Goal: Task Accomplishment & Management: Manage account settings

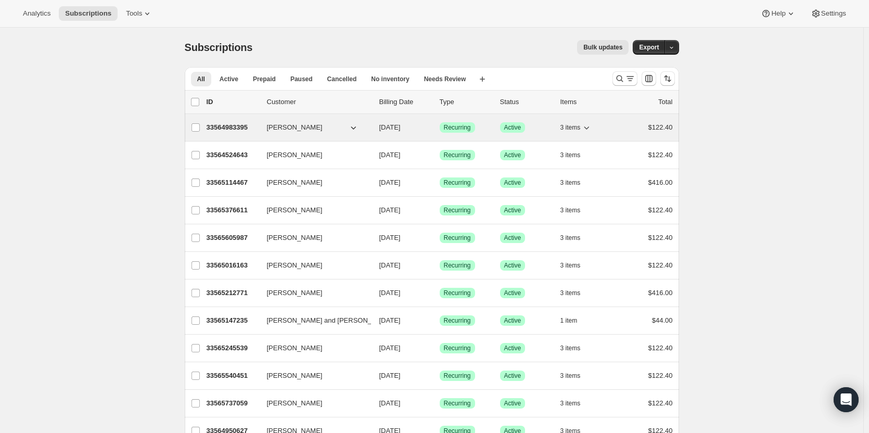
click at [237, 129] on p "33564983395" at bounding box center [233, 127] width 52 height 10
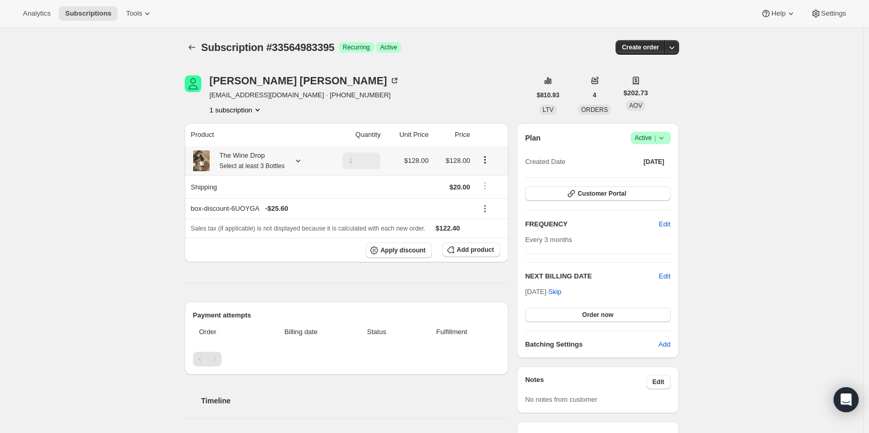
click at [240, 161] on div "The Wine Drop Select at least 3 Bottles" at bounding box center [248, 160] width 73 height 21
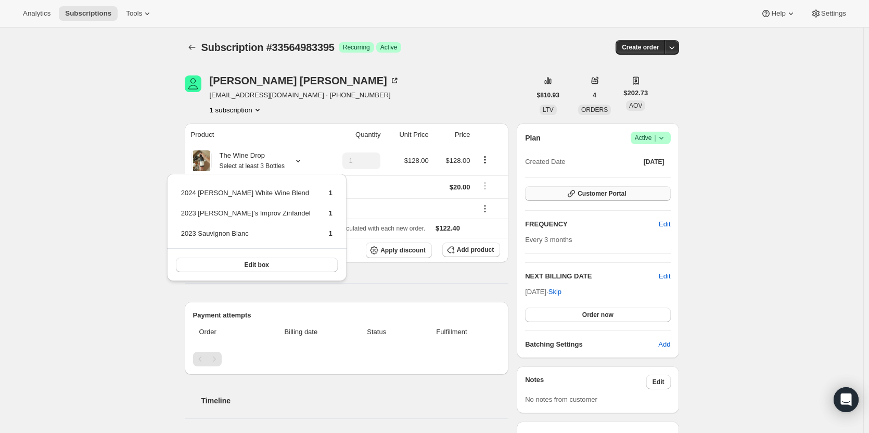
click at [593, 196] on span "Customer Portal" at bounding box center [602, 193] width 48 height 8
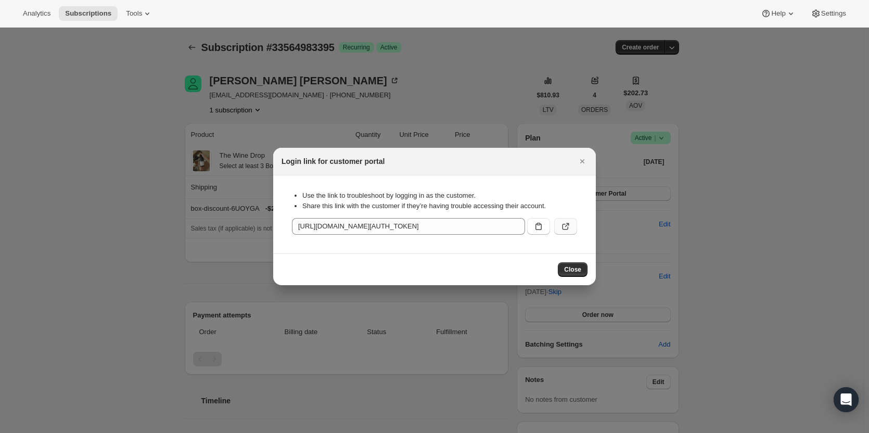
click at [562, 230] on icon ":rc3:" at bounding box center [566, 226] width 10 height 10
click at [581, 170] on div "Login link for customer portal" at bounding box center [434, 162] width 323 height 28
click at [582, 161] on icon "Close" at bounding box center [582, 161] width 4 height 4
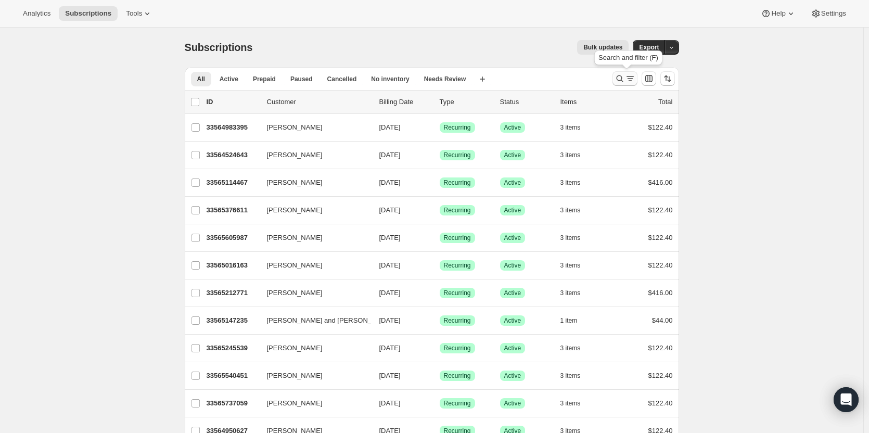
click at [621, 80] on icon "Search and filter results" at bounding box center [620, 78] width 10 height 10
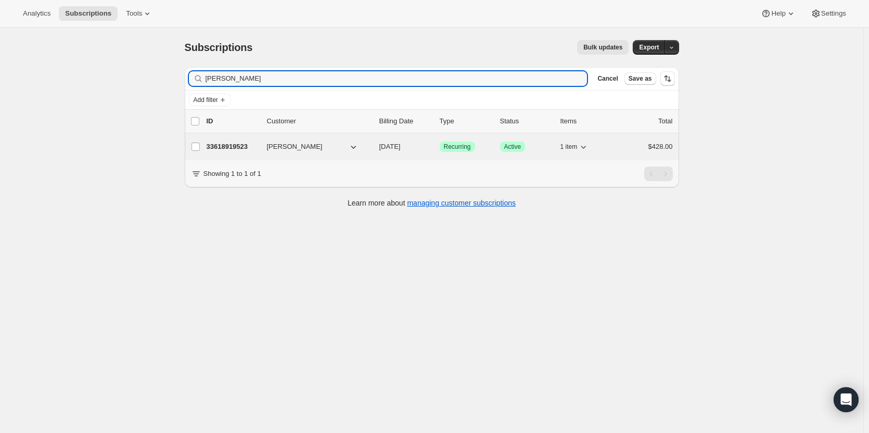
type input "[PERSON_NAME]"
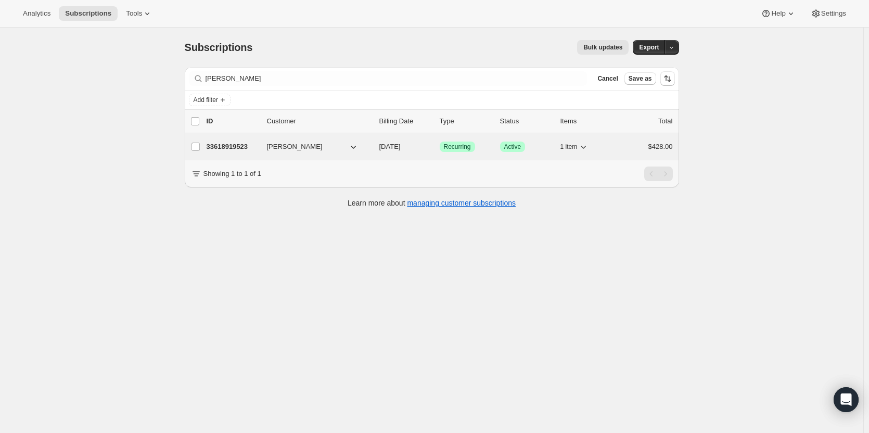
click at [235, 150] on p "33618919523" at bounding box center [233, 147] width 52 height 10
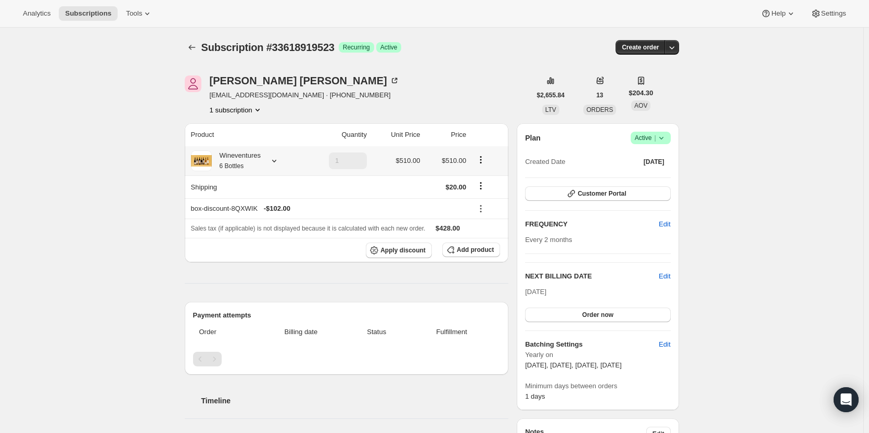
click at [238, 163] on small "6 Bottles" at bounding box center [232, 165] width 24 height 7
click at [647, 196] on button "Customer Portal" at bounding box center [597, 193] width 145 height 15
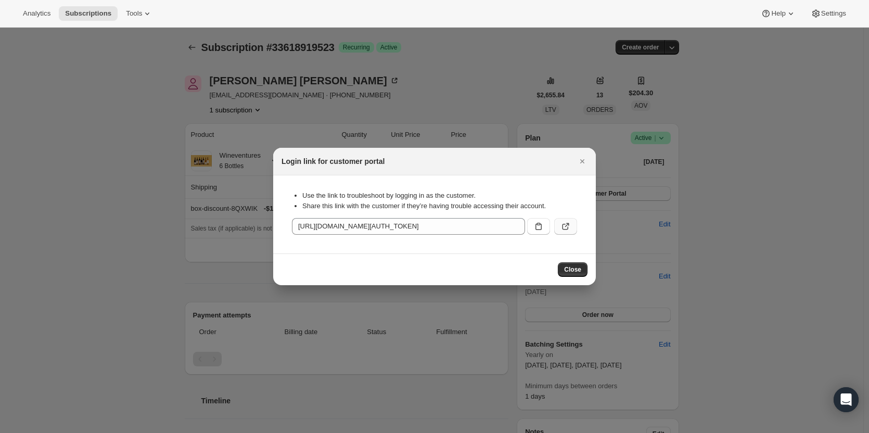
click at [572, 224] on button ":rpc:" at bounding box center [565, 226] width 23 height 17
click at [582, 167] on button "Close" at bounding box center [582, 161] width 15 height 15
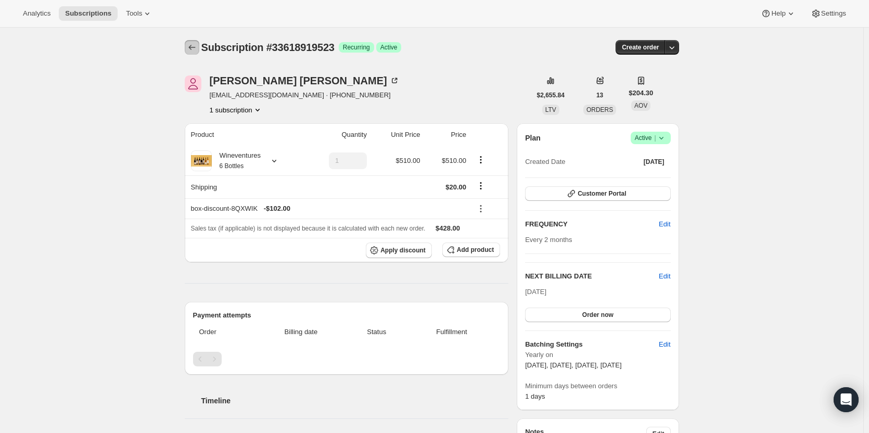
click at [196, 44] on icon "Subscriptions" at bounding box center [192, 47] width 10 height 10
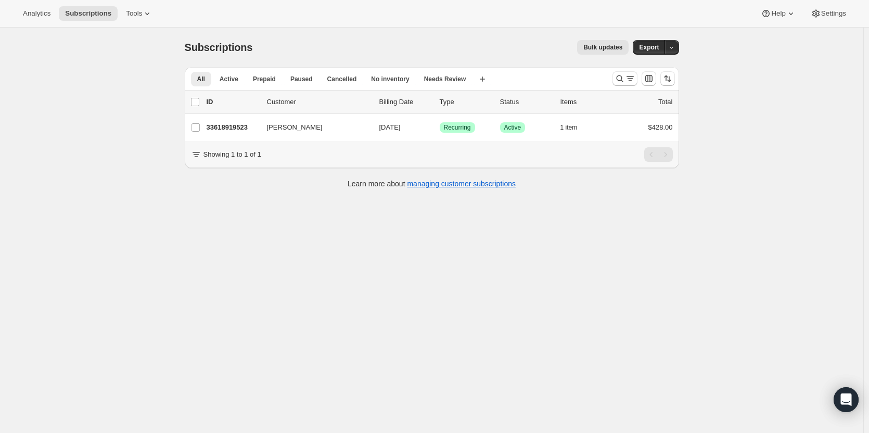
click at [135, 5] on div "Analytics Subscriptions Tools Help Settings" at bounding box center [434, 14] width 869 height 28
click at [134, 9] on span "Tools" at bounding box center [134, 13] width 16 height 8
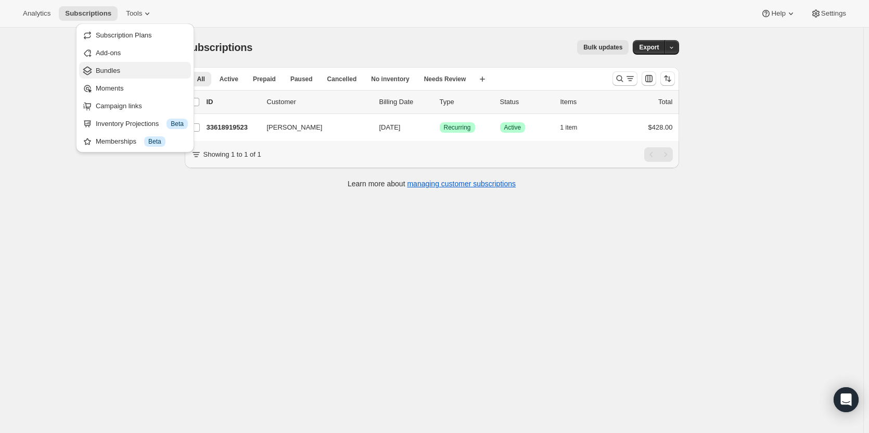
click at [138, 62] on button "Bundles" at bounding box center [135, 70] width 112 height 17
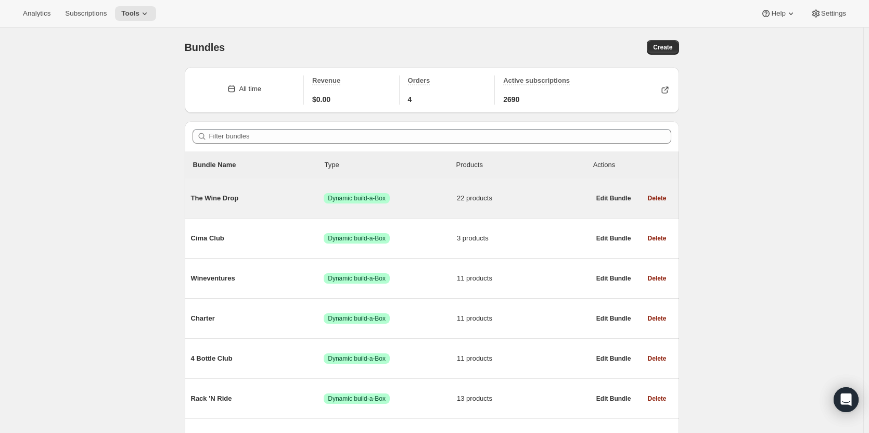
click at [485, 206] on div "The Wine Drop Success Dynamic build-a-Box 22 products" at bounding box center [390, 198] width 399 height 27
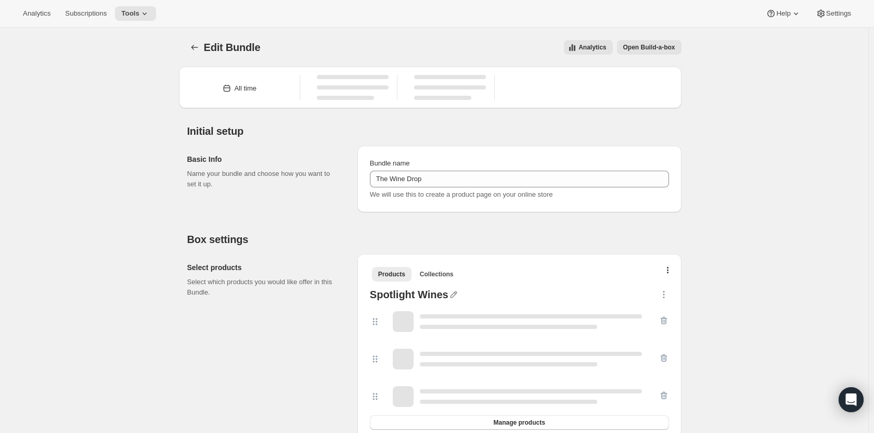
type input "The Wine Drop"
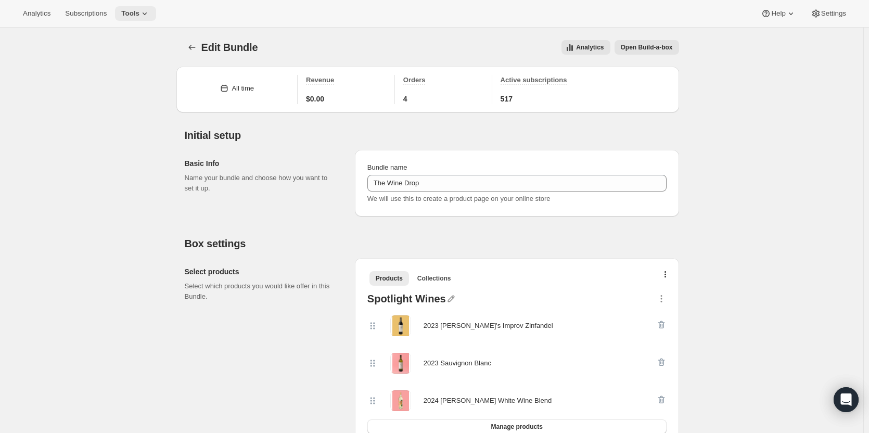
click at [129, 18] on button "Tools" at bounding box center [135, 13] width 41 height 15
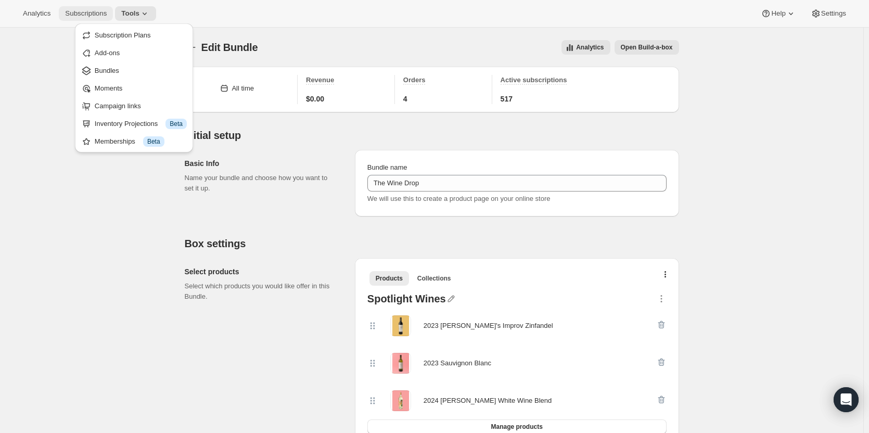
click at [80, 16] on span "Subscriptions" at bounding box center [86, 13] width 42 height 8
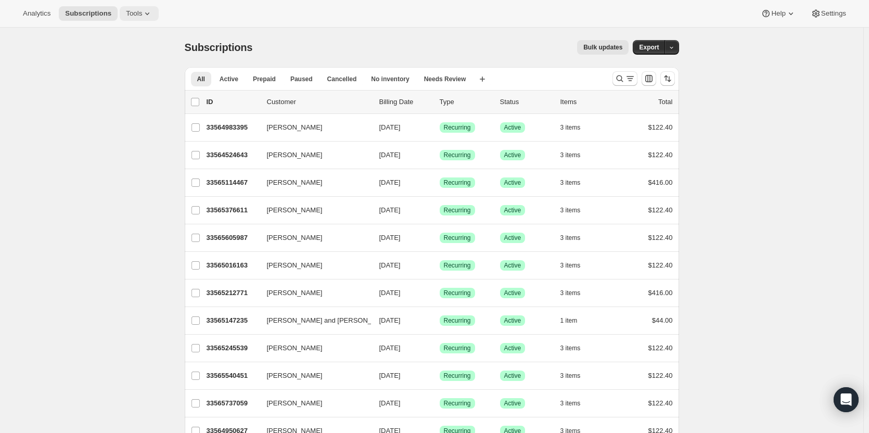
click at [135, 18] on button "Tools" at bounding box center [139, 13] width 39 height 15
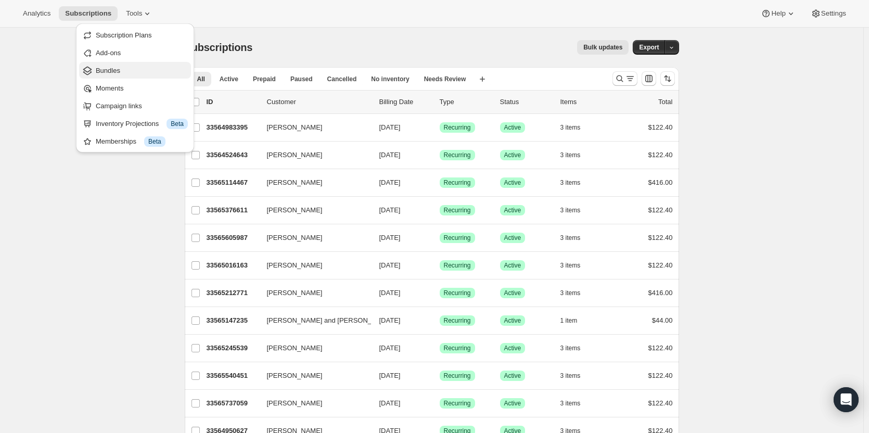
click at [128, 73] on span "Bundles" at bounding box center [142, 71] width 92 height 10
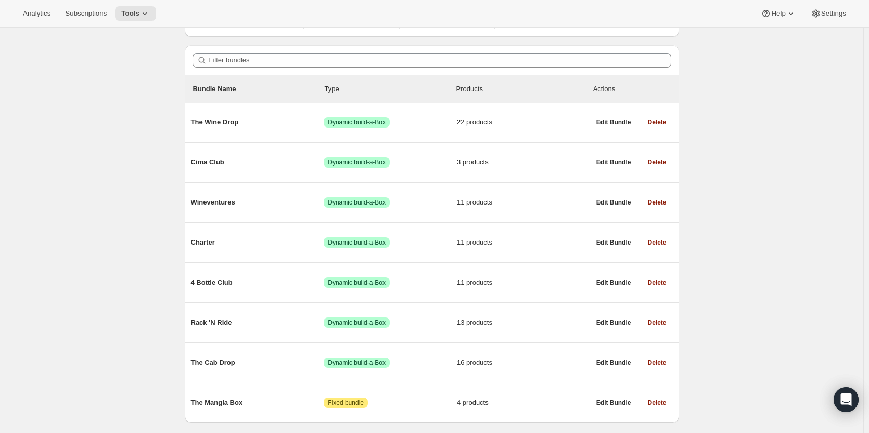
scroll to position [105, 0]
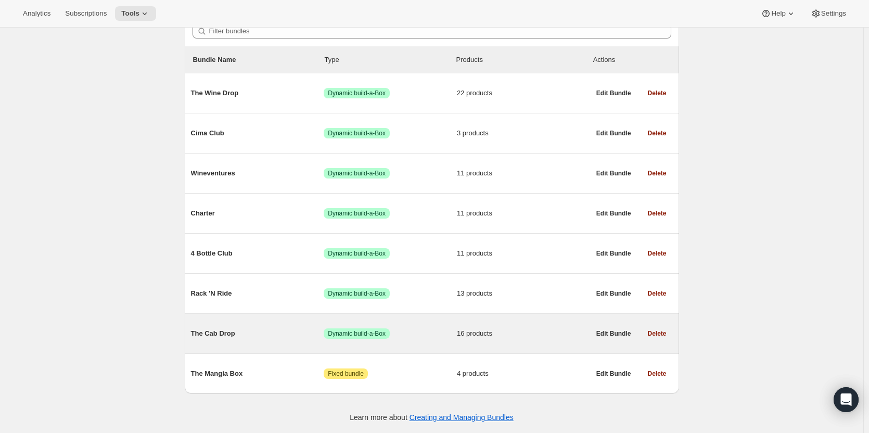
click at [442, 343] on div "The Cab Drop Success Dynamic build-a-Box 16 products" at bounding box center [390, 333] width 399 height 27
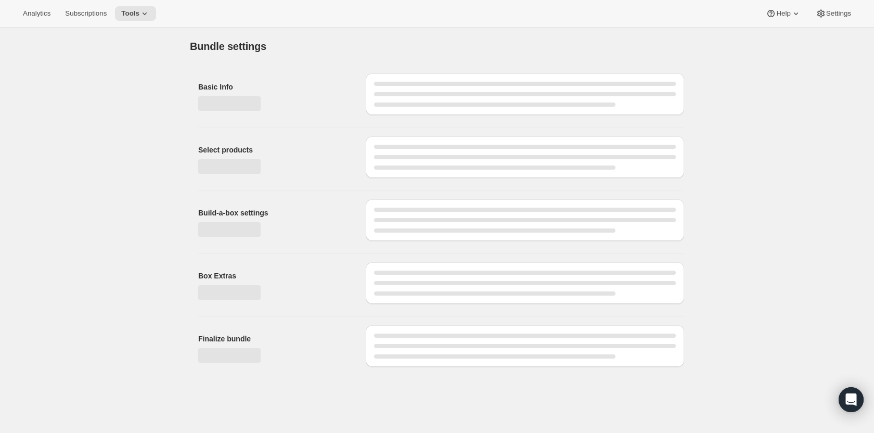
type input "The Cab Drop"
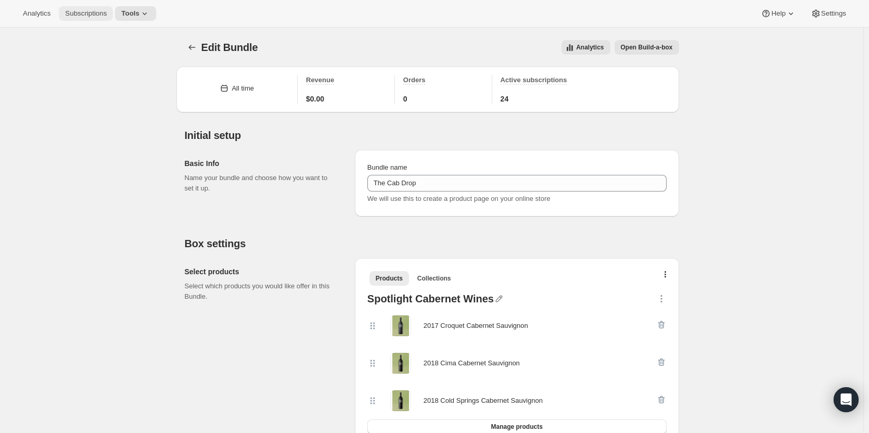
click at [81, 18] on button "Subscriptions" at bounding box center [86, 13] width 54 height 15
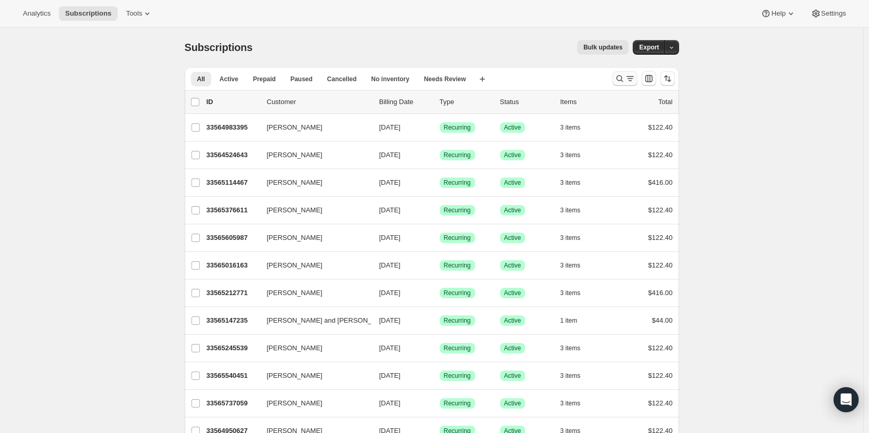
click at [625, 78] on icon "Search and filter results" at bounding box center [620, 78] width 10 height 10
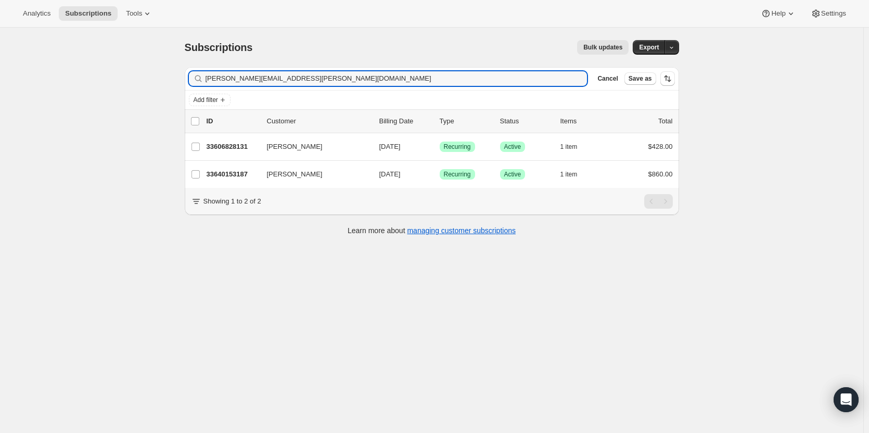
type input "[PERSON_NAME][EMAIL_ADDRESS][PERSON_NAME][DOMAIN_NAME]"
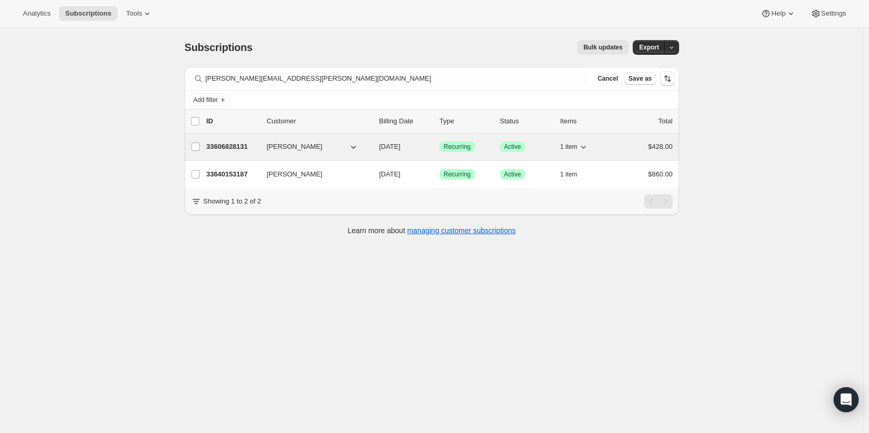
click at [230, 145] on p "33606828131" at bounding box center [233, 147] width 52 height 10
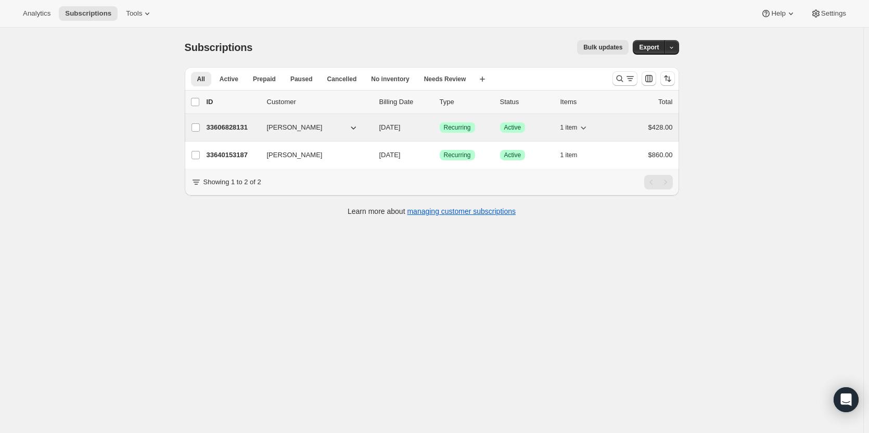
click at [238, 124] on p "33606828131" at bounding box center [233, 127] width 52 height 10
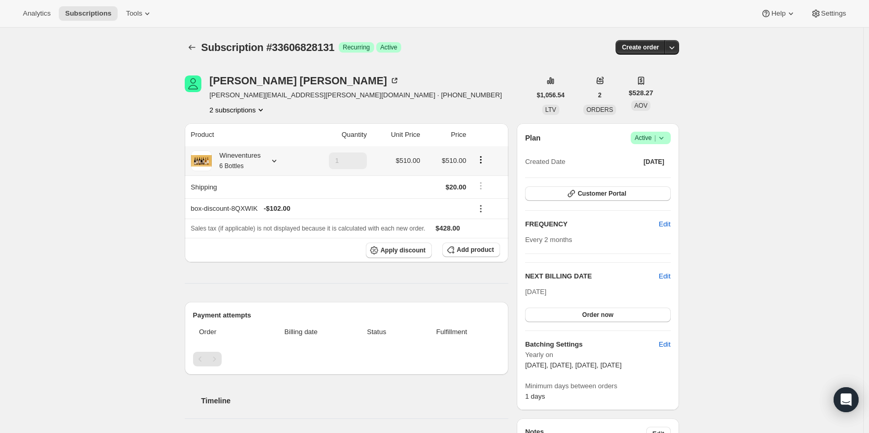
click at [269, 159] on div at bounding box center [272, 161] width 15 height 10
click at [589, 194] on span "Customer Portal" at bounding box center [602, 193] width 48 height 8
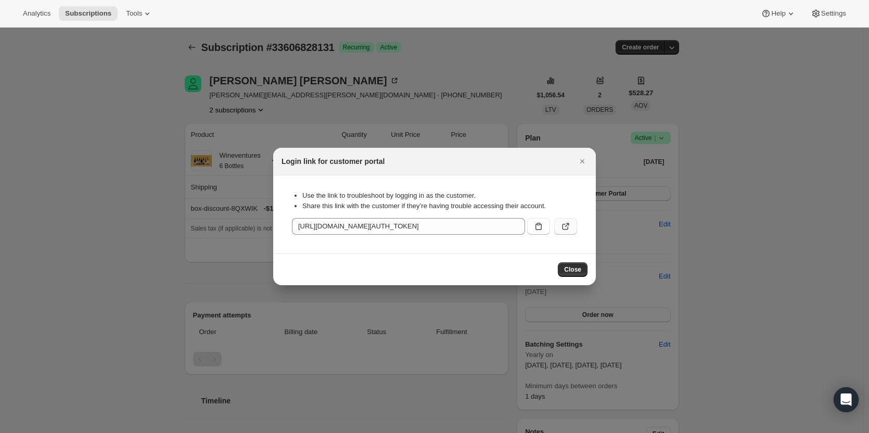
click at [568, 222] on icon ":r1u9:" at bounding box center [566, 226] width 10 height 10
click at [583, 166] on icon "Close" at bounding box center [582, 161] width 10 height 10
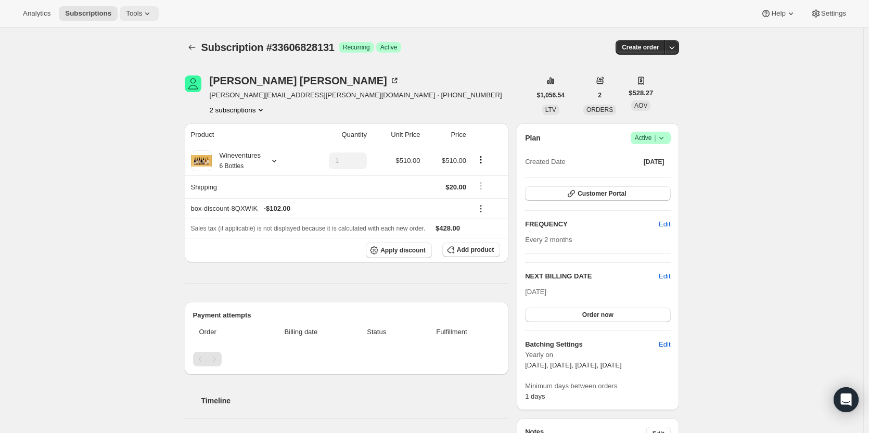
click at [120, 8] on button "Tools" at bounding box center [139, 13] width 39 height 15
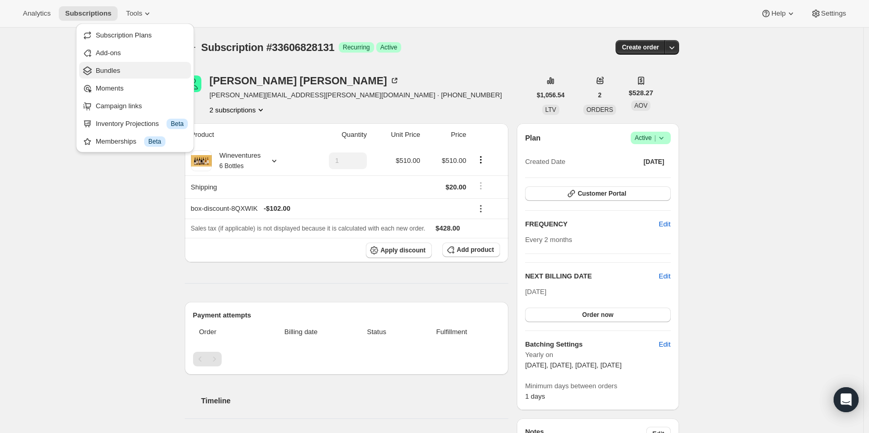
click at [126, 73] on span "Bundles" at bounding box center [142, 71] width 92 height 10
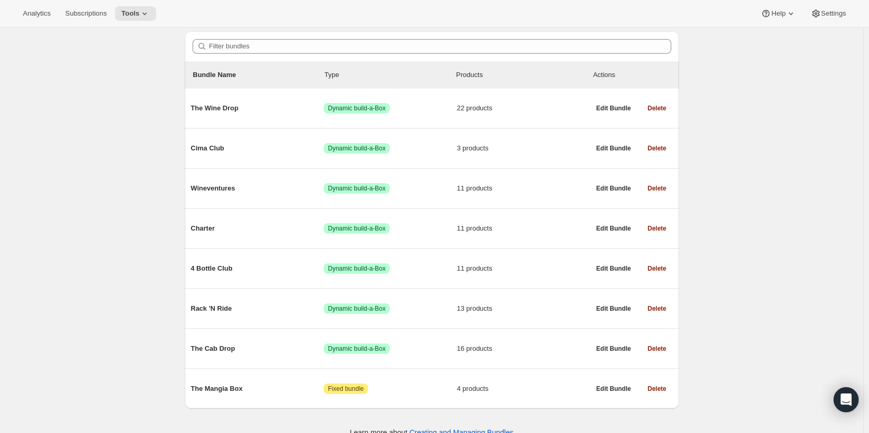
scroll to position [105, 0]
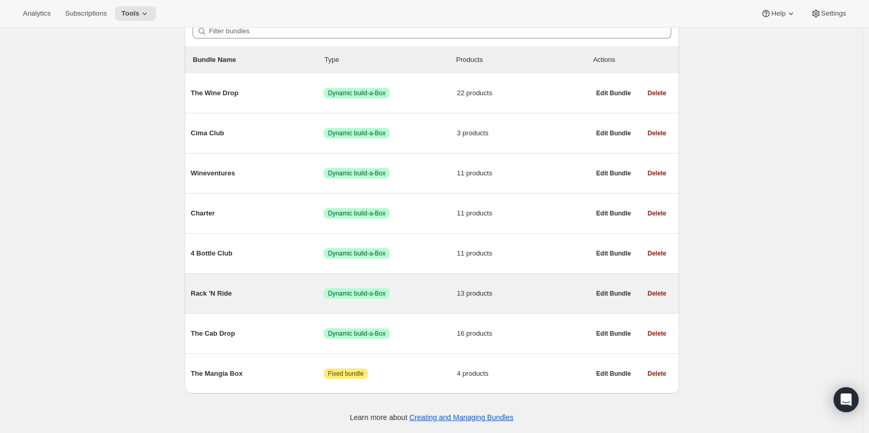
click at [401, 290] on span "Success Dynamic build-a-Box" at bounding box center [390, 293] width 133 height 10
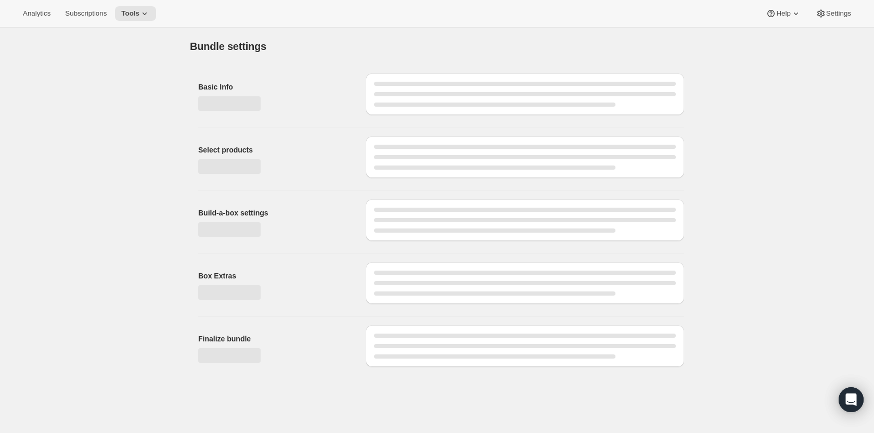
type input "Rack 'N Ride"
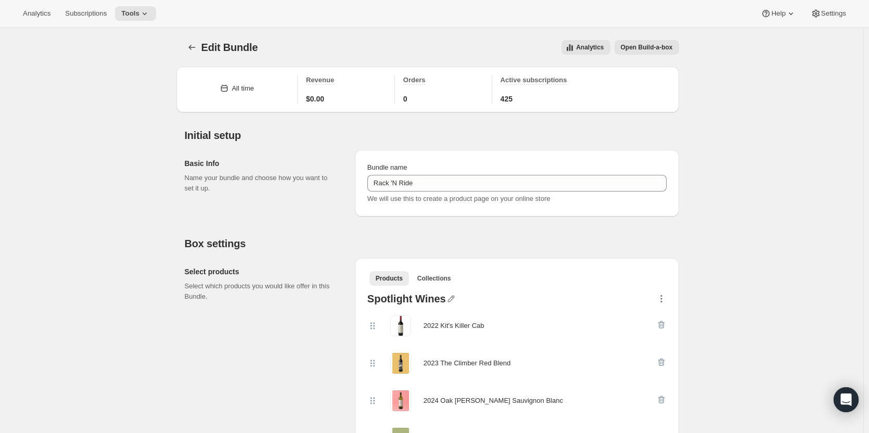
click at [662, 299] on icon "button" at bounding box center [662, 299] width 2 height 2
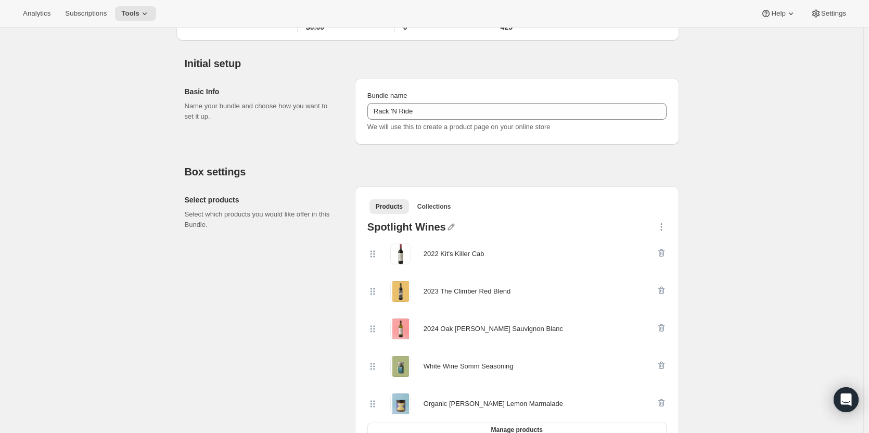
scroll to position [99, 0]
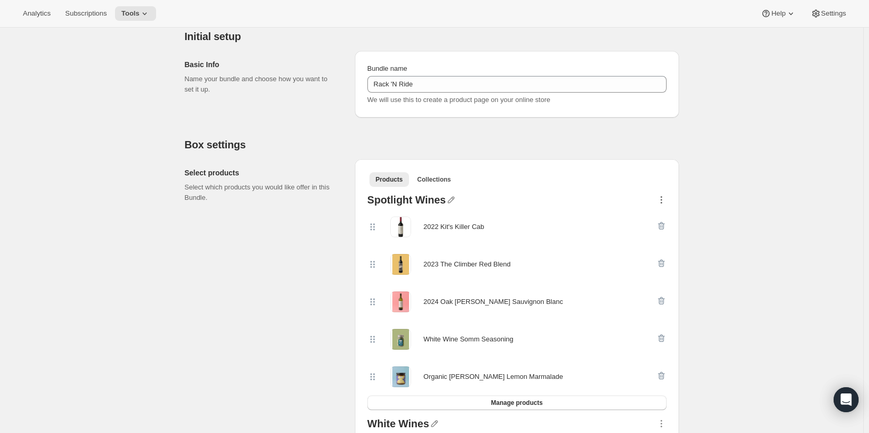
click at [665, 202] on icon "button" at bounding box center [661, 200] width 10 height 10
click at [141, 12] on icon at bounding box center [144, 13] width 10 height 10
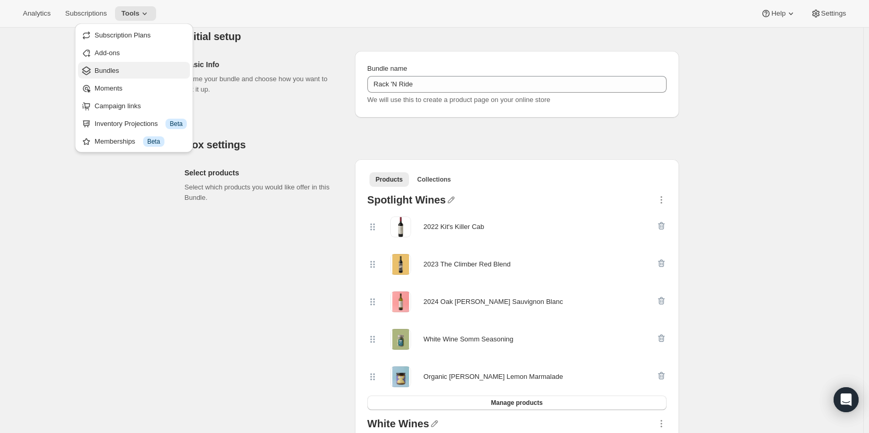
click at [112, 70] on span "Bundles" at bounding box center [107, 71] width 24 height 8
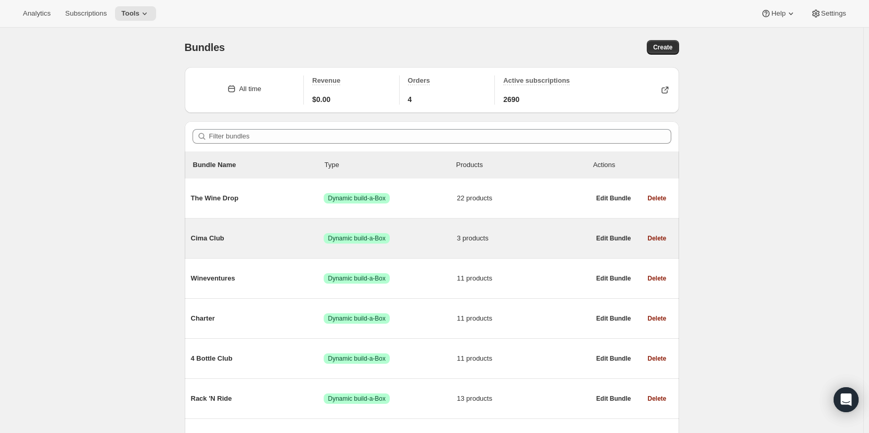
click at [489, 242] on span "3 products" at bounding box center [523, 238] width 133 height 10
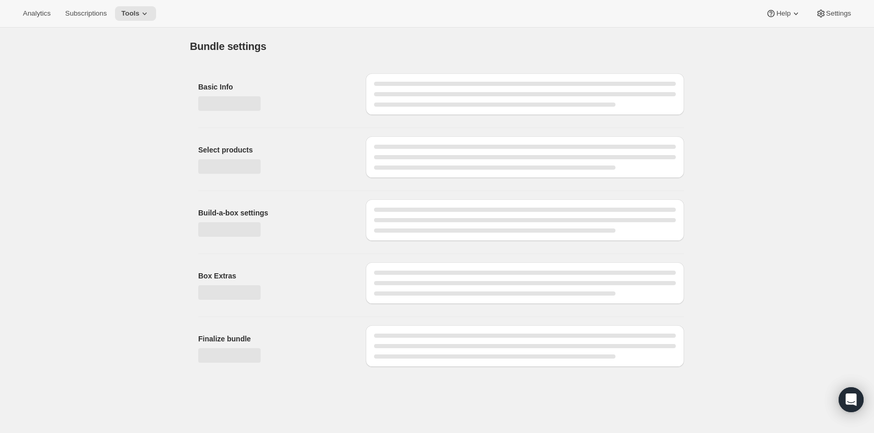
type input "Cima Club"
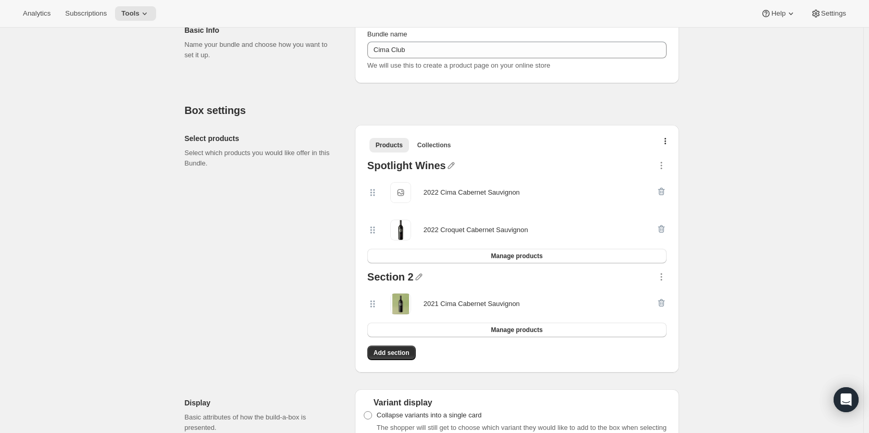
scroll to position [56, 0]
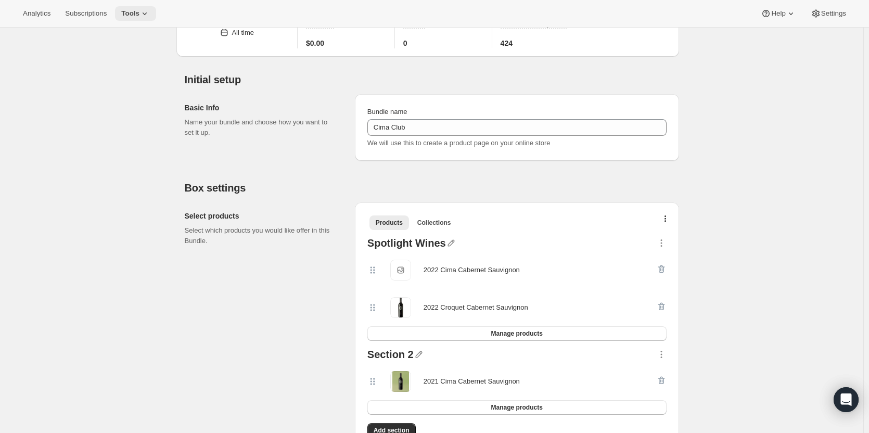
click at [144, 12] on icon at bounding box center [144, 13] width 10 height 10
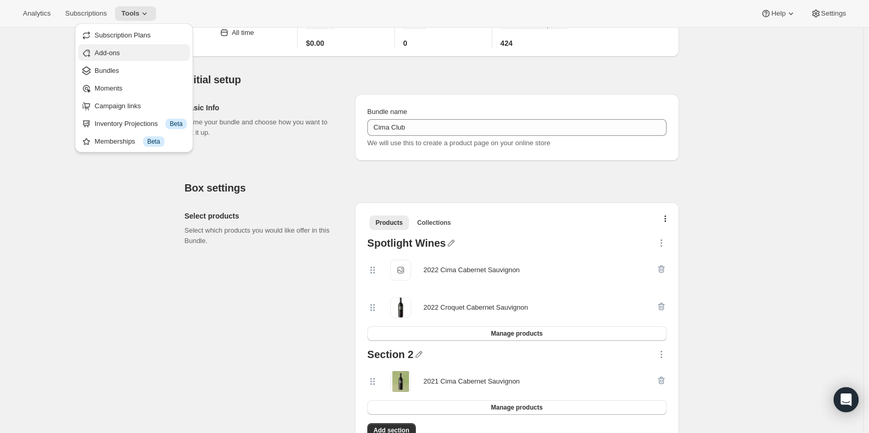
click at [125, 58] on span "Add-ons" at bounding box center [141, 53] width 92 height 10
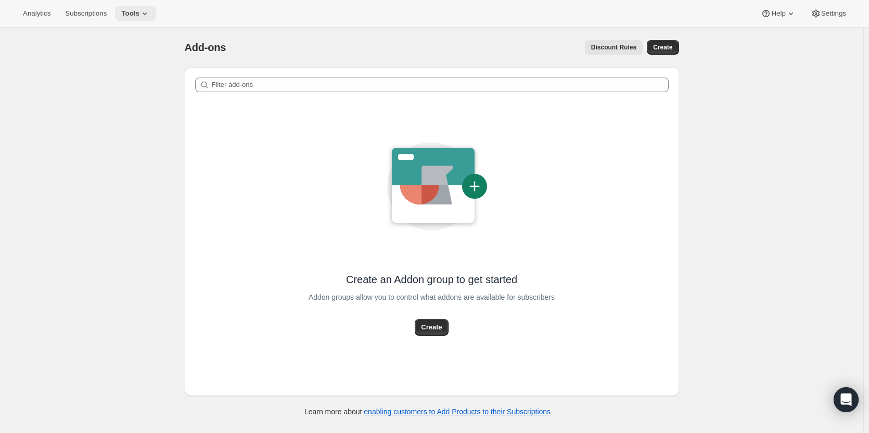
click at [129, 16] on span "Tools" at bounding box center [130, 13] width 18 height 8
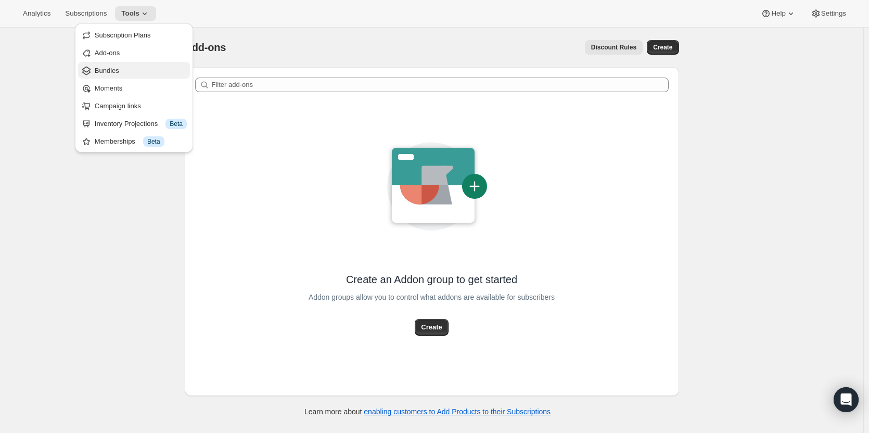
click at [107, 68] on span "Bundles" at bounding box center [107, 71] width 24 height 8
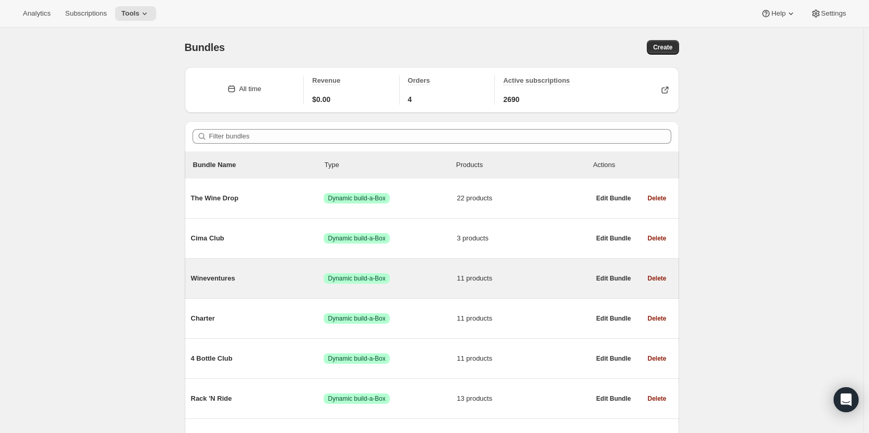
click at [556, 276] on span "11 products" at bounding box center [523, 278] width 133 height 10
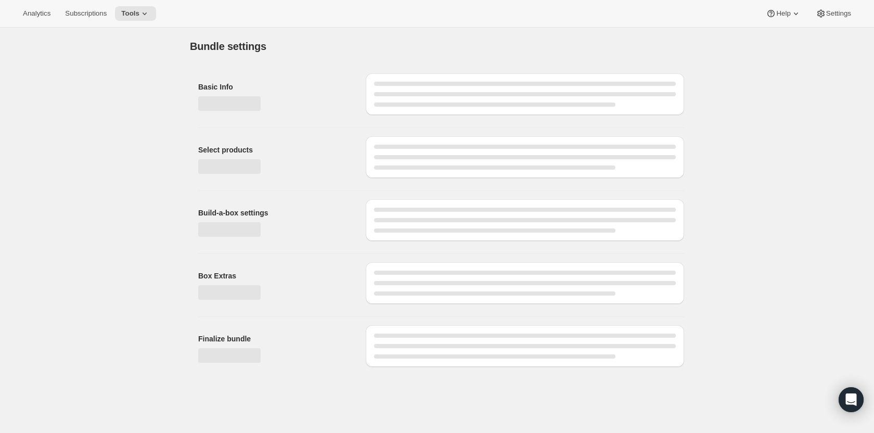
type input "Wineventures"
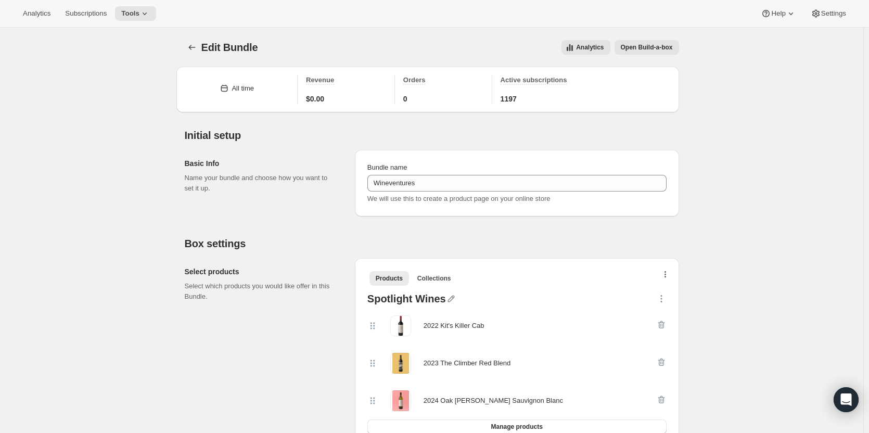
click at [667, 277] on icon "button" at bounding box center [666, 275] width 2 height 8
click at [662, 296] on span "Bulk Autoswap for existing subscribers" at bounding box center [669, 297] width 116 height 8
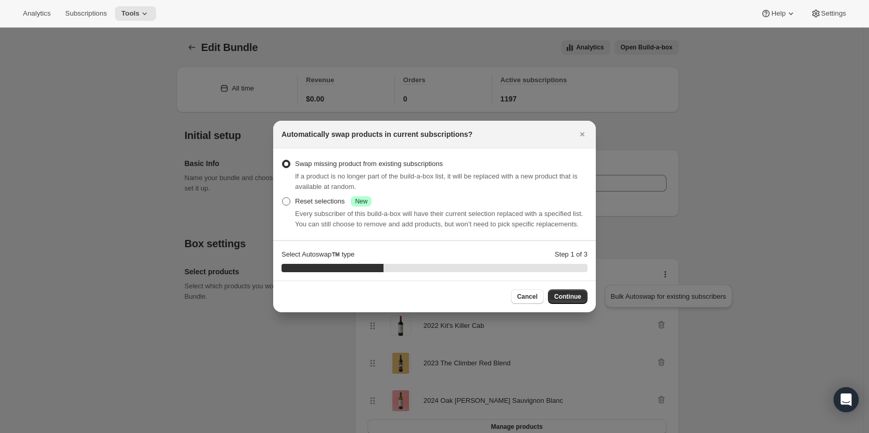
click at [283, 201] on span ":r283:" at bounding box center [286, 201] width 8 height 8
click at [283, 198] on input "Reset selections Success New" at bounding box center [282, 197] width 1 height 1
radio input "true"
click at [563, 298] on span "Continue" at bounding box center [567, 297] width 27 height 8
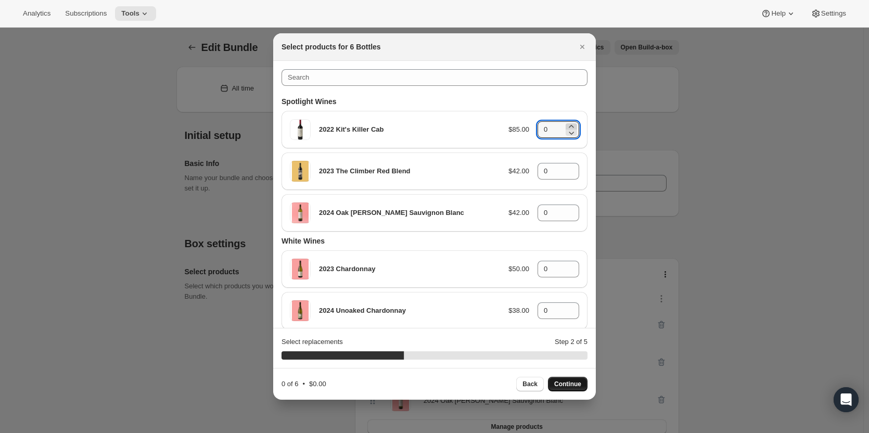
click at [566, 125] on icon ":r283:" at bounding box center [571, 126] width 10 height 10
type input "2"
click at [566, 168] on icon ":r283:" at bounding box center [571, 168] width 10 height 10
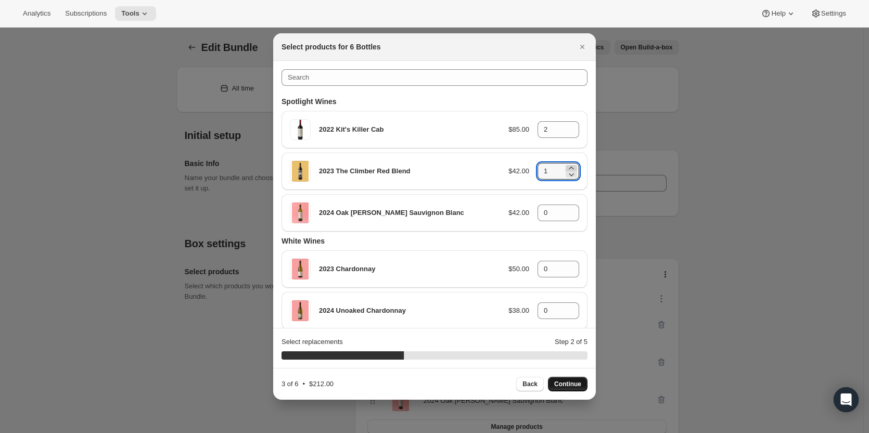
type input "2"
click at [566, 207] on icon ":r283:" at bounding box center [571, 210] width 10 height 10
type input "2"
click at [568, 381] on span "Continue" at bounding box center [567, 384] width 27 height 8
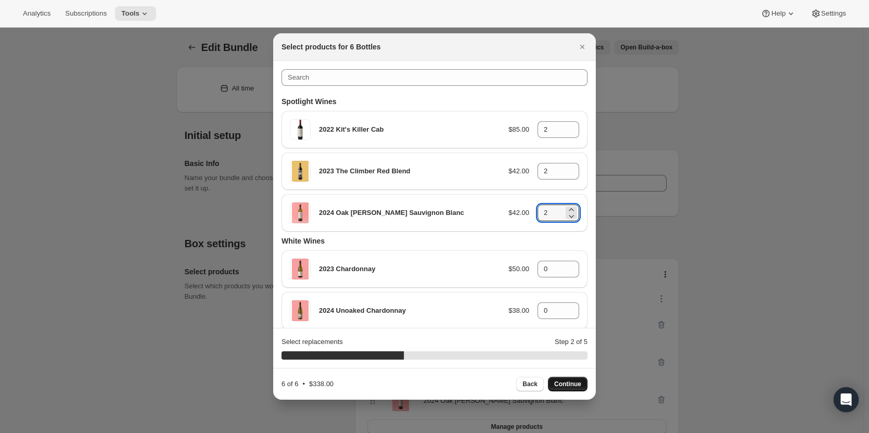
type input "0"
click at [569, 125] on icon ":r283:" at bounding box center [571, 126] width 10 height 10
click at [568, 126] on icon ":r283:" at bounding box center [571, 126] width 10 height 10
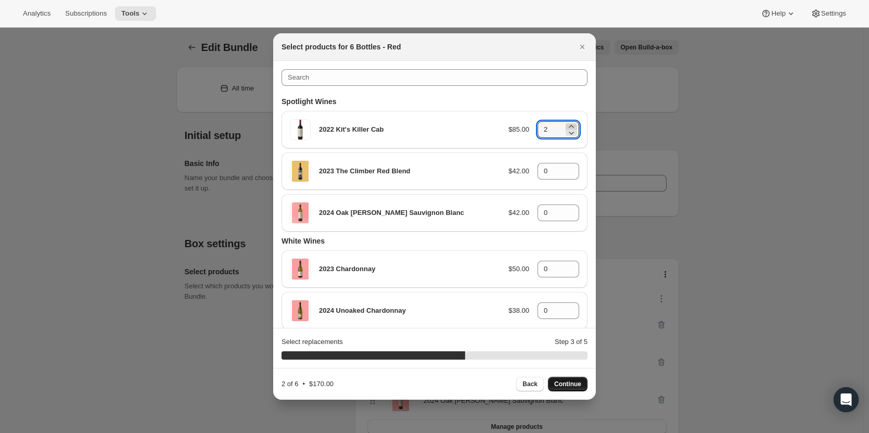
click at [568, 126] on icon ":r283:" at bounding box center [571, 126] width 10 height 10
type input "3"
click at [566, 163] on icon ":r283:" at bounding box center [571, 168] width 10 height 10
click at [569, 168] on icon ":r283:" at bounding box center [571, 168] width 5 height 3
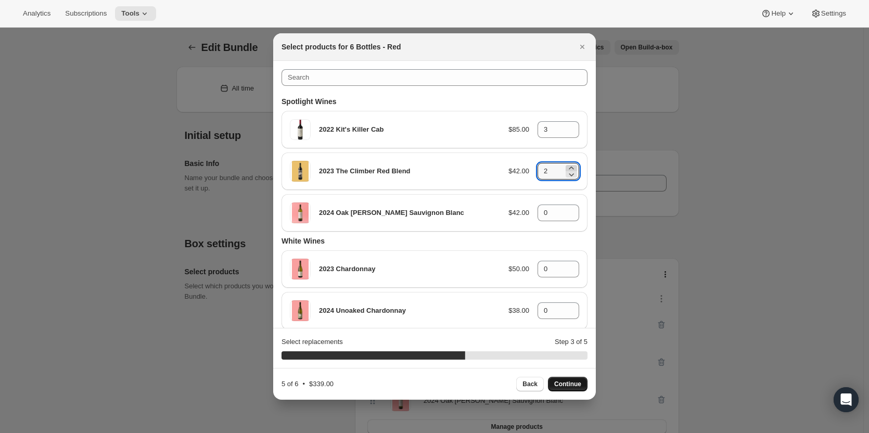
type input "3"
click at [577, 380] on span "Continue" at bounding box center [567, 384] width 27 height 8
type input "0"
click at [568, 209] on icon ":r283:" at bounding box center [571, 210] width 10 height 10
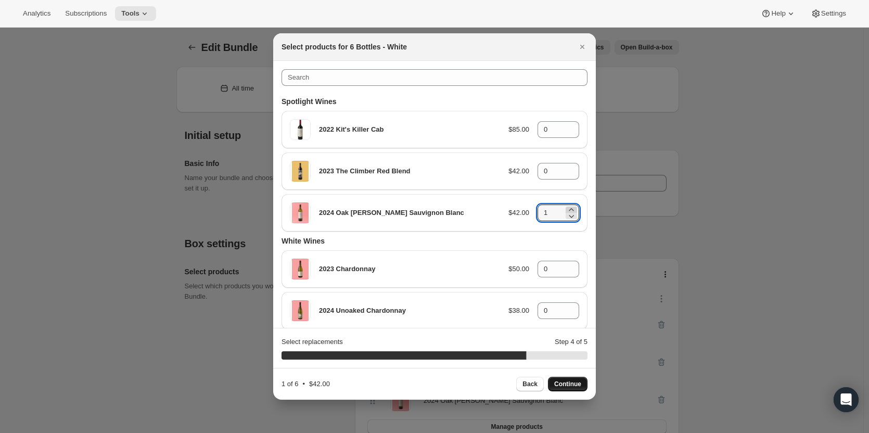
click at [568, 209] on icon ":r283:" at bounding box center [571, 210] width 10 height 10
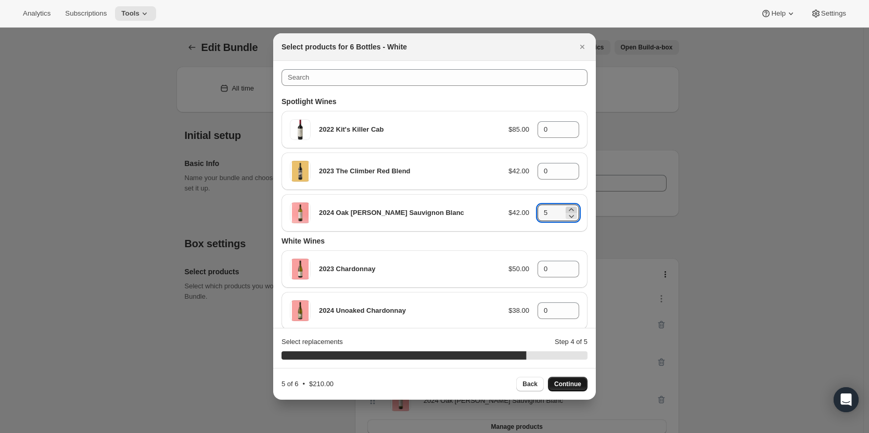
type input "6"
click at [561, 385] on span "Continue" at bounding box center [567, 384] width 27 height 8
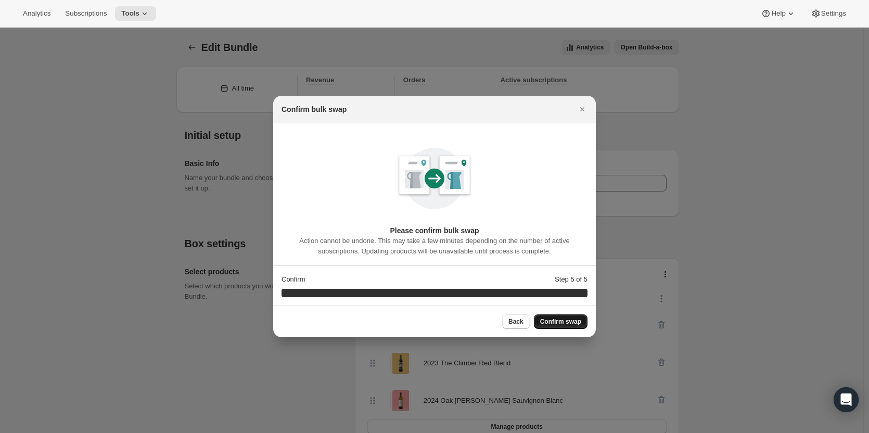
click at [572, 321] on span "Confirm swap" at bounding box center [560, 322] width 41 height 8
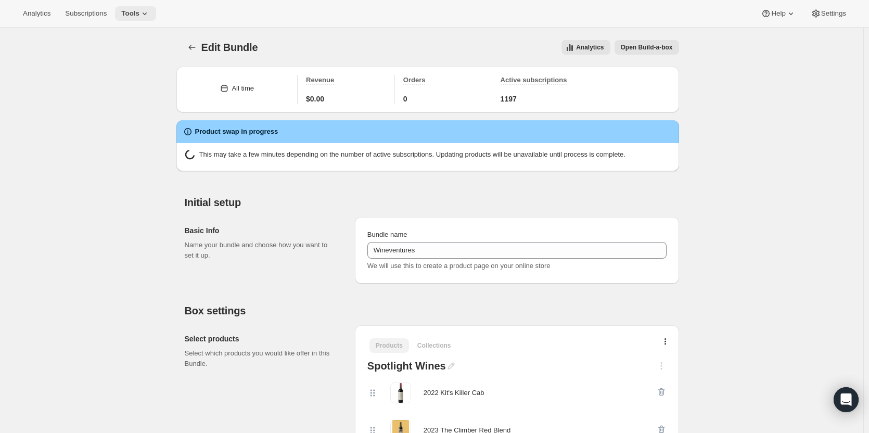
click at [128, 15] on span "Tools" at bounding box center [130, 13] width 18 height 8
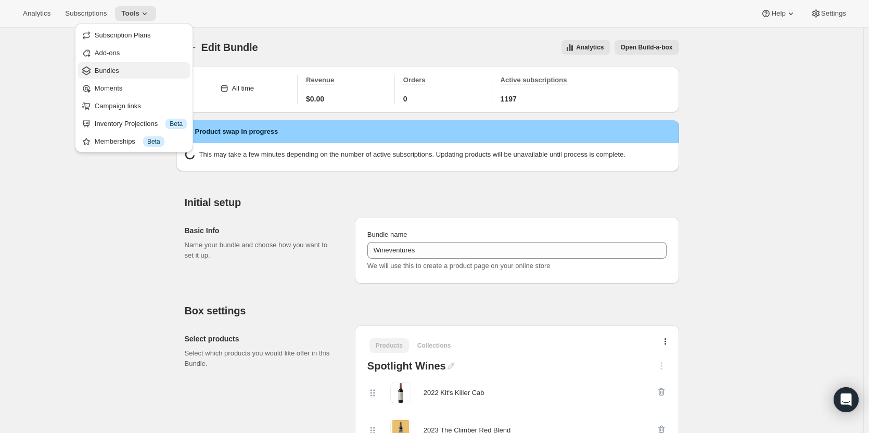
click at [105, 73] on span "Bundles" at bounding box center [107, 71] width 24 height 8
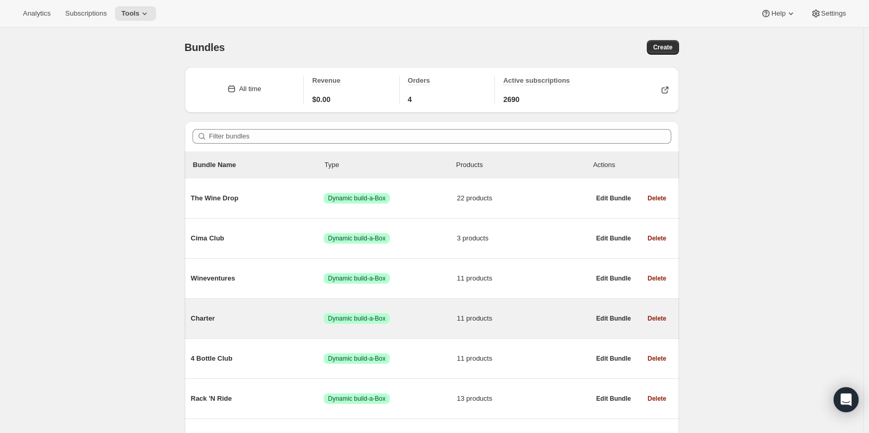
click at [472, 325] on div "Charter Success Dynamic build-a-Box 11 products" at bounding box center [390, 318] width 399 height 27
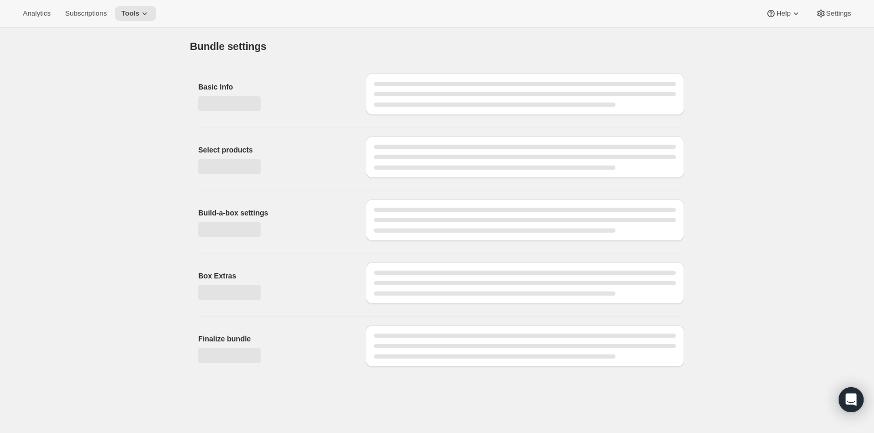
type input "Charter"
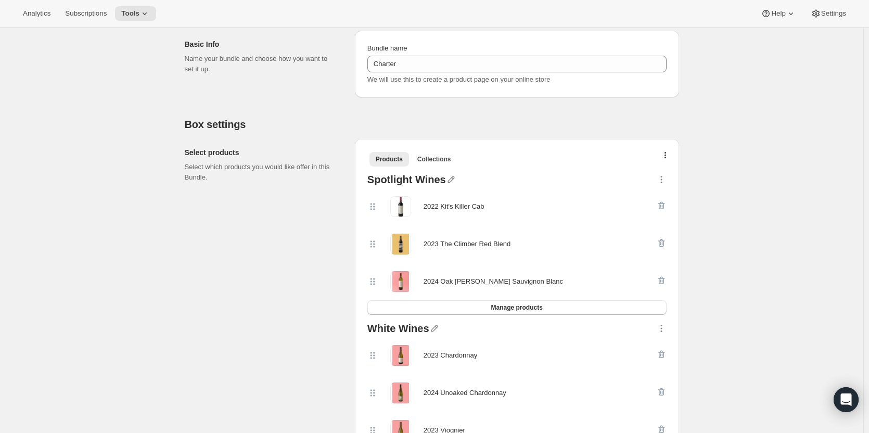
scroll to position [140, 0]
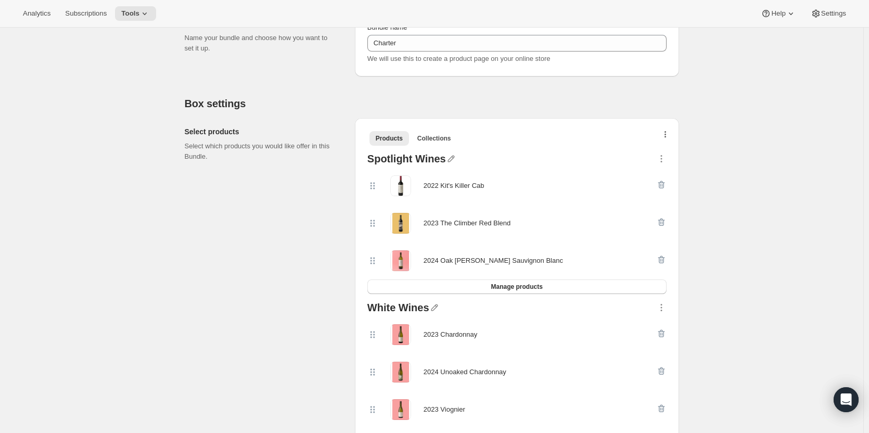
click at [667, 138] on icon "button" at bounding box center [666, 135] width 2 height 8
click at [664, 160] on span "Bulk Autoswap for existing subscribers" at bounding box center [669, 157] width 116 height 8
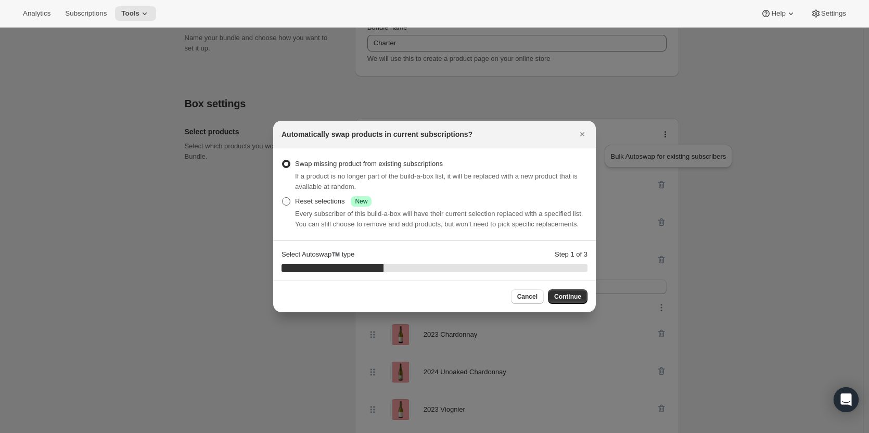
click at [295, 201] on div "Reset selections Success New" at bounding box center [333, 201] width 77 height 10
click at [283, 198] on input "Reset selections Success New" at bounding box center [282, 197] width 1 height 1
radio input "true"
click at [573, 296] on span "Continue" at bounding box center [567, 297] width 27 height 8
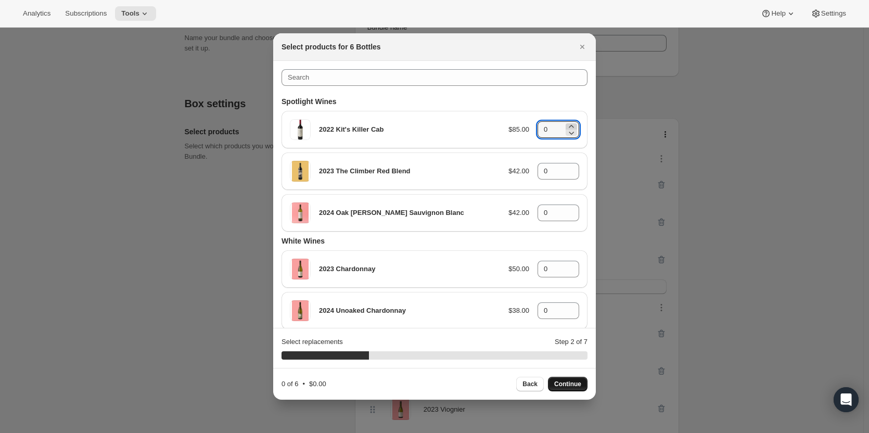
click at [566, 125] on icon ":r2cc:" at bounding box center [571, 126] width 10 height 10
click at [566, 127] on icon ":r2cc:" at bounding box center [571, 126] width 10 height 10
type input "2"
click at [568, 167] on icon ":r2cc:" at bounding box center [571, 168] width 10 height 10
click at [567, 169] on icon ":r2cc:" at bounding box center [571, 174] width 10 height 10
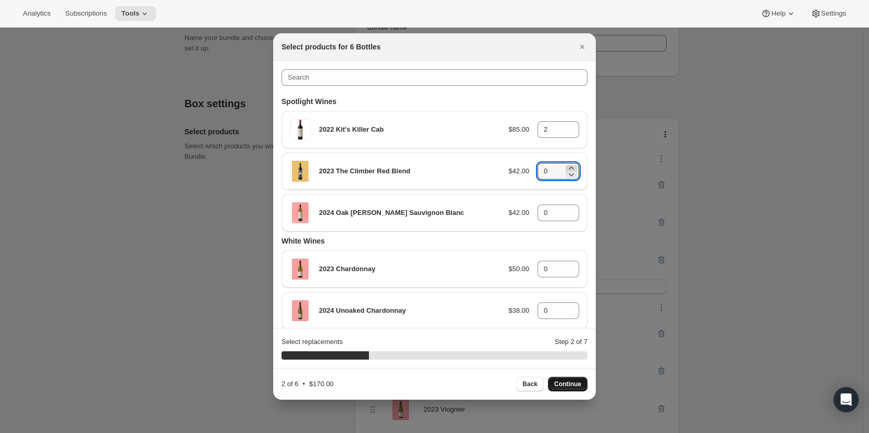
click at [566, 166] on icon ":r2cc:" at bounding box center [571, 168] width 10 height 10
type input "2"
click at [569, 209] on icon ":r2cc:" at bounding box center [571, 209] width 5 height 3
click at [566, 207] on icon ":r2cc:" at bounding box center [571, 210] width 10 height 10
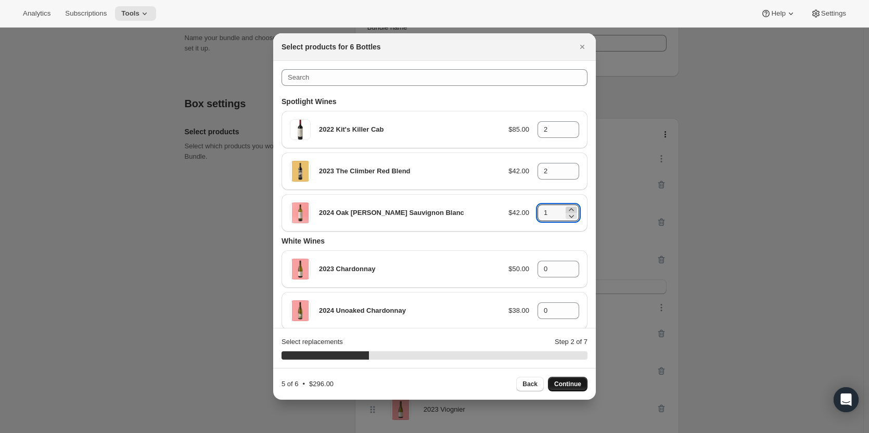
type input "2"
click at [564, 381] on span "Continue" at bounding box center [567, 384] width 27 height 8
type input "0"
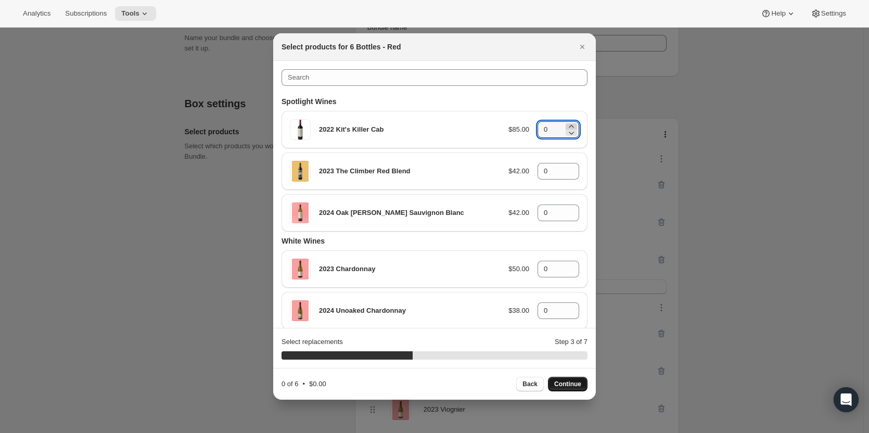
click at [569, 126] on icon ":r2cc:" at bounding box center [571, 126] width 5 height 3
type input "3"
click at [566, 170] on icon ":r2cc:" at bounding box center [571, 174] width 10 height 10
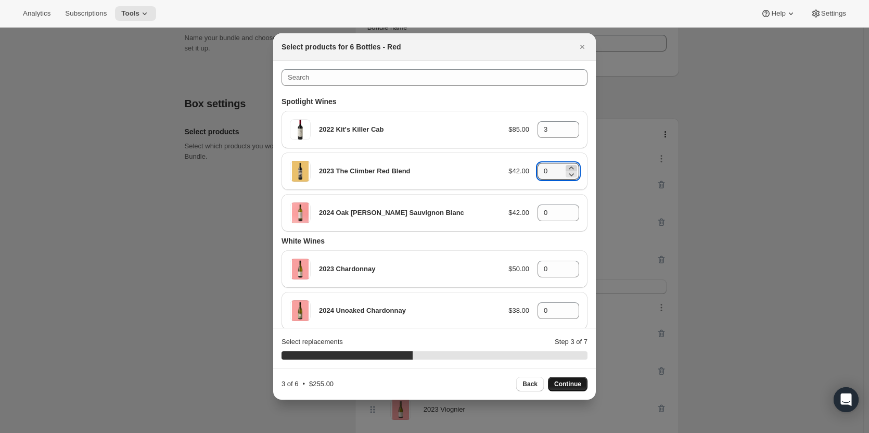
click at [566, 168] on icon ":r2cc:" at bounding box center [571, 168] width 10 height 10
click at [567, 167] on icon ":r2cc:" at bounding box center [571, 168] width 10 height 10
type input "3"
click at [564, 382] on span "Continue" at bounding box center [567, 384] width 27 height 8
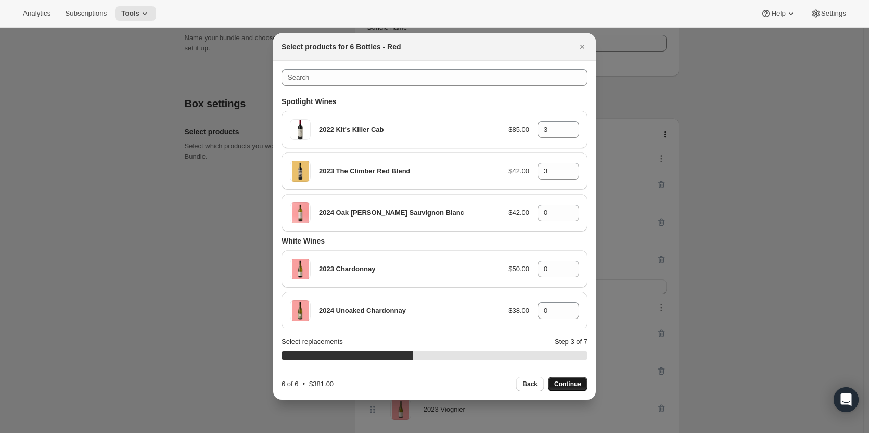
type input "0"
click at [568, 207] on icon ":r2cc:" at bounding box center [571, 210] width 10 height 10
click at [568, 209] on icon ":r2cc:" at bounding box center [571, 210] width 10 height 10
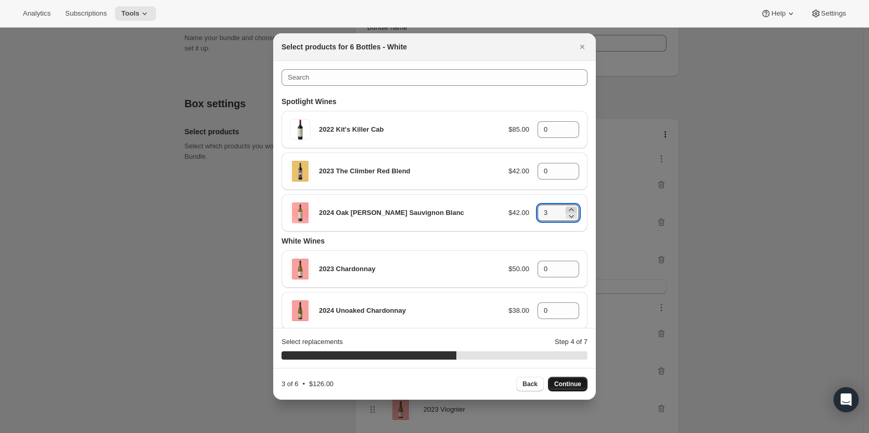
click at [568, 209] on icon ":r2cc:" at bounding box center [571, 210] width 10 height 10
click at [570, 383] on span "Continue" at bounding box center [567, 384] width 27 height 8
type input "0"
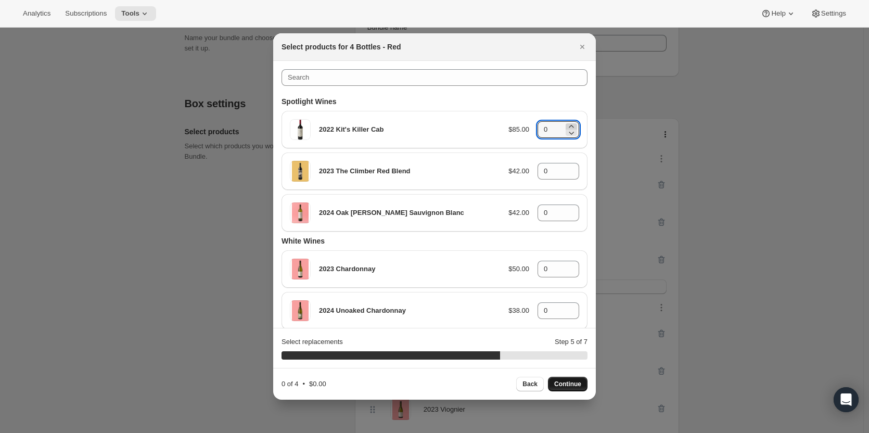
click at [569, 126] on icon ":r2cc:" at bounding box center [571, 126] width 5 height 3
type input "2"
click at [566, 168] on icon ":r2cc:" at bounding box center [571, 168] width 10 height 10
click at [566, 169] on icon ":r2cc:" at bounding box center [571, 168] width 10 height 10
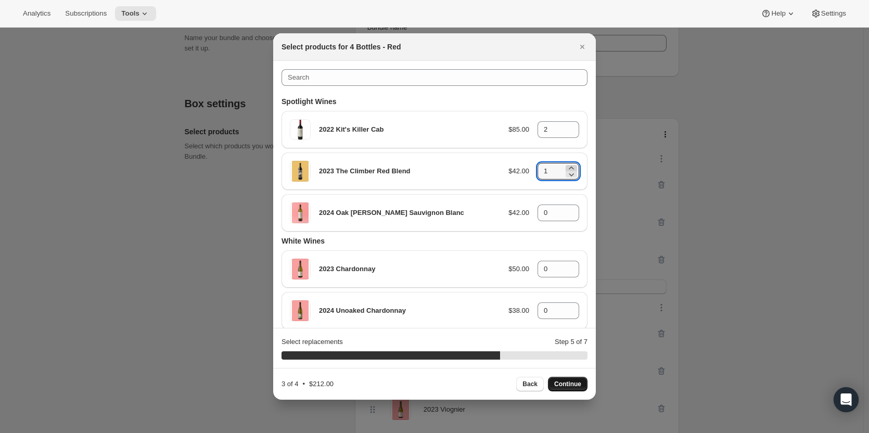
type input "2"
click at [567, 386] on span "Continue" at bounding box center [567, 384] width 27 height 8
type input "0"
click at [567, 124] on icon ":r2cc:" at bounding box center [571, 126] width 10 height 10
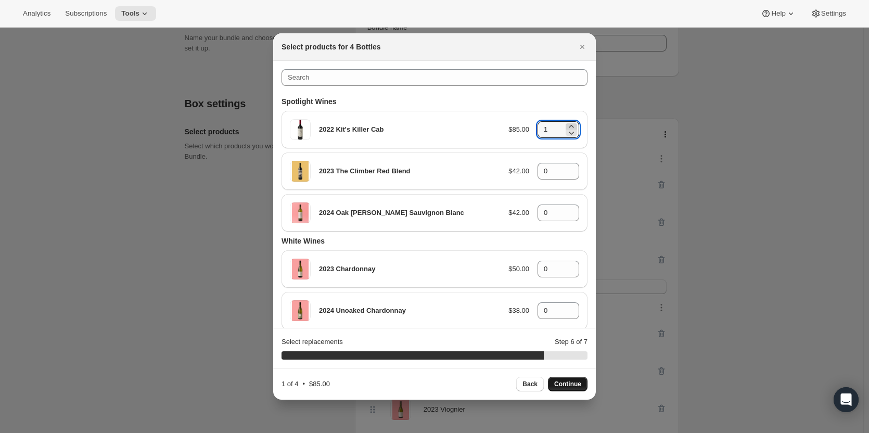
click at [567, 122] on icon ":r2cc:" at bounding box center [571, 126] width 10 height 10
type input "2"
click at [569, 168] on icon ":r2cc:" at bounding box center [571, 168] width 5 height 3
type input "1"
click at [569, 209] on icon ":r2cc:" at bounding box center [571, 209] width 5 height 3
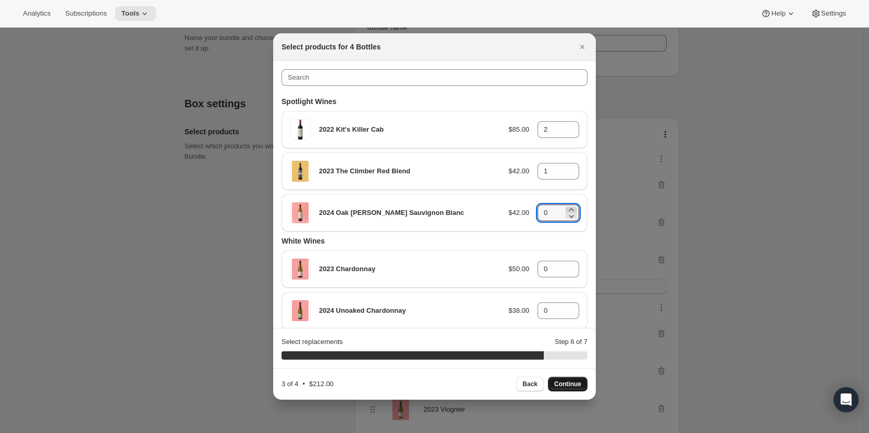
type input "1"
click at [572, 387] on span "Continue" at bounding box center [567, 384] width 27 height 8
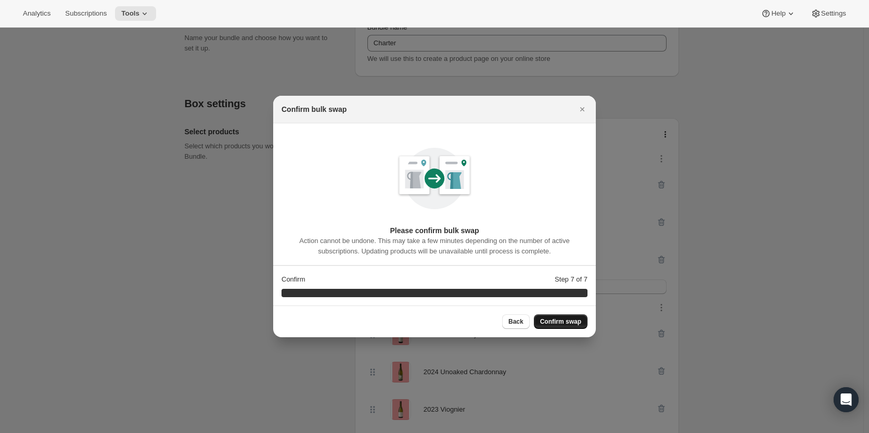
click at [578, 319] on span "Confirm swap" at bounding box center [560, 322] width 41 height 8
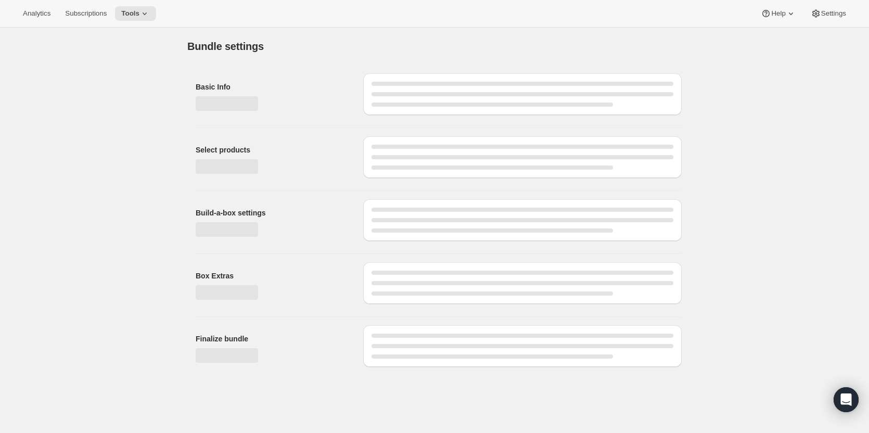
scroll to position [0, 0]
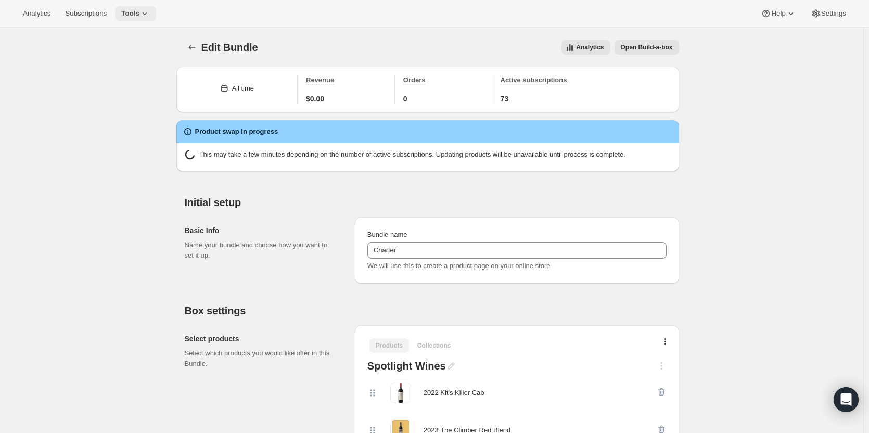
click at [135, 16] on span "Tools" at bounding box center [130, 13] width 18 height 8
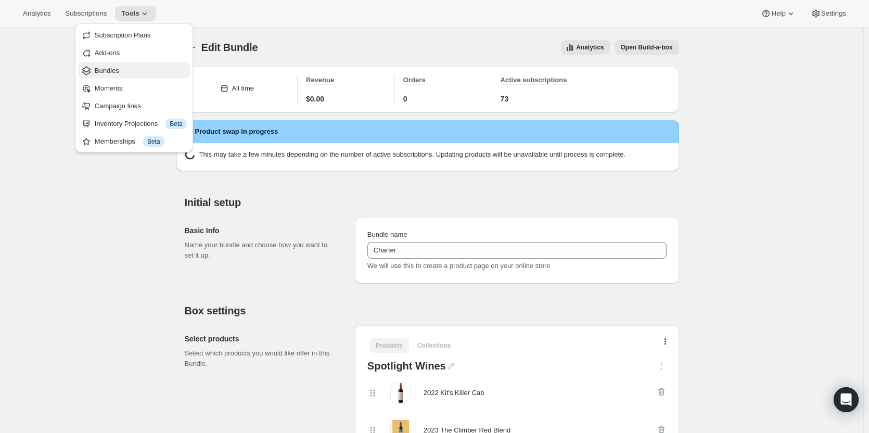
click at [122, 66] on span "Bundles" at bounding box center [141, 71] width 92 height 10
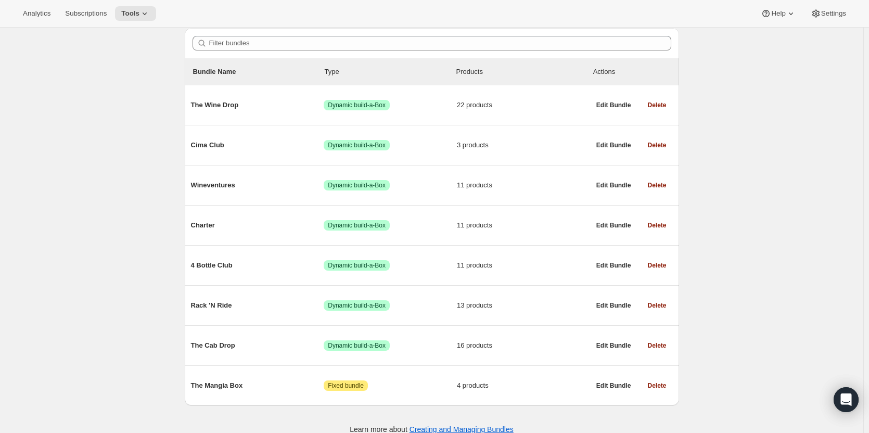
scroll to position [105, 0]
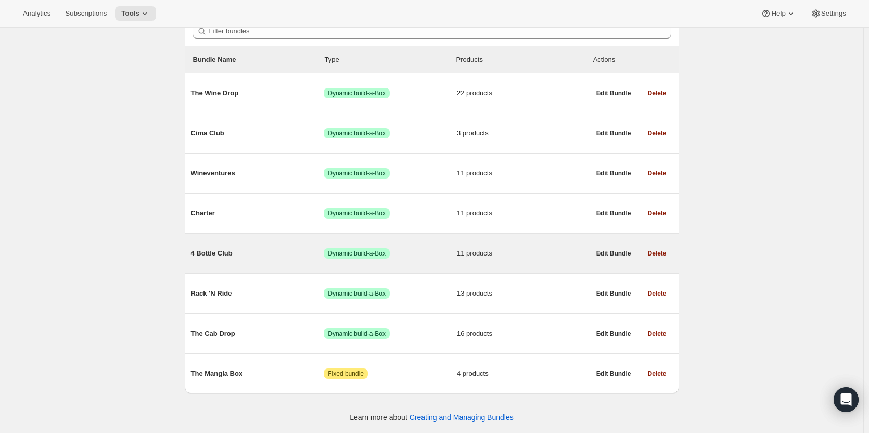
click at [499, 255] on span "11 products" at bounding box center [523, 253] width 133 height 10
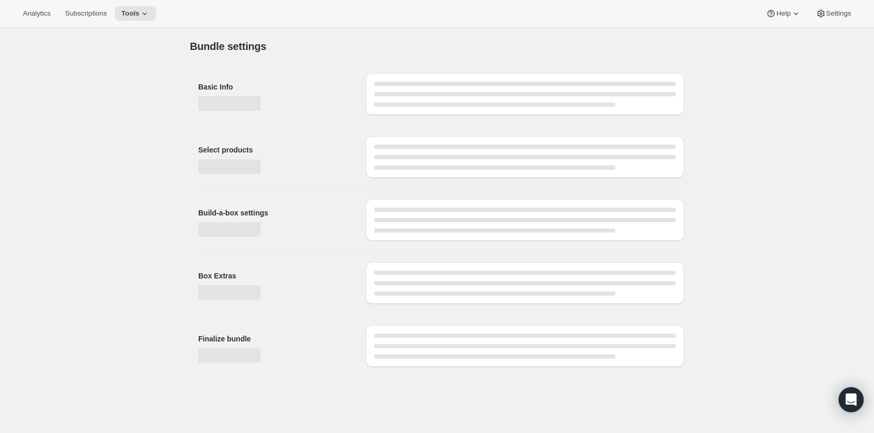
type input "4 Bottle Club"
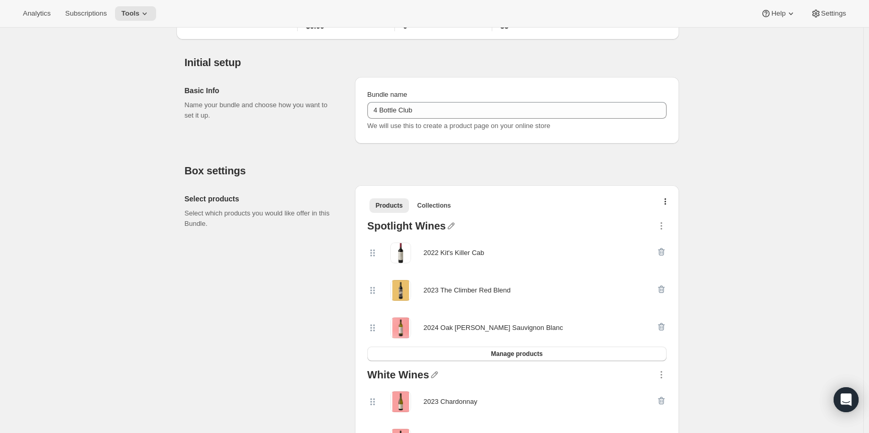
scroll to position [78, 0]
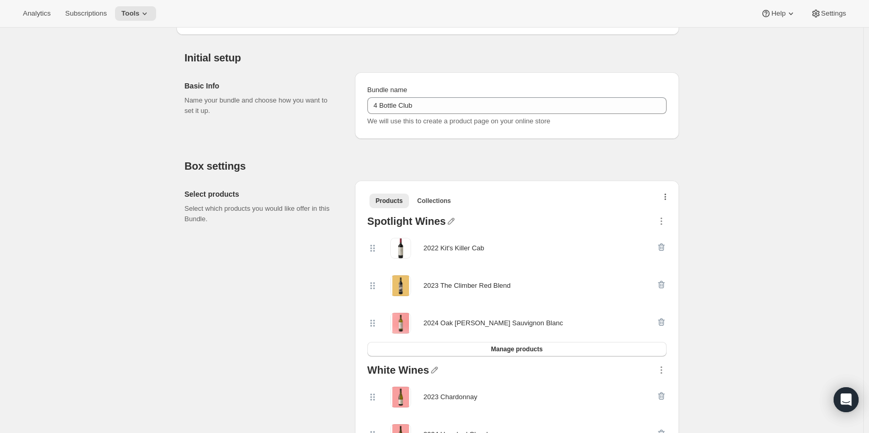
click at [670, 198] on button "button" at bounding box center [666, 199] width 10 height 10
click at [664, 218] on span "Bulk Autoswap for existing subscribers" at bounding box center [669, 219] width 116 height 8
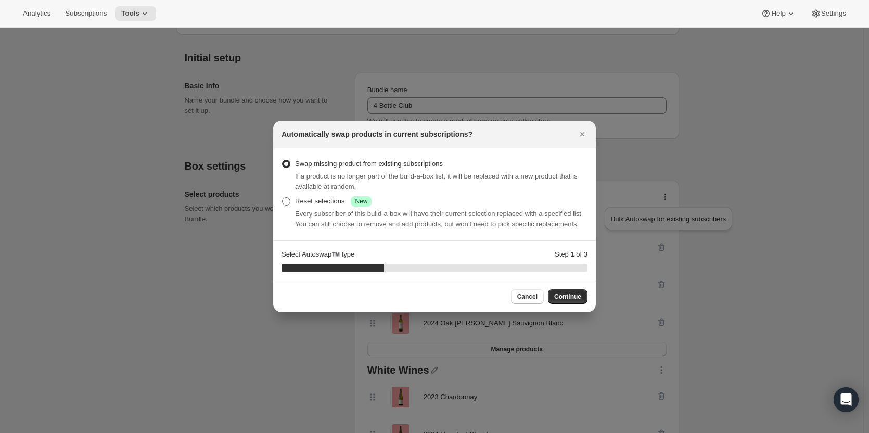
click at [284, 202] on span ":r2h1:" at bounding box center [286, 201] width 8 height 8
click at [283, 198] on input "Reset selections Success New" at bounding box center [282, 197] width 1 height 1
radio input "true"
click at [575, 294] on span "Continue" at bounding box center [567, 297] width 27 height 8
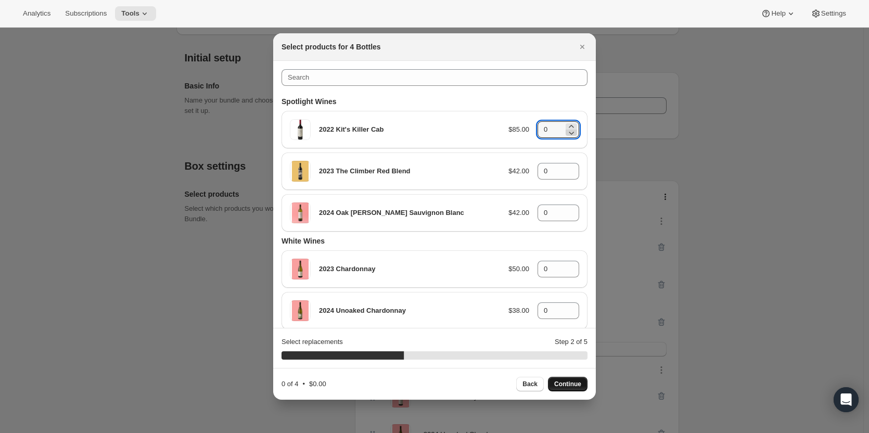
click at [567, 128] on icon ":r2h1:" at bounding box center [571, 133] width 10 height 10
click at [567, 127] on icon ":r2h1:" at bounding box center [571, 126] width 10 height 10
type input "2"
click at [567, 167] on icon ":r2h1:" at bounding box center [571, 168] width 10 height 10
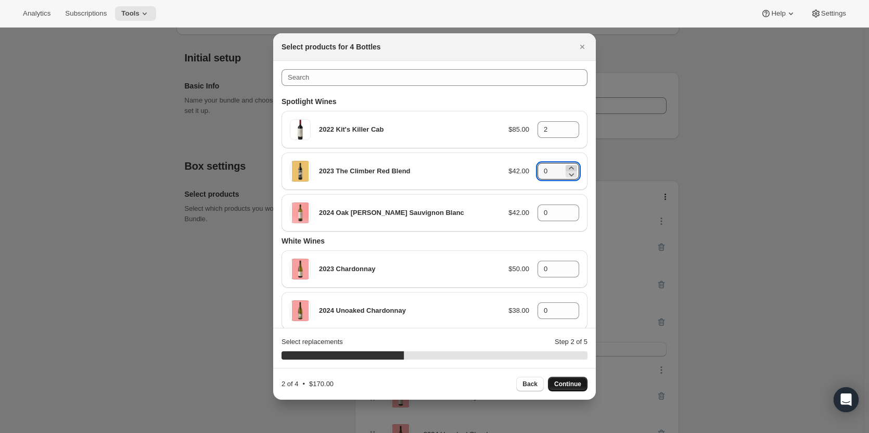
type input "1"
click at [567, 210] on icon ":r2h1:" at bounding box center [571, 210] width 10 height 10
type input "1"
click at [564, 384] on span "Continue" at bounding box center [567, 384] width 27 height 8
type input "0"
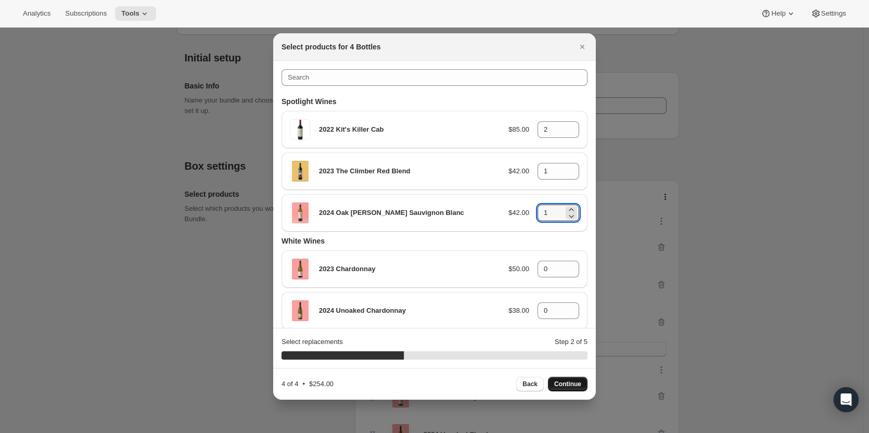
type input "0"
click at [568, 125] on icon ":r2h1:" at bounding box center [571, 126] width 10 height 10
click at [569, 126] on icon ":r2h1:" at bounding box center [571, 126] width 5 height 3
type input "2"
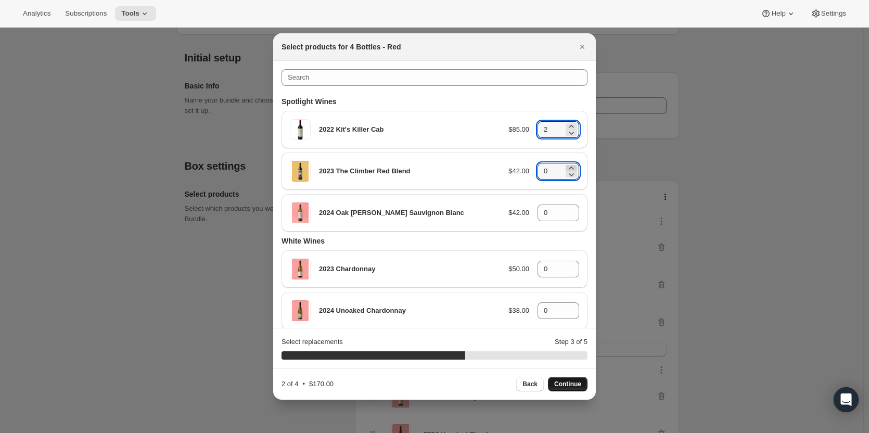
click at [569, 168] on icon ":r2h1:" at bounding box center [571, 168] width 5 height 3
click at [567, 167] on icon ":r2h1:" at bounding box center [571, 168] width 10 height 10
type input "2"
click at [563, 385] on span "Continue" at bounding box center [567, 384] width 27 height 8
type input "0"
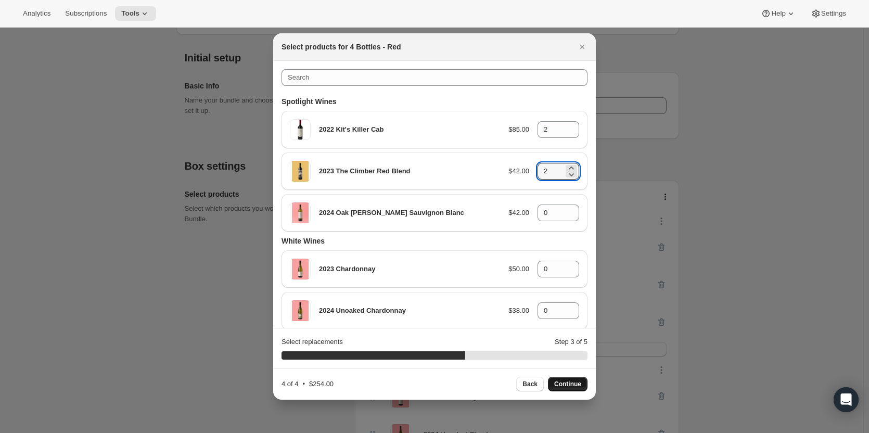
type input "0"
click at [568, 209] on icon ":r2h1:" at bounding box center [571, 210] width 10 height 10
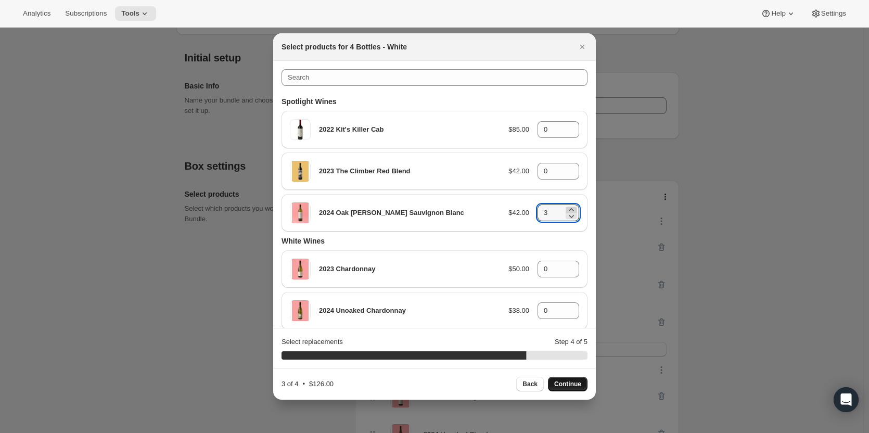
type input "4"
click at [575, 382] on span "Continue" at bounding box center [567, 384] width 27 height 8
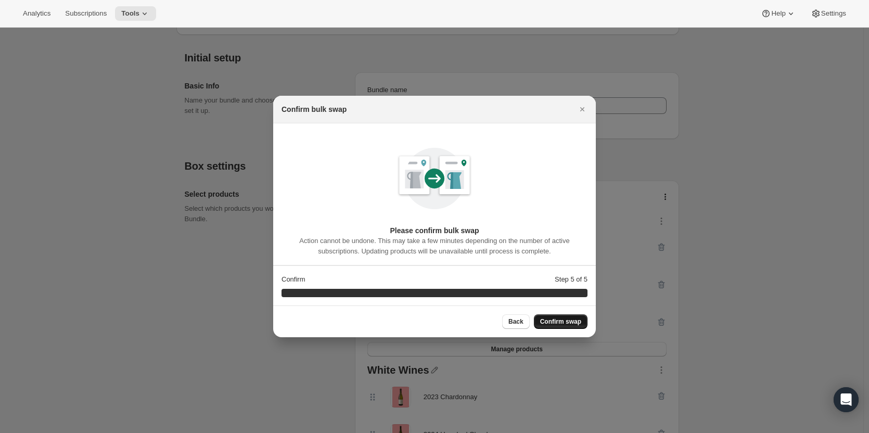
click at [566, 325] on span "Confirm swap" at bounding box center [560, 322] width 41 height 8
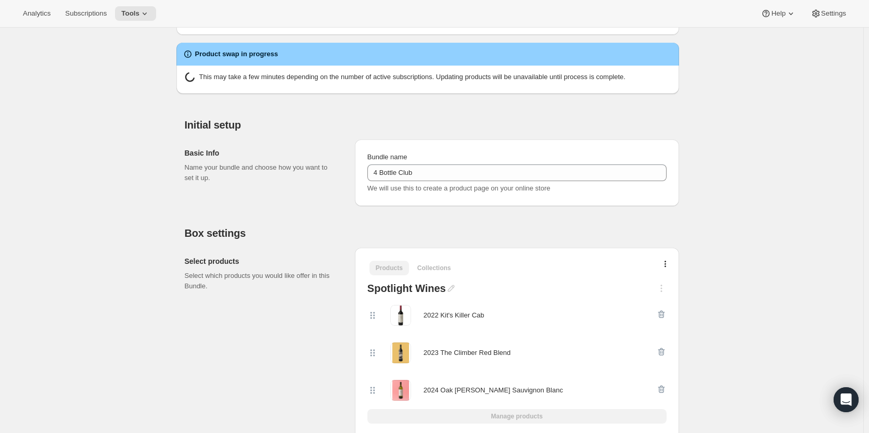
scroll to position [0, 0]
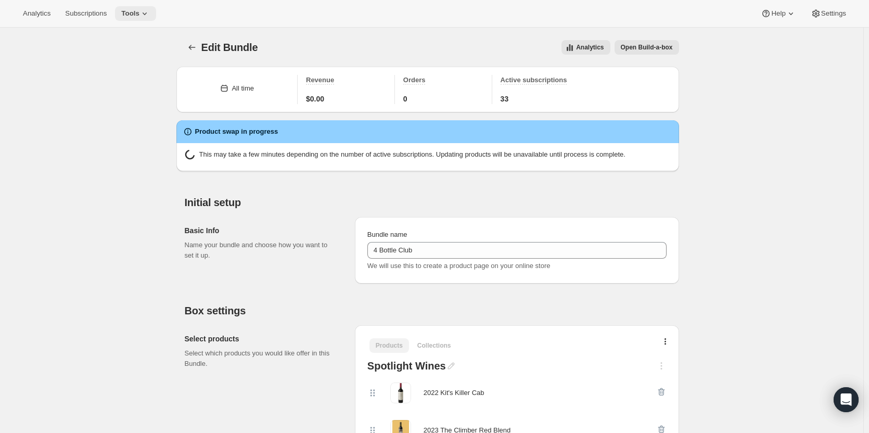
click at [132, 17] on span "Tools" at bounding box center [130, 13] width 18 height 8
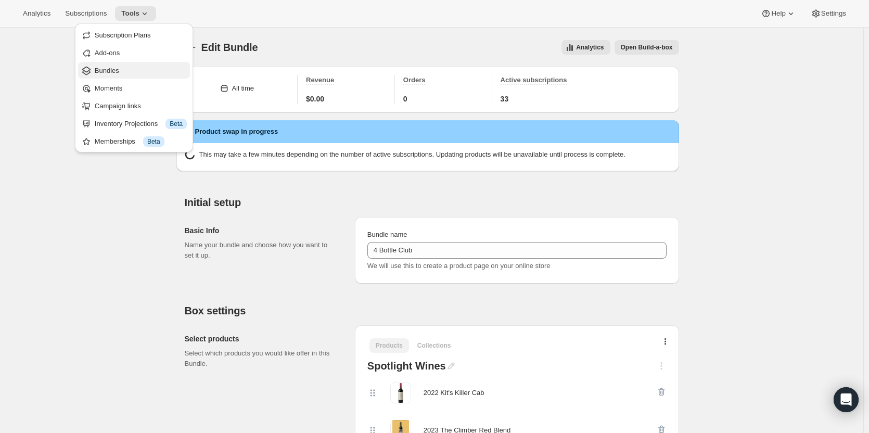
click at [129, 75] on span "Bundles" at bounding box center [141, 71] width 92 height 10
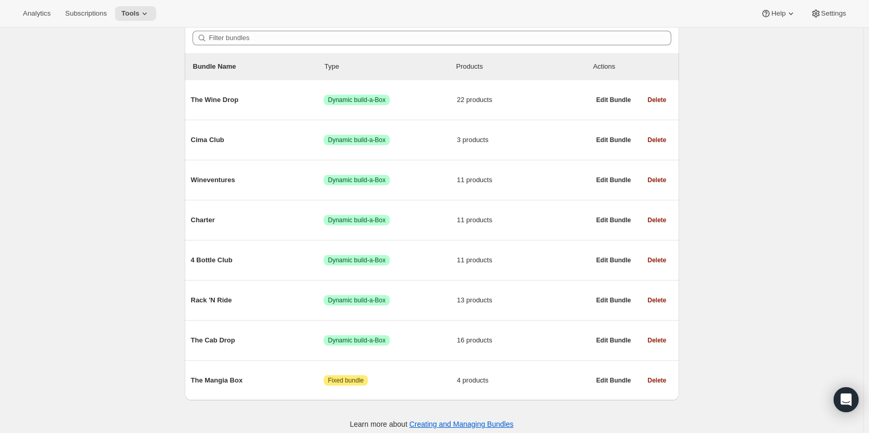
scroll to position [96, 0]
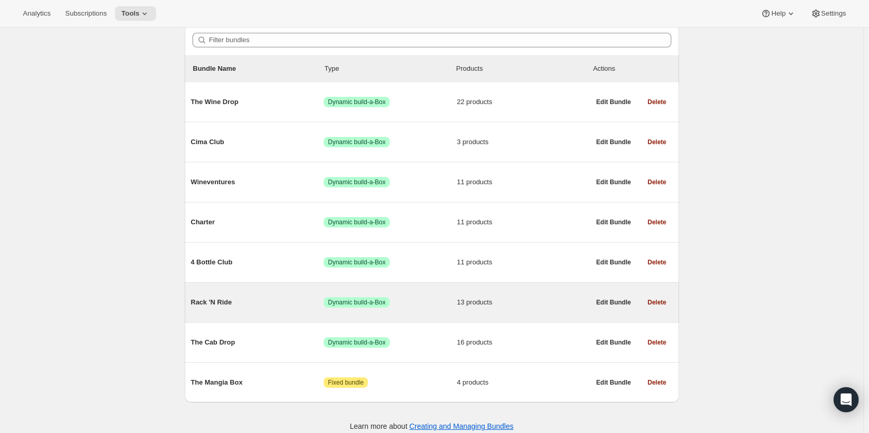
click at [398, 308] on div "Rack 'N Ride Success Dynamic build-a-Box 13 products" at bounding box center [390, 302] width 399 height 27
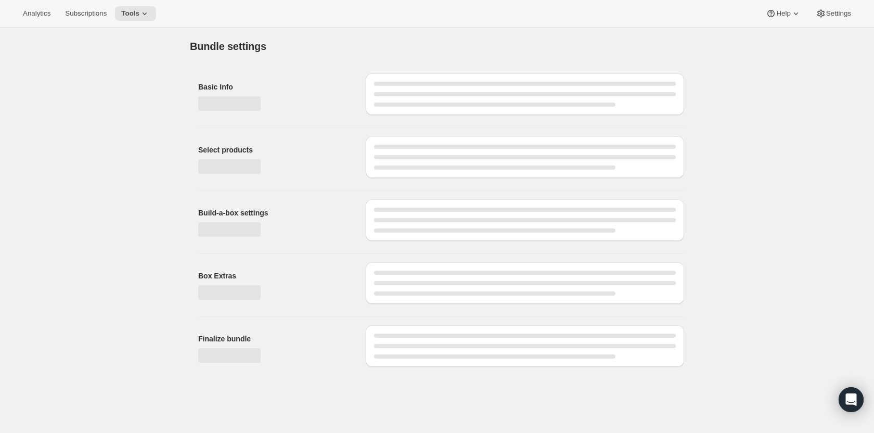
type input "Rack 'N Ride"
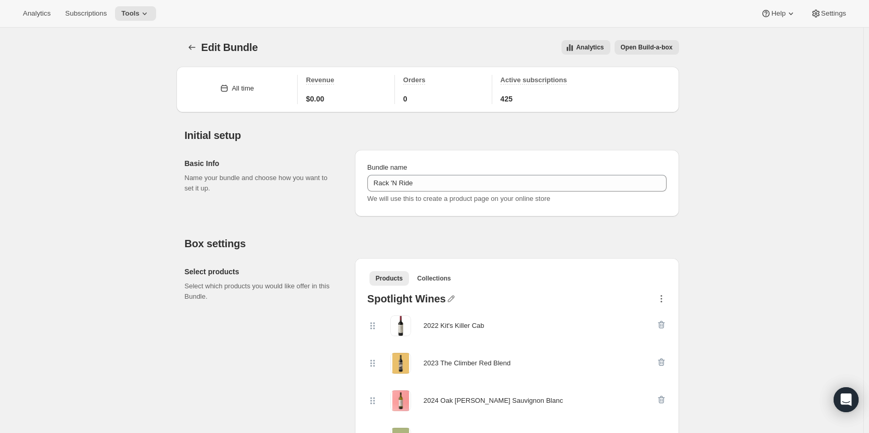
click at [665, 303] on icon "button" at bounding box center [661, 299] width 10 height 10
click at [142, 8] on icon at bounding box center [144, 13] width 10 height 10
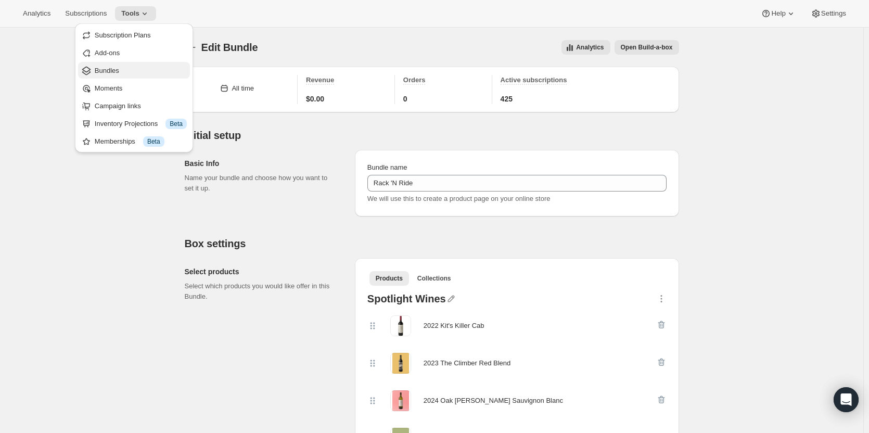
click at [151, 70] on span "Bundles" at bounding box center [141, 71] width 92 height 10
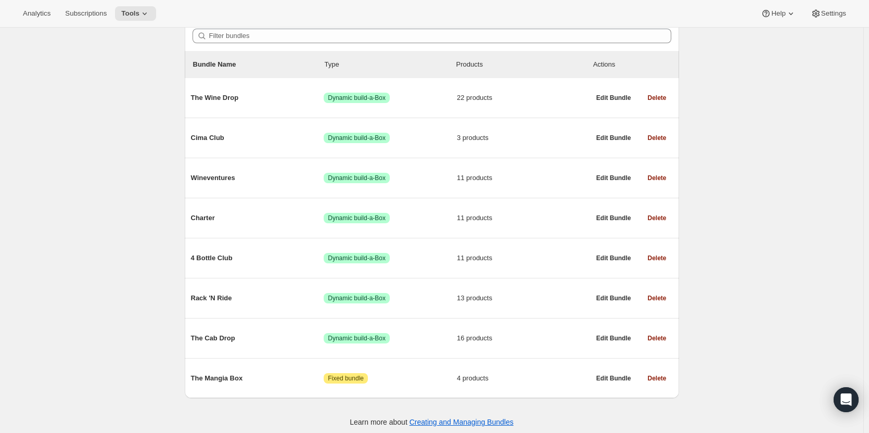
scroll to position [105, 0]
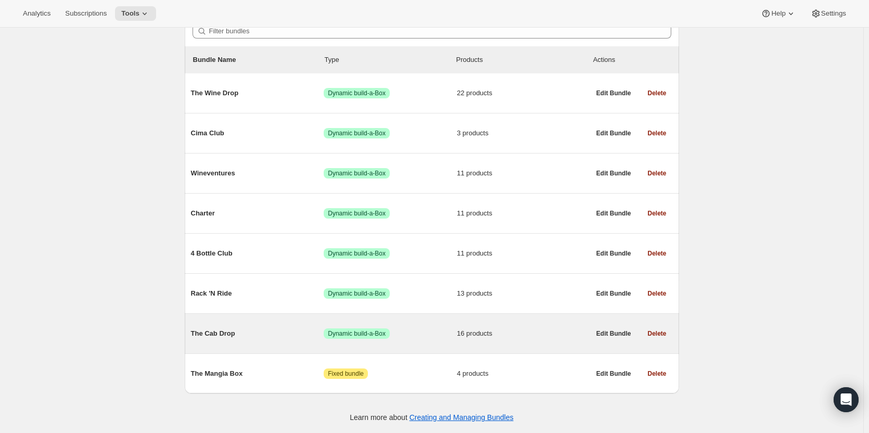
click at [557, 342] on div "The Cab Drop Success Dynamic build-a-Box 16 products" at bounding box center [390, 333] width 399 height 27
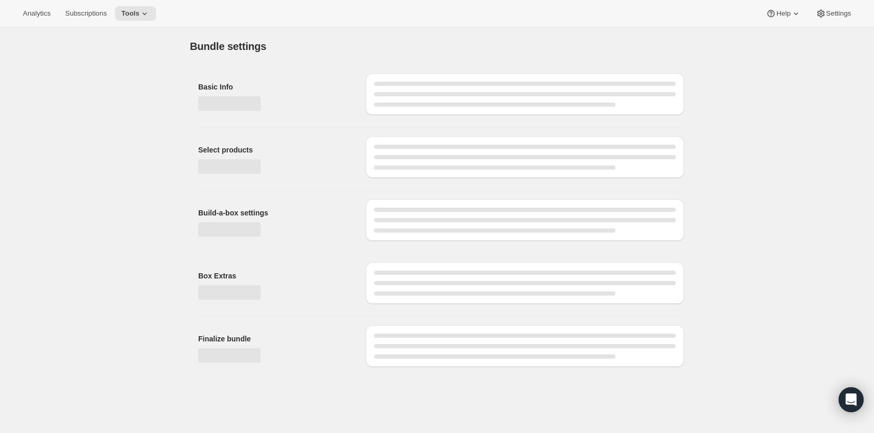
type input "The Cab Drop"
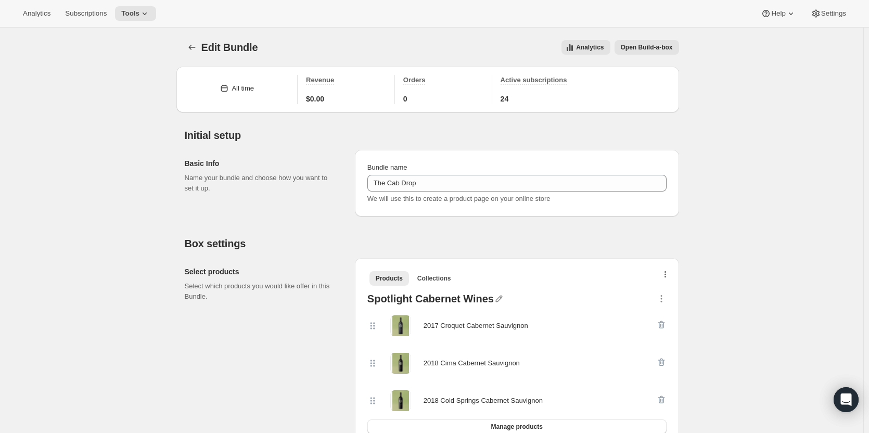
click at [669, 276] on button "button" at bounding box center [666, 277] width 10 height 10
click at [661, 299] on span "Bulk Autoswap for existing subscribers" at bounding box center [669, 297] width 116 height 8
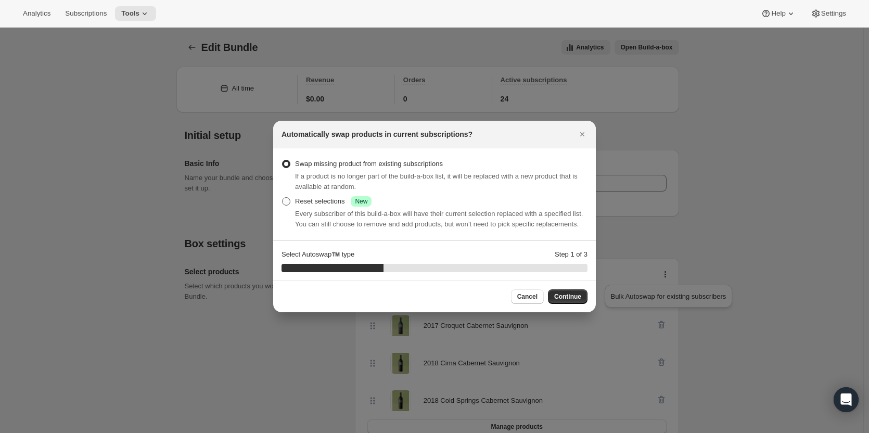
click at [300, 202] on div "Reset selections Success New" at bounding box center [333, 201] width 77 height 10
click at [283, 198] on input "Reset selections Success New" at bounding box center [282, 197] width 1 height 1
radio input "true"
click at [572, 295] on span "Continue" at bounding box center [567, 297] width 27 height 8
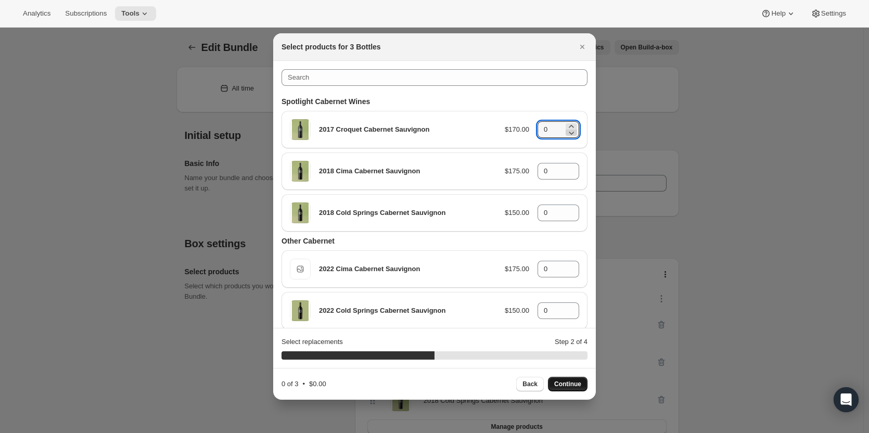
click at [566, 128] on icon ":r2p7:" at bounding box center [571, 133] width 10 height 10
click at [567, 125] on icon ":r2p7:" at bounding box center [571, 126] width 10 height 10
type input "1"
click at [567, 167] on icon ":r2p7:" at bounding box center [571, 168] width 10 height 10
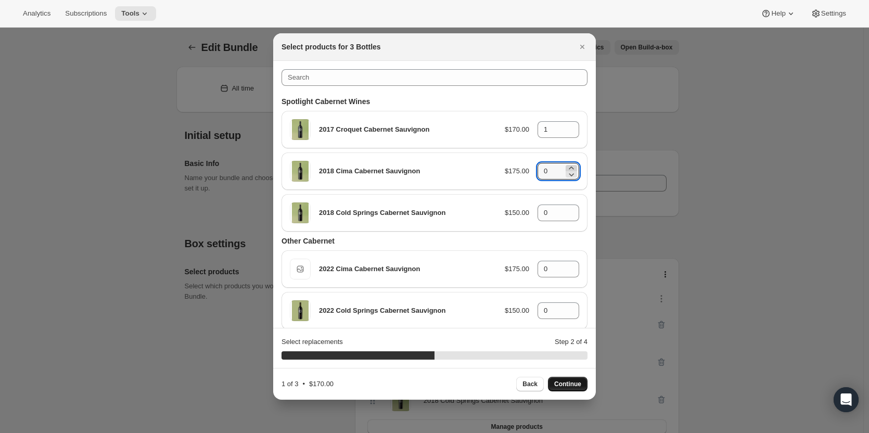
type input "1"
click at [566, 211] on icon ":r2p7:" at bounding box center [571, 216] width 10 height 10
click at [569, 210] on icon ":r2p7:" at bounding box center [571, 209] width 5 height 3
type input "1"
click at [562, 387] on span "Continue" at bounding box center [567, 384] width 27 height 8
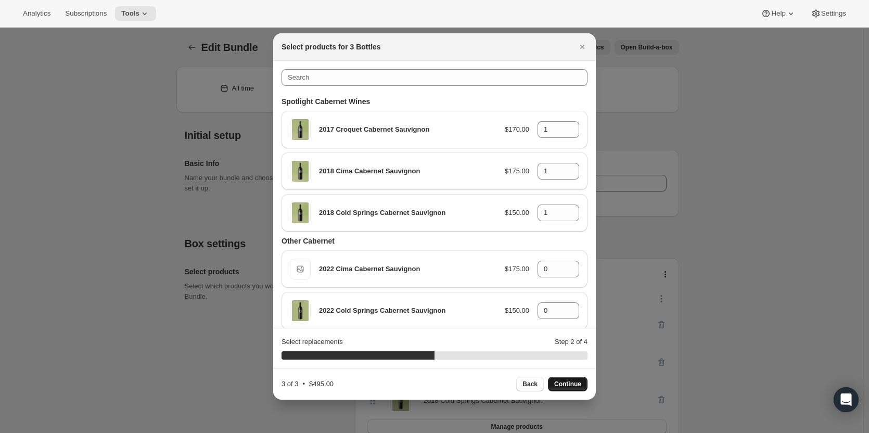
type input "0"
click at [568, 126] on icon ":r2p7:" at bounding box center [571, 126] width 10 height 10
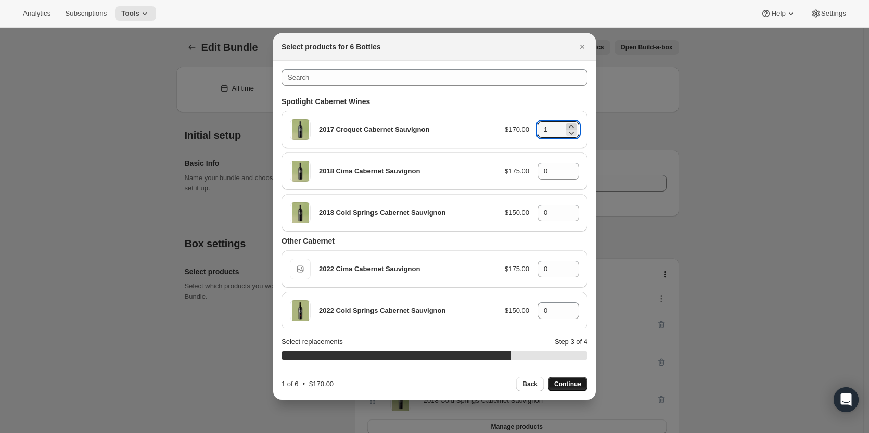
type input "2"
click at [566, 168] on icon ":r2p7:" at bounding box center [571, 168] width 10 height 10
click at [569, 169] on icon ":r2p7:" at bounding box center [571, 168] width 5 height 3
type input "2"
click at [567, 211] on icon ":r2p7:" at bounding box center [571, 216] width 10 height 10
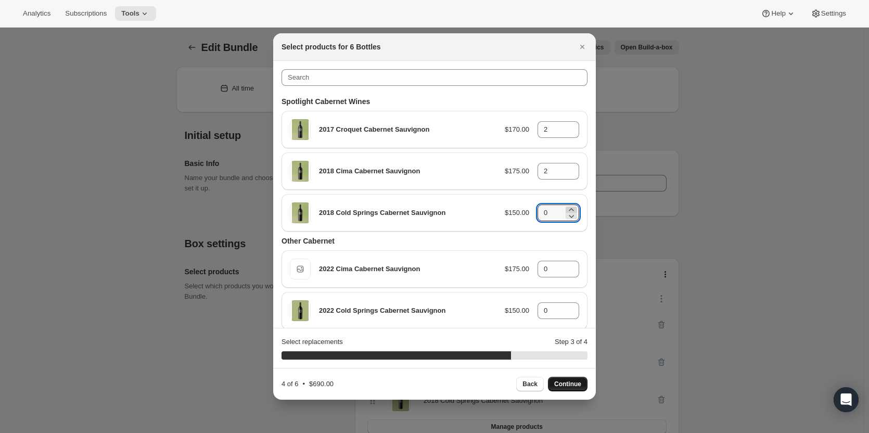
click at [568, 209] on icon ":r2p7:" at bounding box center [571, 210] width 10 height 10
type input "2"
click at [572, 383] on span "Continue" at bounding box center [567, 384] width 27 height 8
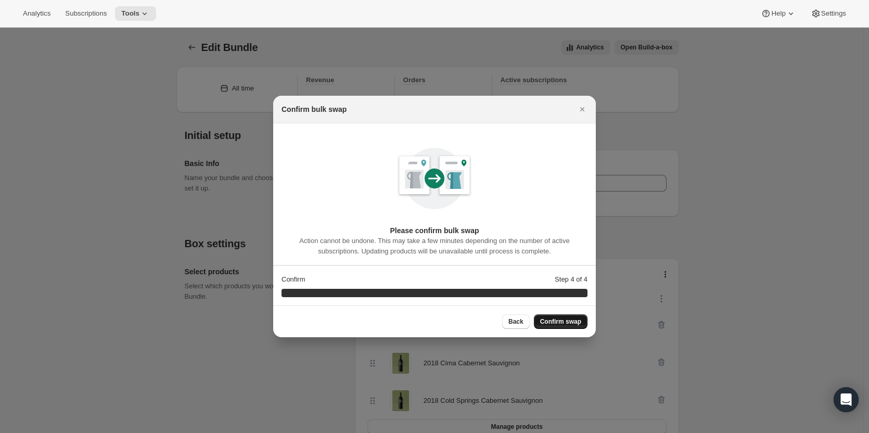
click at [568, 327] on button "Confirm swap" at bounding box center [561, 321] width 54 height 15
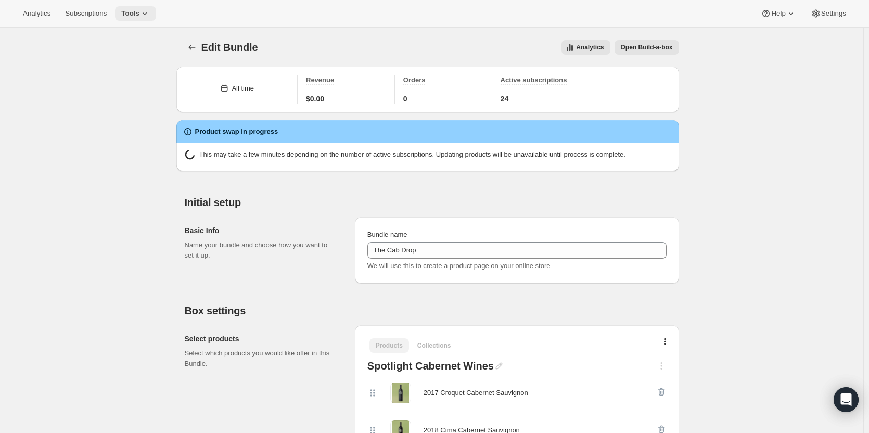
click at [145, 12] on icon at bounding box center [144, 13] width 10 height 10
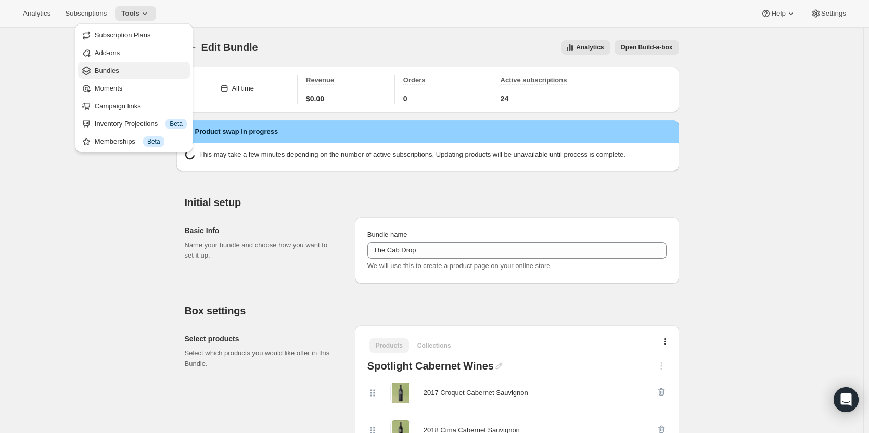
click at [138, 73] on span "Bundles" at bounding box center [141, 71] width 92 height 10
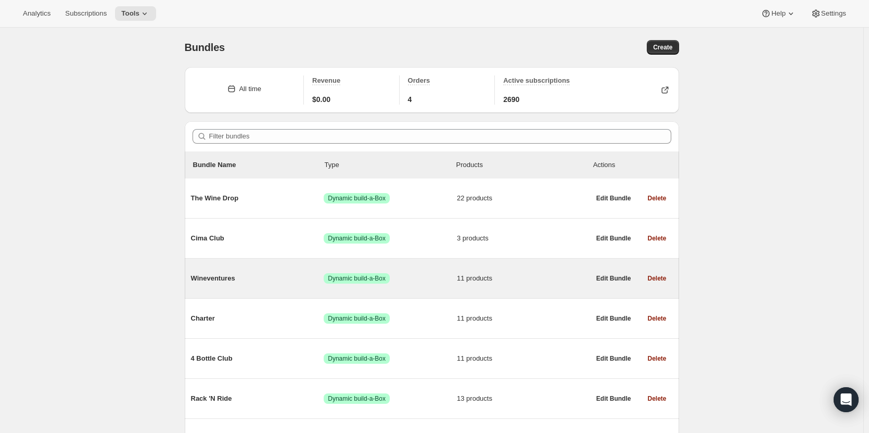
click at [385, 292] on div "Wineventures Success Dynamic build-a-Box 11 products Edit Bundle Delete" at bounding box center [432, 279] width 494 height 40
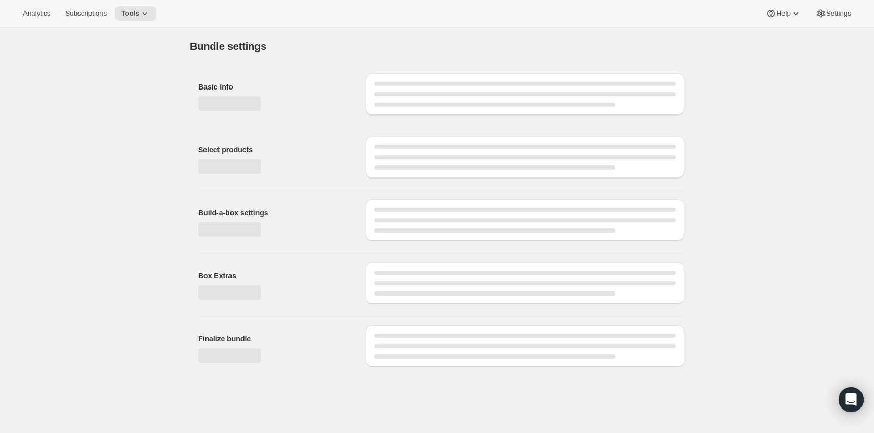
type input "Wineventures"
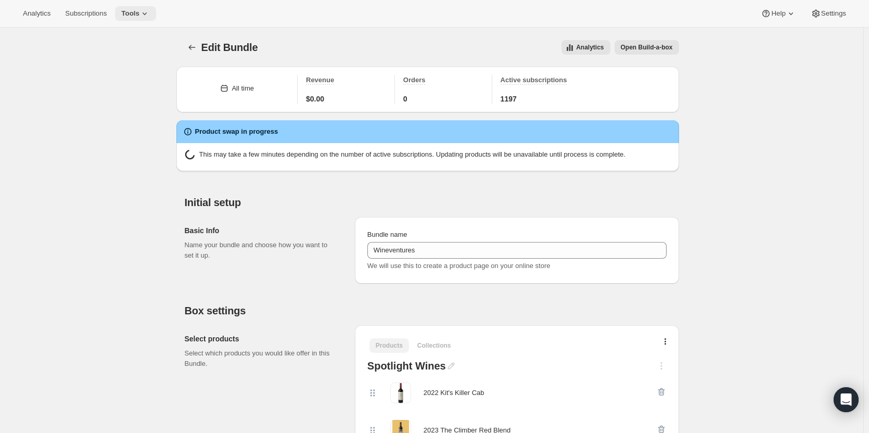
click at [131, 10] on span "Tools" at bounding box center [130, 13] width 18 height 8
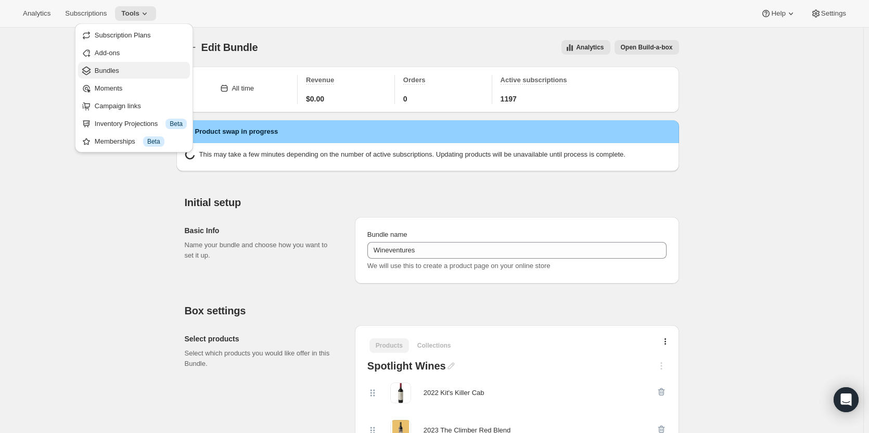
click at [134, 66] on span "Bundles" at bounding box center [141, 71] width 92 height 10
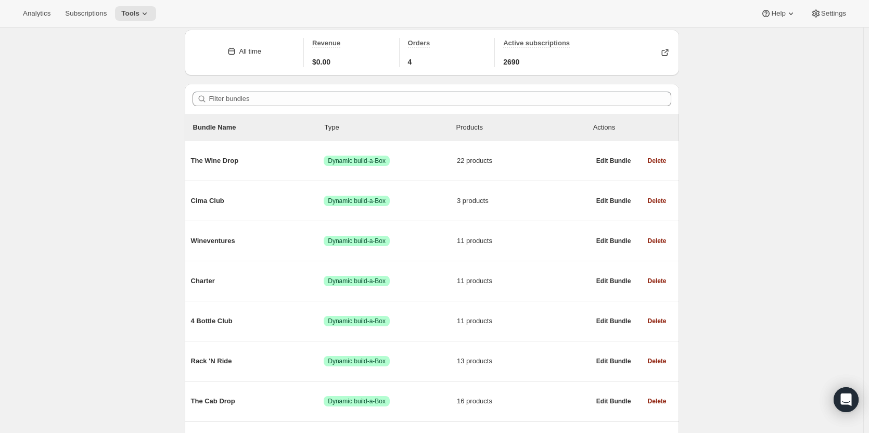
scroll to position [96, 0]
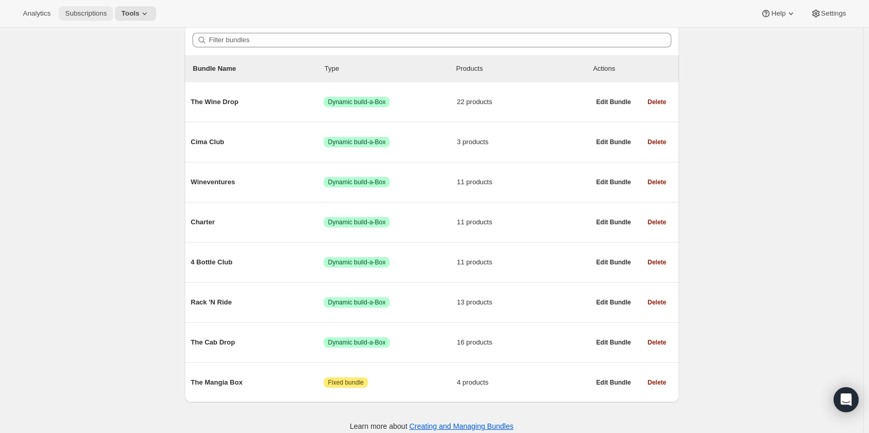
click at [80, 12] on span "Subscriptions" at bounding box center [86, 13] width 42 height 8
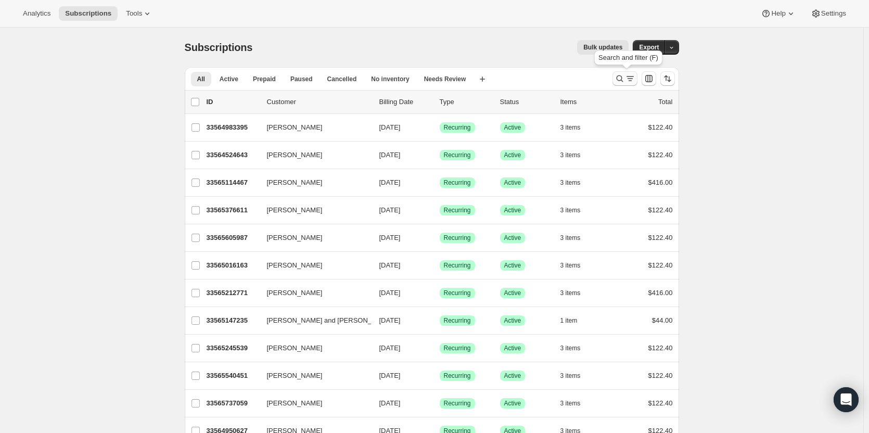
click at [622, 78] on icon "Search and filter results" at bounding box center [620, 78] width 10 height 10
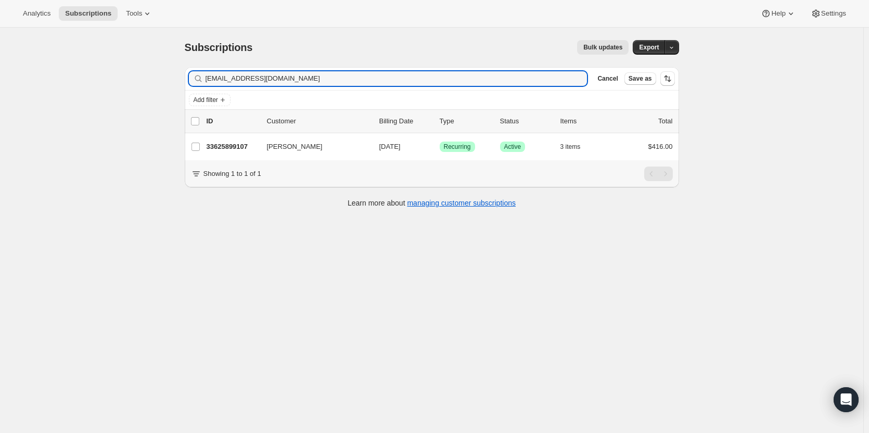
type input "[EMAIL_ADDRESS][DOMAIN_NAME]"
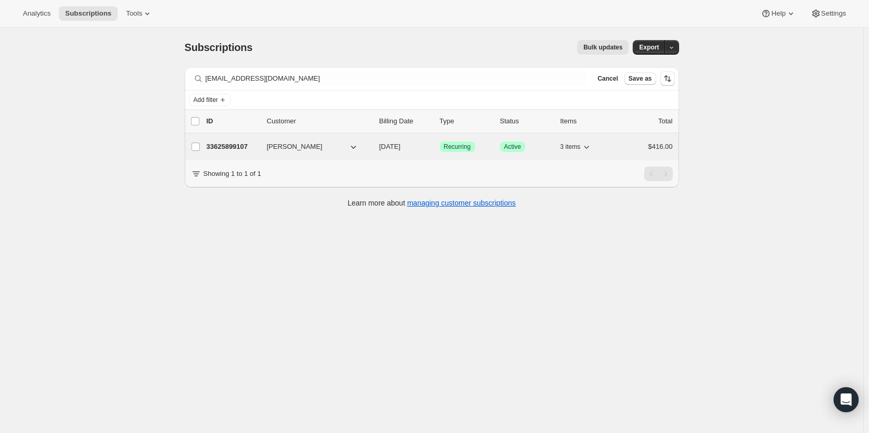
click at [237, 150] on p "33625899107" at bounding box center [233, 147] width 52 height 10
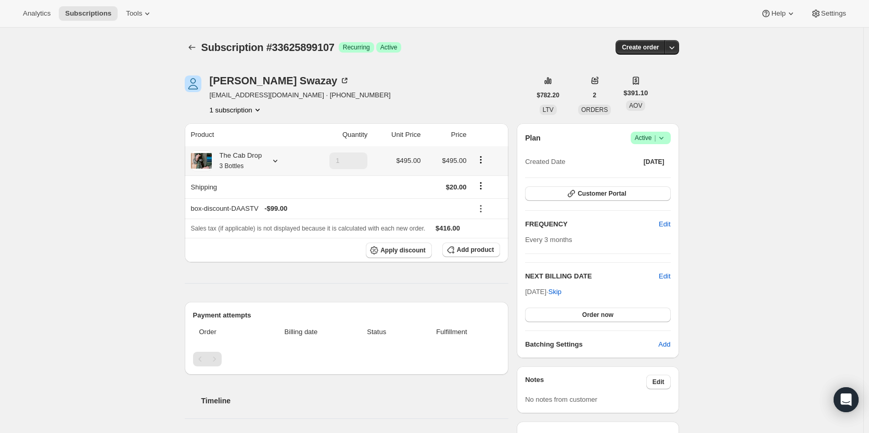
click at [238, 161] on div "The Cab Drop 3 Bottles" at bounding box center [237, 160] width 50 height 21
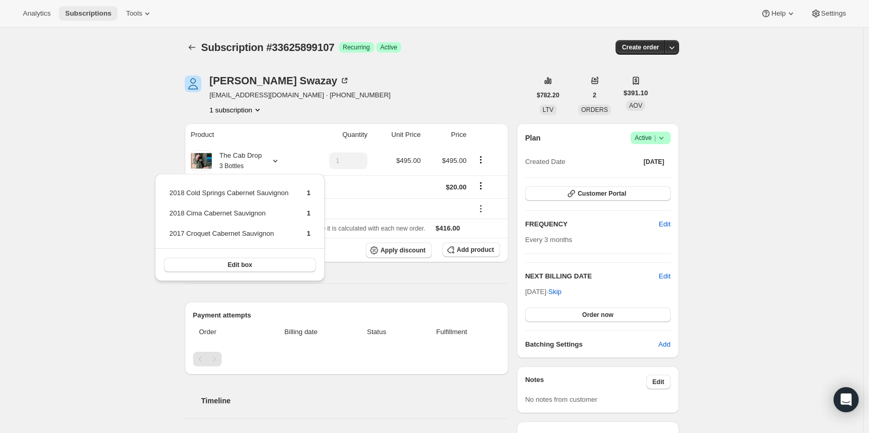
click at [96, 14] on span "Subscriptions" at bounding box center [88, 13] width 46 height 8
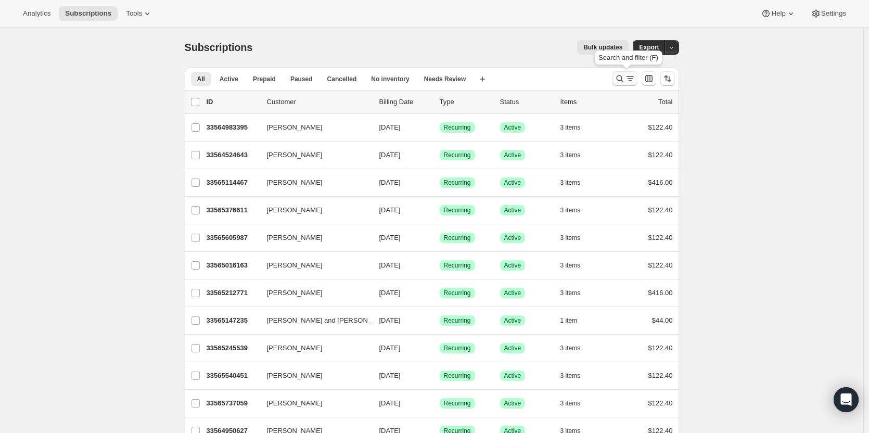
click at [620, 80] on icon "Search and filter results" at bounding box center [620, 78] width 10 height 10
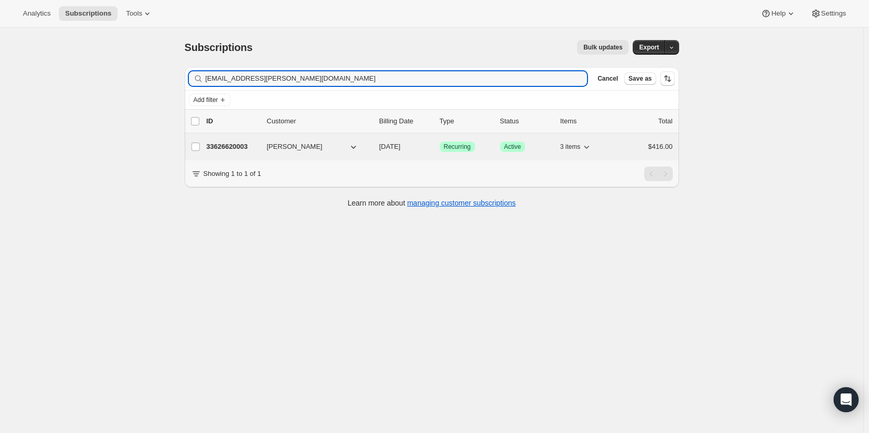
type input "[EMAIL_ADDRESS][PERSON_NAME][DOMAIN_NAME]"
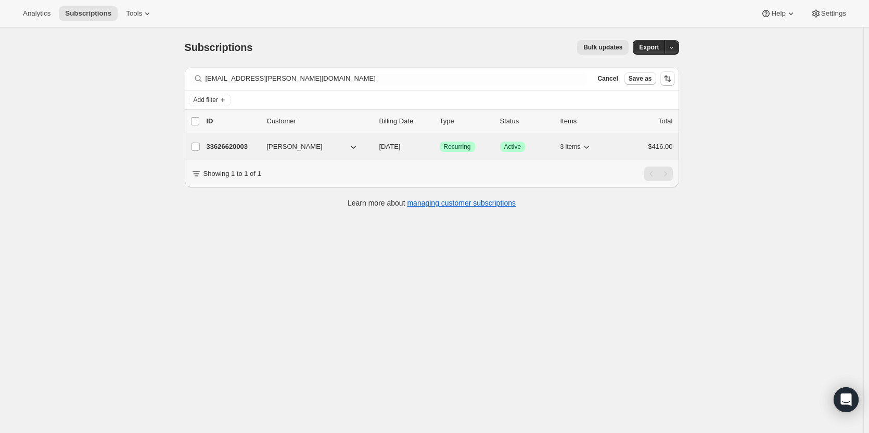
click at [233, 152] on div "33626620003 [PERSON_NAME] [DATE] Success Recurring Success Active 3 items $416.…" at bounding box center [440, 146] width 466 height 15
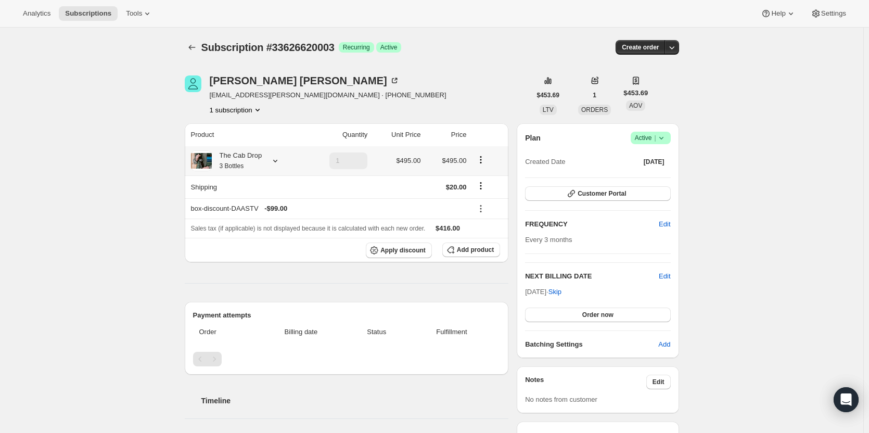
click at [234, 169] on small "3 Bottles" at bounding box center [232, 165] width 24 height 7
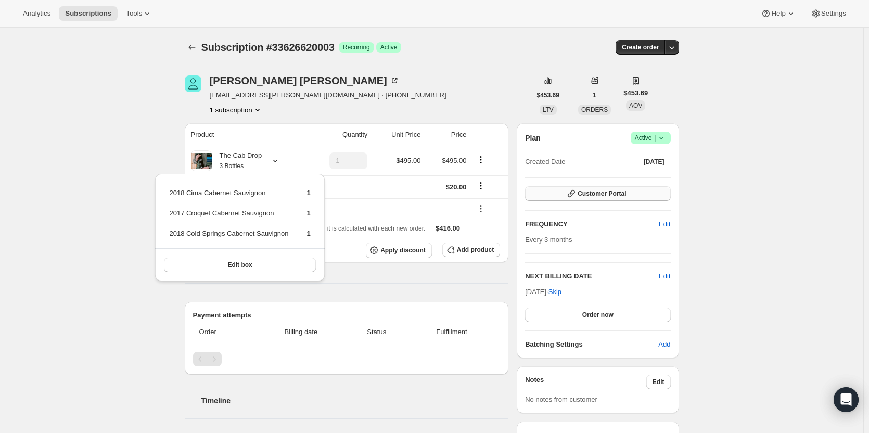
click at [577, 191] on icon "button" at bounding box center [571, 193] width 10 height 10
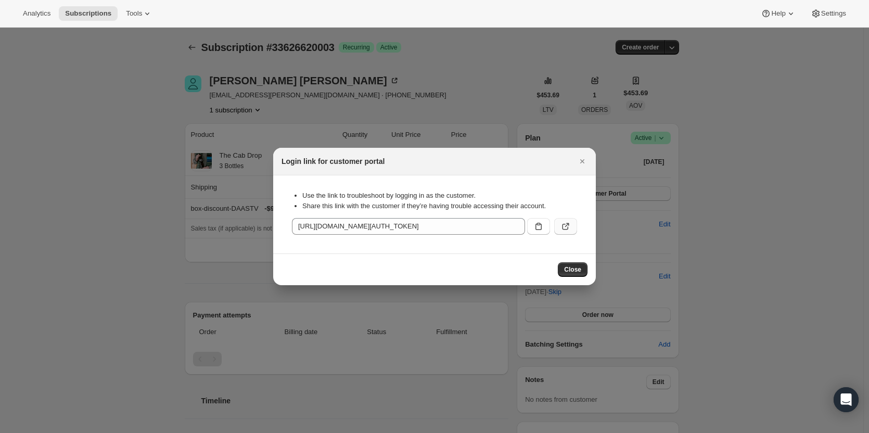
click at [561, 224] on icon ":r3qq:" at bounding box center [566, 226] width 10 height 10
click at [582, 164] on icon "Close" at bounding box center [582, 161] width 10 height 10
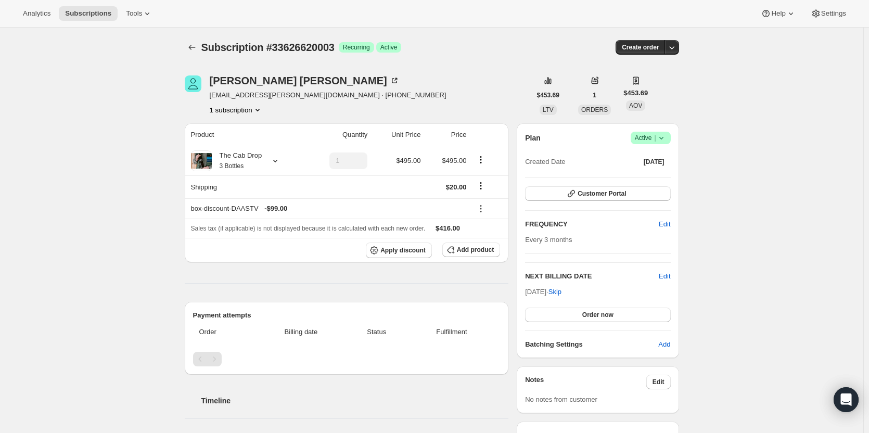
click at [223, 43] on span "Subscription #33626620003" at bounding box center [267, 47] width 133 height 11
click at [201, 50] on div at bounding box center [193, 47] width 17 height 15
click at [196, 45] on icon "Subscriptions" at bounding box center [192, 47] width 10 height 10
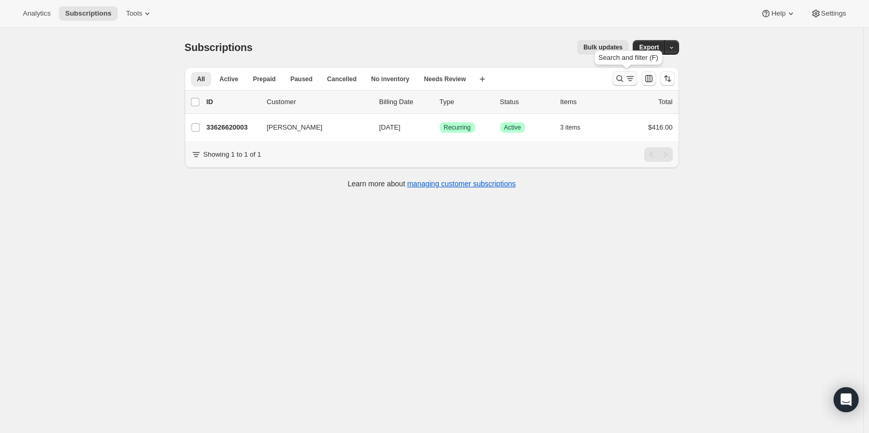
click at [623, 77] on icon "Search and filter results" at bounding box center [620, 78] width 10 height 10
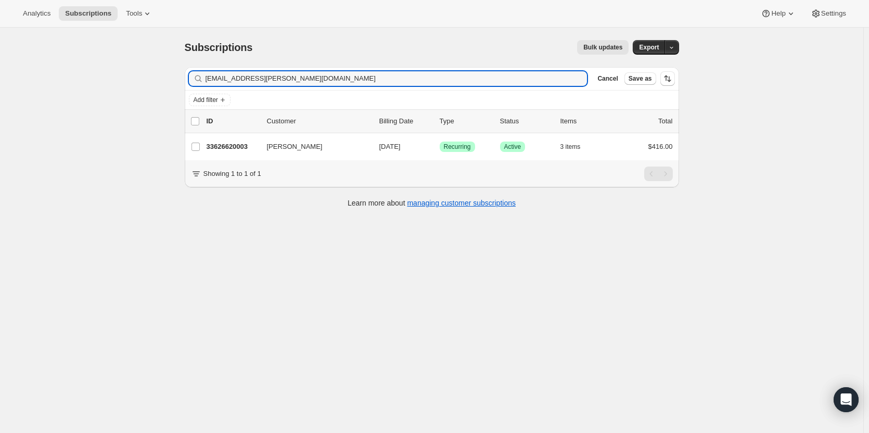
drag, startPoint x: 330, startPoint y: 77, endPoint x: 194, endPoint y: 73, distance: 136.4
click at [194, 73] on div "[EMAIL_ADDRESS][PERSON_NAME][DOMAIN_NAME] Clear" at bounding box center [388, 78] width 399 height 15
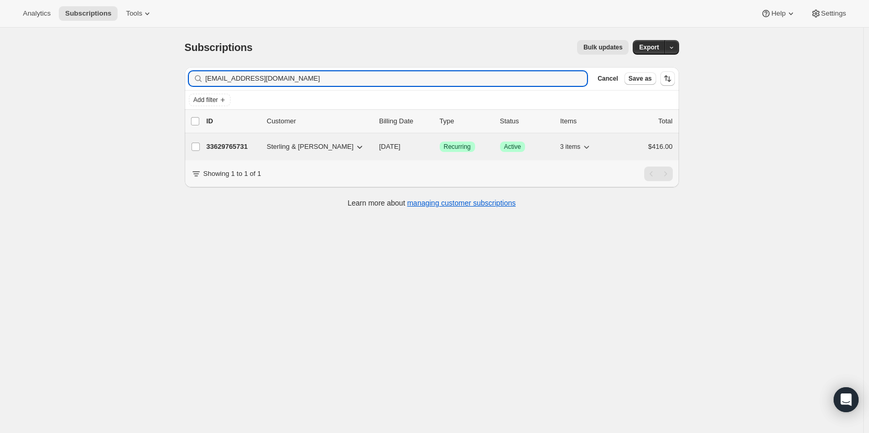
type input "[EMAIL_ADDRESS][DOMAIN_NAME]"
click at [231, 142] on p "33629765731" at bounding box center [233, 147] width 52 height 10
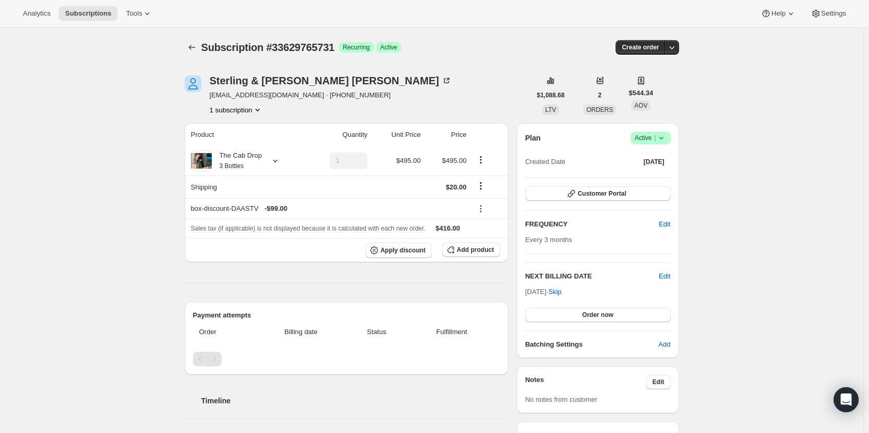
click at [85, 22] on div "Analytics Subscriptions Tools Help Settings" at bounding box center [434, 14] width 869 height 28
click at [90, 16] on span "Subscriptions" at bounding box center [88, 13] width 46 height 8
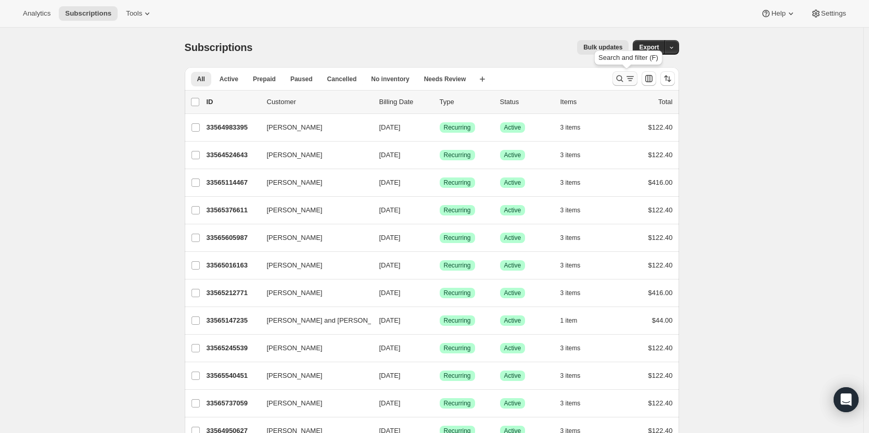
click at [623, 82] on icon "Search and filter results" at bounding box center [620, 78] width 10 height 10
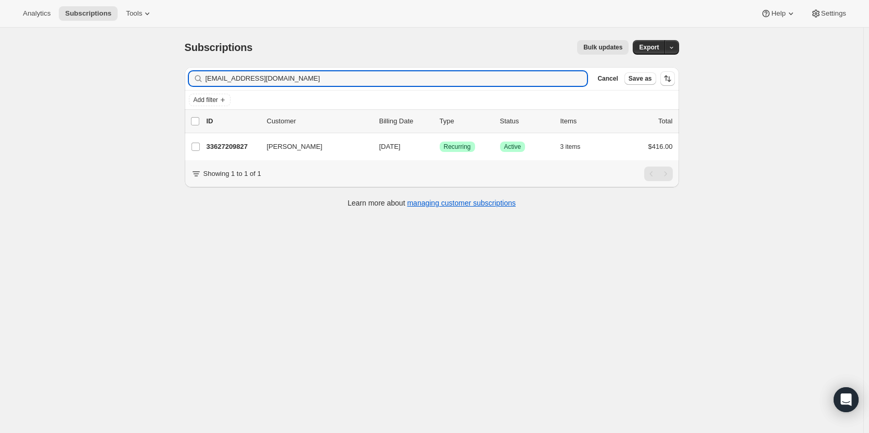
type input "[EMAIL_ADDRESS][DOMAIN_NAME]"
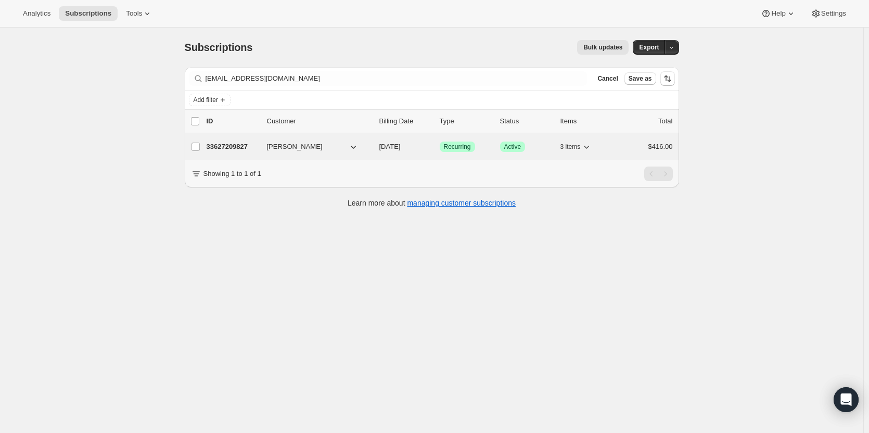
click at [240, 151] on p "33627209827" at bounding box center [233, 147] width 52 height 10
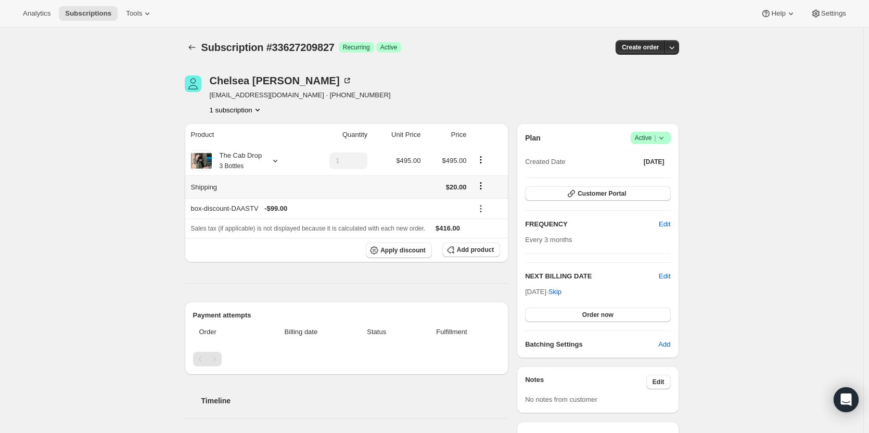
click at [244, 186] on th "Shipping" at bounding box center [245, 186] width 120 height 23
click at [254, 149] on th "The Cab Drop 3 Bottles" at bounding box center [245, 160] width 120 height 29
click at [255, 157] on div "The Cab Drop 3 Bottles" at bounding box center [237, 160] width 50 height 21
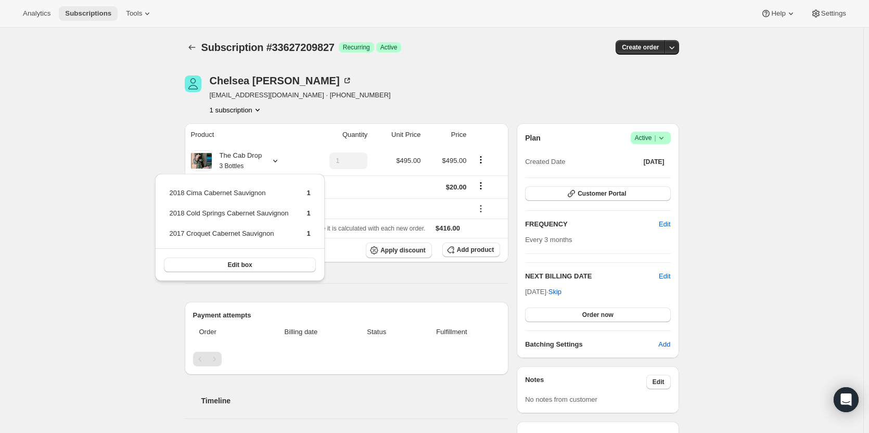
click at [93, 13] on span "Subscriptions" at bounding box center [88, 13] width 46 height 8
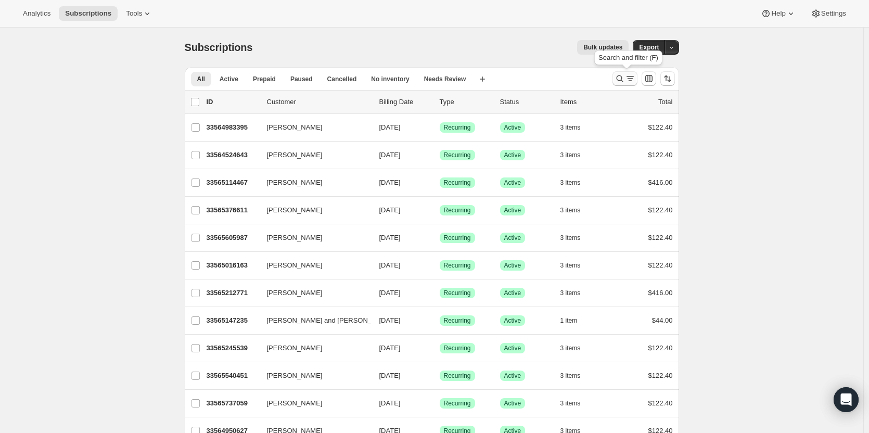
click at [620, 78] on icon "Search and filter results" at bounding box center [620, 78] width 10 height 10
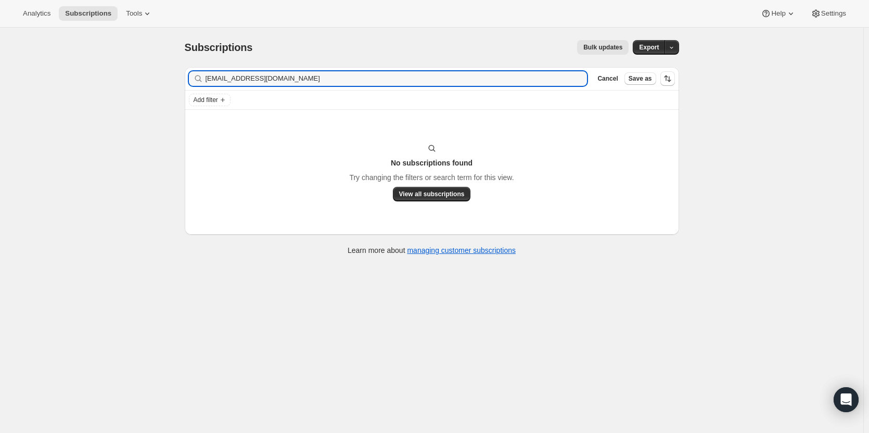
type input "[EMAIL_ADDRESS][DOMAIN_NAME]"
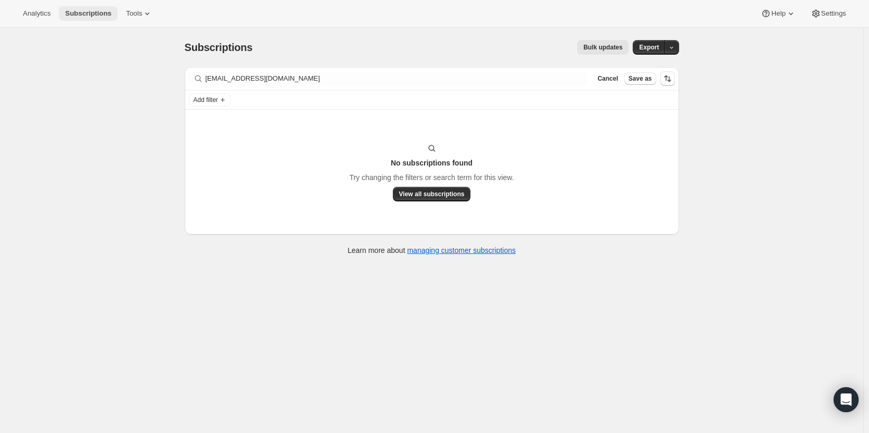
click at [83, 17] on span "Subscriptions" at bounding box center [88, 13] width 46 height 8
click at [92, 15] on span "Subscriptions" at bounding box center [88, 13] width 46 height 8
click at [613, 76] on span "Cancel" at bounding box center [608, 78] width 20 height 8
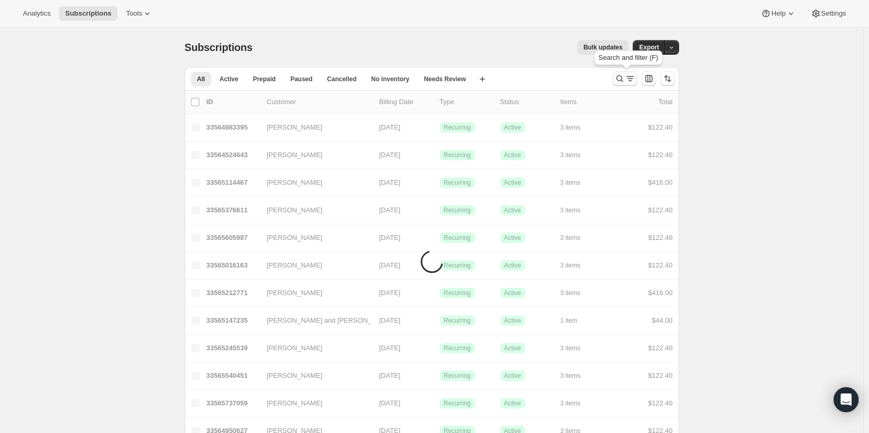
click at [619, 77] on icon "Search and filter results" at bounding box center [619, 78] width 7 height 7
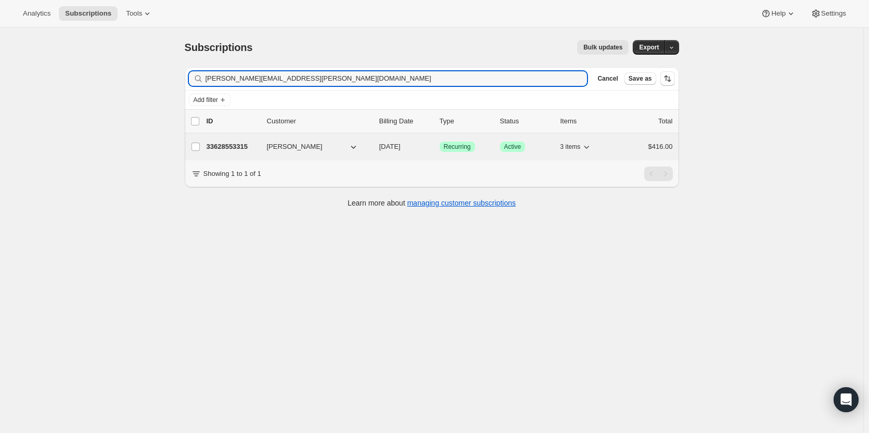
type input "[PERSON_NAME][EMAIL_ADDRESS][PERSON_NAME][DOMAIN_NAME]"
click at [231, 150] on p "33628553315" at bounding box center [233, 147] width 52 height 10
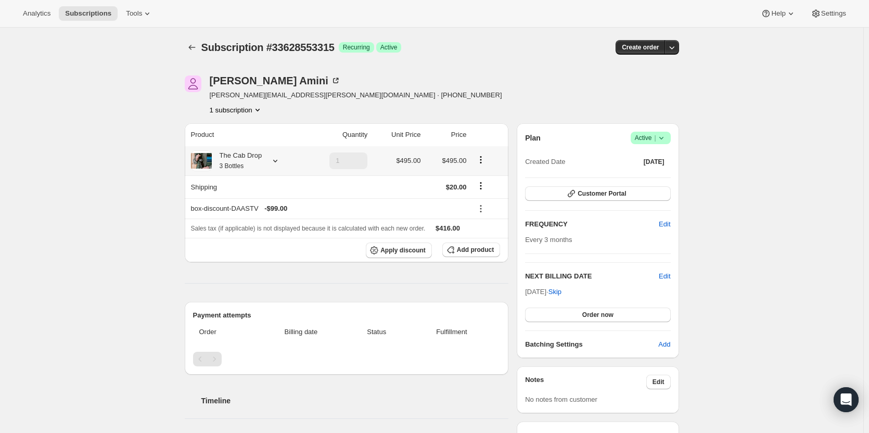
click at [235, 167] on small "3 Bottles" at bounding box center [232, 165] width 24 height 7
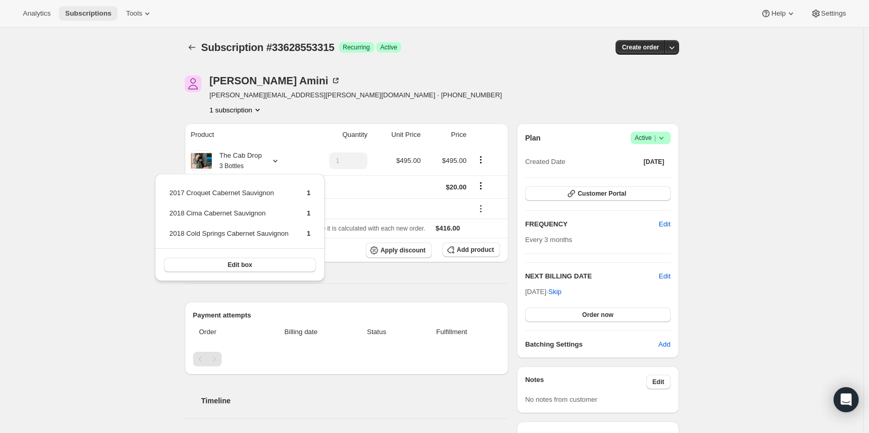
click at [78, 18] on button "Subscriptions" at bounding box center [88, 13] width 59 height 15
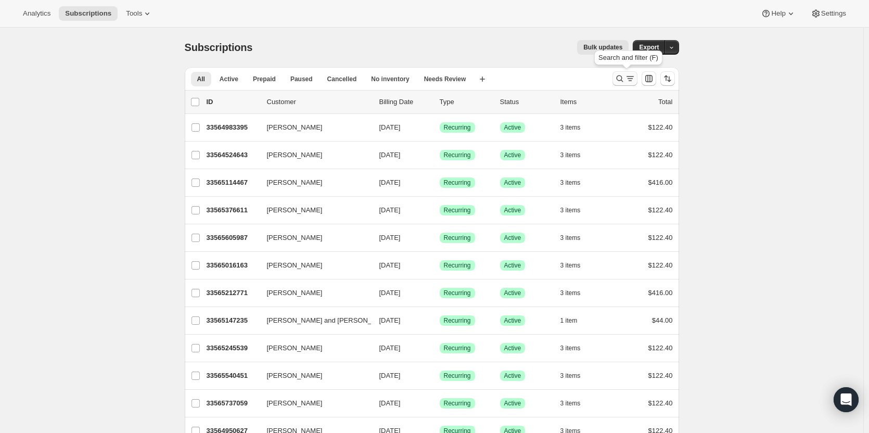
click at [623, 80] on icon "Search and filter results" at bounding box center [620, 78] width 10 height 10
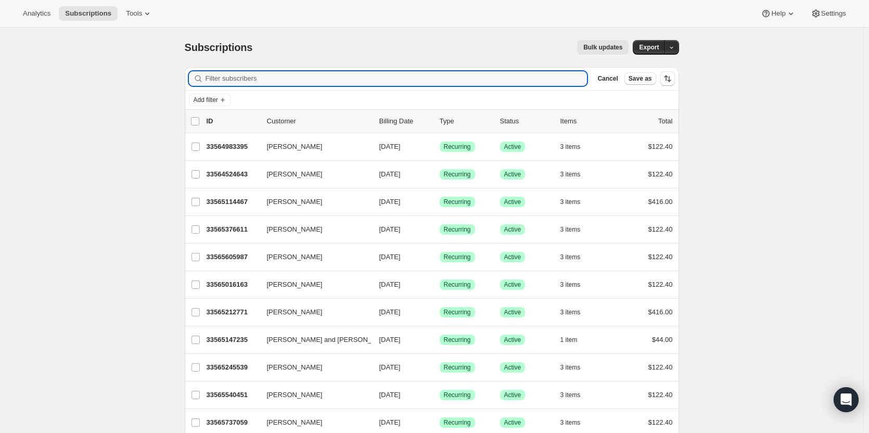
paste input "[PERSON_NAME][EMAIL_ADDRESS][DOMAIN_NAME]"
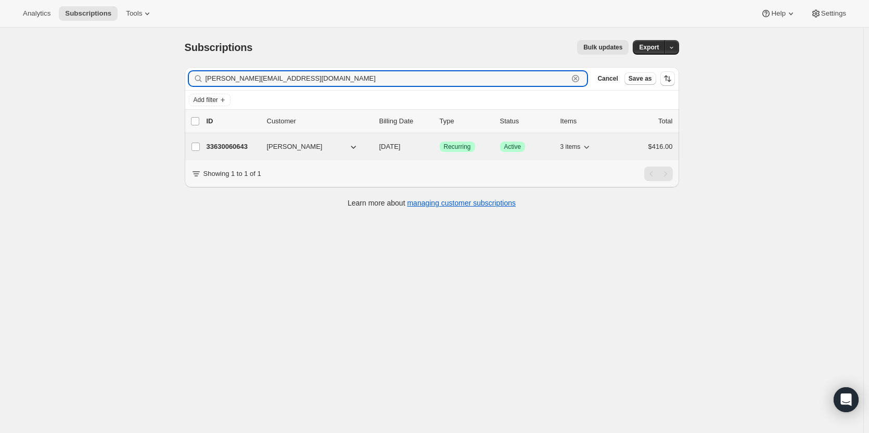
type input "[PERSON_NAME][EMAIL_ADDRESS][DOMAIN_NAME]"
click at [224, 144] on p "33630060643" at bounding box center [233, 147] width 52 height 10
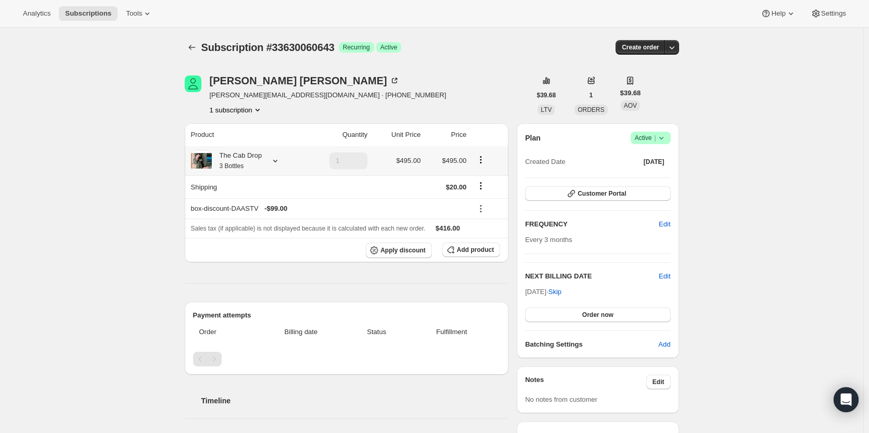
click at [230, 174] on th "The Cab Drop 3 Bottles" at bounding box center [245, 160] width 120 height 29
click at [230, 168] on small "3 Bottles" at bounding box center [232, 165] width 24 height 7
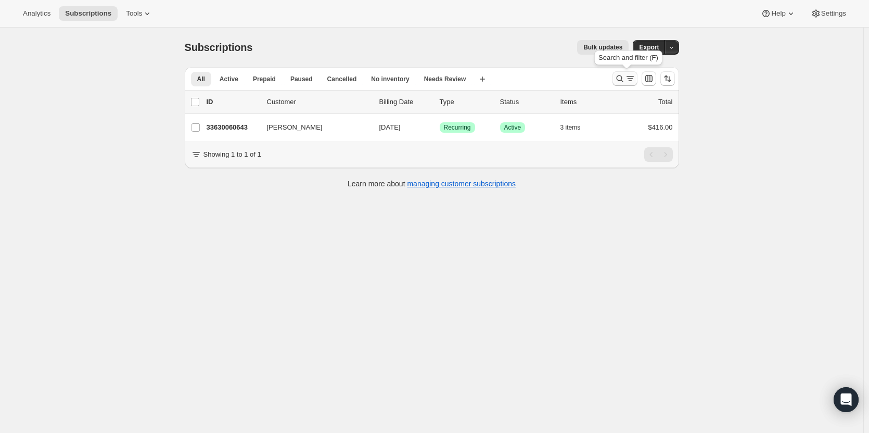
click at [623, 77] on icon "Search and filter results" at bounding box center [619, 78] width 7 height 7
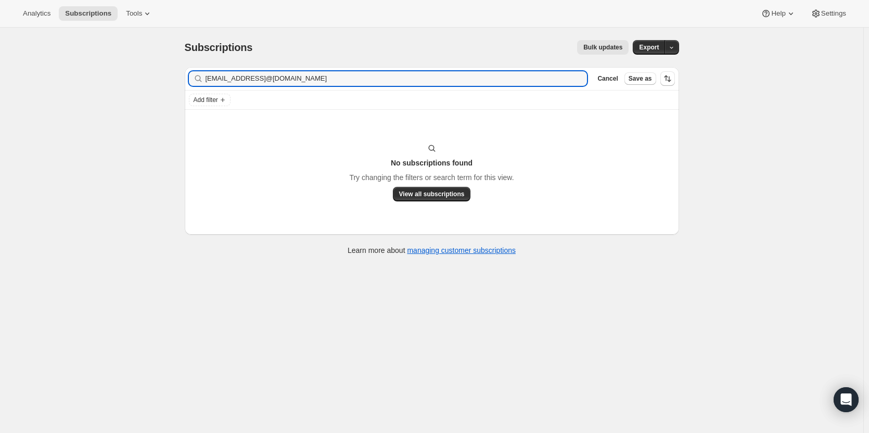
drag, startPoint x: 371, startPoint y: 84, endPoint x: 191, endPoint y: 91, distance: 180.2
click at [191, 91] on div "Filter subscribers [EMAIL_ADDRESS]@[DOMAIN_NAME] Clear Cancel Save as Add filter" at bounding box center [432, 88] width 494 height 43
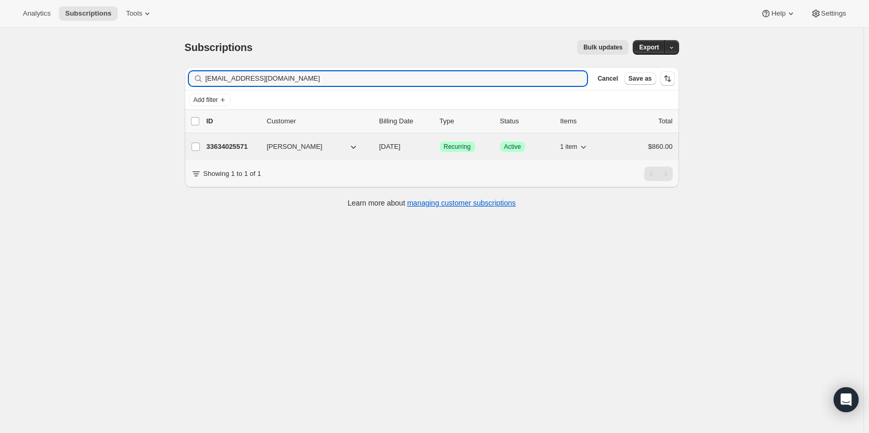
type input "[EMAIL_ADDRESS][DOMAIN_NAME]"
click at [239, 143] on p "33634025571" at bounding box center [233, 147] width 52 height 10
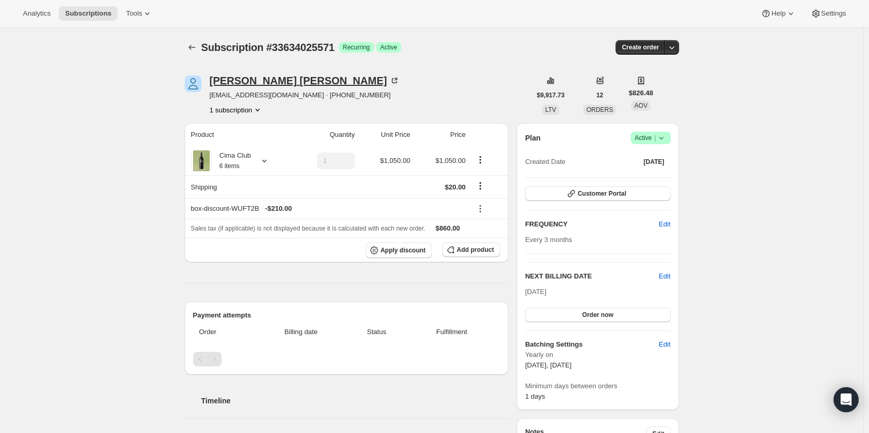
click at [235, 83] on div "[PERSON_NAME]" at bounding box center [305, 80] width 190 height 10
click at [480, 250] on span "Add product" at bounding box center [475, 250] width 37 height 8
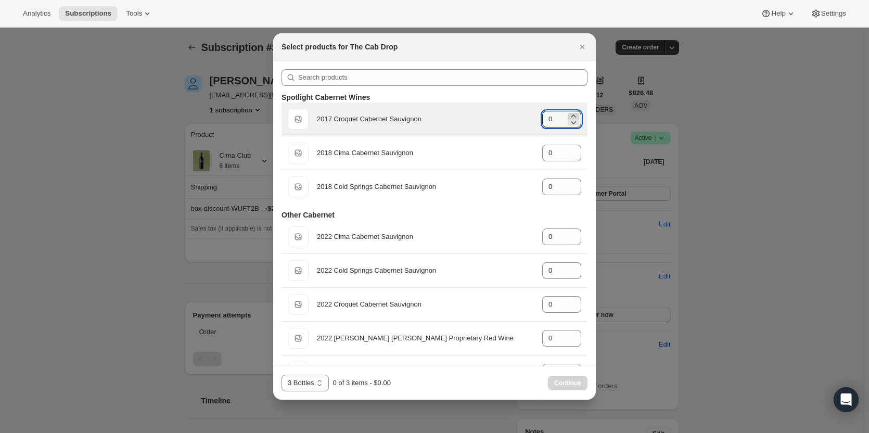
click at [568, 117] on icon ":r5qh:" at bounding box center [573, 116] width 10 height 10
type input "1"
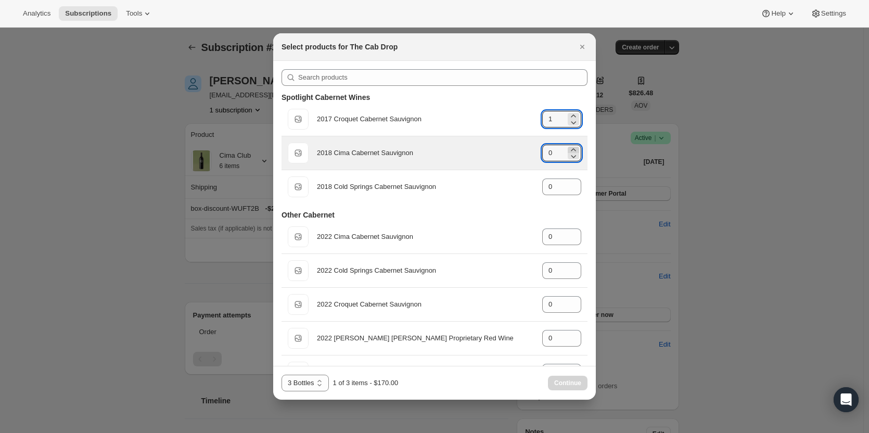
click at [568, 147] on icon ":r5qh:" at bounding box center [573, 150] width 10 height 10
type input "1"
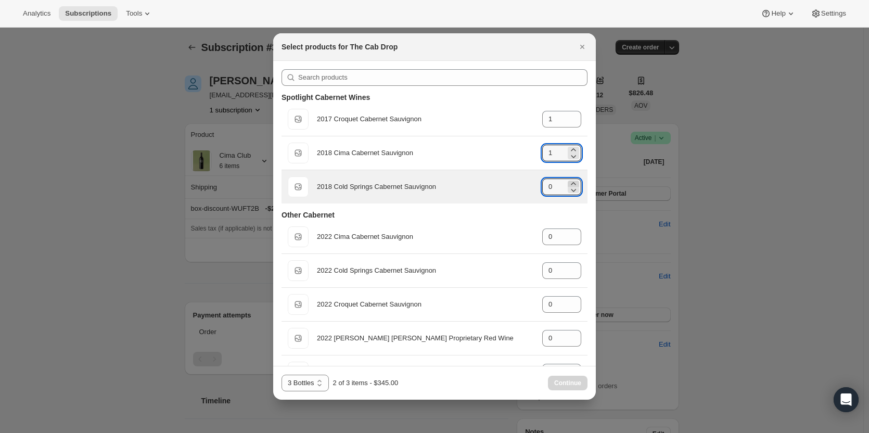
click at [572, 183] on icon ":r5qh:" at bounding box center [573, 184] width 10 height 10
type input "1"
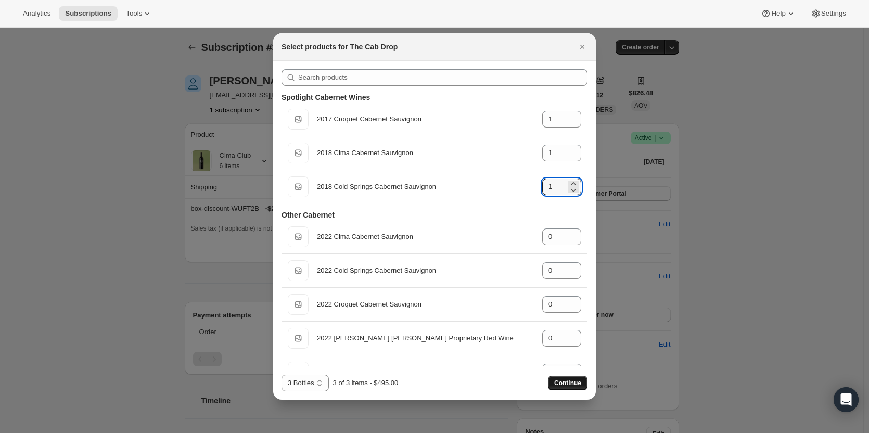
click at [577, 378] on button "Continue" at bounding box center [568, 383] width 40 height 15
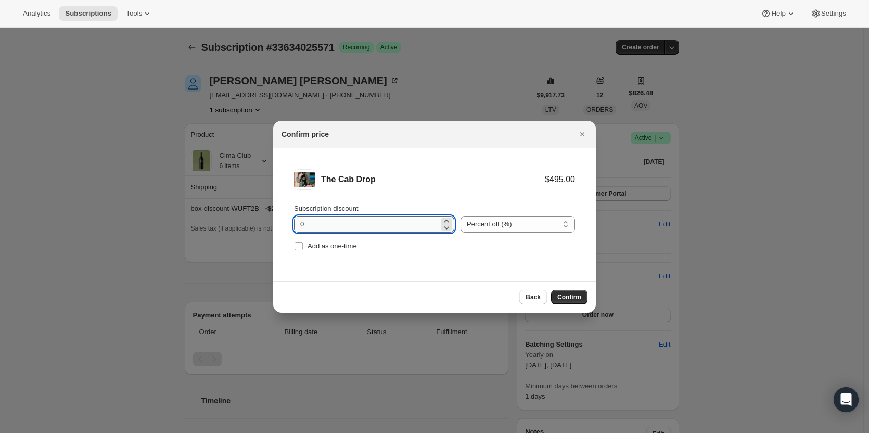
click at [326, 226] on input "0" at bounding box center [366, 224] width 145 height 17
click at [445, 220] on icon ":r5r6:" at bounding box center [446, 221] width 10 height 10
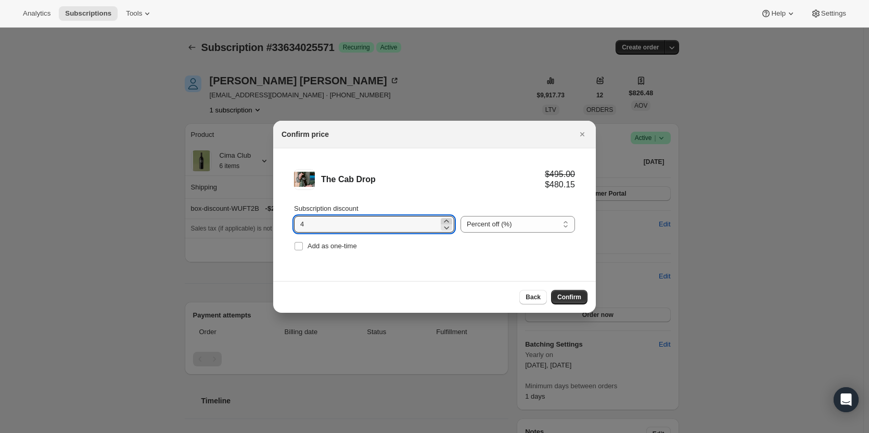
click at [445, 220] on icon ":r5r6:" at bounding box center [446, 221] width 10 height 10
click at [445, 229] on icon ":r5r6:" at bounding box center [447, 227] width 5 height 3
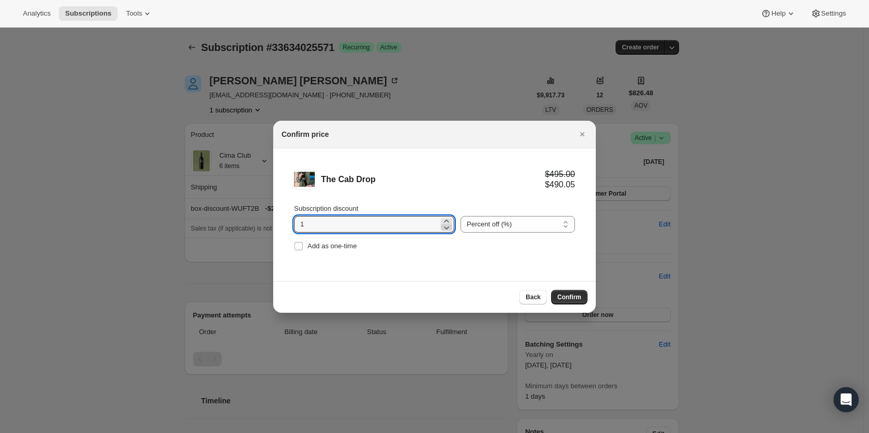
click at [442, 225] on icon ":r5r6:" at bounding box center [446, 227] width 10 height 10
drag, startPoint x: 308, startPoint y: 227, endPoint x: 295, endPoint y: 222, distance: 14.5
click at [295, 222] on input "0" at bounding box center [366, 224] width 145 height 17
type input "20"
click at [576, 296] on span "Confirm" at bounding box center [569, 297] width 24 height 8
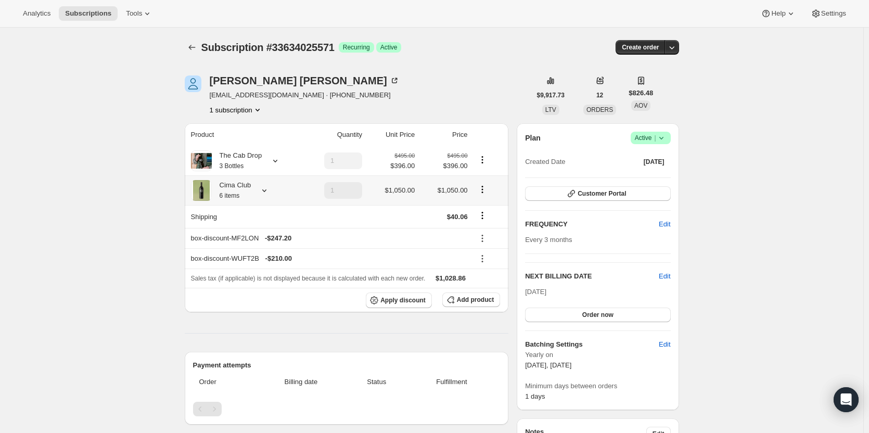
click at [478, 189] on button "Product actions" at bounding box center [482, 189] width 17 height 11
click at [485, 188] on icon "Product actions" at bounding box center [482, 189] width 10 height 10
click at [483, 190] on icon "Product actions" at bounding box center [482, 189] width 2 height 2
click at [249, 161] on div "The Cab Drop 3 Bottles" at bounding box center [237, 160] width 50 height 21
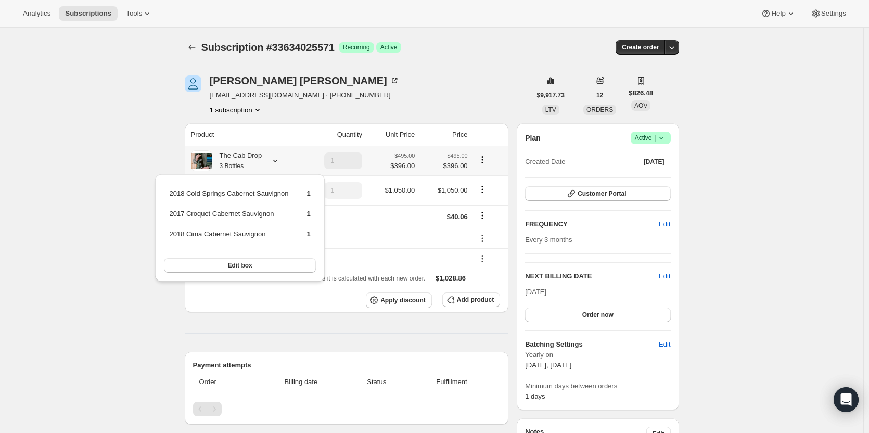
click at [249, 161] on div "The Cab Drop 3 Bottles" at bounding box center [237, 160] width 50 height 21
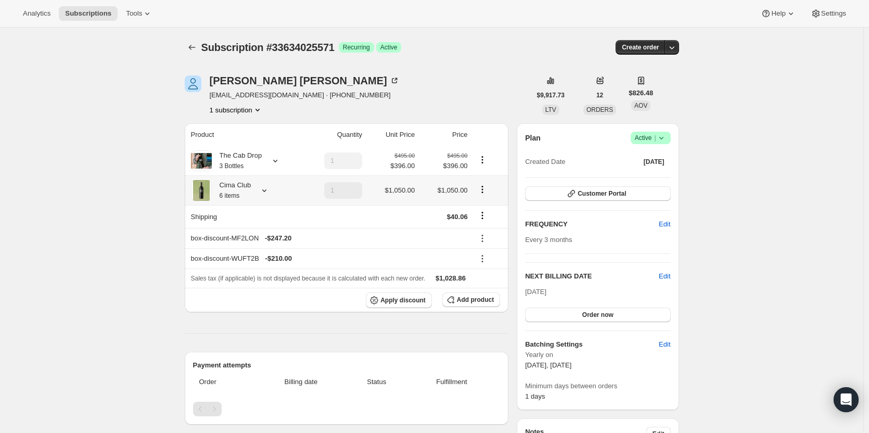
click at [482, 188] on icon "Product actions" at bounding box center [482, 189] width 10 height 10
click at [481, 163] on icon "Product actions" at bounding box center [482, 160] width 10 height 10
click at [485, 195] on span "Remove" at bounding box center [484, 198] width 25 height 8
type input "0"
click at [483, 162] on icon "Product actions" at bounding box center [482, 163] width 2 height 2
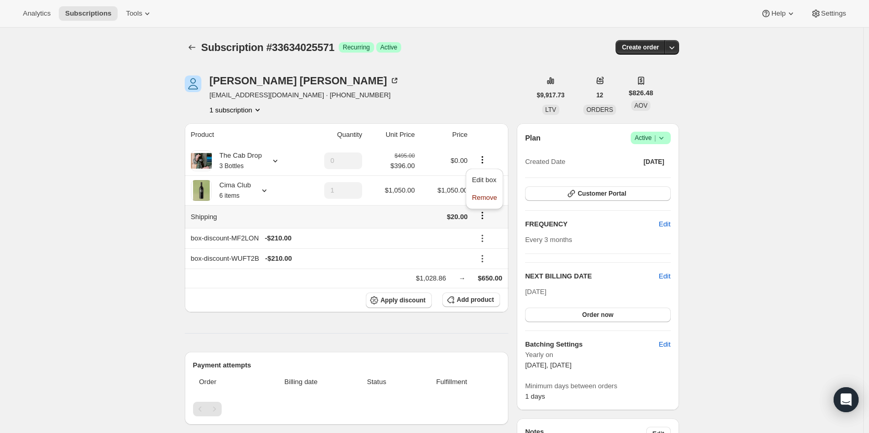
click at [509, 223] on td at bounding box center [490, 216] width 38 height 23
click at [482, 192] on icon "Product actions" at bounding box center [482, 189] width 10 height 10
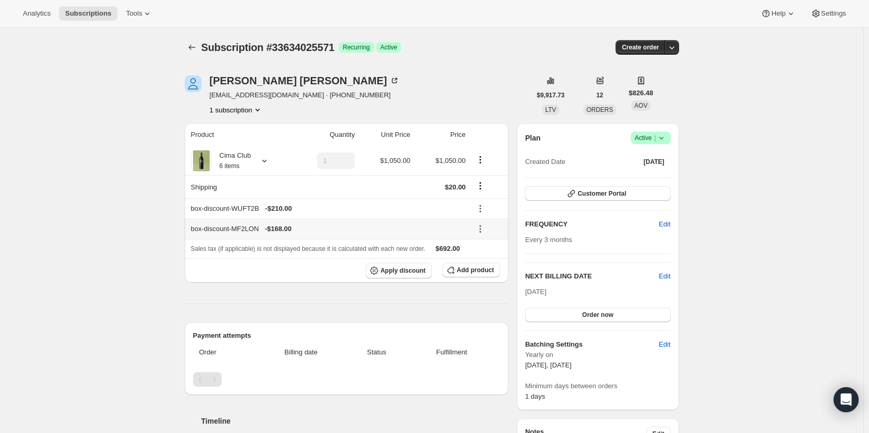
click at [483, 232] on icon at bounding box center [480, 229] width 10 height 10
click at [481, 209] on icon at bounding box center [480, 209] width 10 height 10
click at [478, 159] on icon "Product actions" at bounding box center [480, 160] width 10 height 10
click at [605, 194] on span "Customer Portal" at bounding box center [602, 193] width 48 height 8
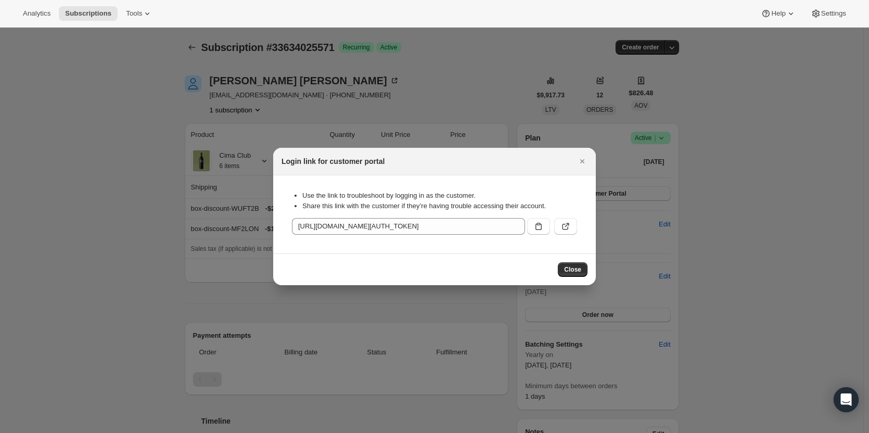
click at [570, 217] on div ":r65s:" at bounding box center [550, 224] width 54 height 21
click at [568, 226] on icon ":r65s:" at bounding box center [566, 226] width 10 height 10
click at [585, 163] on icon "Close" at bounding box center [582, 161] width 10 height 10
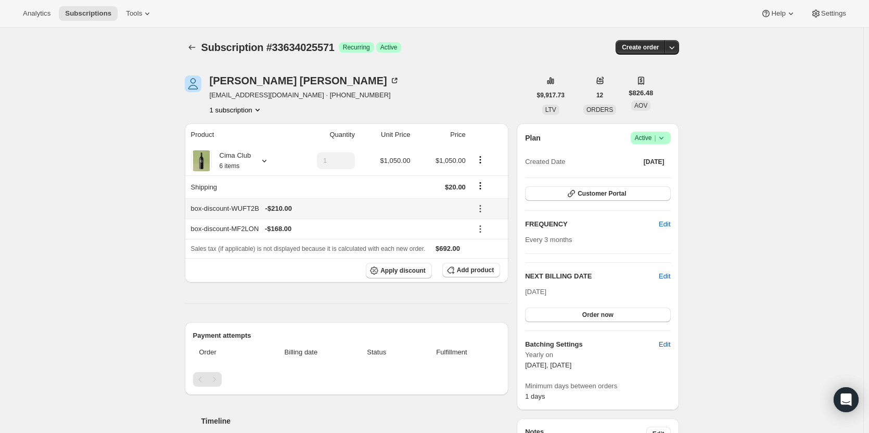
click at [479, 209] on icon at bounding box center [480, 209] width 10 height 10
click at [481, 246] on span "Remove" at bounding box center [489, 246] width 25 height 8
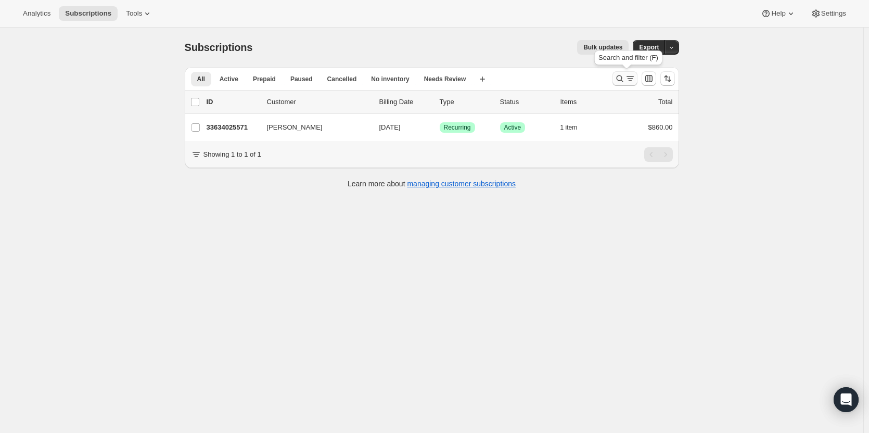
click at [618, 80] on icon "Search and filter results" at bounding box center [620, 78] width 10 height 10
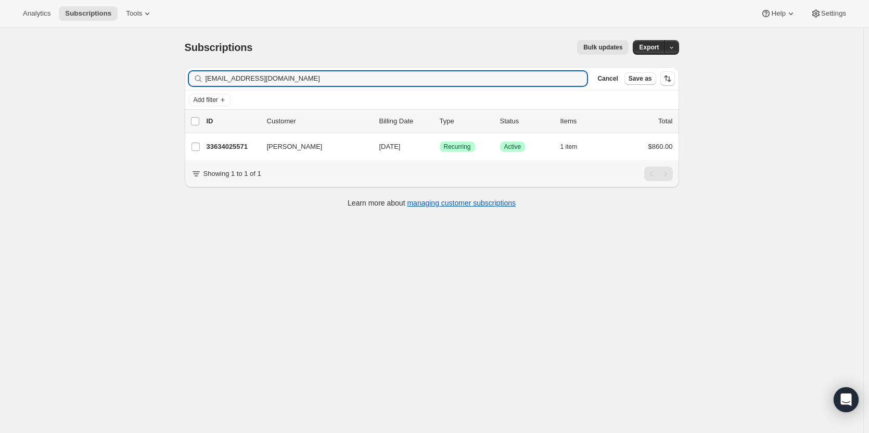
drag, startPoint x: 270, startPoint y: 73, endPoint x: 172, endPoint y: 69, distance: 97.4
click at [172, 69] on div "Subscriptions. This page is ready Subscriptions Bulk updates More actions Bulk …" at bounding box center [432, 244] width 864 height 433
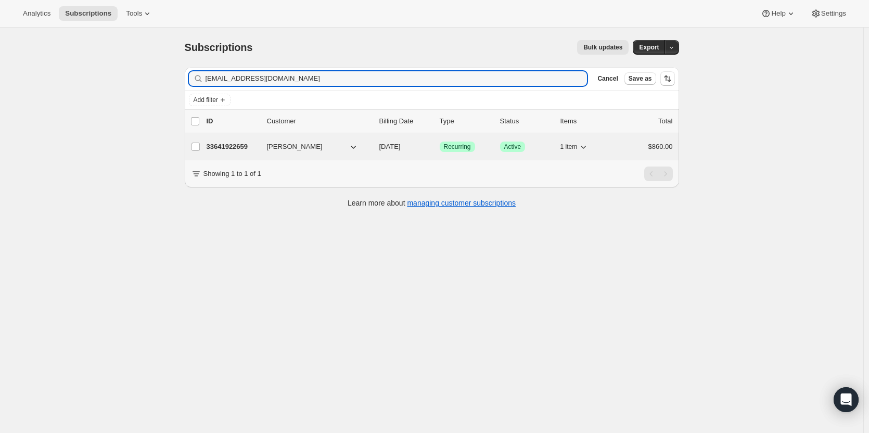
type input "[EMAIL_ADDRESS][DOMAIN_NAME]"
click at [222, 146] on p "33641922659" at bounding box center [233, 147] width 52 height 10
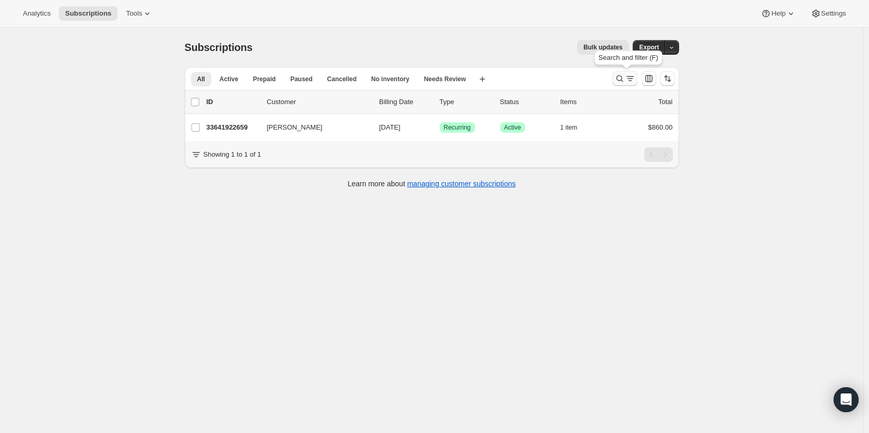
click at [623, 80] on icon "Search and filter results" at bounding box center [620, 78] width 10 height 10
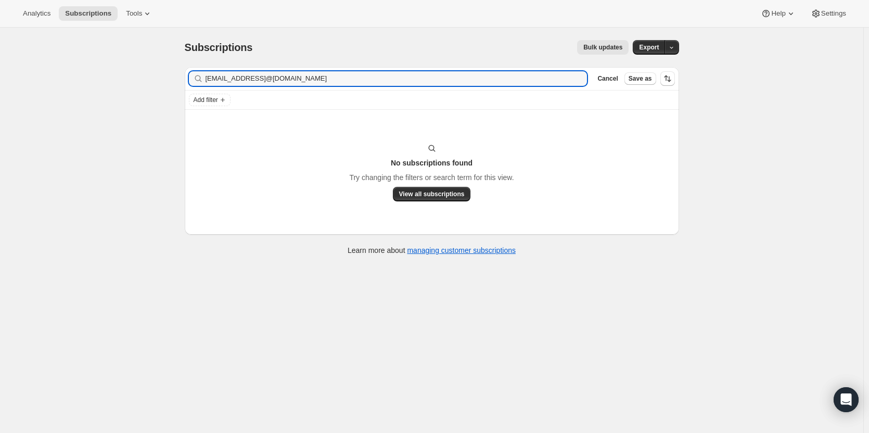
drag, startPoint x: 364, startPoint y: 77, endPoint x: 193, endPoint y: 79, distance: 171.3
click at [191, 79] on div "[EMAIL_ADDRESS]@[DOMAIN_NAME] Clear" at bounding box center [388, 78] width 399 height 15
type input "[EMAIL_ADDRESS][DOMAIN_NAME]"
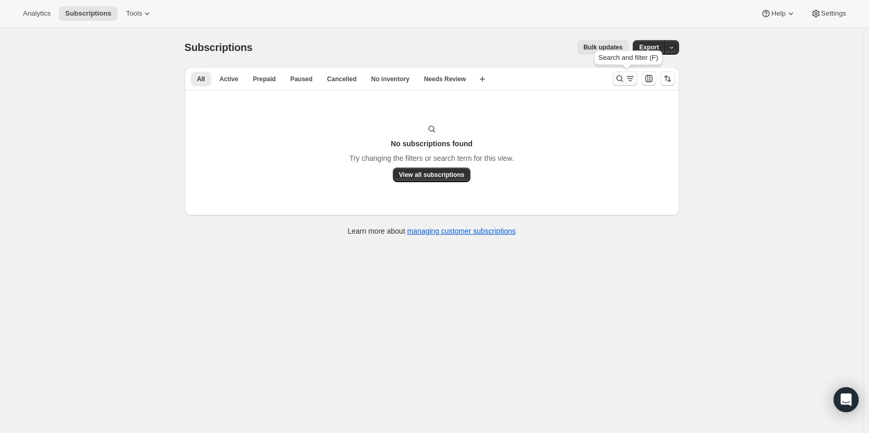
click at [622, 79] on icon "Search and filter results" at bounding box center [620, 78] width 10 height 10
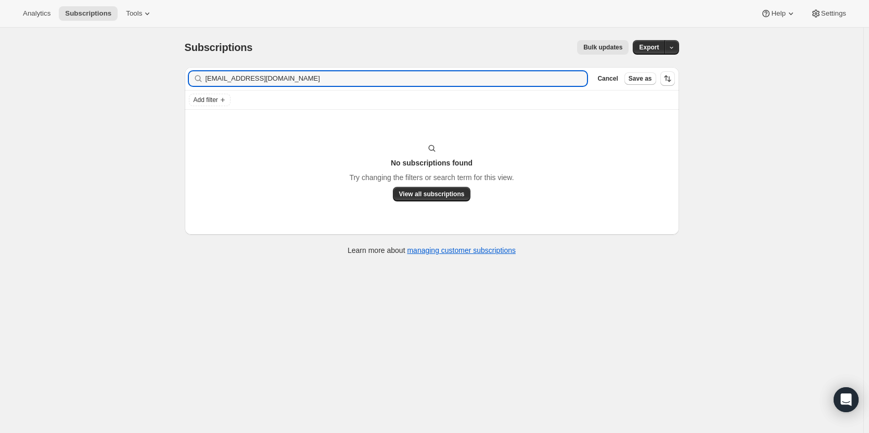
type input "[EMAIL_ADDRESS]@[DOMAIN_NAME]"
drag, startPoint x: 282, startPoint y: 73, endPoint x: 180, endPoint y: 70, distance: 102.1
click at [180, 70] on div "Filter subscribers [EMAIL_ADDRESS]@[DOMAIN_NAME] Clear Cancel Save as Add filte…" at bounding box center [427, 162] width 503 height 207
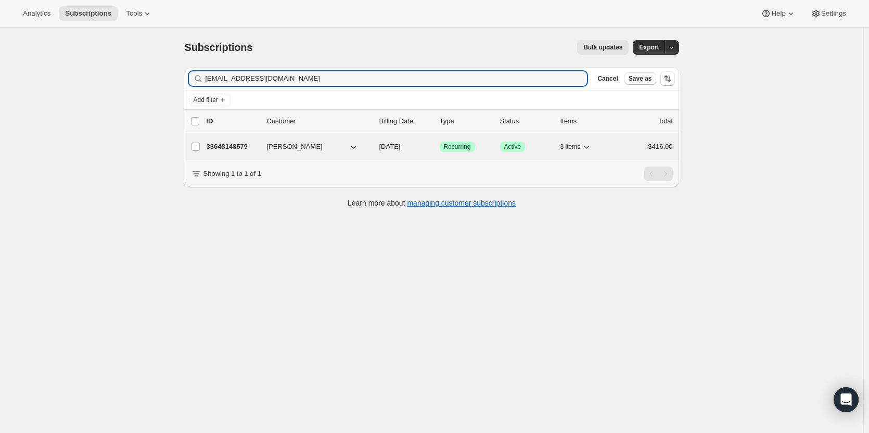
type input "[EMAIL_ADDRESS][DOMAIN_NAME]"
click at [235, 147] on p "33648148579" at bounding box center [233, 147] width 52 height 10
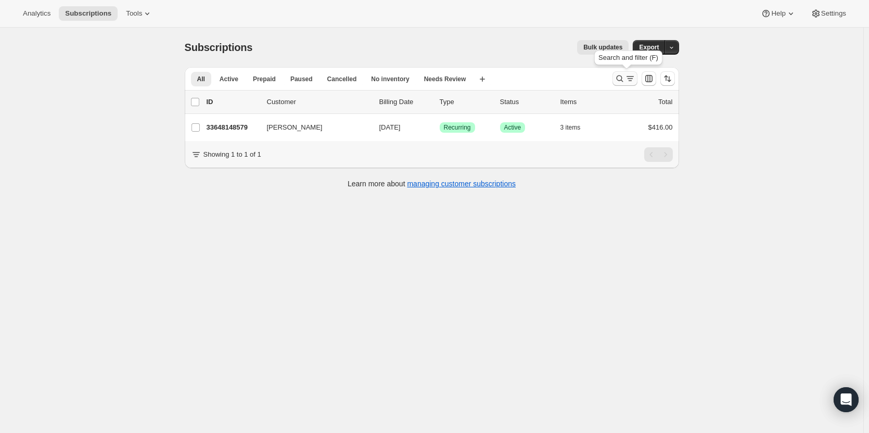
click at [625, 71] on div "Search and filter (F)" at bounding box center [628, 59] width 72 height 23
click at [623, 77] on icon "Search and filter results" at bounding box center [620, 78] width 10 height 10
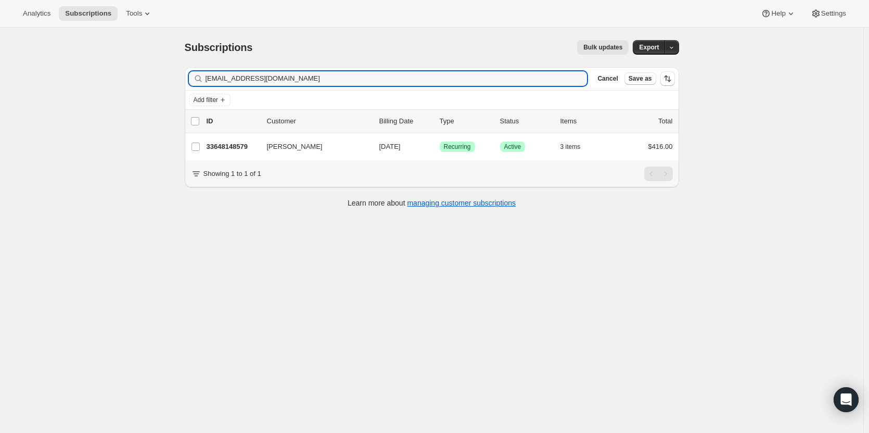
drag, startPoint x: 260, startPoint y: 80, endPoint x: 163, endPoint y: 82, distance: 96.8
click at [163, 82] on div "Subscriptions. This page is ready Subscriptions Bulk updates More actions Bulk …" at bounding box center [432, 244] width 864 height 433
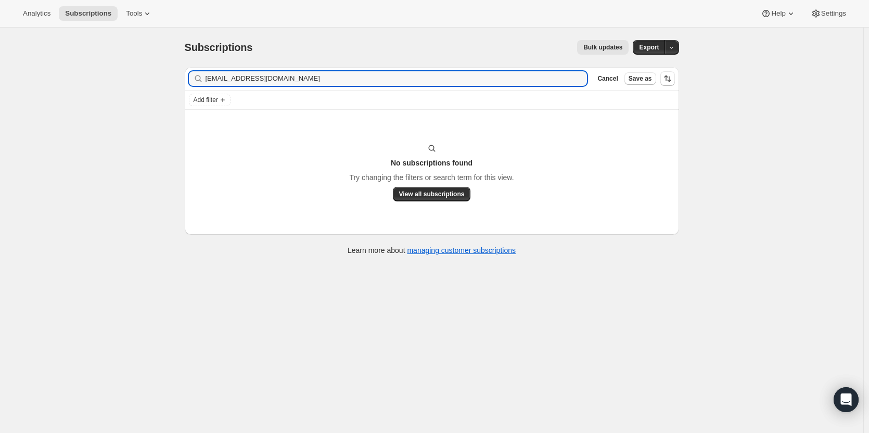
type input "[EMAIL_ADDRESS][DOMAIN_NAME]"
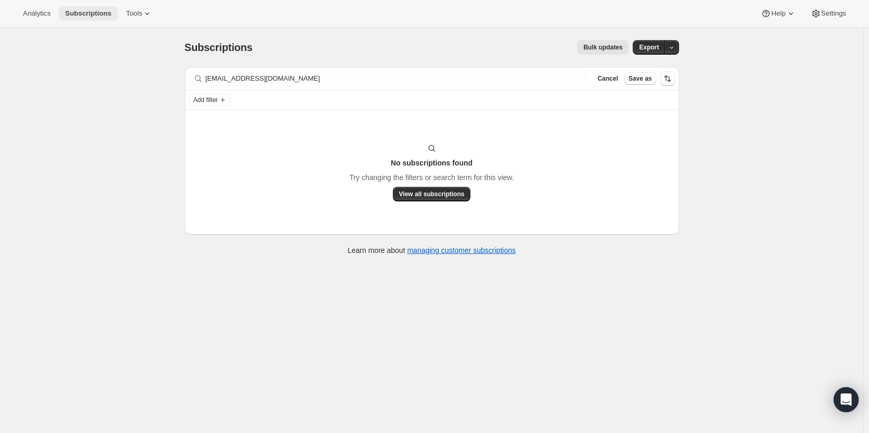
click at [93, 16] on span "Subscriptions" at bounding box center [88, 13] width 46 height 8
click at [94, 15] on span "Subscriptions" at bounding box center [88, 13] width 46 height 8
click at [614, 71] on div "Cancel Save as" at bounding box center [633, 78] width 81 height 15
click at [613, 77] on span "Cancel" at bounding box center [608, 78] width 20 height 8
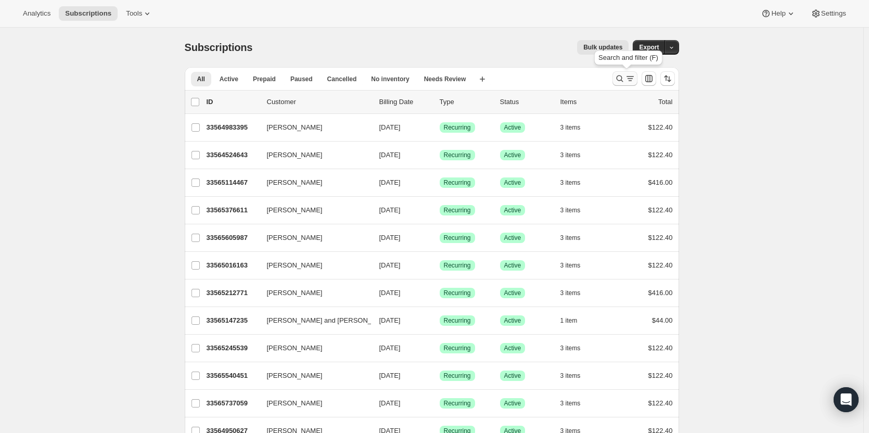
click at [624, 79] on icon "Search and filter results" at bounding box center [620, 78] width 10 height 10
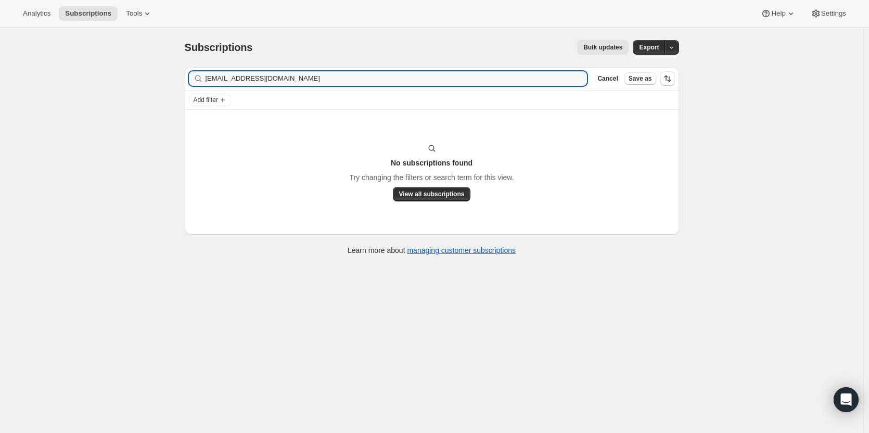
type input "[EMAIL_ADDRESS][DOMAIN_NAME]"
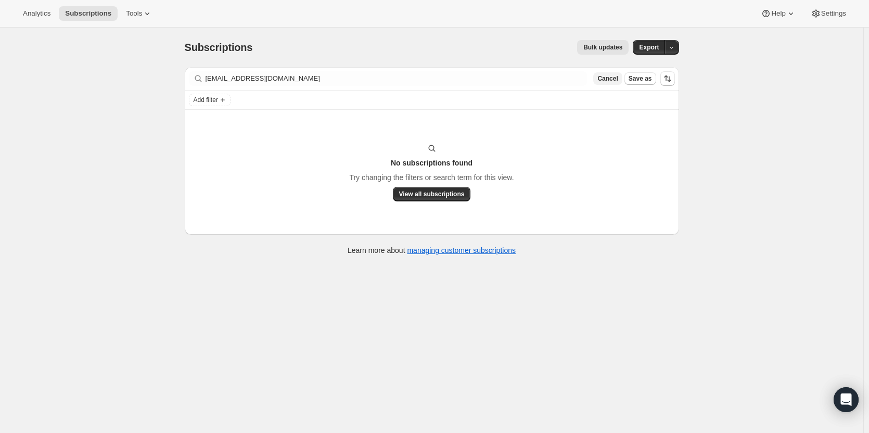
click at [618, 75] on span "Cancel" at bounding box center [608, 78] width 20 height 8
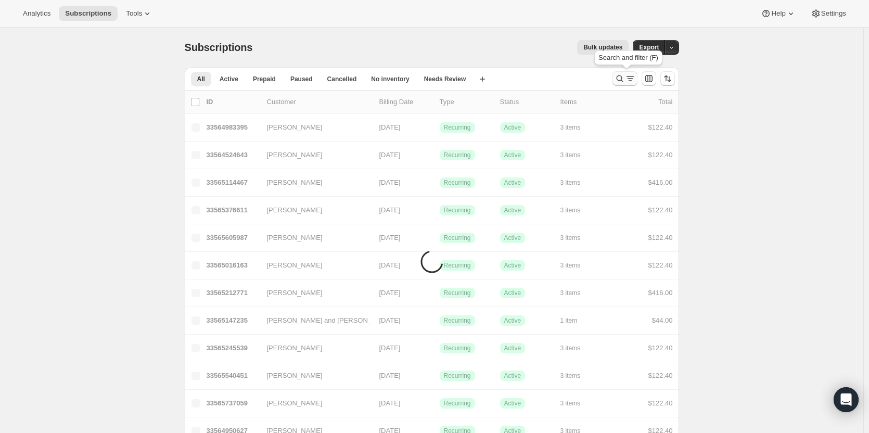
click at [619, 75] on icon "Search and filter results" at bounding box center [620, 78] width 10 height 10
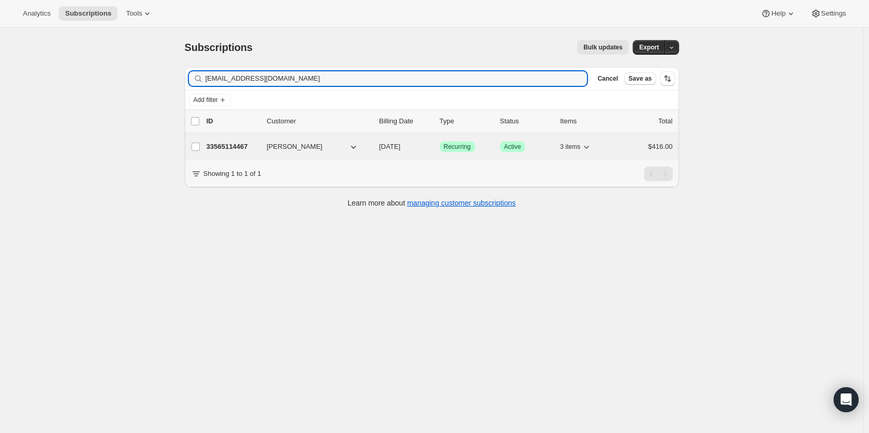
type input "[EMAIL_ADDRESS][DOMAIN_NAME]"
click at [230, 147] on p "33565114467" at bounding box center [233, 147] width 52 height 10
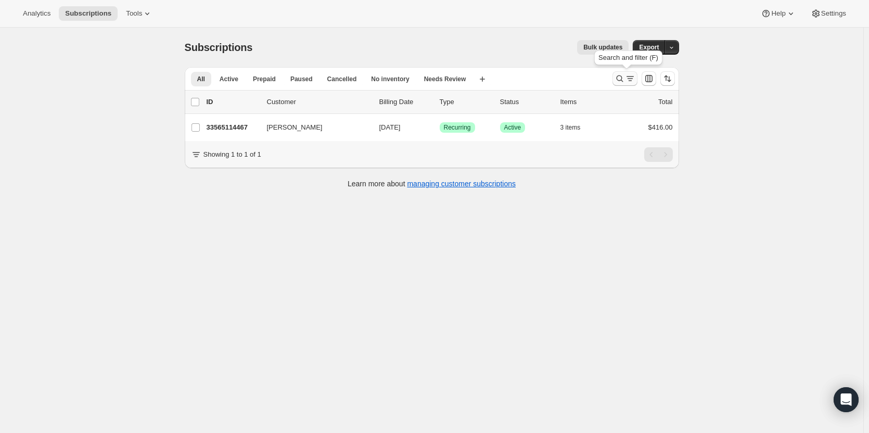
click at [620, 77] on icon "Search and filter results" at bounding box center [620, 78] width 10 height 10
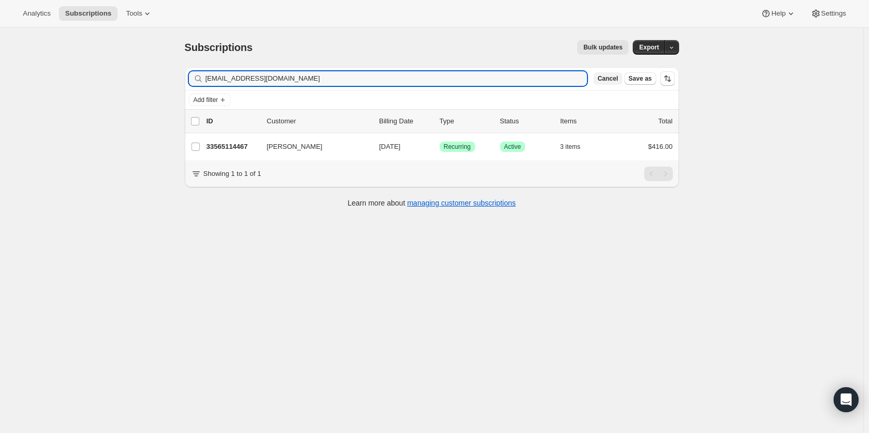
click at [614, 82] on span "Cancel" at bounding box center [608, 78] width 20 height 8
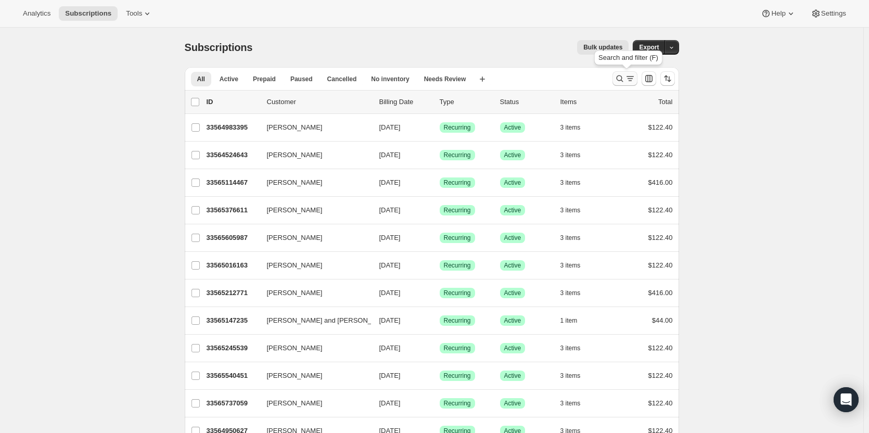
click at [623, 78] on icon "Search and filter results" at bounding box center [620, 78] width 10 height 10
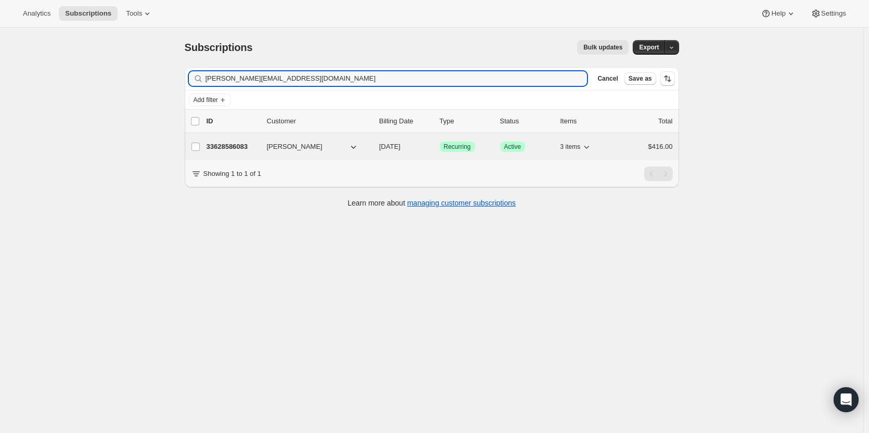
type input "[PERSON_NAME][EMAIL_ADDRESS][DOMAIN_NAME]"
click at [236, 147] on p "33628586083" at bounding box center [233, 147] width 52 height 10
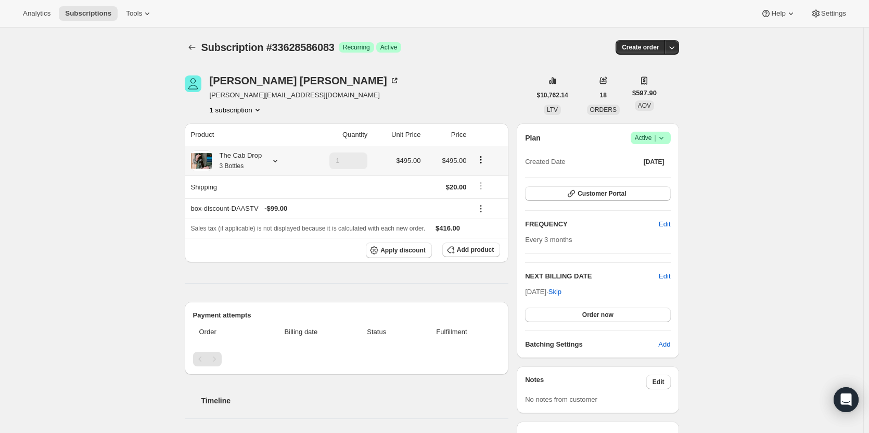
click at [261, 166] on div "The Cab Drop 3 Bottles" at bounding box center [237, 160] width 50 height 21
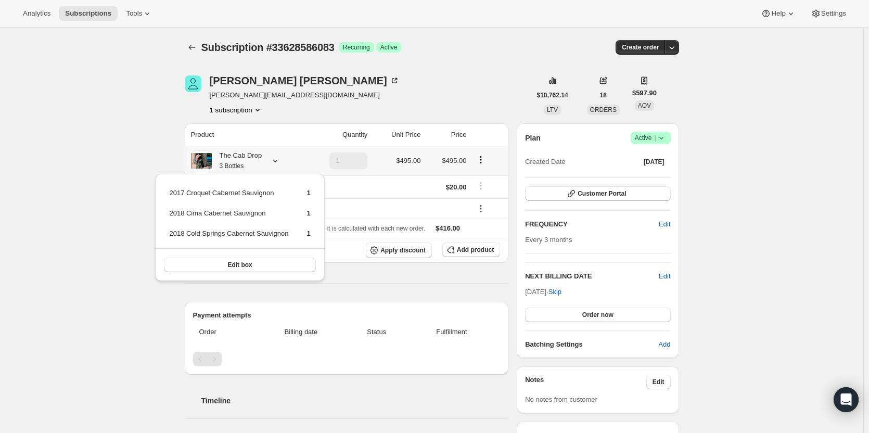
click at [261, 166] on div "The Cab Drop 3 Bottles" at bounding box center [237, 160] width 50 height 21
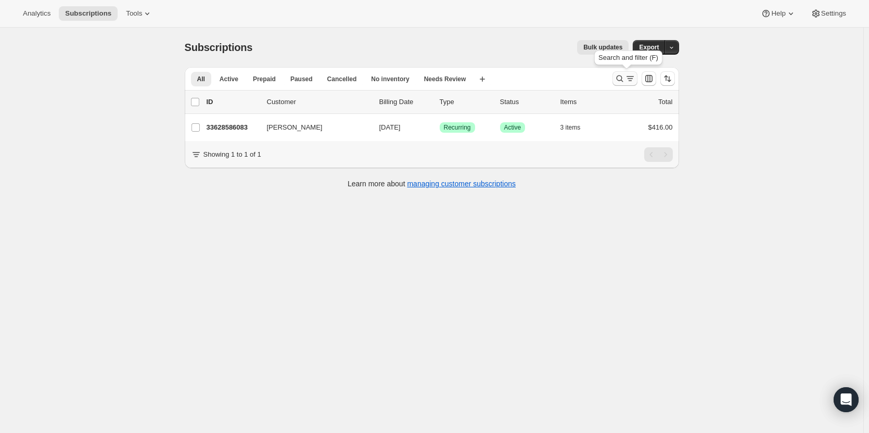
click at [624, 79] on icon "Search and filter results" at bounding box center [620, 78] width 10 height 10
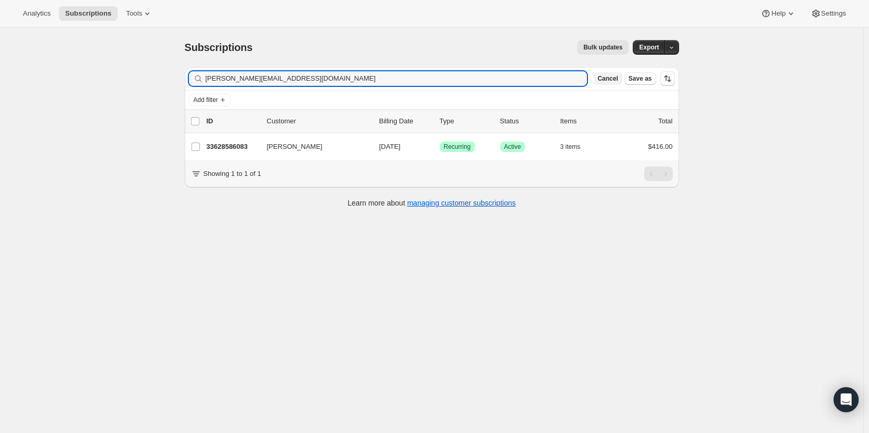
click at [610, 79] on span "Cancel" at bounding box center [608, 78] width 20 height 8
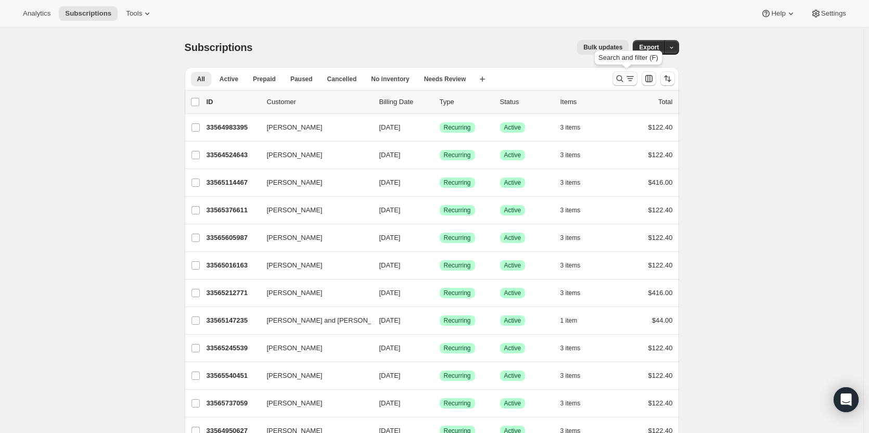
click at [623, 84] on button "Search and filter results" at bounding box center [625, 78] width 25 height 15
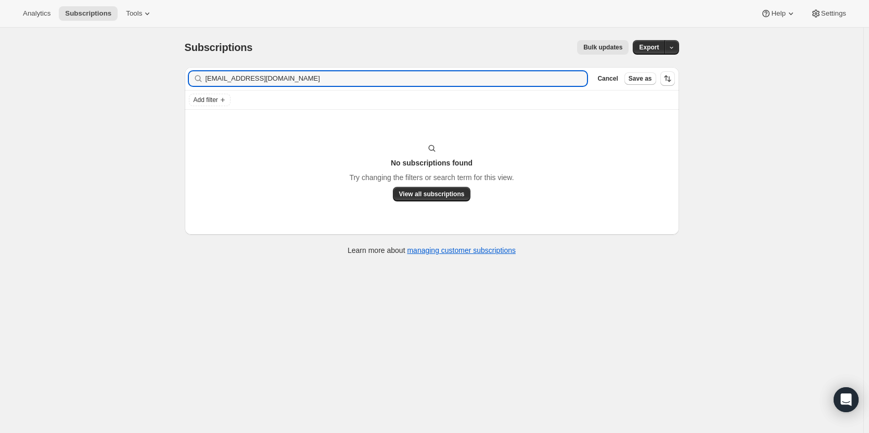
type input "[EMAIL_ADDRESS][DOMAIN_NAME]"
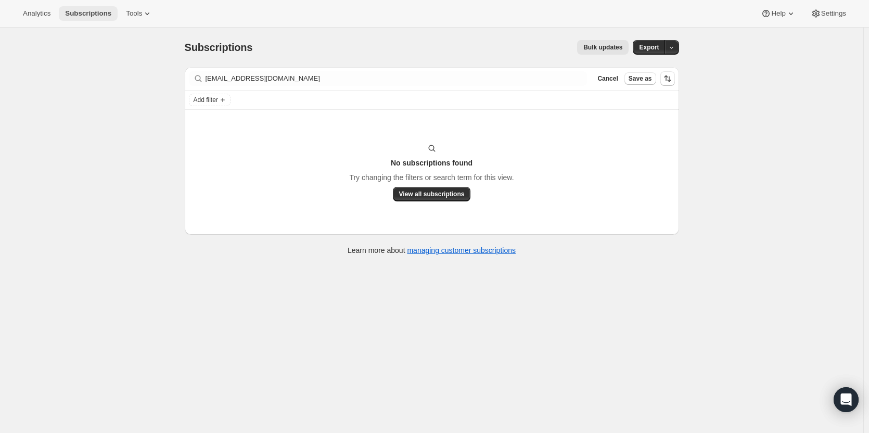
click at [85, 12] on span "Subscriptions" at bounding box center [88, 13] width 46 height 8
click at [77, 15] on span "Subscriptions" at bounding box center [88, 13] width 46 height 8
click at [608, 83] on button "Cancel" at bounding box center [607, 78] width 29 height 12
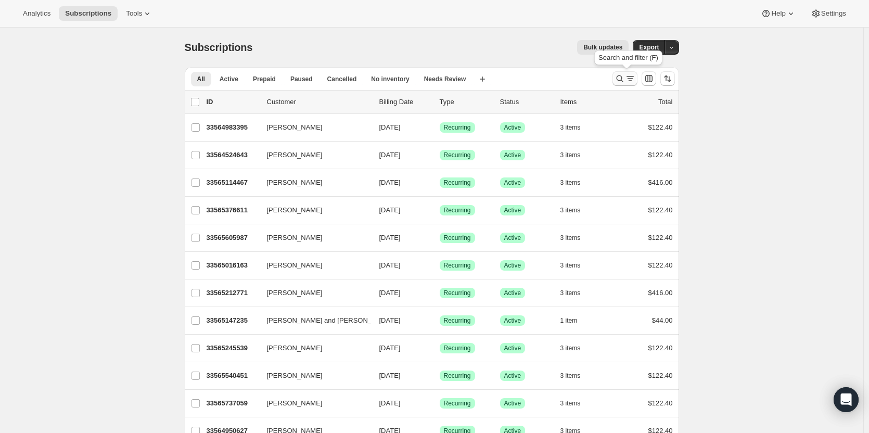
click at [618, 79] on icon "Search and filter results" at bounding box center [620, 78] width 10 height 10
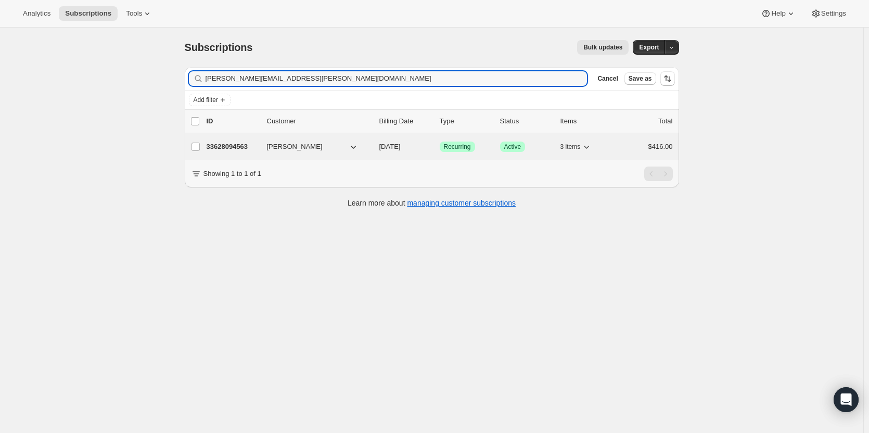
type input "[PERSON_NAME][EMAIL_ADDRESS][PERSON_NAME][DOMAIN_NAME]"
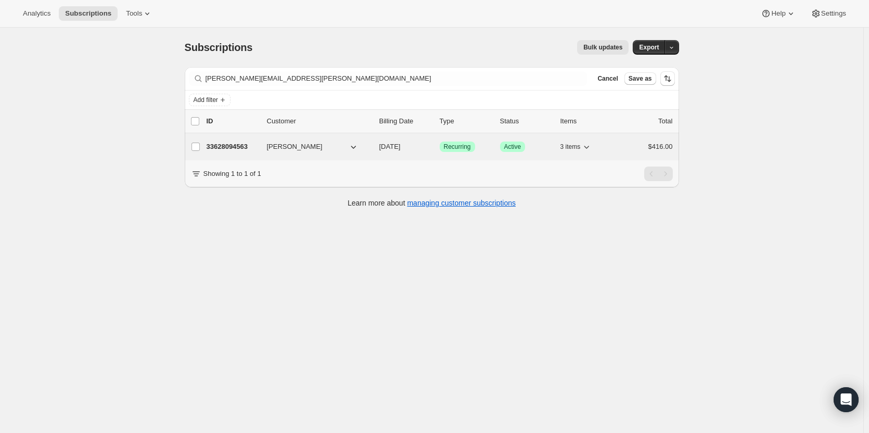
click at [242, 146] on p "33628094563" at bounding box center [233, 147] width 52 height 10
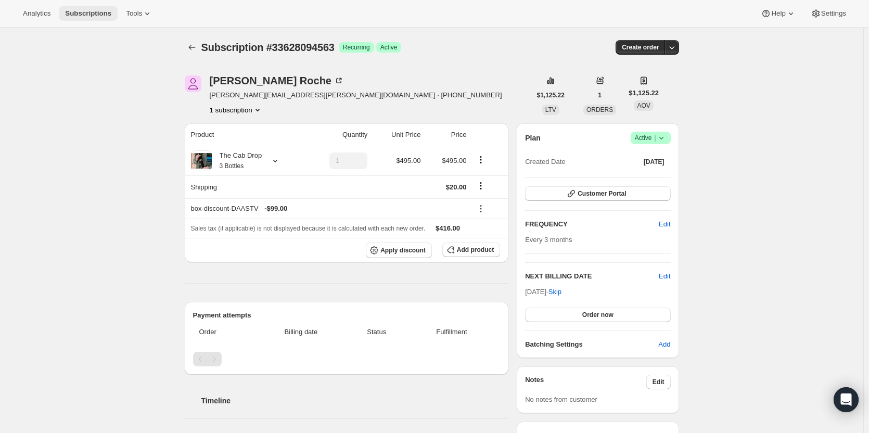
click at [95, 16] on span "Subscriptions" at bounding box center [88, 13] width 46 height 8
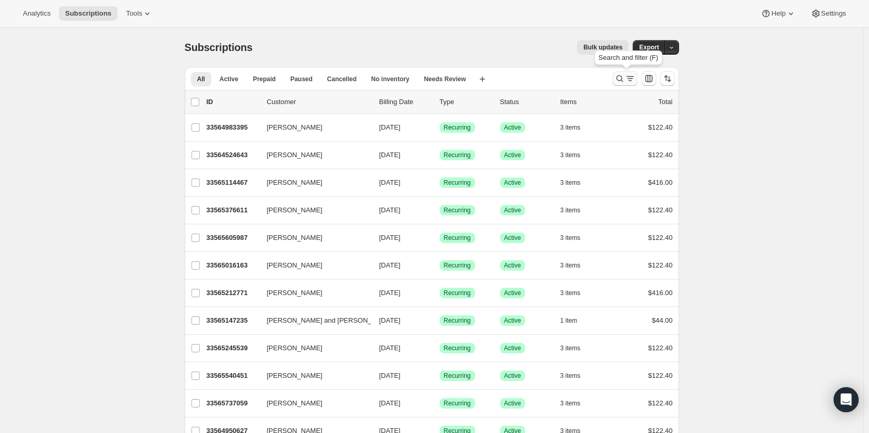
click at [621, 81] on icon "Search and filter results" at bounding box center [620, 78] width 10 height 10
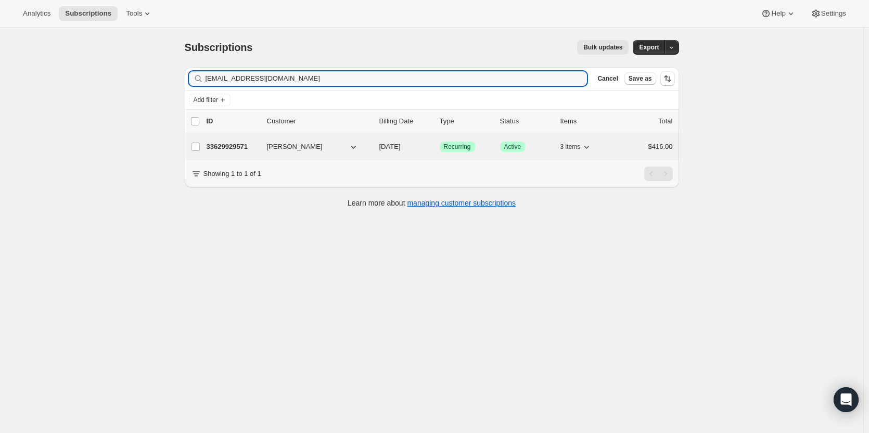
type input "[EMAIL_ADDRESS][DOMAIN_NAME]"
click at [223, 147] on p "33629929571" at bounding box center [233, 147] width 52 height 10
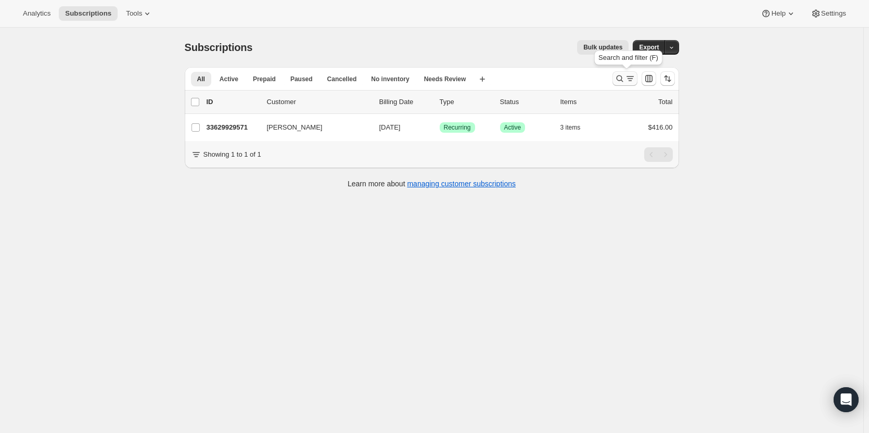
click at [620, 78] on icon "Search and filter results" at bounding box center [620, 78] width 10 height 10
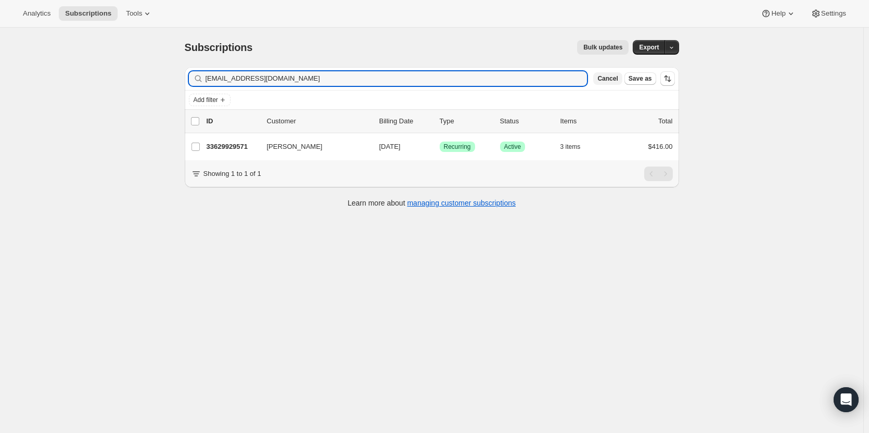
click at [615, 79] on span "Cancel" at bounding box center [608, 78] width 20 height 8
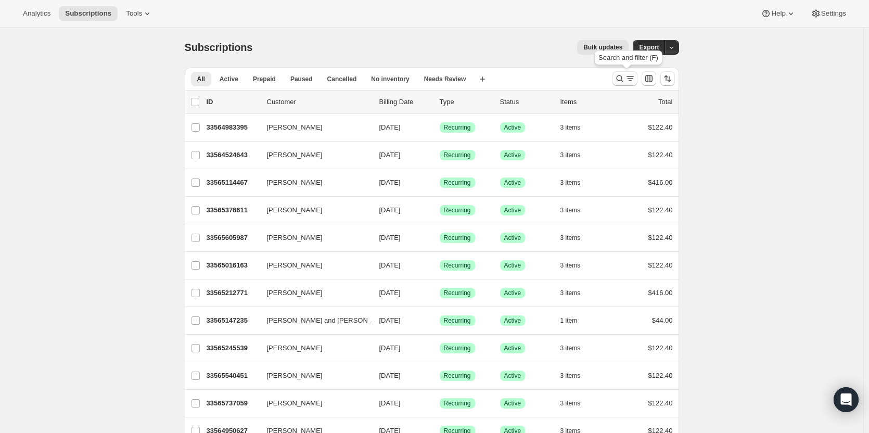
click at [619, 77] on icon "Search and filter results" at bounding box center [620, 78] width 10 height 10
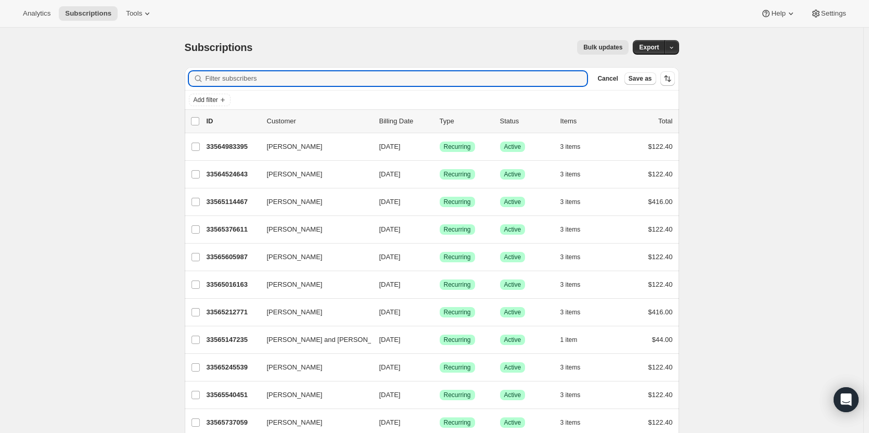
paste input "[PERSON_NAME][EMAIL_ADDRESS][PERSON_NAME][DOMAIN_NAME]"
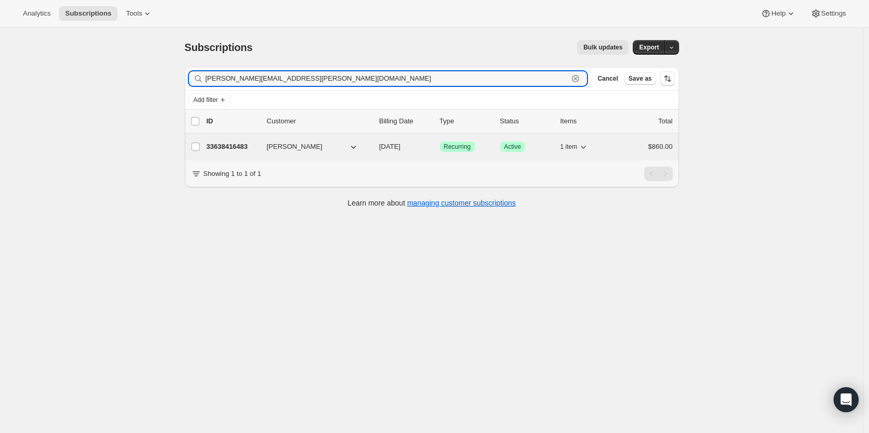
type input "[PERSON_NAME][EMAIL_ADDRESS][PERSON_NAME][DOMAIN_NAME]"
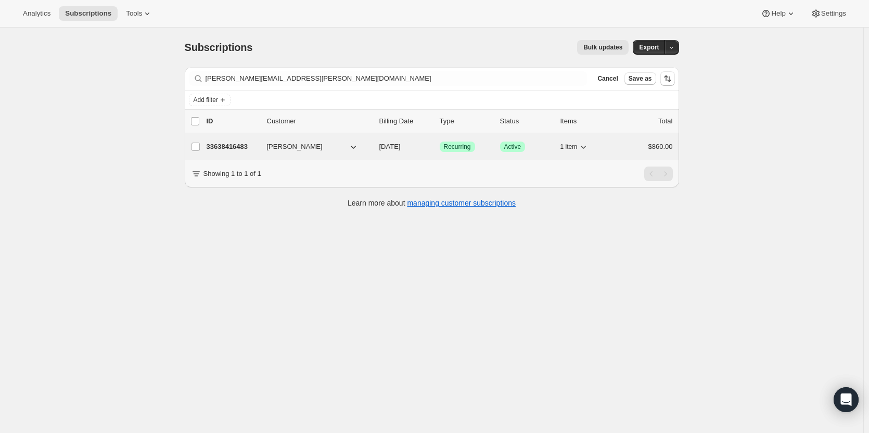
click at [229, 143] on p "33638416483" at bounding box center [233, 147] width 52 height 10
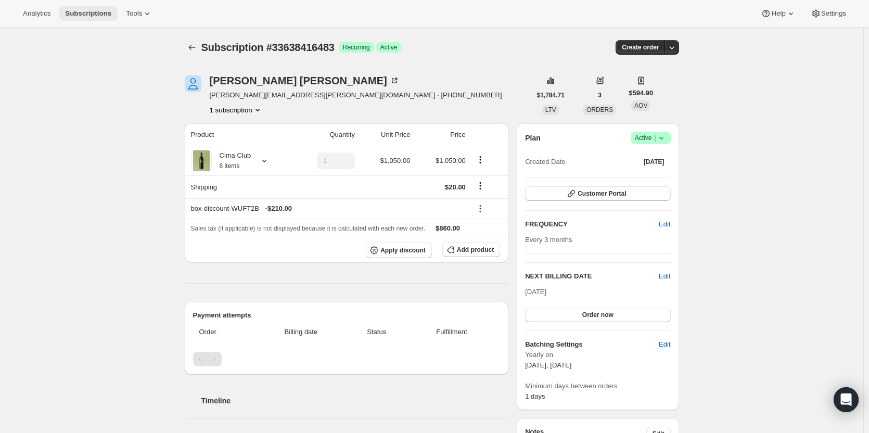
click at [93, 18] on button "Subscriptions" at bounding box center [88, 13] width 59 height 15
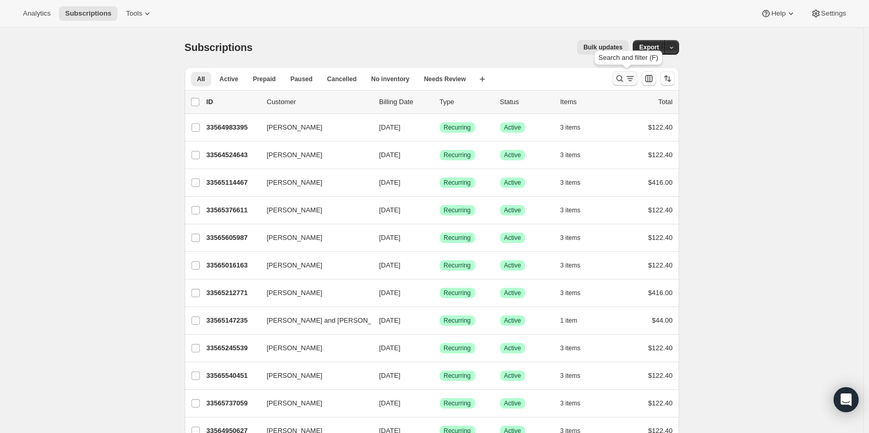
click at [617, 75] on icon "Search and filter results" at bounding box center [620, 78] width 10 height 10
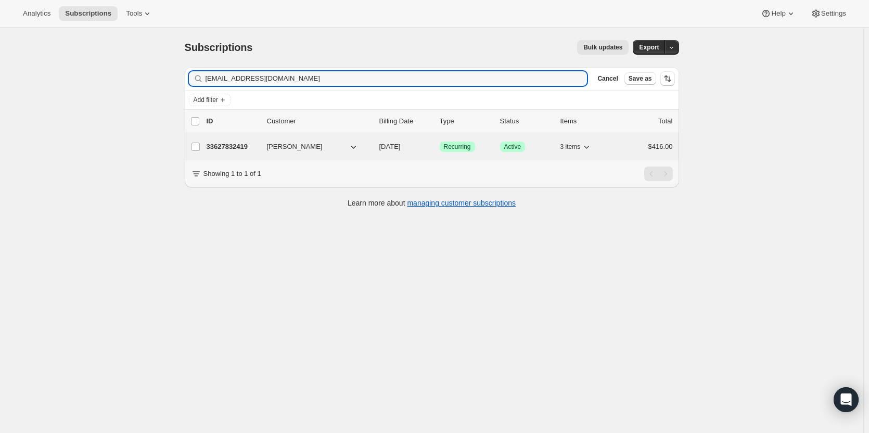
type input "[EMAIL_ADDRESS][DOMAIN_NAME]"
click at [239, 146] on p "33627832419" at bounding box center [233, 147] width 52 height 10
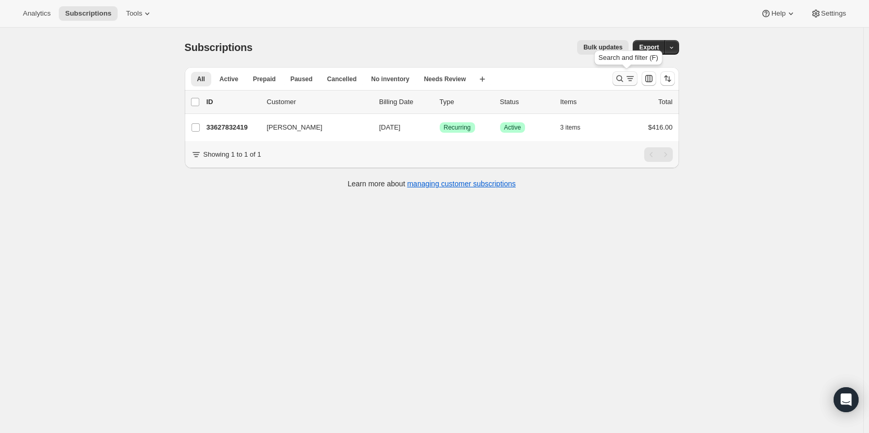
click at [620, 81] on icon "Search and filter results" at bounding box center [620, 78] width 10 height 10
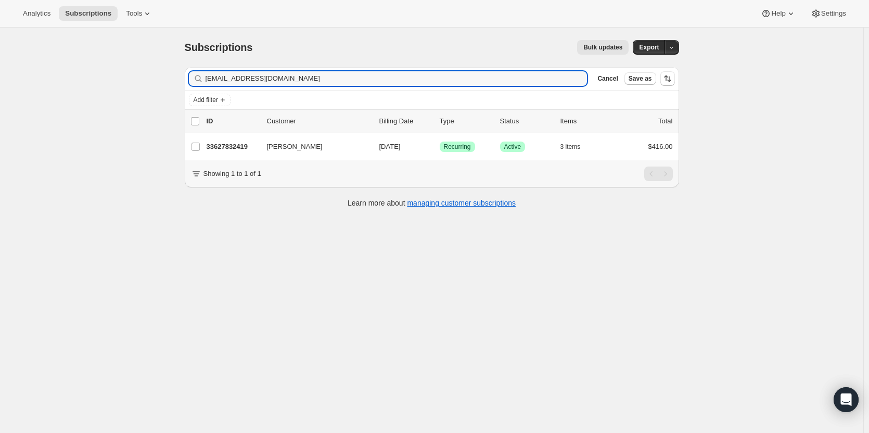
drag, startPoint x: 301, startPoint y: 78, endPoint x: 172, endPoint y: 78, distance: 128.6
click at [172, 78] on div "Subscriptions. This page is ready Subscriptions Bulk updates More actions Bulk …" at bounding box center [432, 244] width 864 height 433
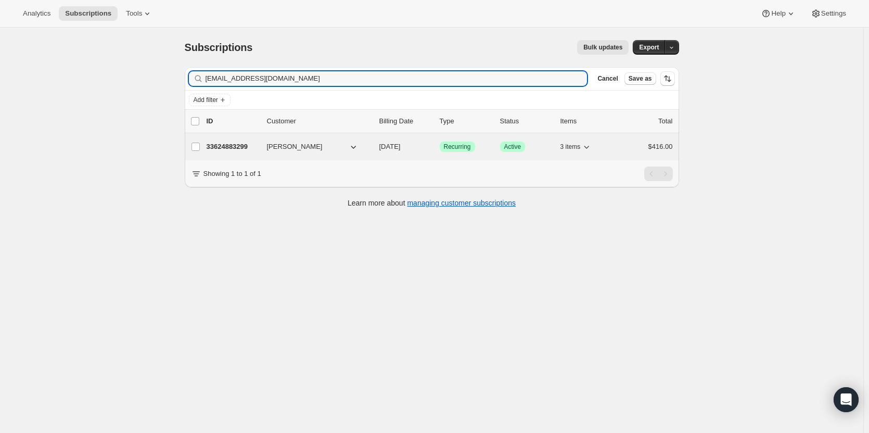
type input "[EMAIL_ADDRESS][DOMAIN_NAME]"
click at [238, 148] on p "33624883299" at bounding box center [233, 147] width 52 height 10
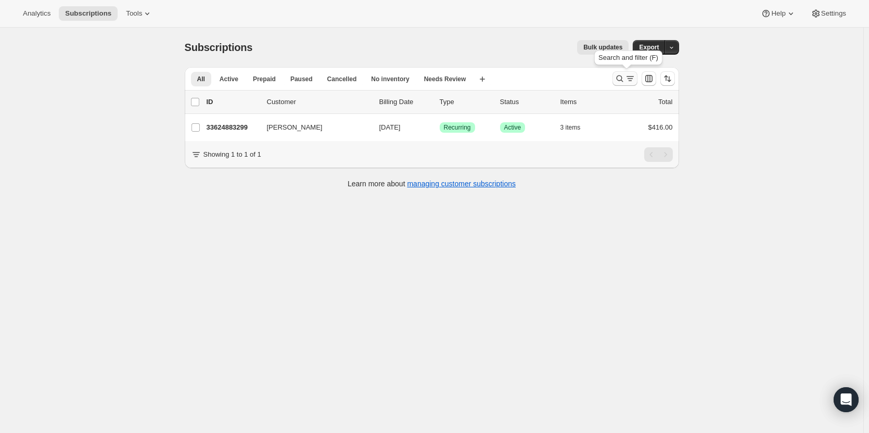
click at [621, 79] on icon "Search and filter results" at bounding box center [620, 78] width 10 height 10
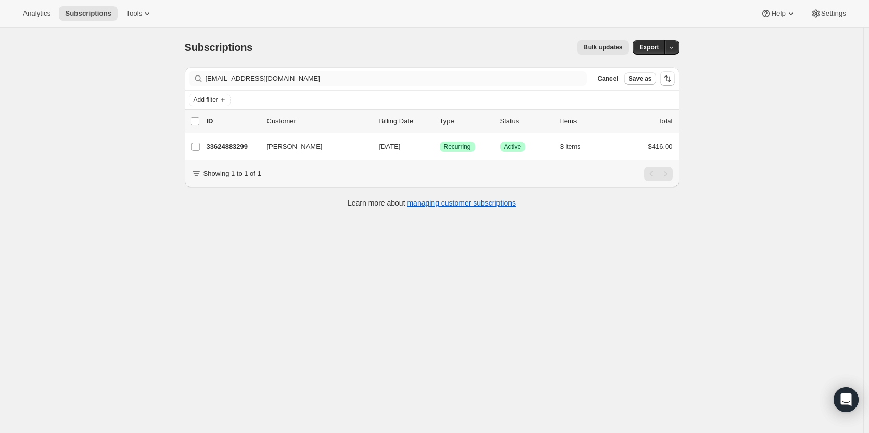
drag, startPoint x: 608, startPoint y: 77, endPoint x: 489, endPoint y: 83, distance: 119.4
click at [596, 79] on div "Filter subscribers [EMAIL_ADDRESS][DOMAIN_NAME] Clear Cancel Save as" at bounding box center [432, 78] width 486 height 15
click at [618, 79] on span "Cancel" at bounding box center [608, 78] width 20 height 8
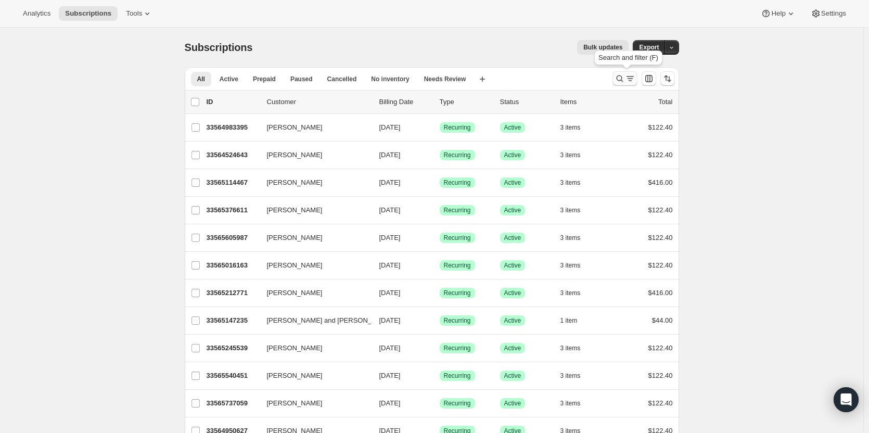
click at [625, 80] on icon "Search and filter results" at bounding box center [620, 78] width 10 height 10
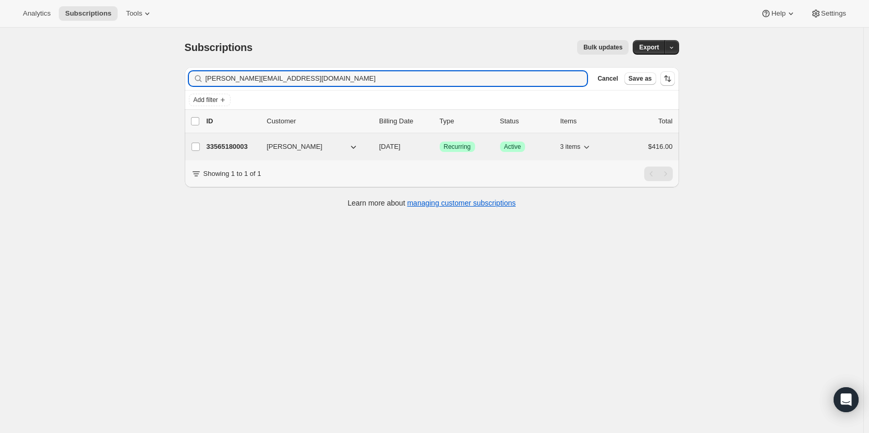
type input "[PERSON_NAME][EMAIL_ADDRESS][DOMAIN_NAME]"
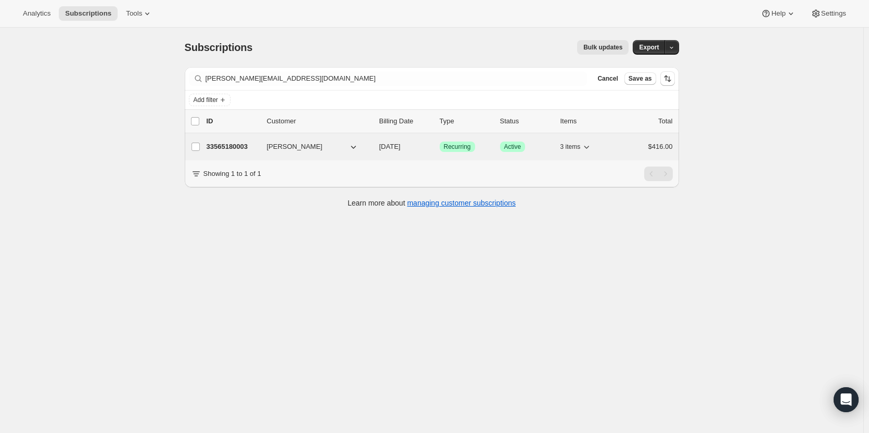
click at [217, 148] on p "33565180003" at bounding box center [233, 147] width 52 height 10
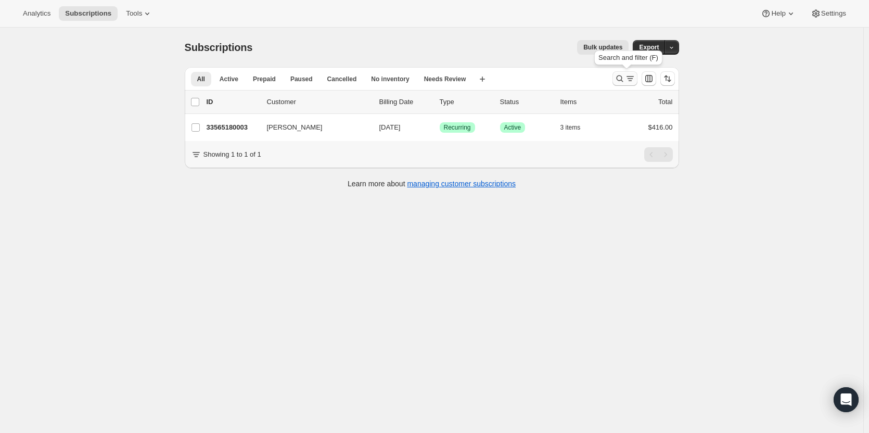
click at [622, 82] on icon "Search and filter results" at bounding box center [620, 78] width 10 height 10
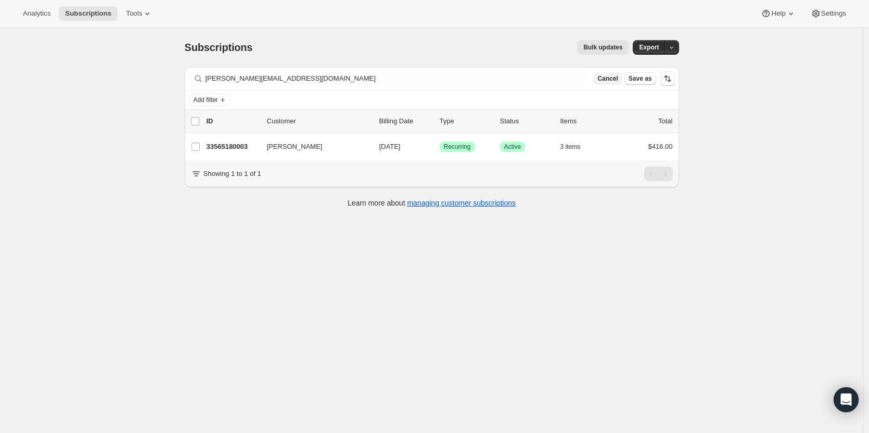
click at [606, 82] on span "Cancel" at bounding box center [608, 78] width 20 height 8
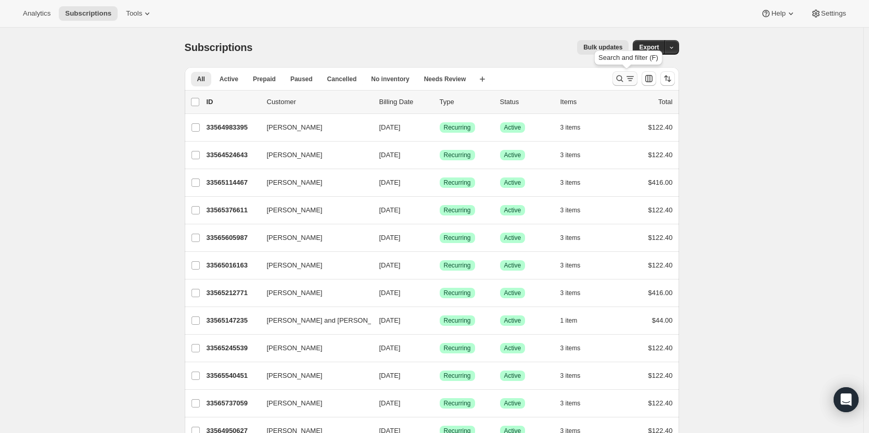
click at [618, 75] on icon "Search and filter results" at bounding box center [620, 78] width 10 height 10
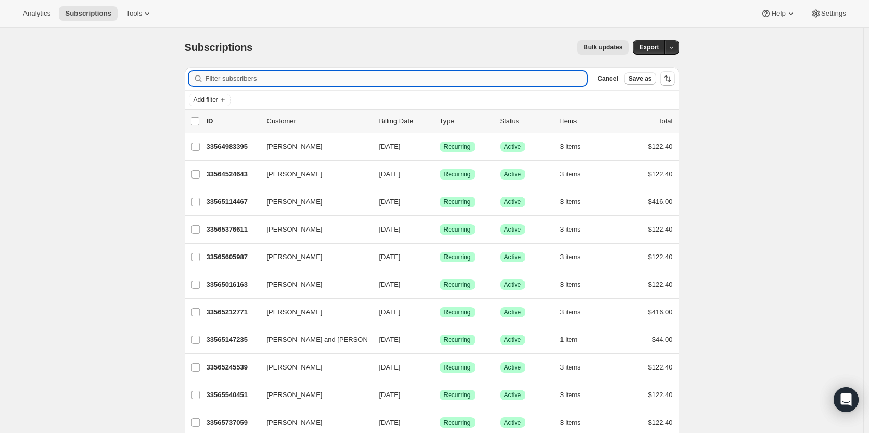
paste input "[EMAIL_ADDRESS][DOMAIN_NAME]"
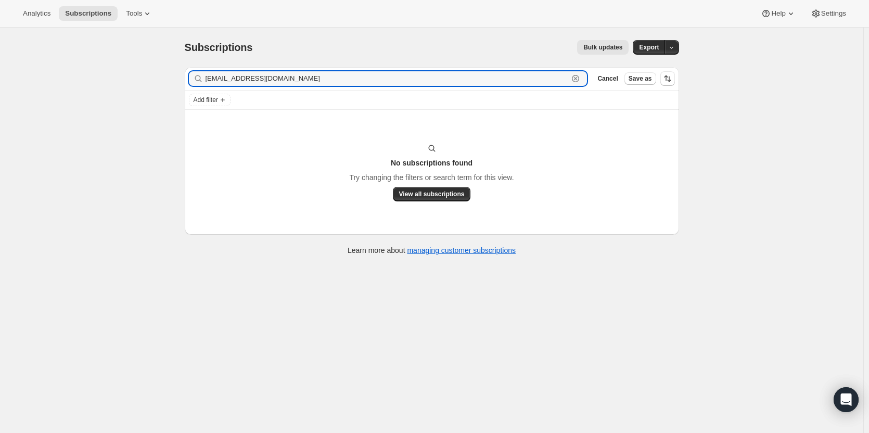
type input "[EMAIL_ADDRESS][DOMAIN_NAME]"
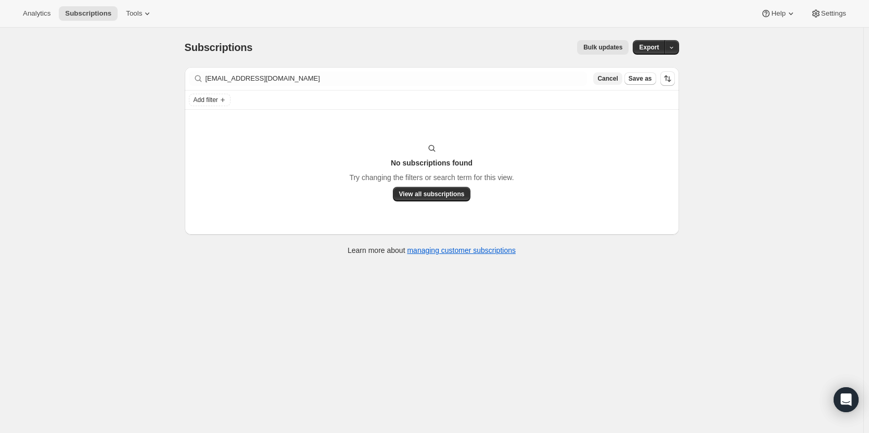
click at [614, 78] on span "Cancel" at bounding box center [608, 78] width 20 height 8
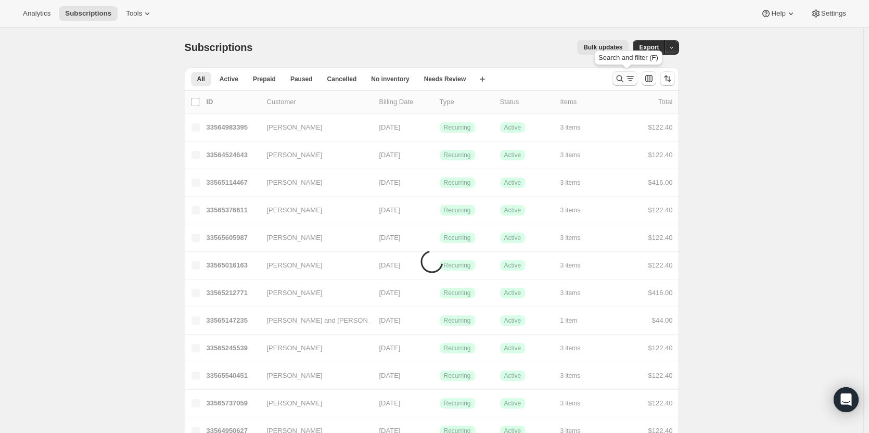
click at [620, 80] on icon "Search and filter results" at bounding box center [620, 78] width 10 height 10
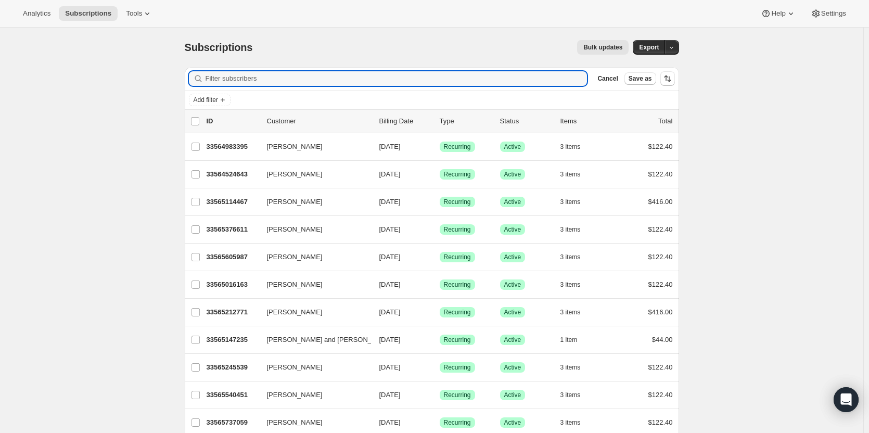
paste input "[EMAIL_ADDRESS][DOMAIN_NAME]"
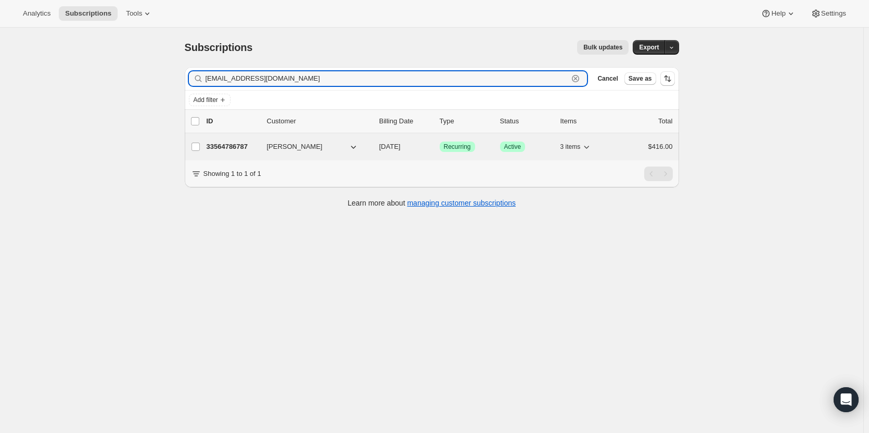
type input "[EMAIL_ADDRESS][DOMAIN_NAME]"
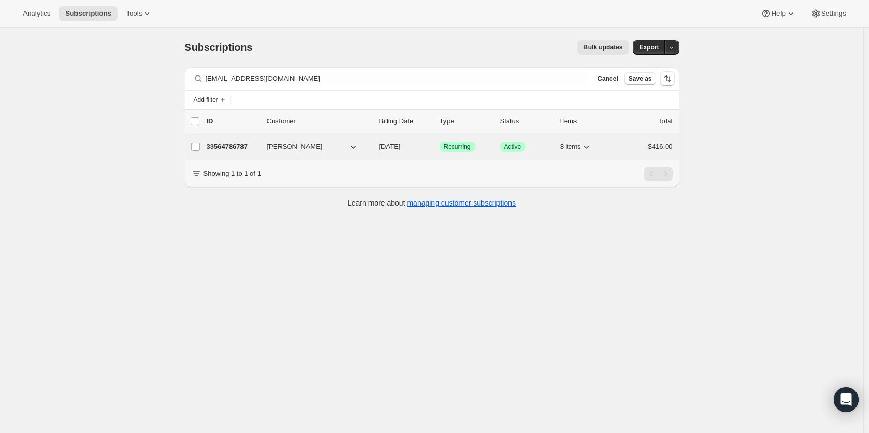
click at [238, 150] on p "33564786787" at bounding box center [233, 147] width 52 height 10
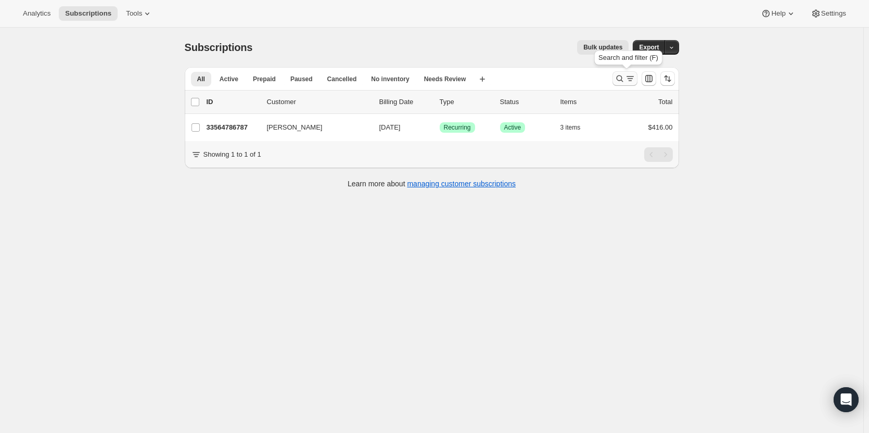
click at [623, 79] on icon "Search and filter results" at bounding box center [620, 78] width 10 height 10
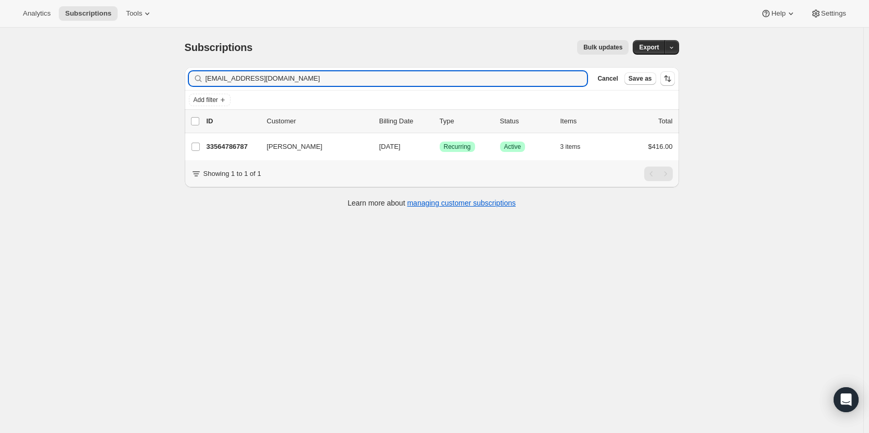
drag, startPoint x: 282, startPoint y: 82, endPoint x: 194, endPoint y: 77, distance: 88.1
click at [194, 77] on div "[EMAIL_ADDRESS][DOMAIN_NAME] Clear" at bounding box center [388, 78] width 399 height 15
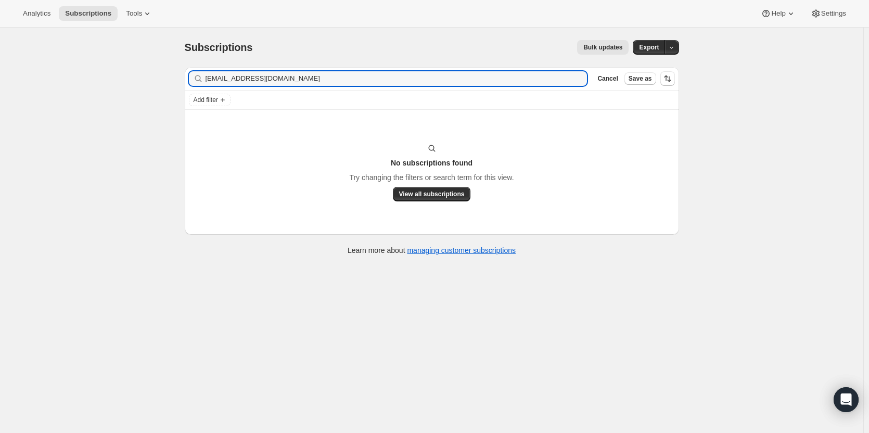
type input "[EMAIL_ADDRESS][DOMAIN_NAME]"
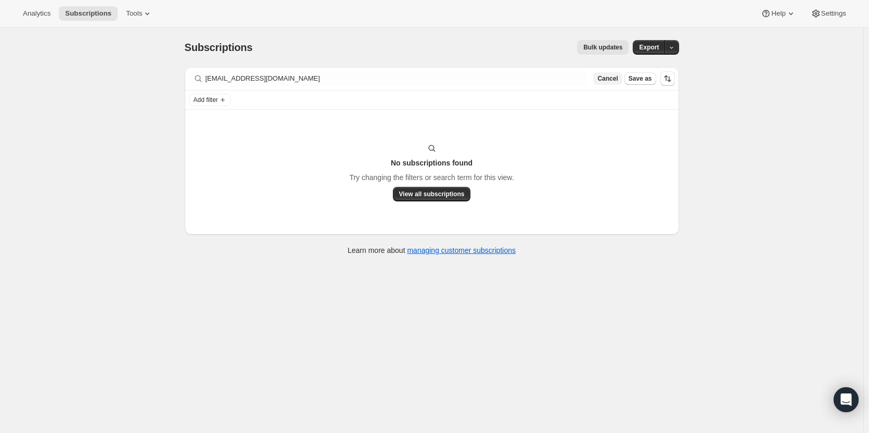
click at [614, 81] on span "Cancel" at bounding box center [608, 78] width 20 height 8
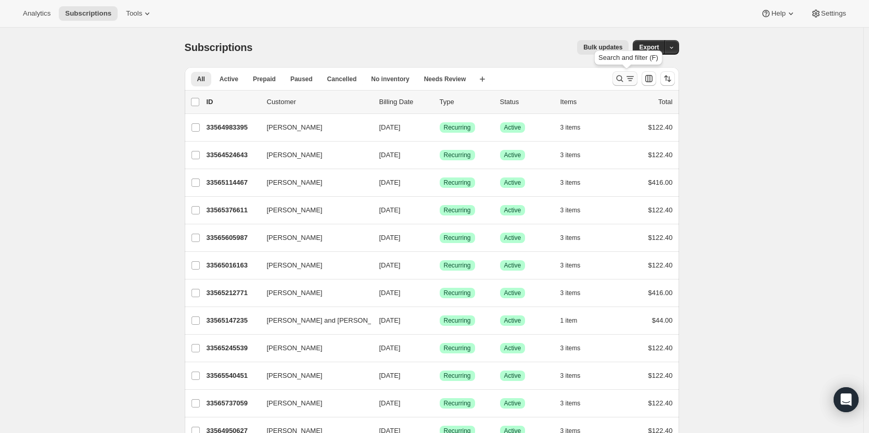
click at [623, 83] on icon "Search and filter results" at bounding box center [620, 78] width 10 height 10
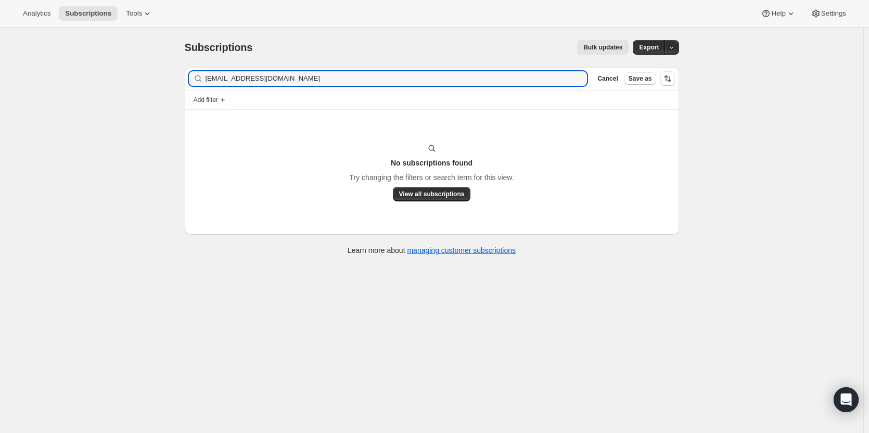
type input "[EMAIL_ADDRESS][DOMAIN_NAME]"
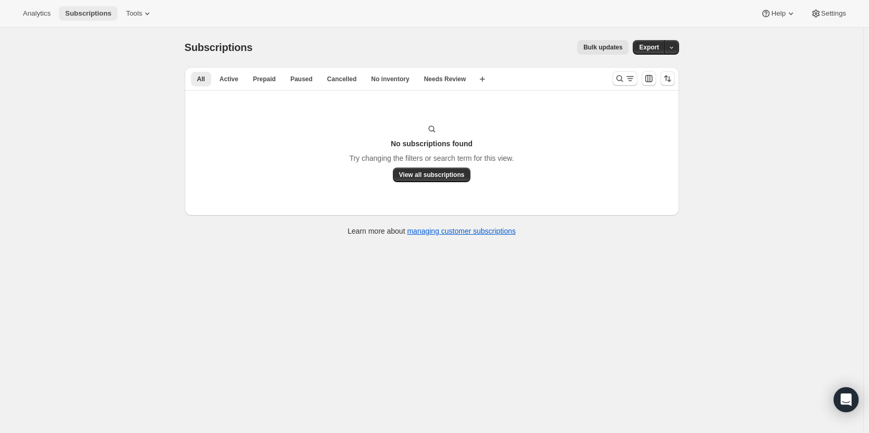
click at [96, 19] on button "Subscriptions" at bounding box center [88, 13] width 59 height 15
click at [80, 16] on span "Subscriptions" at bounding box center [88, 13] width 46 height 8
click at [132, 15] on span "Tools" at bounding box center [134, 13] width 16 height 8
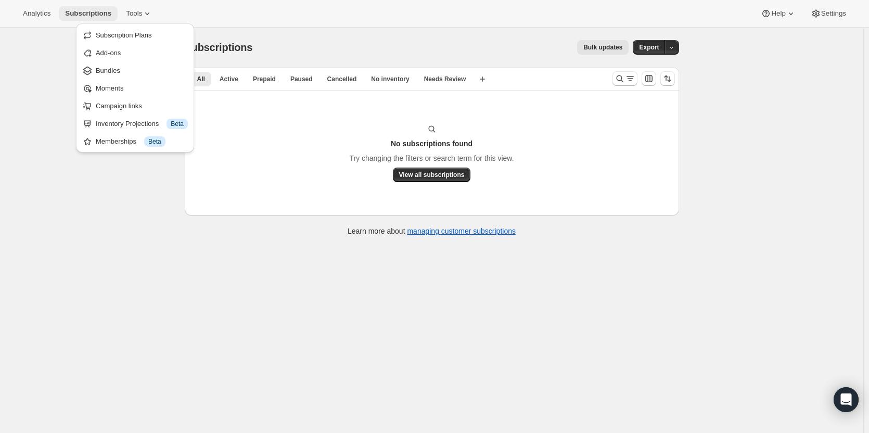
click at [99, 16] on span "Subscriptions" at bounding box center [88, 13] width 46 height 8
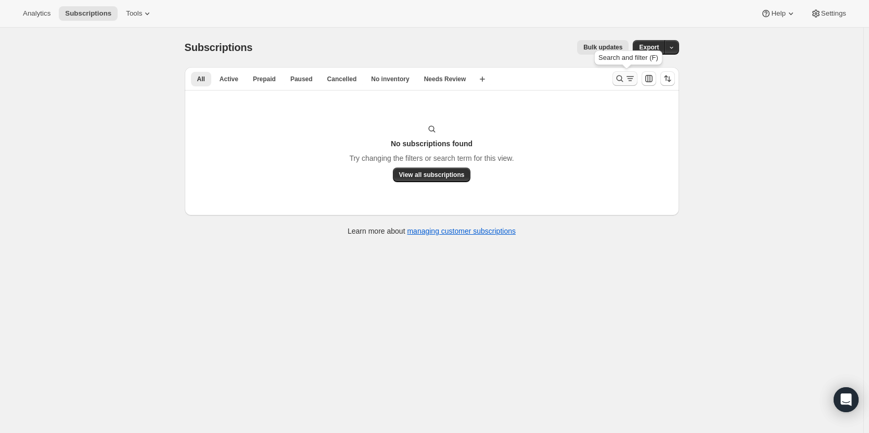
click at [624, 76] on icon "Search and filter results" at bounding box center [620, 78] width 10 height 10
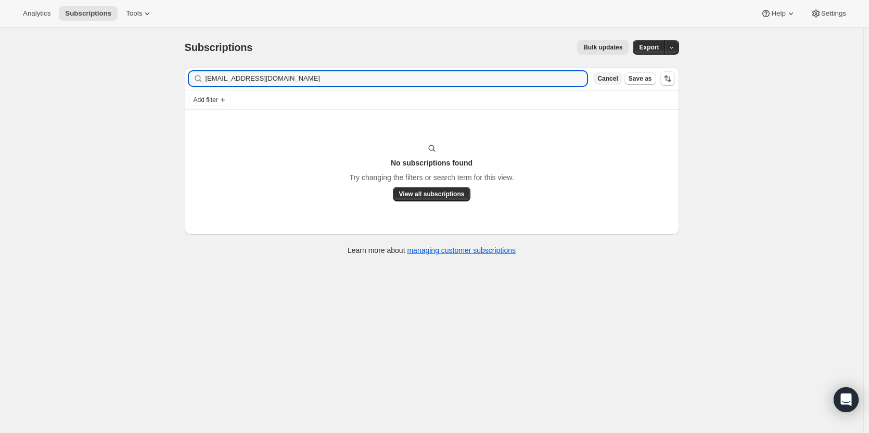
click at [606, 79] on span "Cancel" at bounding box center [608, 78] width 20 height 8
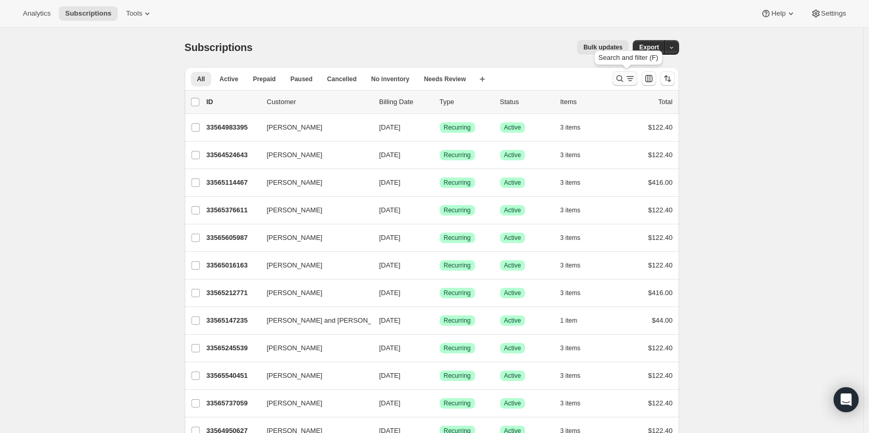
click at [625, 81] on icon "Search and filter results" at bounding box center [620, 78] width 10 height 10
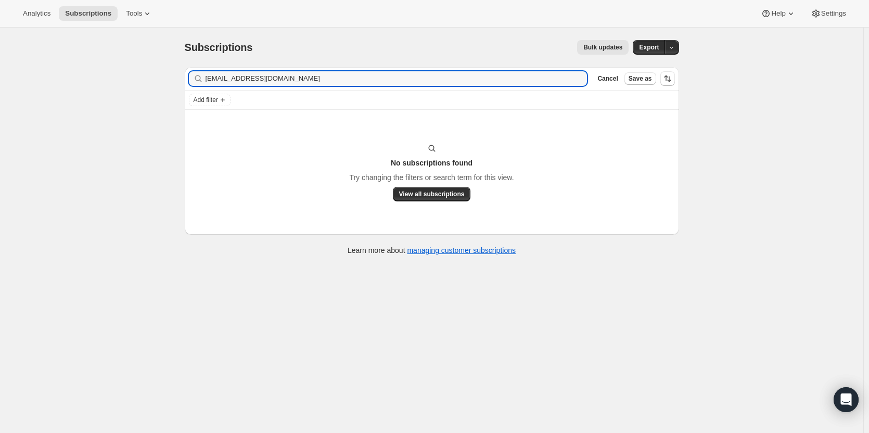
type input "[EMAIL_ADDRESS][DOMAIN_NAME]"
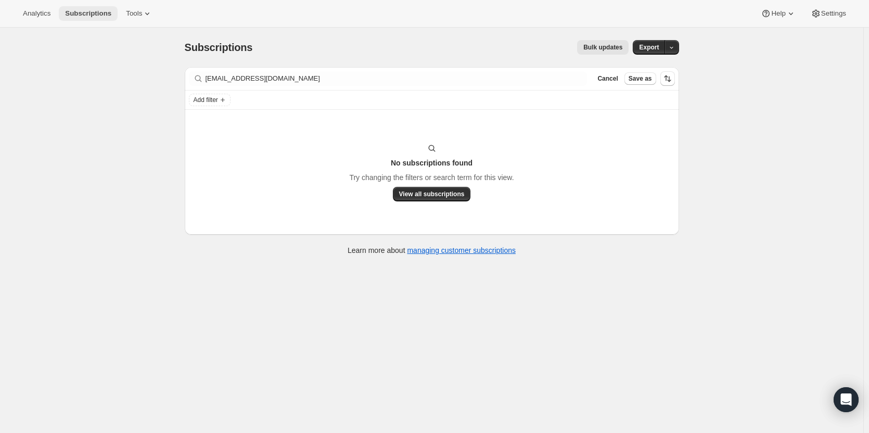
click at [88, 15] on span "Subscriptions" at bounding box center [88, 13] width 46 height 8
click at [618, 82] on span "Cancel" at bounding box center [608, 78] width 20 height 8
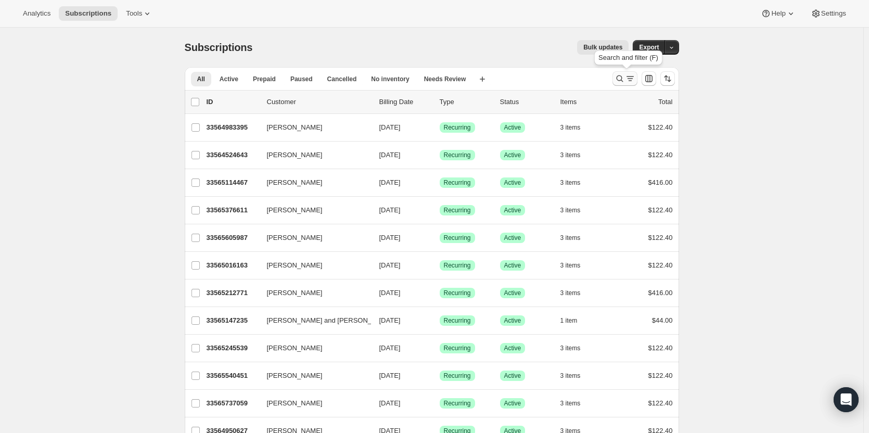
click at [623, 78] on icon "Search and filter results" at bounding box center [620, 78] width 10 height 10
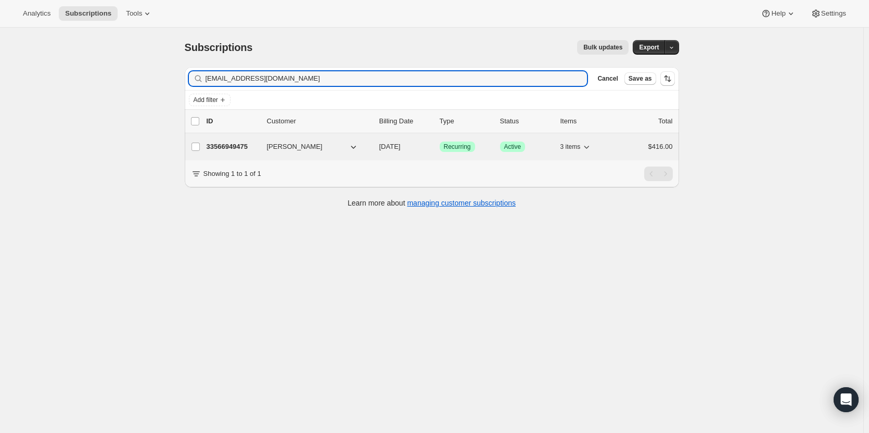
type input "[EMAIL_ADDRESS][DOMAIN_NAME]"
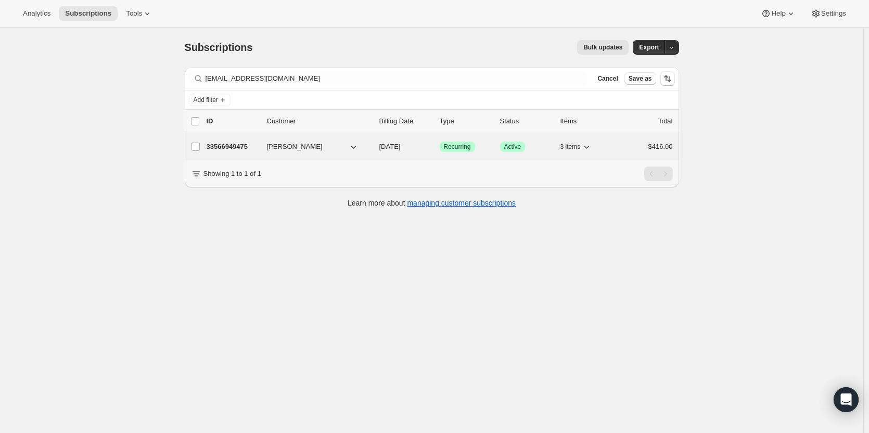
click at [235, 143] on p "33566949475" at bounding box center [233, 147] width 52 height 10
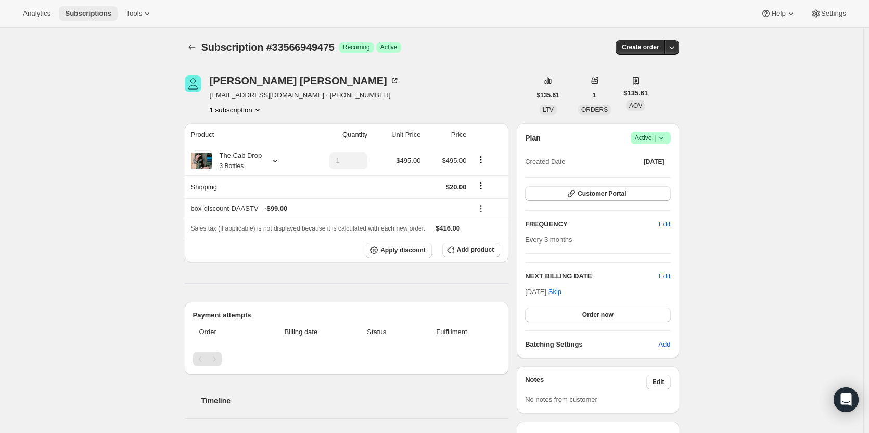
click at [88, 18] on button "Subscriptions" at bounding box center [88, 13] width 59 height 15
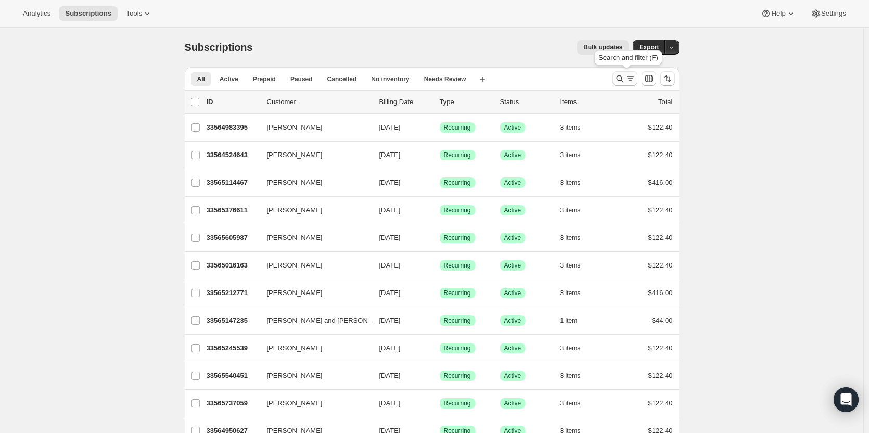
click at [617, 77] on icon "Search and filter results" at bounding box center [620, 78] width 10 height 10
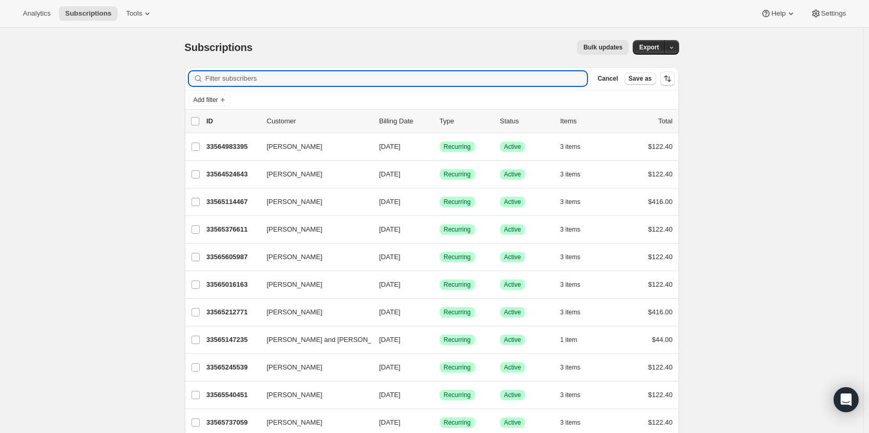
paste input "[EMAIL_ADDRESS][DOMAIN_NAME]"
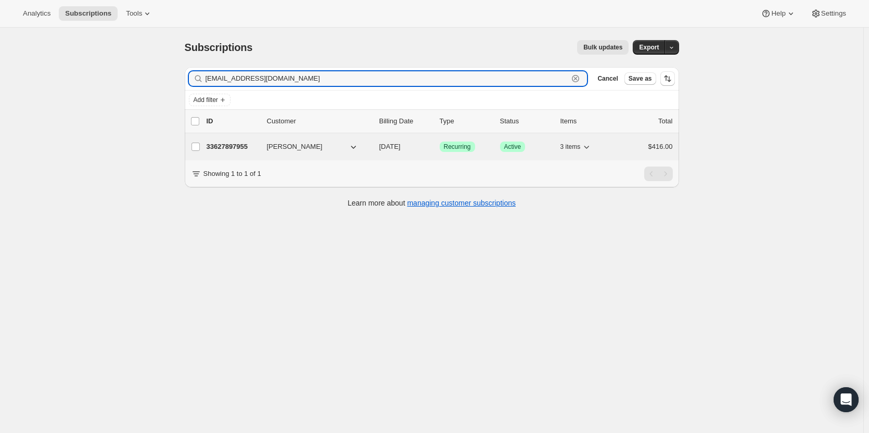
type input "[EMAIL_ADDRESS][DOMAIN_NAME]"
click at [224, 151] on p "33627897955" at bounding box center [233, 147] width 52 height 10
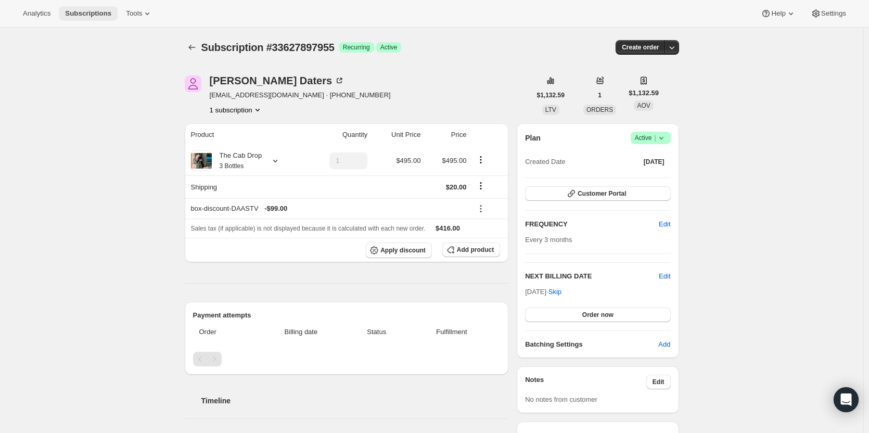
click at [100, 16] on span "Subscriptions" at bounding box center [88, 13] width 46 height 8
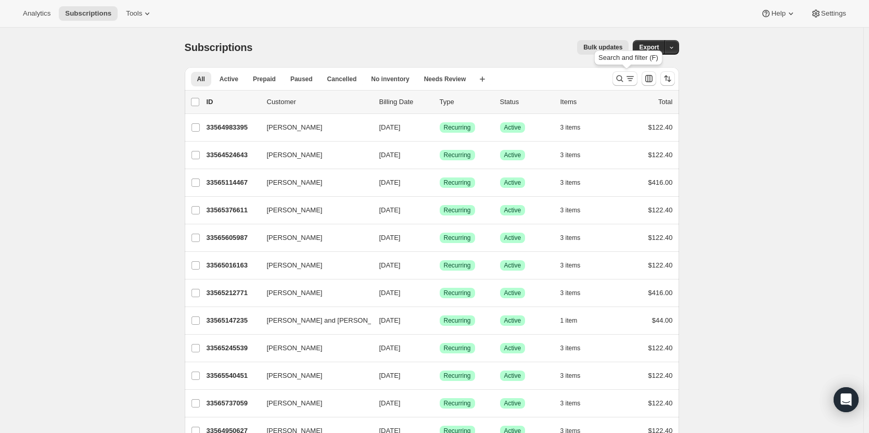
click at [610, 75] on div "All Active Prepaid Paused Cancelled No inventory Needs Review More views All Ac…" at bounding box center [432, 78] width 494 height 23
click at [618, 79] on icon "Search and filter results" at bounding box center [620, 78] width 10 height 10
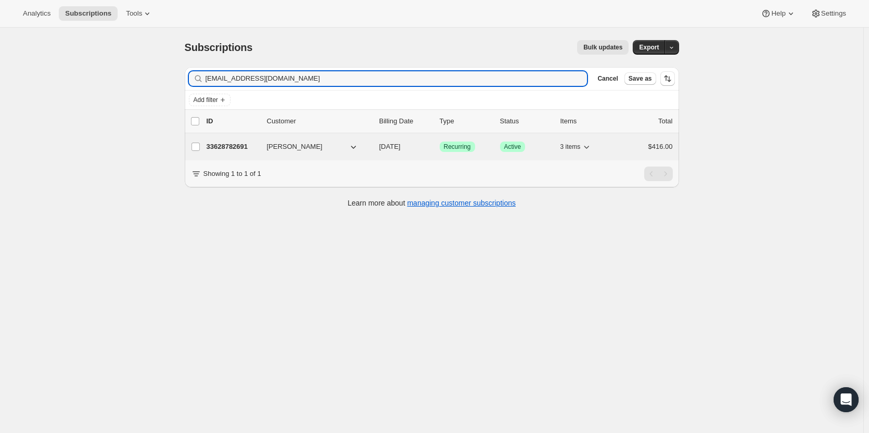
type input "[EMAIL_ADDRESS][DOMAIN_NAME]"
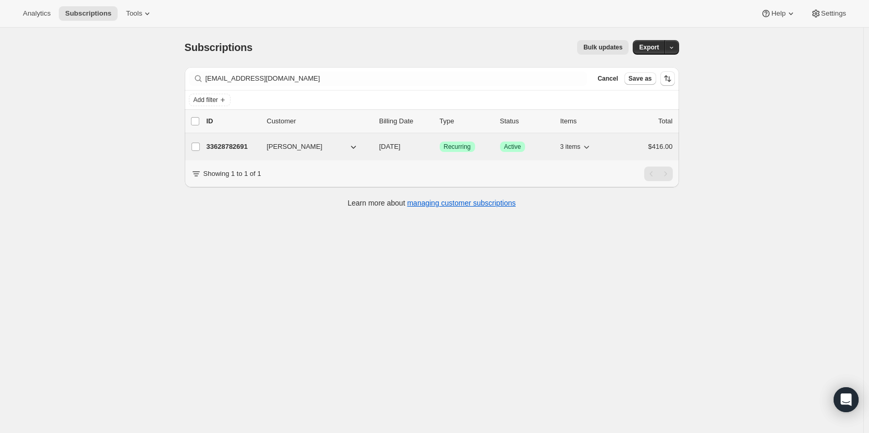
click at [223, 141] on div "33628782691 [PERSON_NAME] [DATE] Success Recurring Success Active 3 items $416.…" at bounding box center [440, 146] width 466 height 15
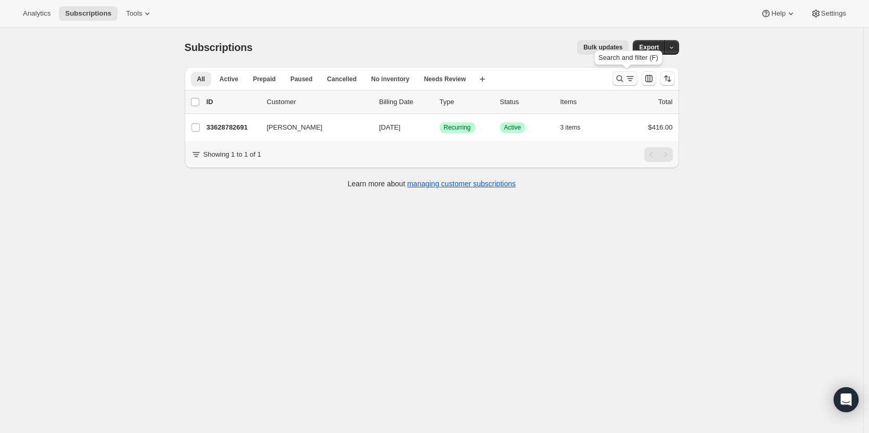
click at [625, 78] on icon "Search and filter results" at bounding box center [620, 78] width 10 height 10
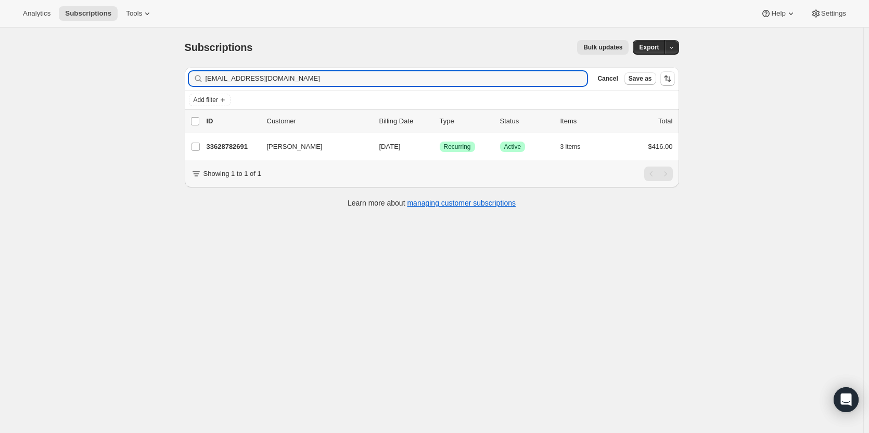
drag, startPoint x: 282, startPoint y: 77, endPoint x: 184, endPoint y: 74, distance: 97.4
click at [184, 74] on div "Filter subscribers [EMAIL_ADDRESS][DOMAIN_NAME] Clear Cancel Save as Add filter…" at bounding box center [427, 139] width 503 height 160
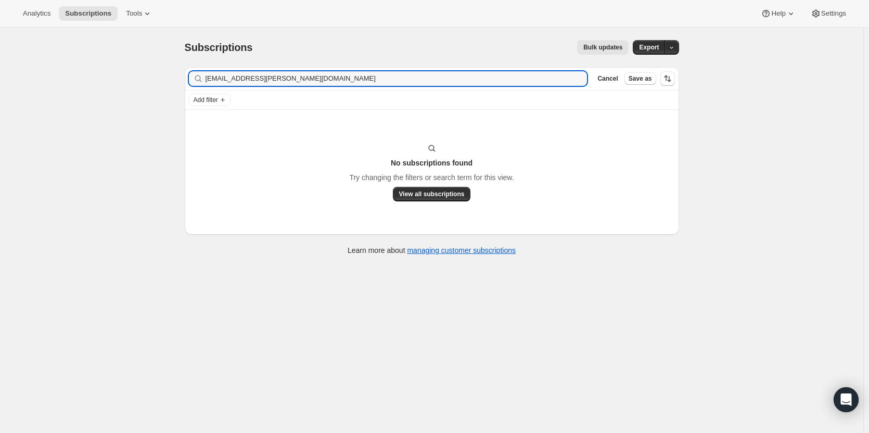
type input "[EMAIL_ADDRESS][PERSON_NAME][DOMAIN_NAME]"
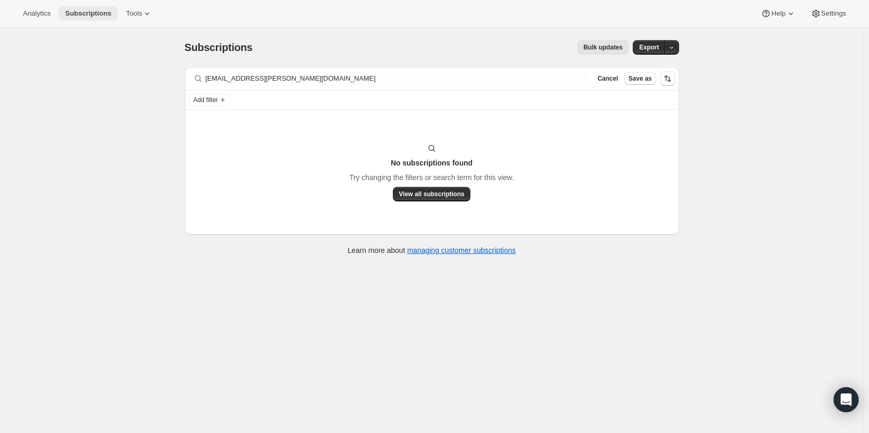
click at [91, 18] on button "Subscriptions" at bounding box center [88, 13] width 59 height 15
click at [92, 8] on button "Subscriptions" at bounding box center [88, 13] width 59 height 15
click at [91, 15] on span "Subscriptions" at bounding box center [88, 13] width 46 height 8
click at [618, 82] on span "Cancel" at bounding box center [608, 78] width 20 height 8
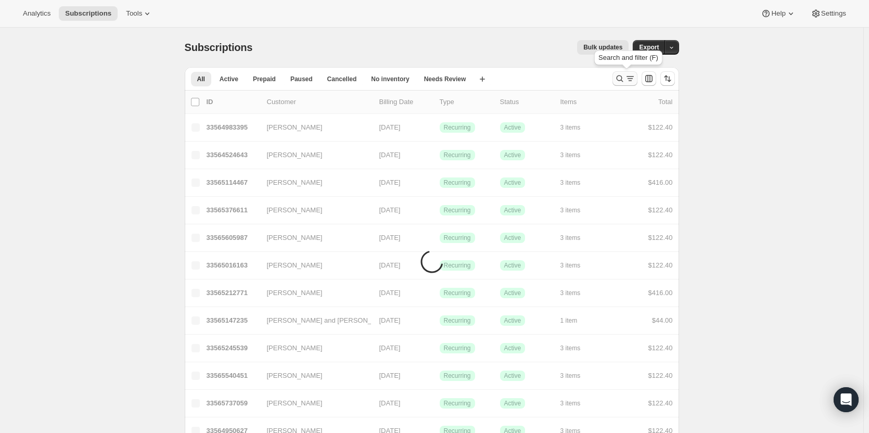
click at [617, 75] on icon "Search and filter results" at bounding box center [620, 78] width 10 height 10
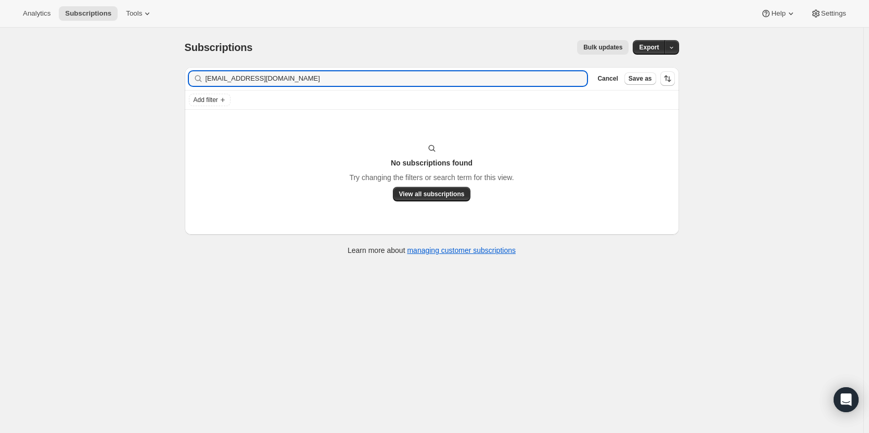
type input "[EMAIL_ADDRESS][DOMAIN_NAME]"
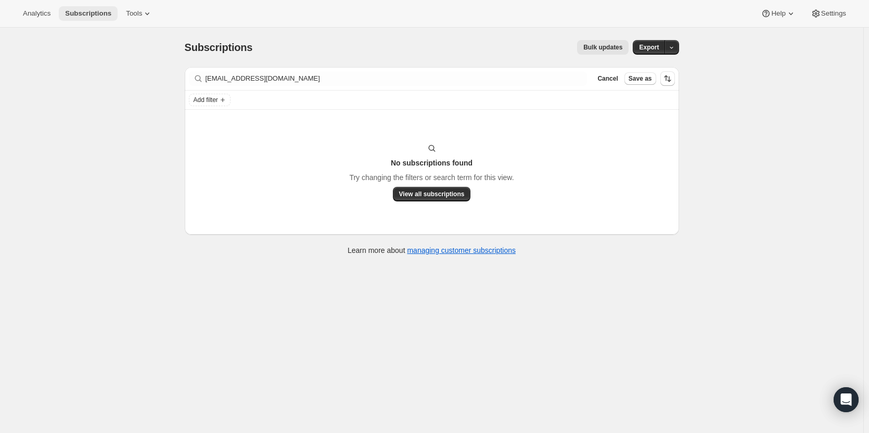
click at [92, 16] on span "Subscriptions" at bounding box center [88, 13] width 46 height 8
click at [618, 82] on span "Cancel" at bounding box center [608, 78] width 20 height 8
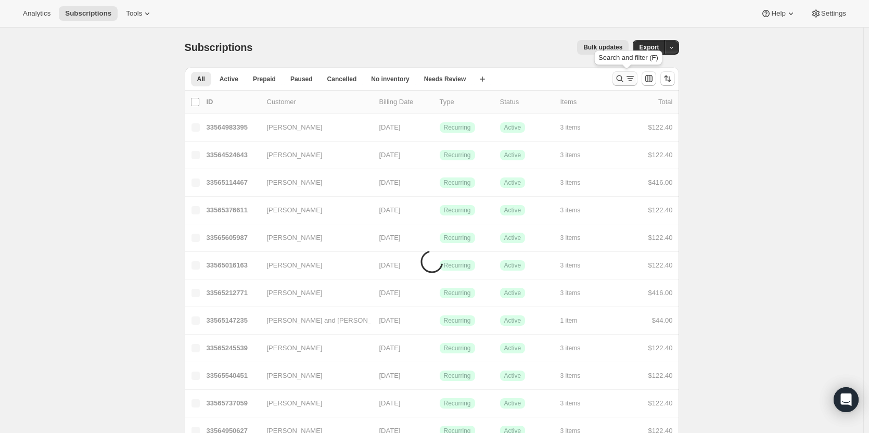
click at [623, 82] on icon "Search and filter results" at bounding box center [620, 78] width 10 height 10
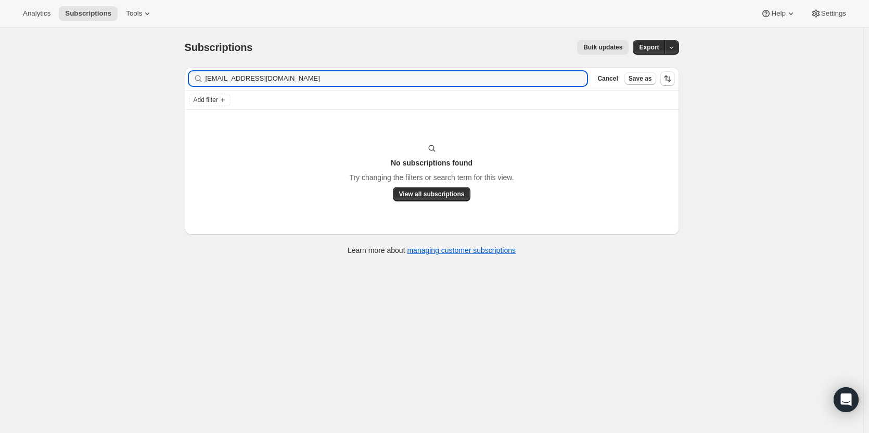
type input "[EMAIL_ADDRESS][DOMAIN_NAME]"
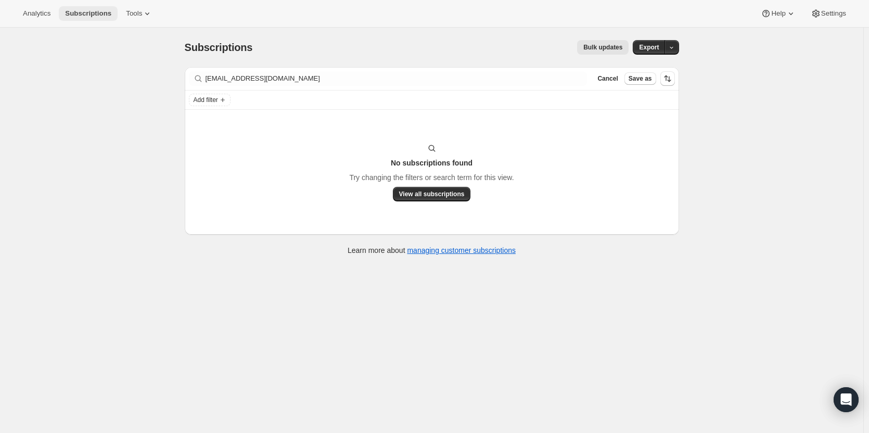
click at [104, 8] on button "Subscriptions" at bounding box center [88, 13] width 59 height 15
click at [92, 16] on span "Subscriptions" at bounding box center [88, 13] width 46 height 8
click at [615, 78] on span "Cancel" at bounding box center [608, 78] width 20 height 8
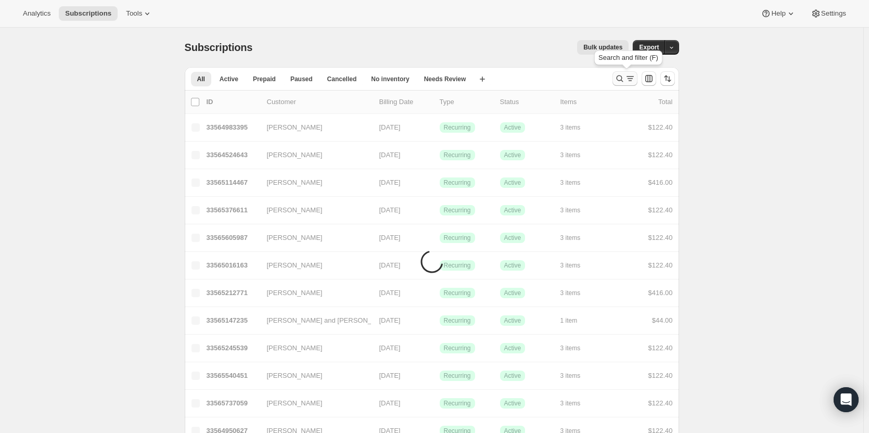
click at [620, 79] on icon "Search and filter results" at bounding box center [620, 78] width 10 height 10
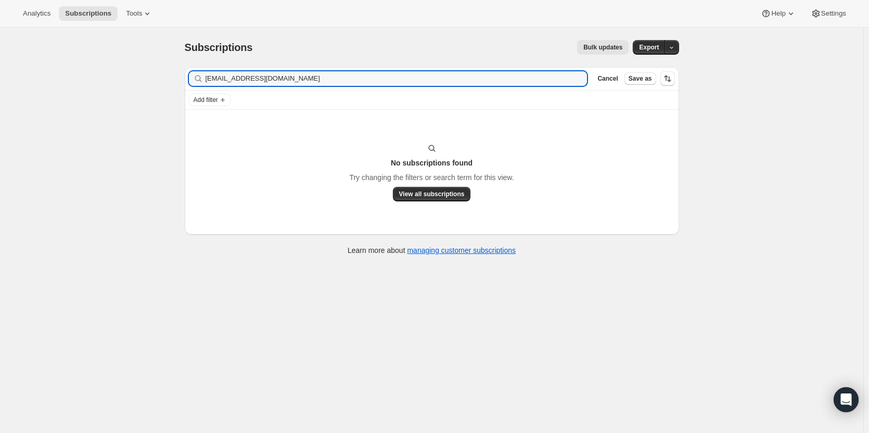
type input "[EMAIL_ADDRESS][DOMAIN_NAME]"
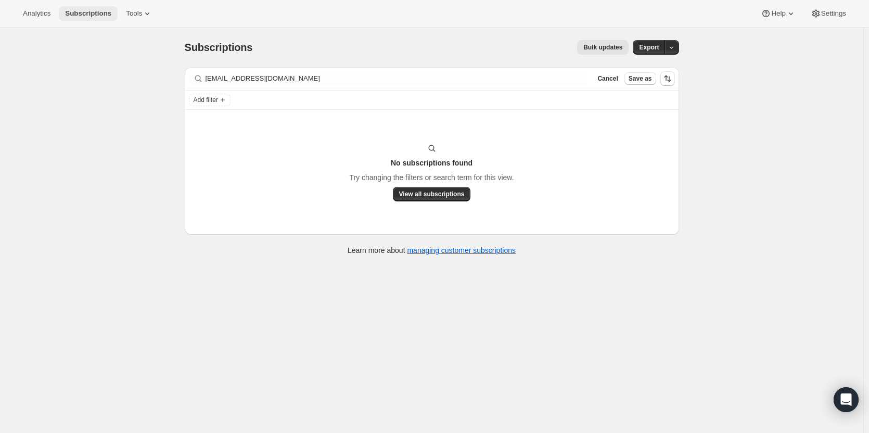
click at [95, 13] on span "Subscriptions" at bounding box center [88, 13] width 46 height 8
click at [61, 16] on button "Subscriptions" at bounding box center [88, 13] width 59 height 15
click at [131, 9] on span "Tools" at bounding box center [134, 13] width 16 height 8
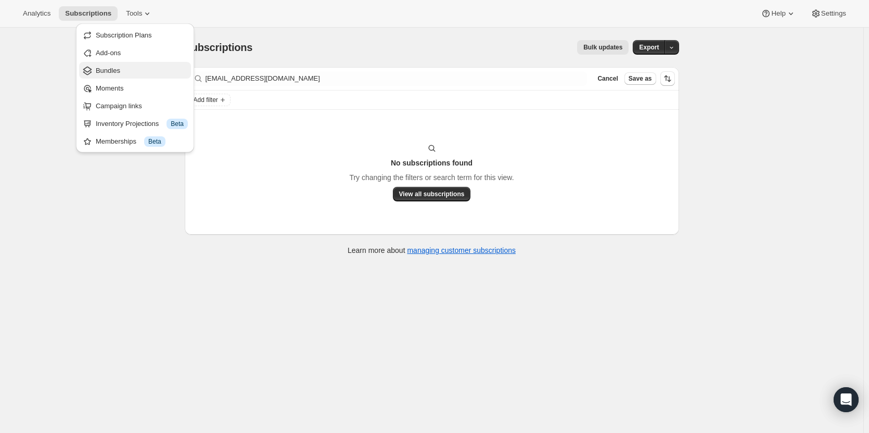
click at [136, 72] on span "Bundles" at bounding box center [142, 71] width 92 height 10
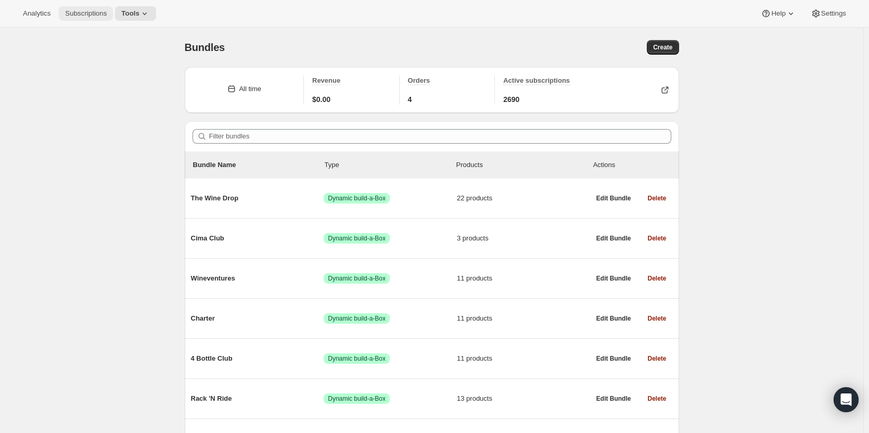
click at [98, 18] on button "Subscriptions" at bounding box center [86, 13] width 54 height 15
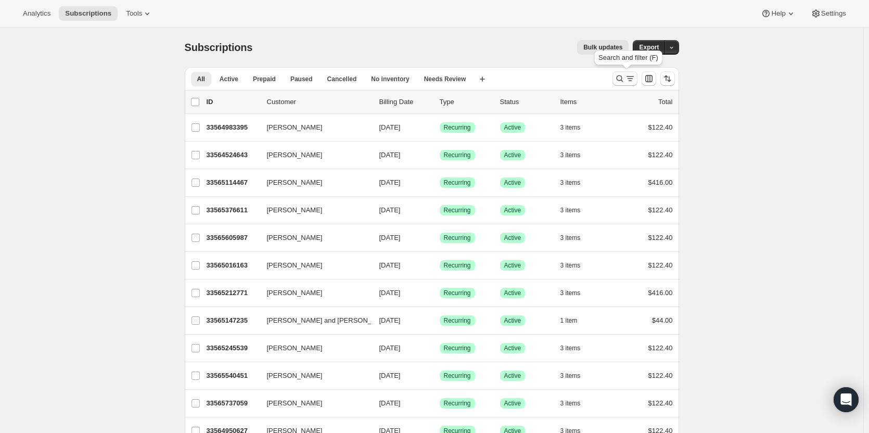
click at [617, 78] on icon "Search and filter results" at bounding box center [620, 78] width 10 height 10
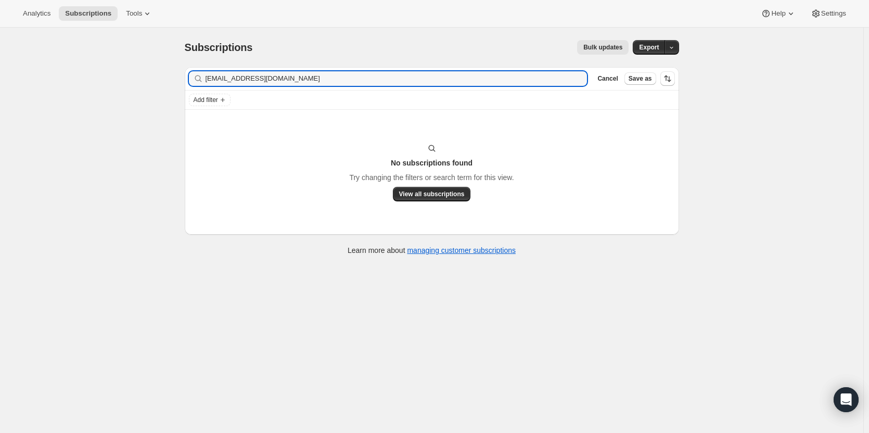
type input "[EMAIL_ADDRESS][DOMAIN_NAME]"
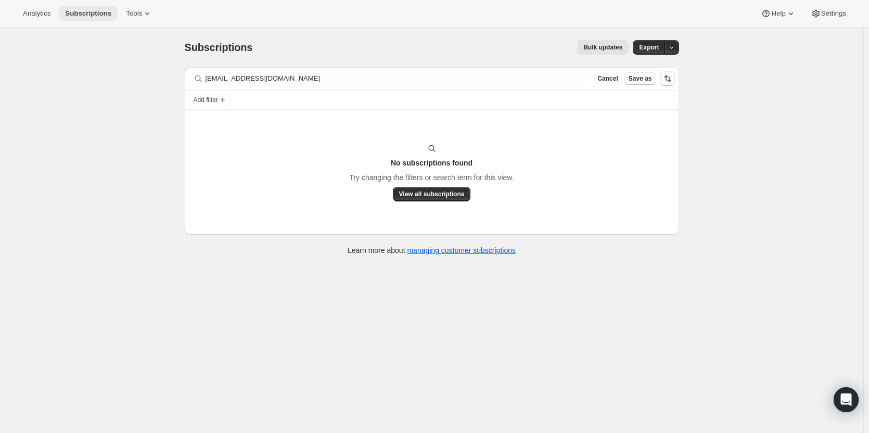
click at [92, 15] on span "Subscriptions" at bounding box center [88, 13] width 46 height 8
click at [612, 80] on span "Cancel" at bounding box center [608, 78] width 20 height 8
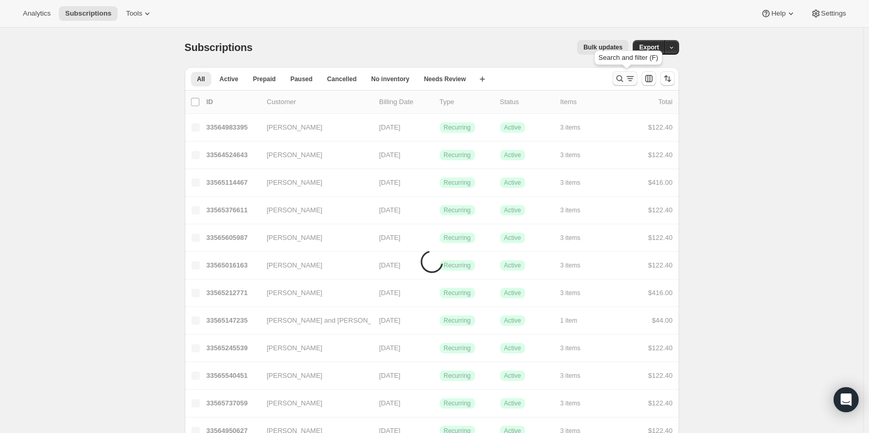
click at [618, 82] on icon "Search and filter results" at bounding box center [620, 78] width 10 height 10
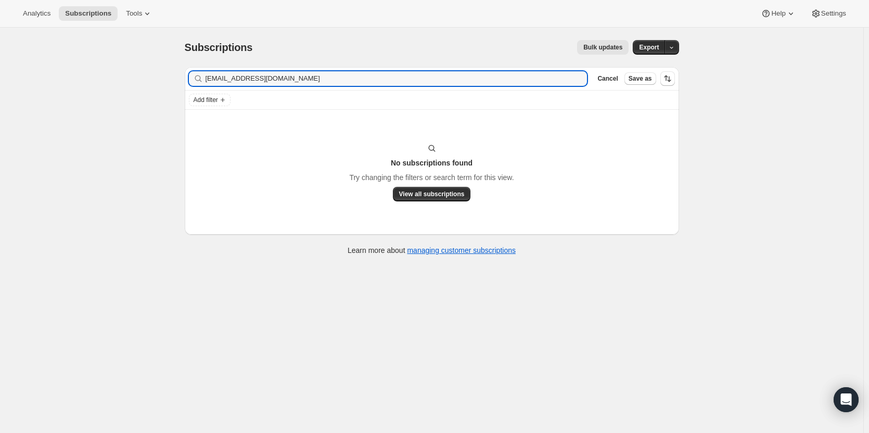
type input "[EMAIL_ADDRESS][DOMAIN_NAME]"
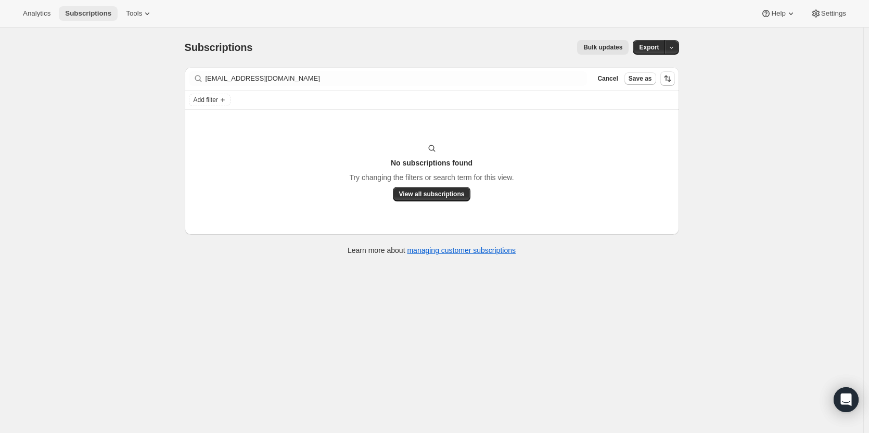
click at [84, 6] on div "Analytics Subscriptions Tools Help Settings" at bounding box center [434, 14] width 869 height 28
click at [83, 14] on span "Subscriptions" at bounding box center [88, 13] width 46 height 8
click at [83, 13] on span "Subscriptions" at bounding box center [88, 13] width 46 height 8
click at [612, 76] on span "Cancel" at bounding box center [608, 78] width 20 height 8
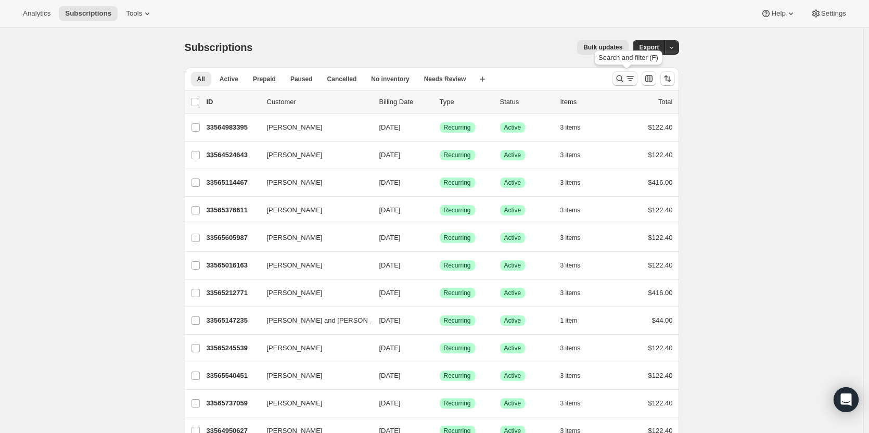
click at [620, 80] on icon "Search and filter results" at bounding box center [619, 78] width 7 height 7
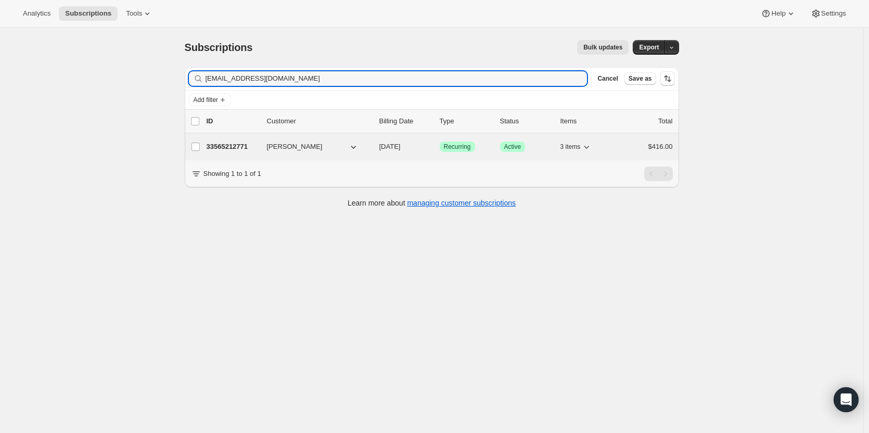
type input "[EMAIL_ADDRESS][DOMAIN_NAME]"
click at [237, 146] on p "33565212771" at bounding box center [233, 147] width 52 height 10
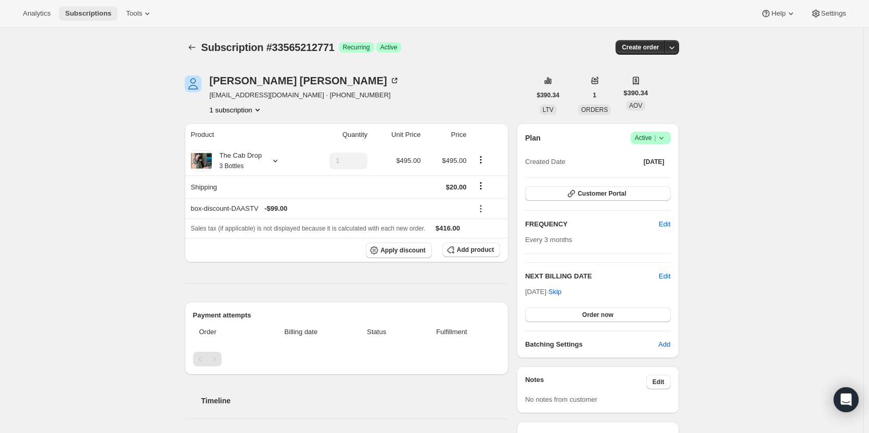
click at [66, 14] on span "Subscriptions" at bounding box center [88, 13] width 46 height 8
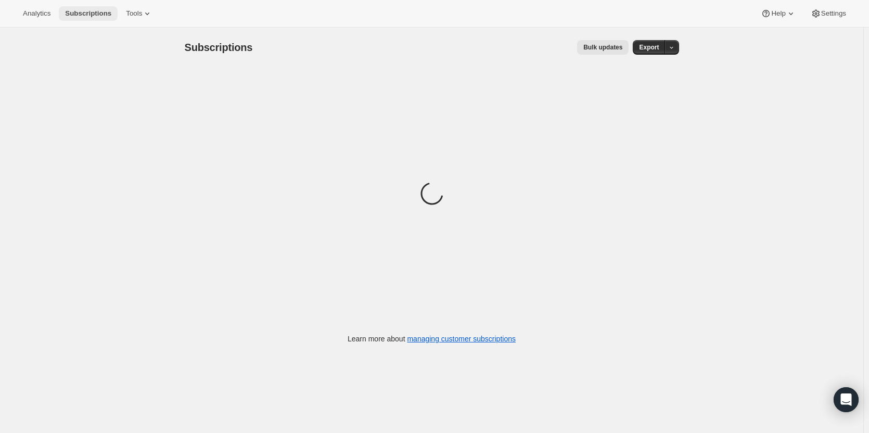
click at [80, 11] on span "Subscriptions" at bounding box center [88, 13] width 46 height 8
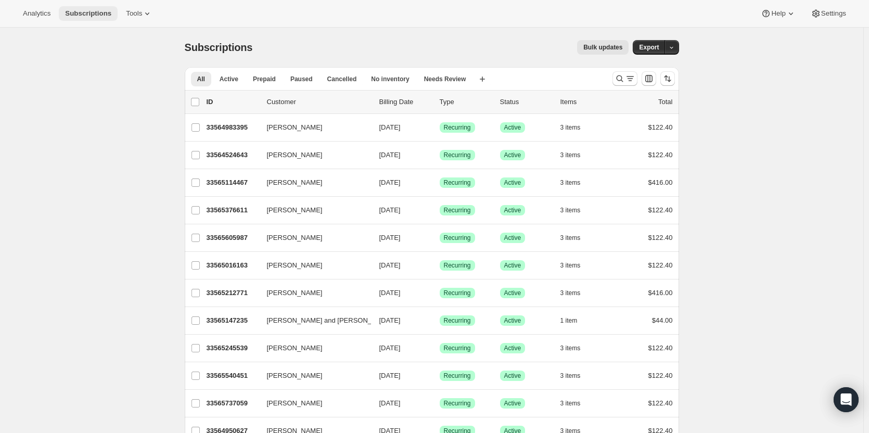
click at [79, 11] on span "Subscriptions" at bounding box center [88, 13] width 46 height 8
click at [623, 80] on icon "Search and filter results" at bounding box center [620, 78] width 10 height 10
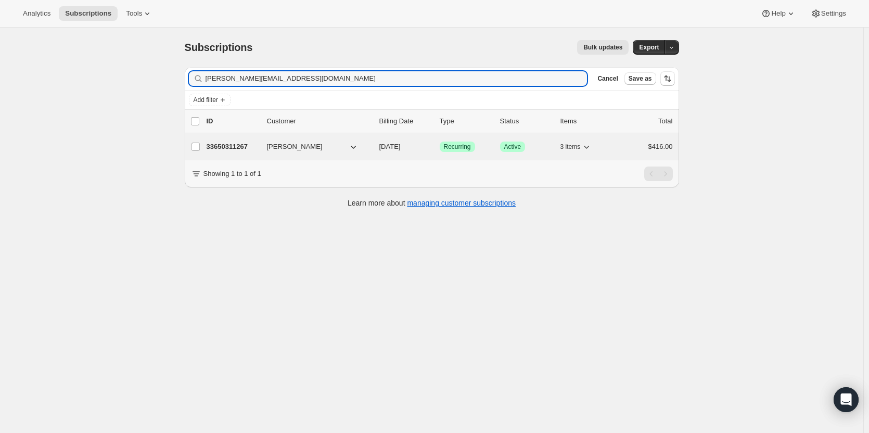
type input "[PERSON_NAME][EMAIL_ADDRESS][DOMAIN_NAME]"
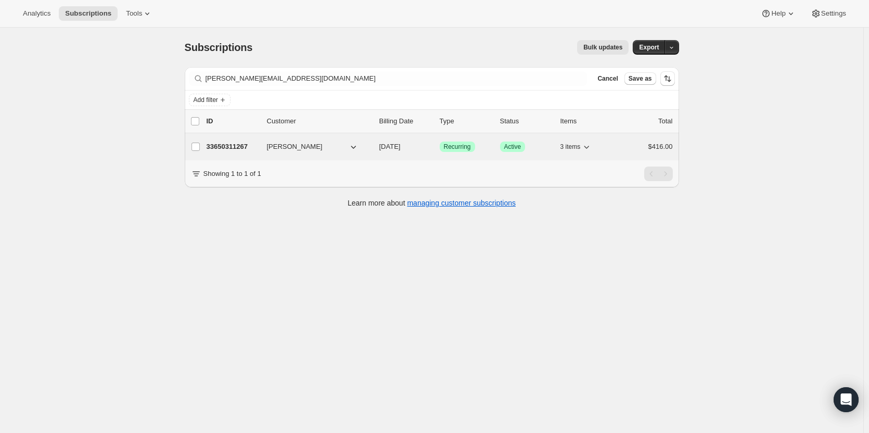
click at [235, 148] on p "33650311267" at bounding box center [233, 147] width 52 height 10
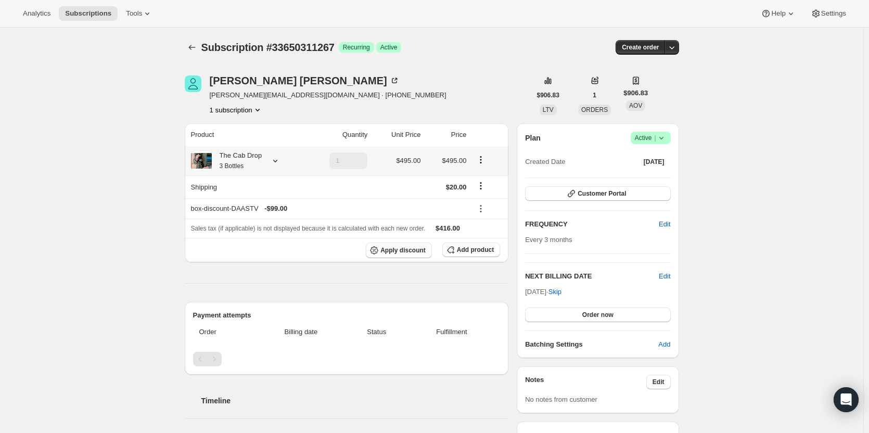
click at [250, 166] on div "The Cab Drop 3 Bottles" at bounding box center [237, 160] width 50 height 21
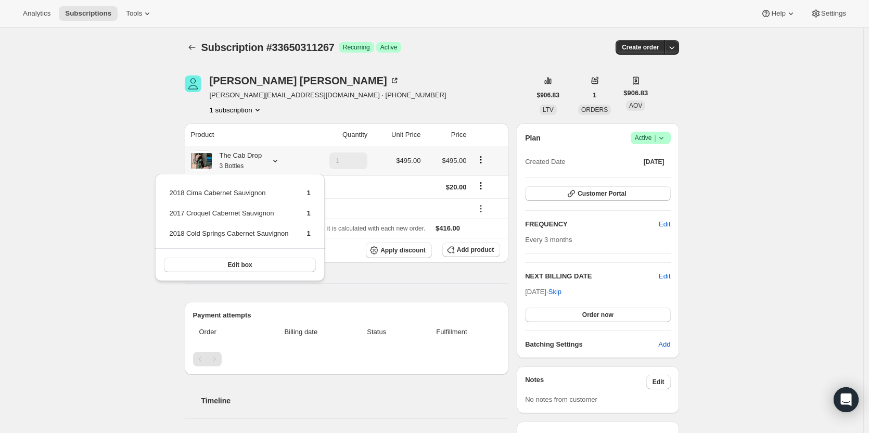
click at [250, 166] on div "The Cab Drop 3 Bottles" at bounding box center [237, 160] width 50 height 21
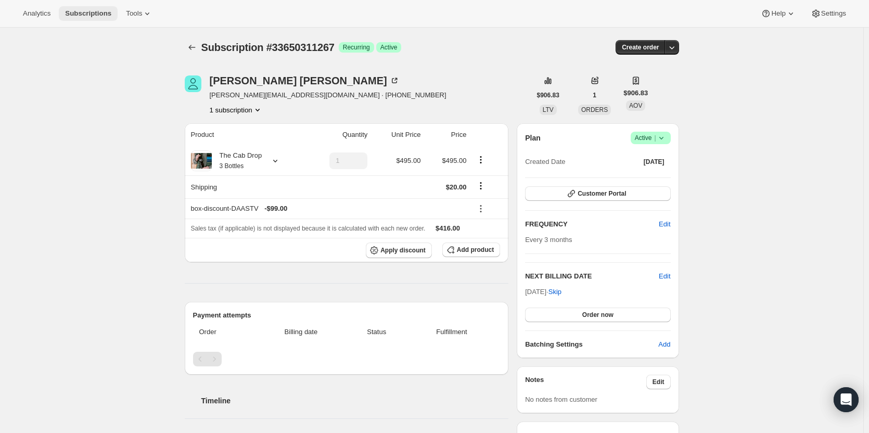
click at [68, 18] on button "Subscriptions" at bounding box center [88, 13] width 59 height 15
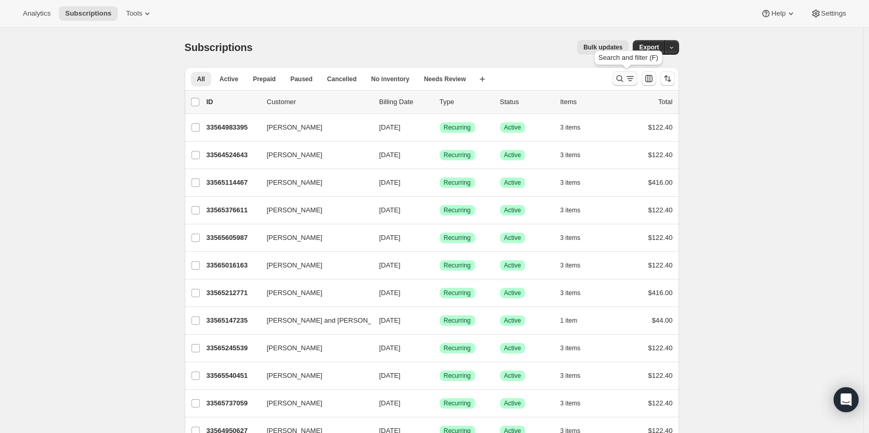
click at [624, 83] on icon "Search and filter results" at bounding box center [620, 78] width 10 height 10
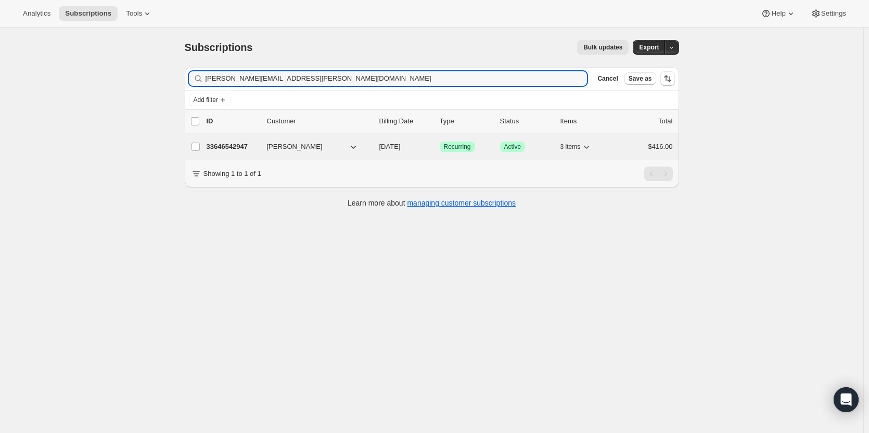
type input "[PERSON_NAME][EMAIL_ADDRESS][PERSON_NAME][DOMAIN_NAME]"
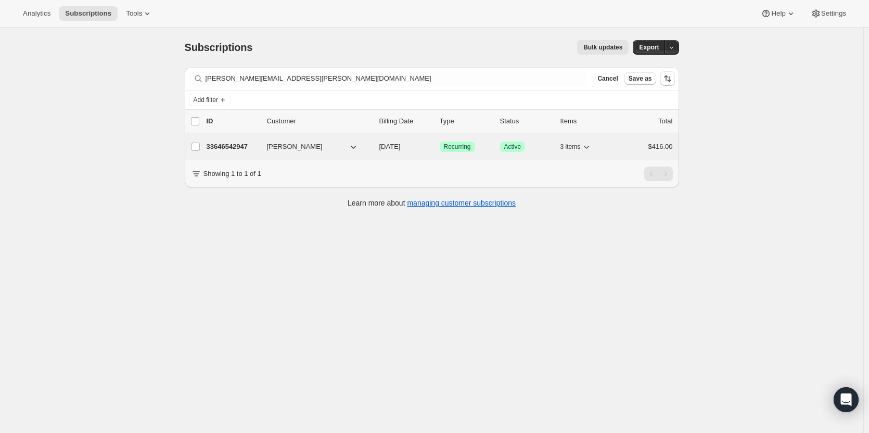
click at [226, 153] on div "33646542947 [PERSON_NAME] [DATE] Success Recurring Success Active 3 items $416.…" at bounding box center [440, 146] width 466 height 15
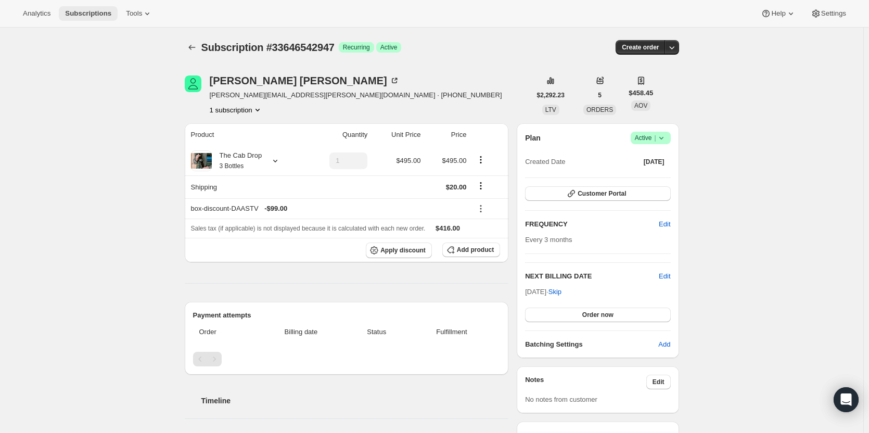
click at [82, 17] on span "Subscriptions" at bounding box center [88, 13] width 46 height 8
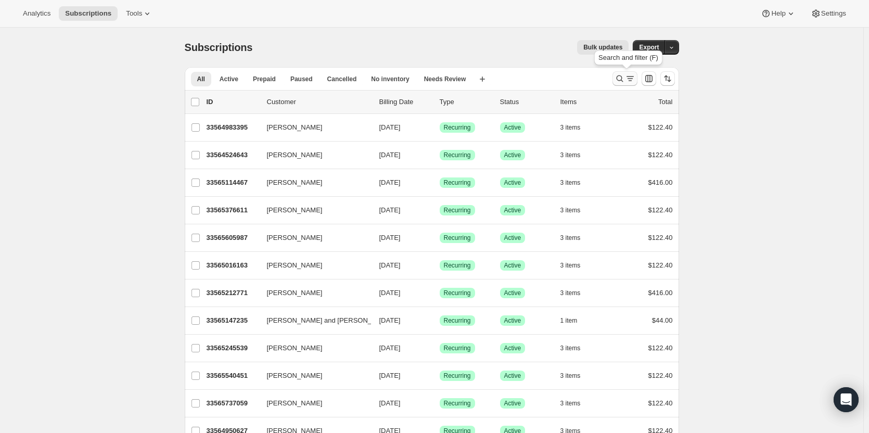
click at [619, 79] on icon "Search and filter results" at bounding box center [619, 78] width 7 height 7
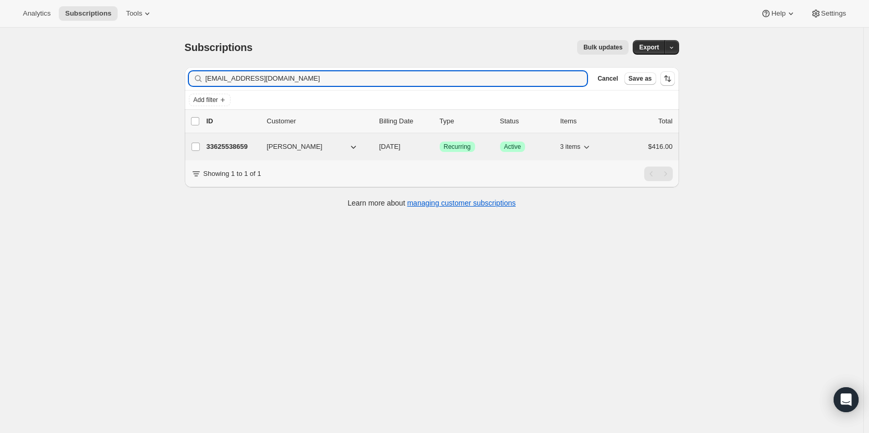
type input "[EMAIL_ADDRESS][DOMAIN_NAME]"
click at [229, 146] on p "33625538659" at bounding box center [233, 147] width 52 height 10
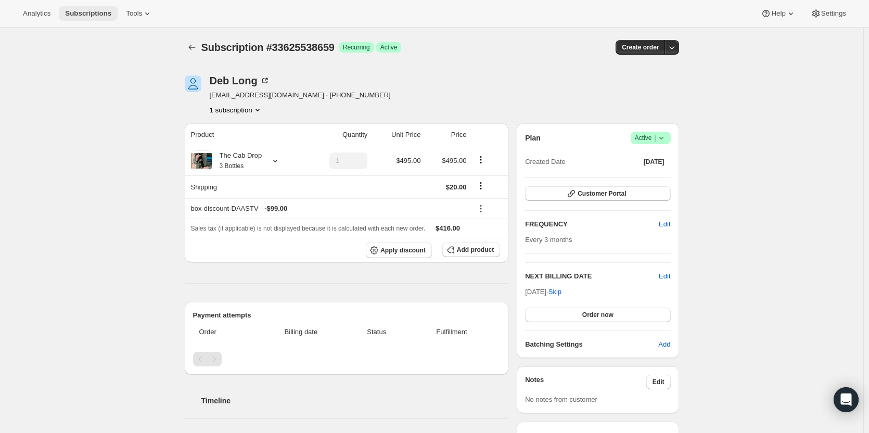
click at [76, 15] on span "Subscriptions" at bounding box center [88, 13] width 46 height 8
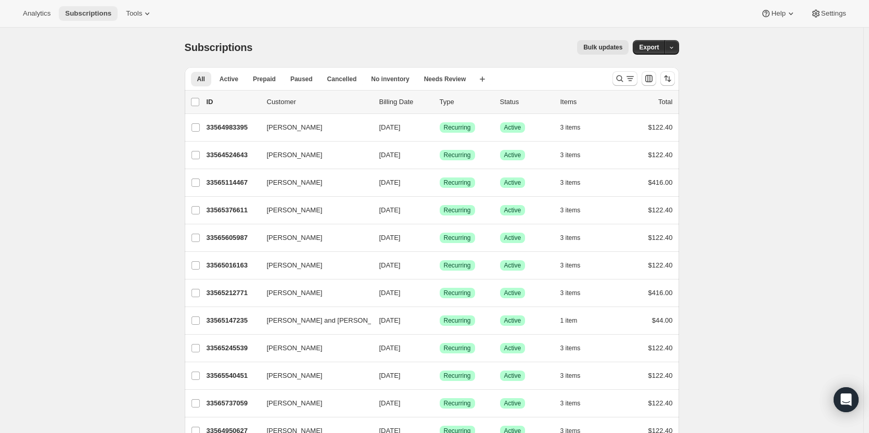
click at [82, 9] on span "Subscriptions" at bounding box center [88, 13] width 46 height 8
click at [621, 77] on icon "Search and filter results" at bounding box center [620, 78] width 10 height 10
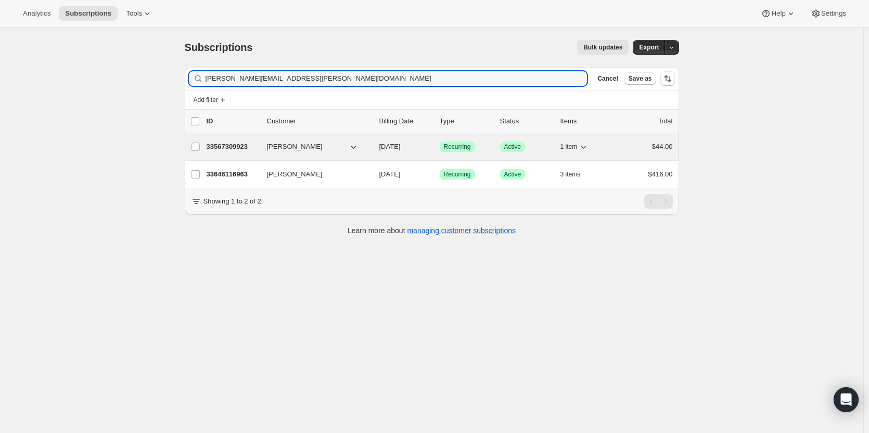
type input "[PERSON_NAME][EMAIL_ADDRESS][PERSON_NAME][DOMAIN_NAME]"
click at [240, 147] on p "33567309923" at bounding box center [233, 147] width 52 height 10
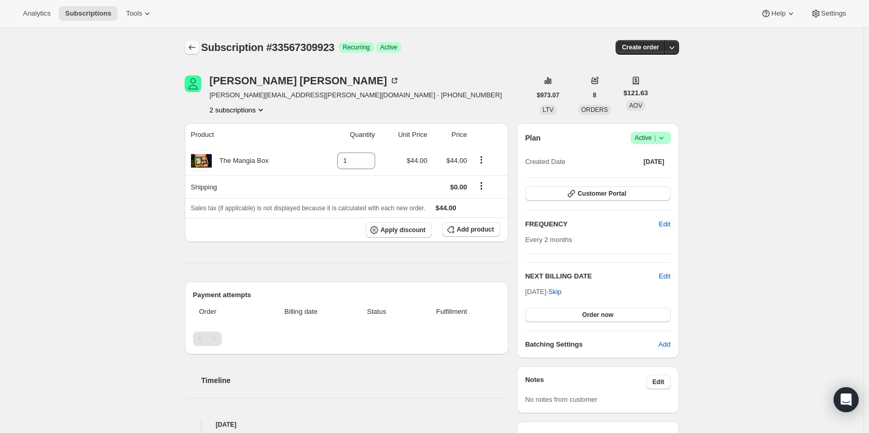
click at [199, 48] on button "Subscriptions" at bounding box center [192, 47] width 15 height 15
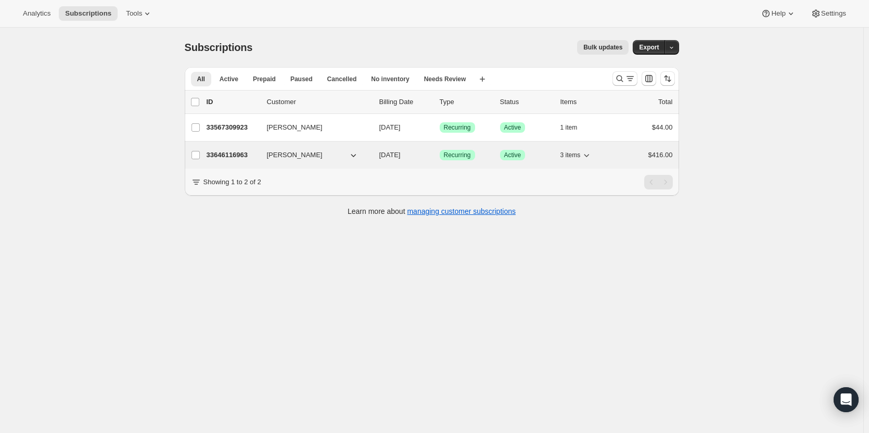
click at [236, 151] on p "33646116963" at bounding box center [233, 155] width 52 height 10
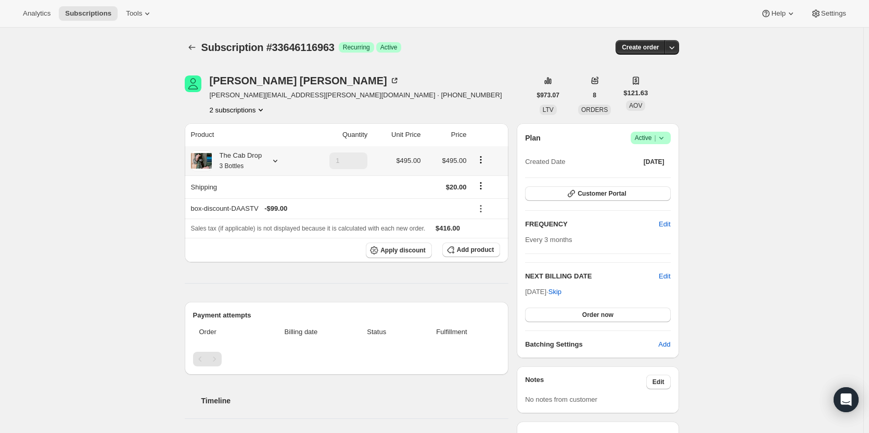
click at [236, 156] on div "The Cab Drop 3 Bottles" at bounding box center [237, 160] width 50 height 21
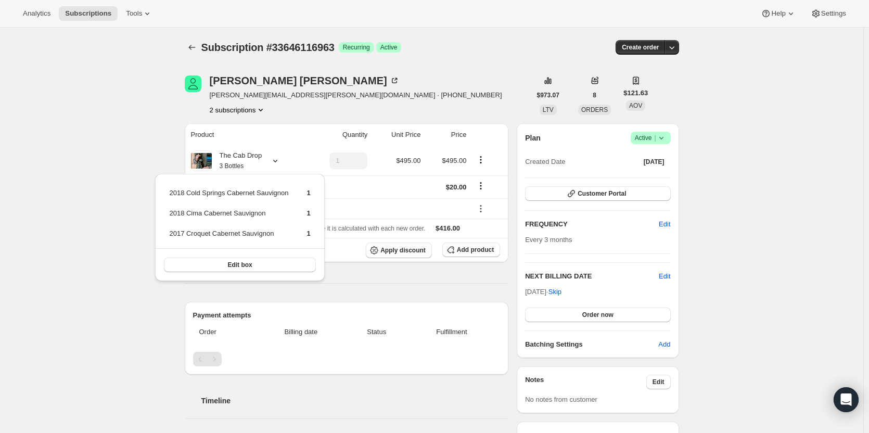
click at [149, 133] on div "Subscription #33646116963. This page is ready Subscription #33646116963 Success…" at bounding box center [432, 341] width 864 height 626
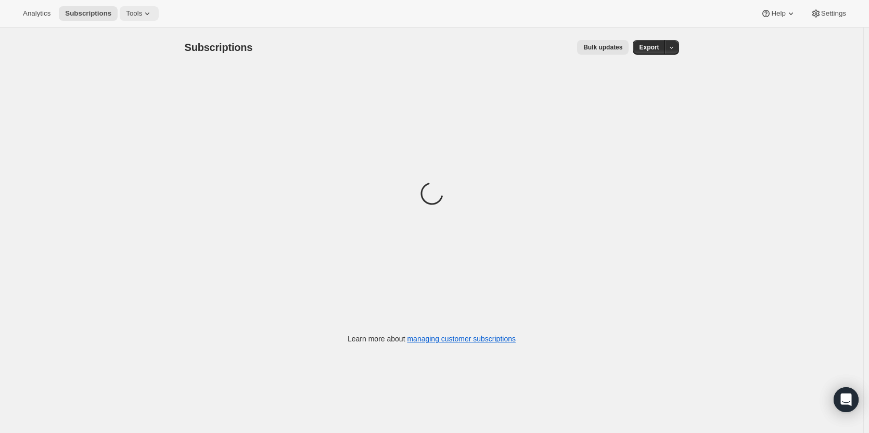
click at [126, 18] on button "Tools" at bounding box center [139, 13] width 39 height 15
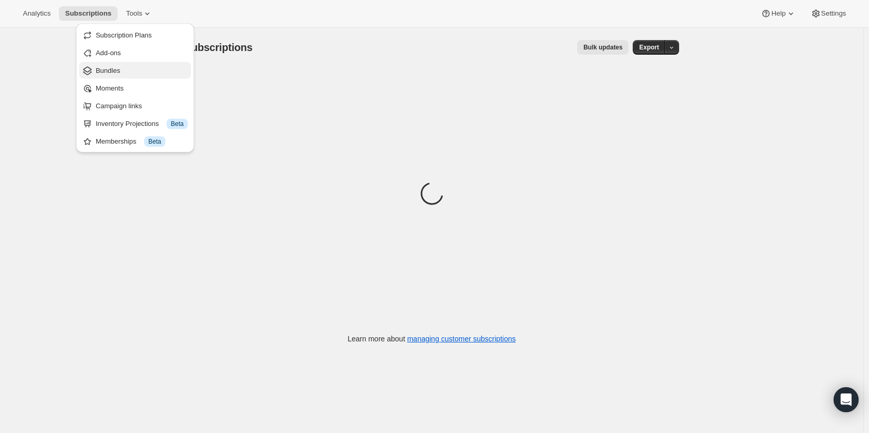
click at [125, 66] on span "Bundles" at bounding box center [142, 71] width 92 height 10
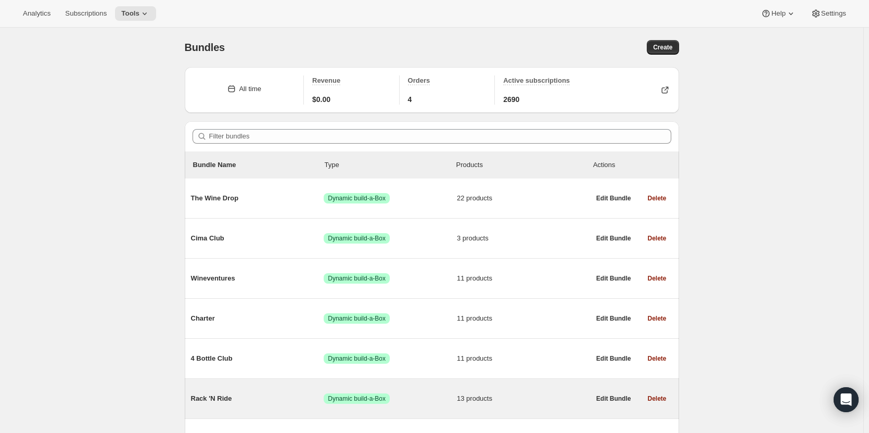
click at [423, 400] on span "Success Dynamic build-a-Box" at bounding box center [390, 399] width 133 height 10
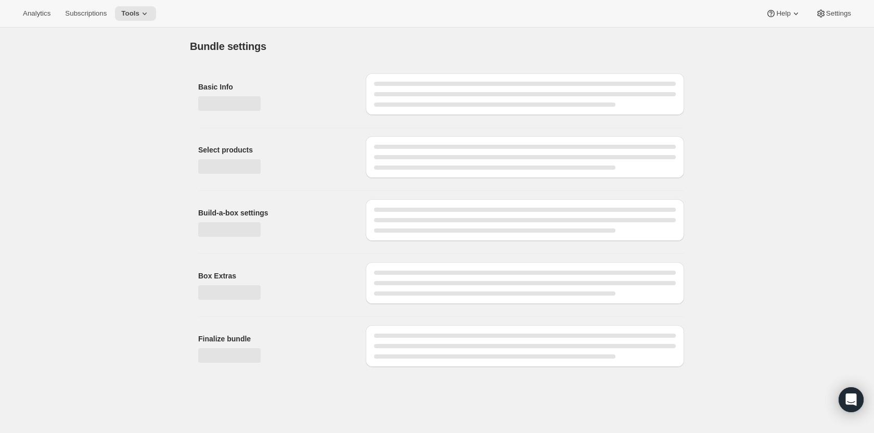
type input "Rack 'N Ride"
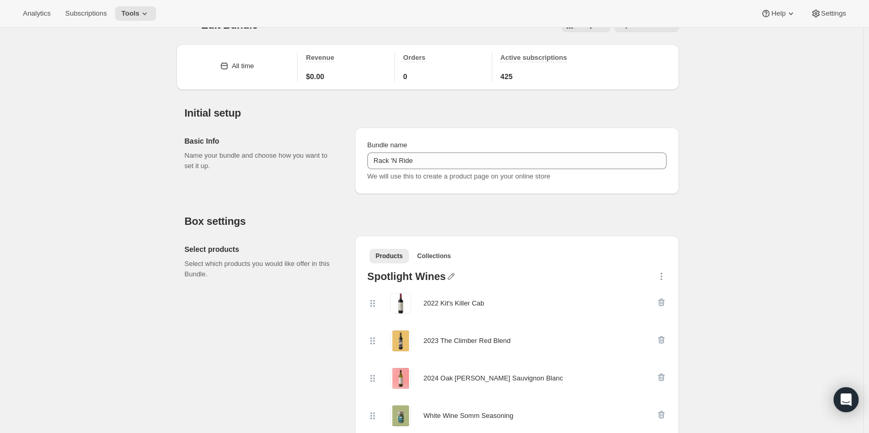
scroll to position [123, 0]
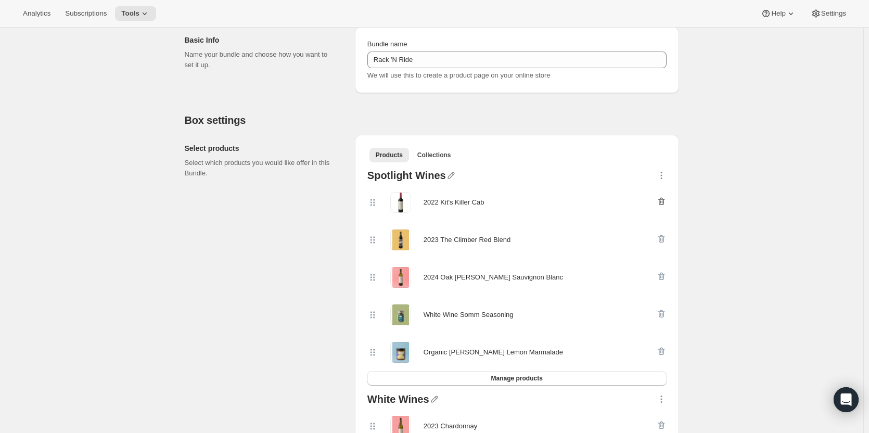
click at [666, 198] on icon "button" at bounding box center [661, 201] width 10 height 10
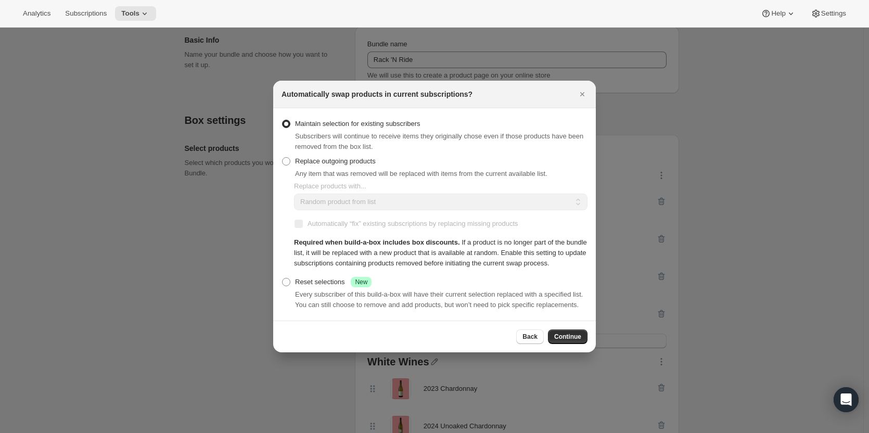
click at [515, 340] on div "Back Continue" at bounding box center [435, 336] width 306 height 15
click at [522, 338] on button "Back" at bounding box center [530, 336] width 28 height 15
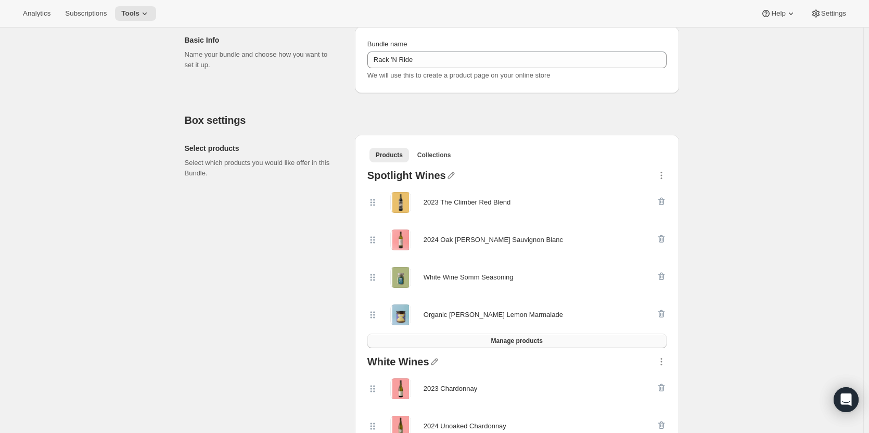
click at [522, 342] on span "Manage products" at bounding box center [517, 341] width 52 height 8
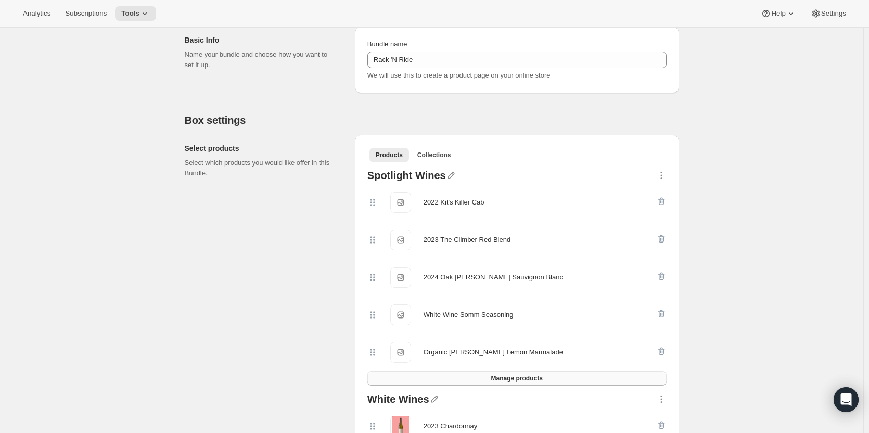
click at [533, 377] on span "Manage products" at bounding box center [517, 378] width 52 height 8
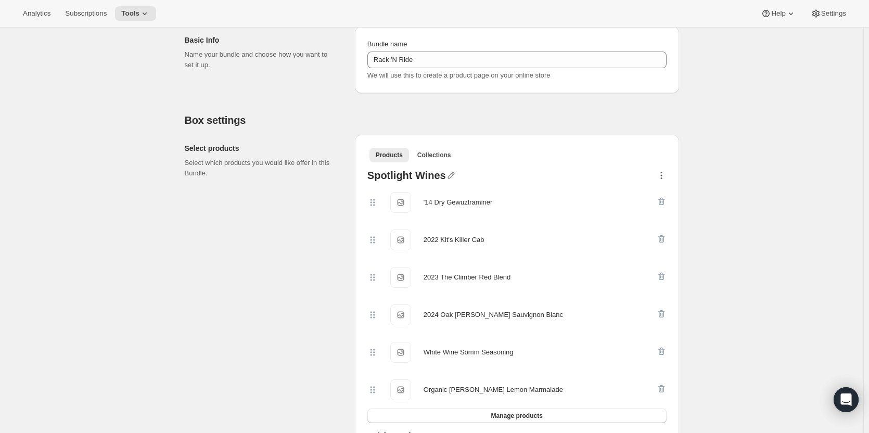
click at [666, 176] on icon "button" at bounding box center [661, 175] width 10 height 10
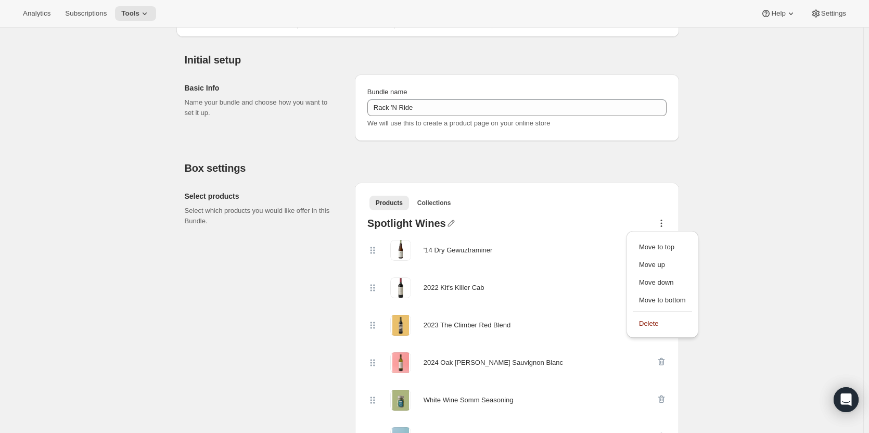
scroll to position [103, 0]
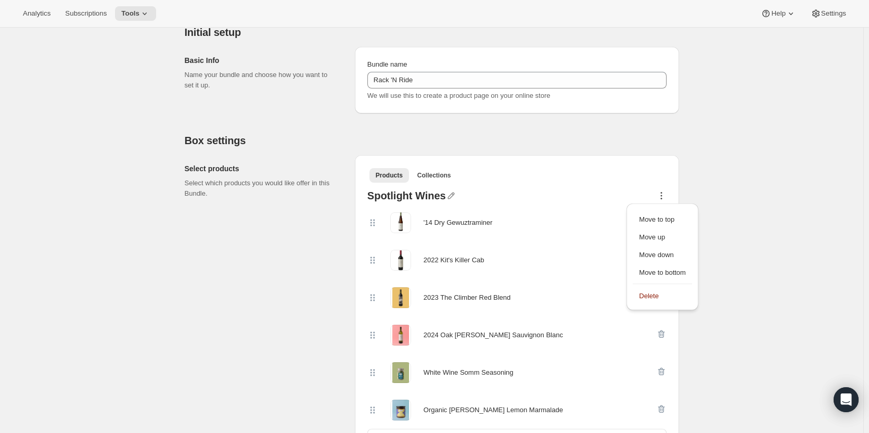
click at [578, 217] on div "'14 Dry Gewuztraminer" at bounding box center [511, 222] width 289 height 21
click at [665, 222] on icon "button" at bounding box center [661, 222] width 10 height 10
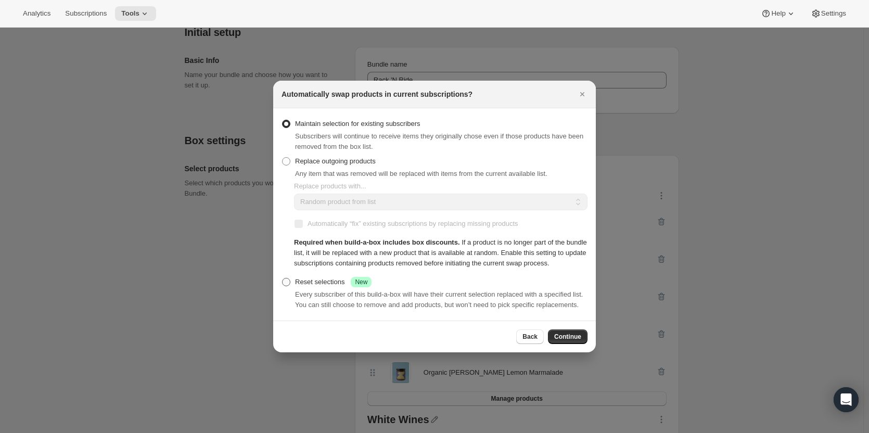
click at [287, 282] on span ":rhe4:" at bounding box center [286, 282] width 8 height 8
click at [283, 278] on input "Reset selections Success New" at bounding box center [282, 278] width 1 height 1
radio input "true"
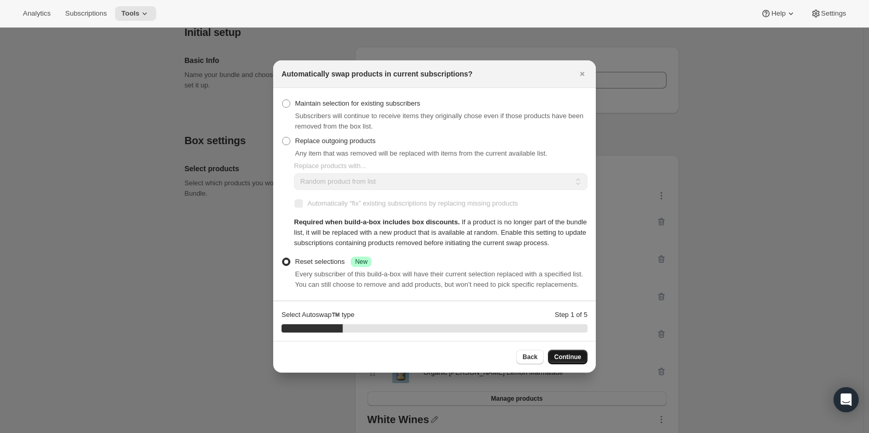
click at [570, 359] on span "Continue" at bounding box center [567, 357] width 27 height 8
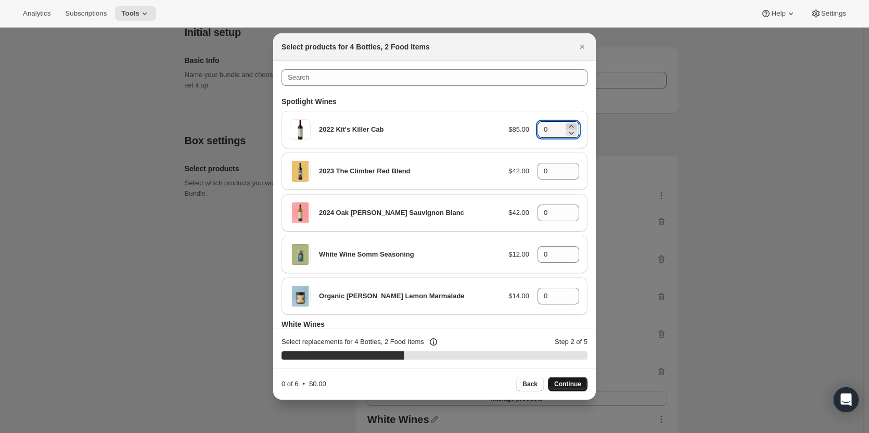
click at [570, 126] on icon ":rhe4:" at bounding box center [571, 126] width 10 height 10
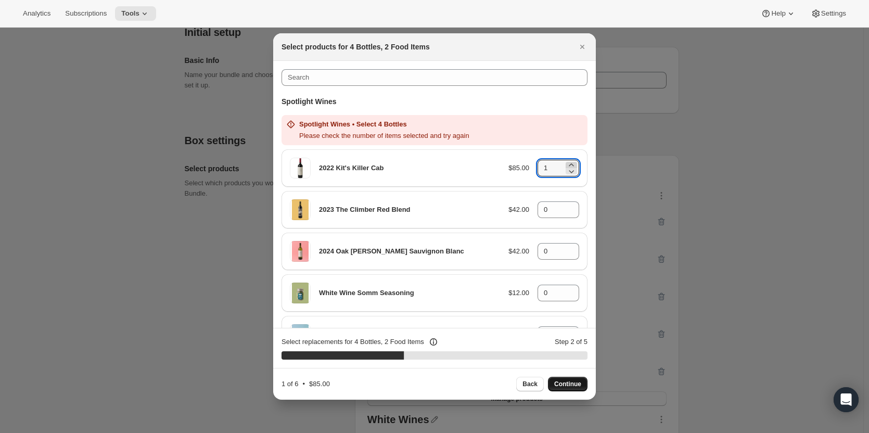
click at [568, 163] on icon ":rhe4:" at bounding box center [571, 165] width 10 height 10
type input "2"
click at [567, 204] on icon ":rhe4:" at bounding box center [571, 206] width 10 height 10
type input "1"
click at [566, 248] on icon ":rhe4:" at bounding box center [571, 248] width 10 height 10
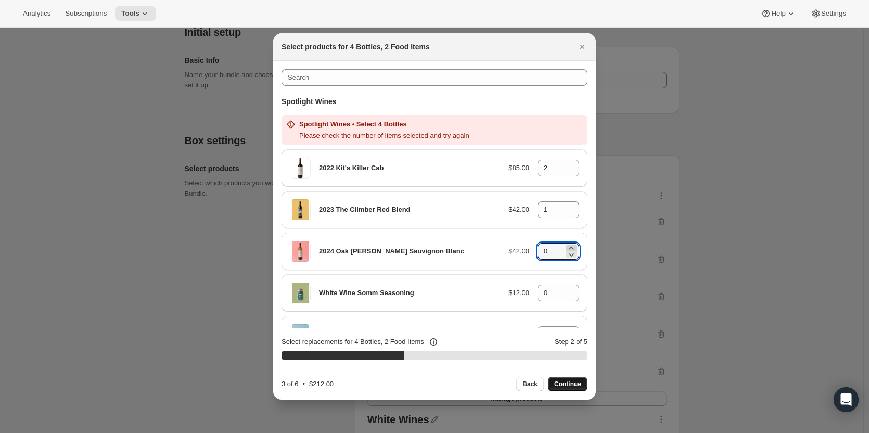
type input "1"
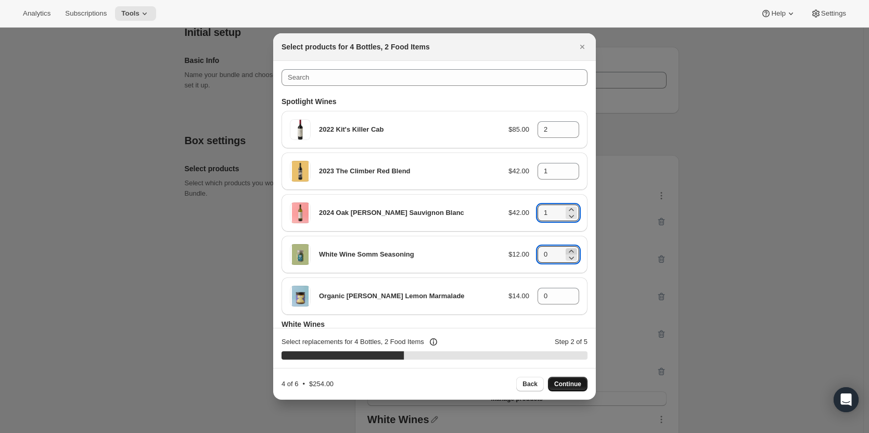
click at [569, 252] on icon ":rhe4:" at bounding box center [571, 251] width 5 height 3
type input "1"
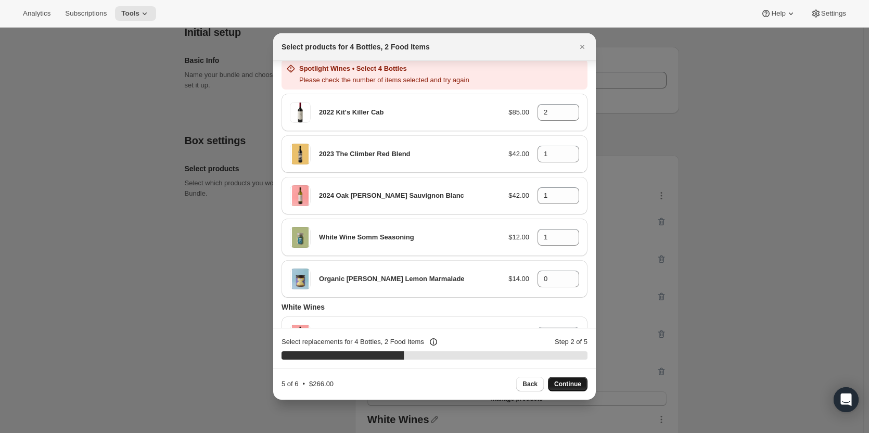
scroll to position [64, 0]
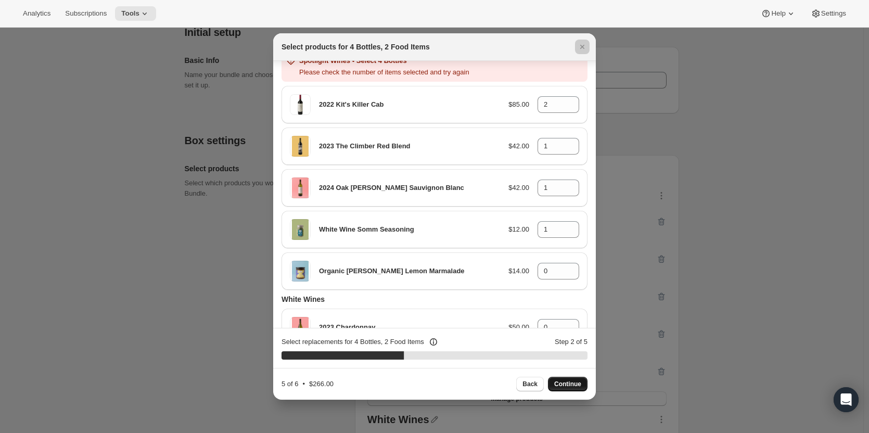
click at [596, 211] on div at bounding box center [434, 216] width 869 height 433
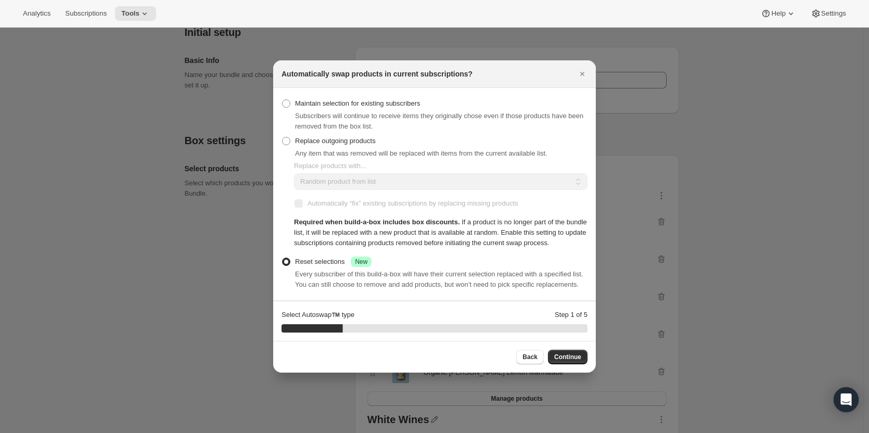
scroll to position [0, 0]
click at [556, 354] on span "Continue" at bounding box center [567, 357] width 27 height 8
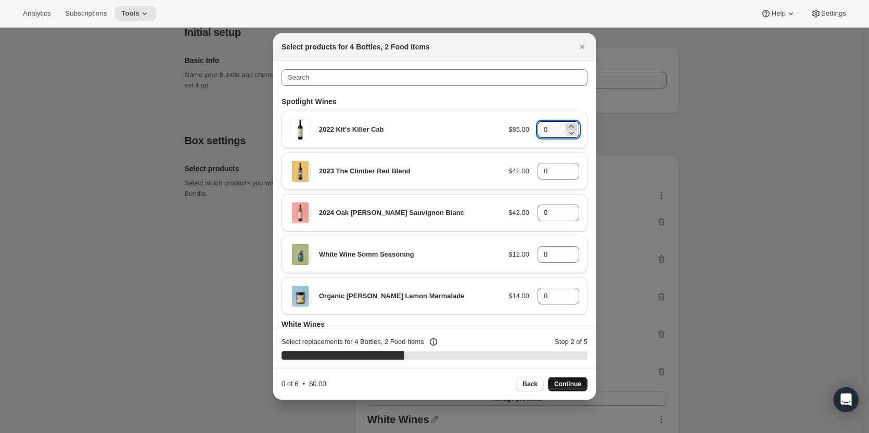
click at [569, 126] on icon ":rhe4:" at bounding box center [571, 126] width 5 height 3
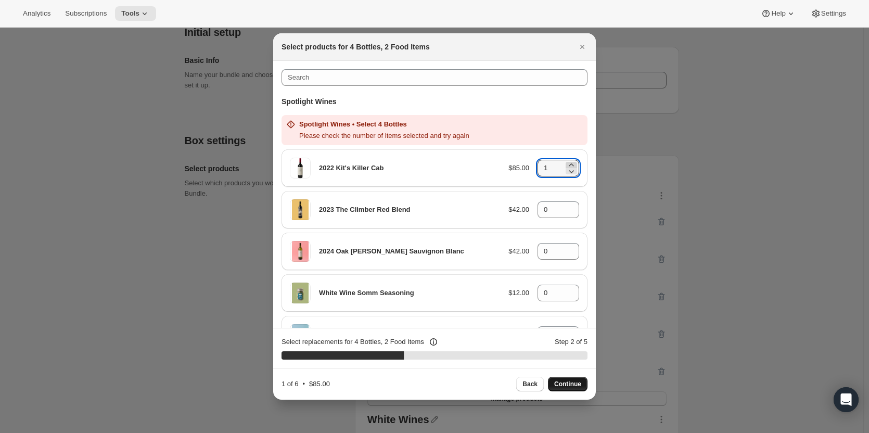
click at [566, 164] on icon ":rhe4:" at bounding box center [571, 165] width 10 height 10
type input "2"
click at [566, 205] on icon ":rhe4:" at bounding box center [571, 206] width 10 height 10
type input "1"
click at [566, 247] on icon ":rhe4:" at bounding box center [571, 248] width 10 height 10
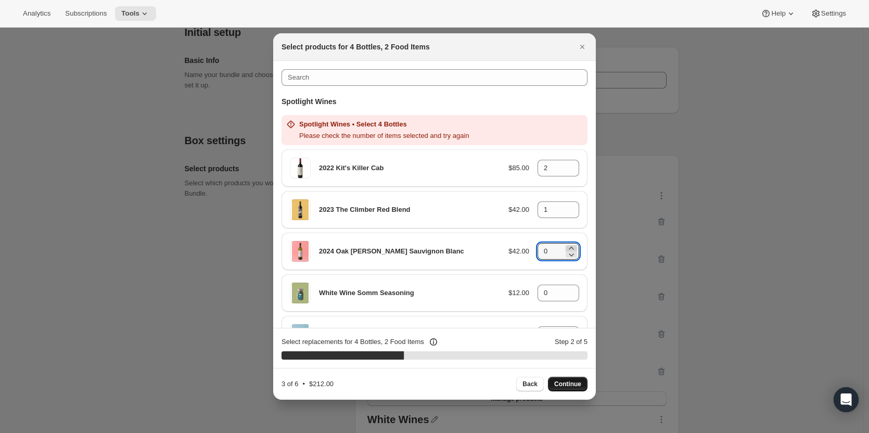
type input "1"
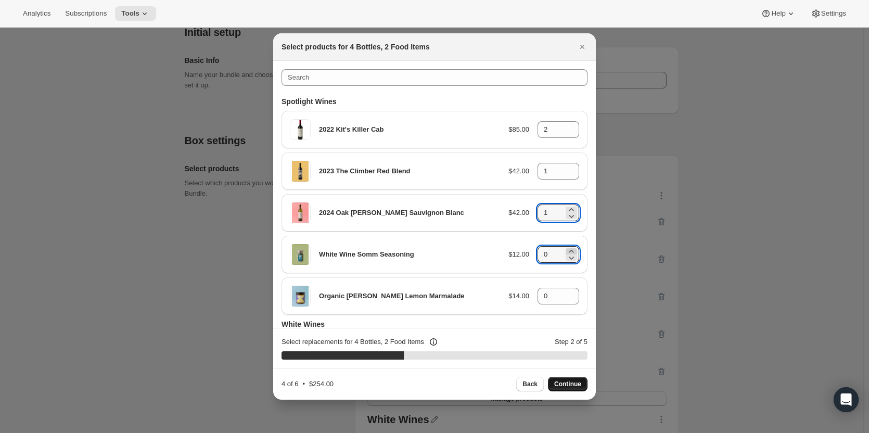
click at [566, 250] on icon ":rhe4:" at bounding box center [571, 251] width 10 height 10
type input "1"
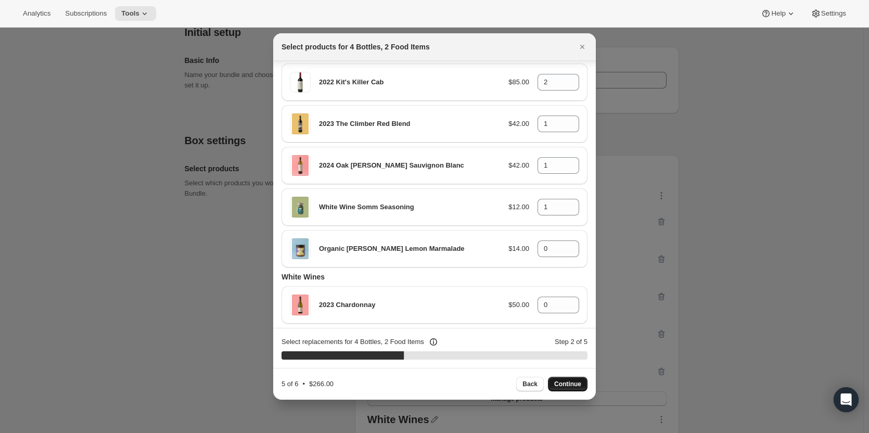
scroll to position [105, 0]
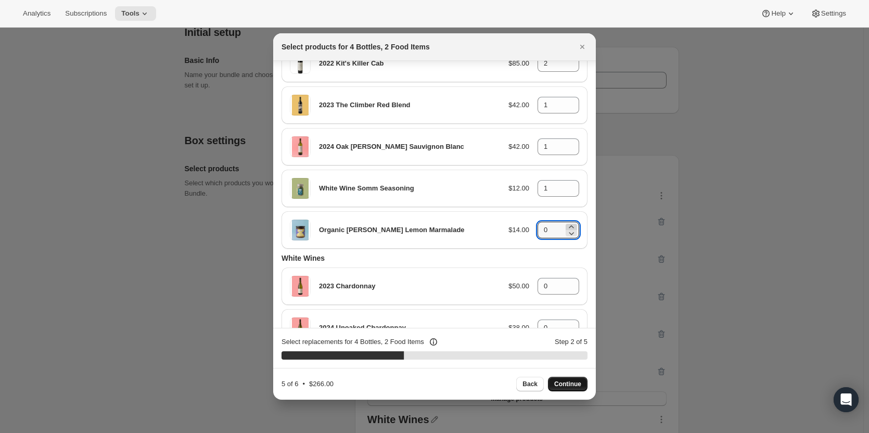
click at [568, 226] on icon ":rhe4:" at bounding box center [571, 227] width 10 height 10
type input "1"
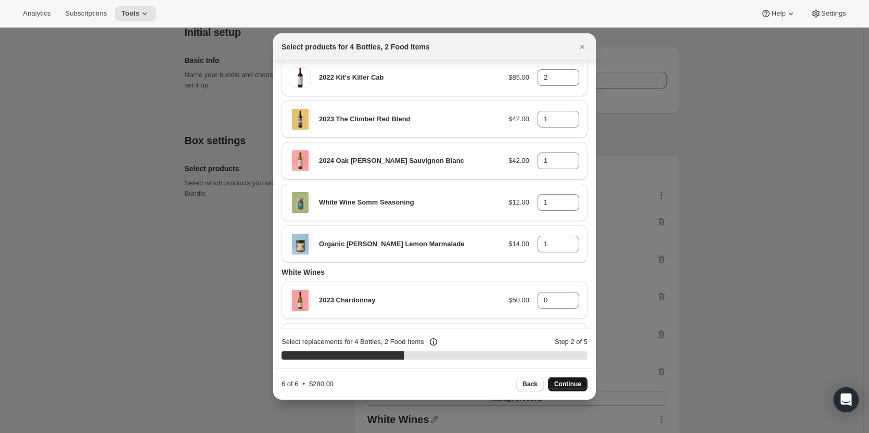
scroll to position [36, 0]
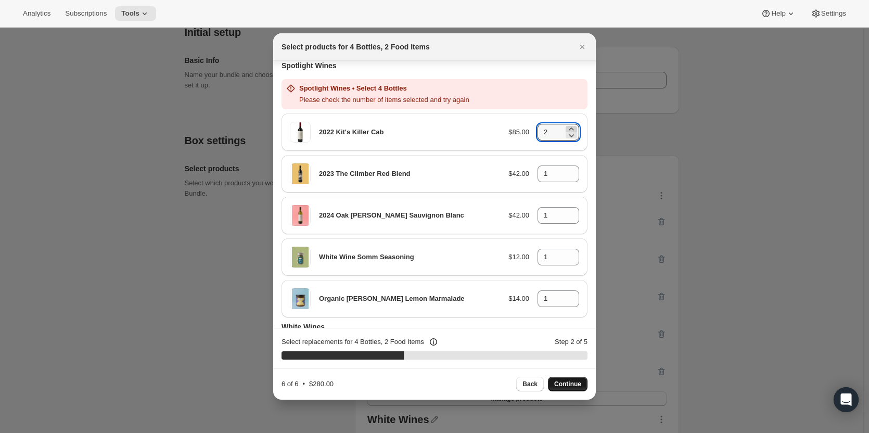
click at [569, 129] on icon ":rhe4:" at bounding box center [571, 129] width 5 height 3
click at [569, 136] on icon ":rhe4:" at bounding box center [571, 135] width 5 height 3
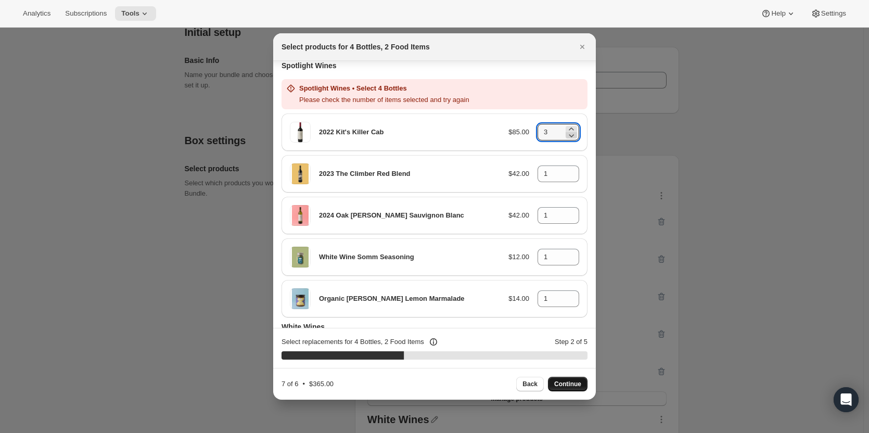
click at [569, 136] on icon ":rhe4:" at bounding box center [571, 135] width 5 height 3
type input "2"
click at [290, 88] on icon ":rhe4:" at bounding box center [291, 88] width 10 height 10
click at [587, 42] on icon "Close" at bounding box center [582, 47] width 10 height 10
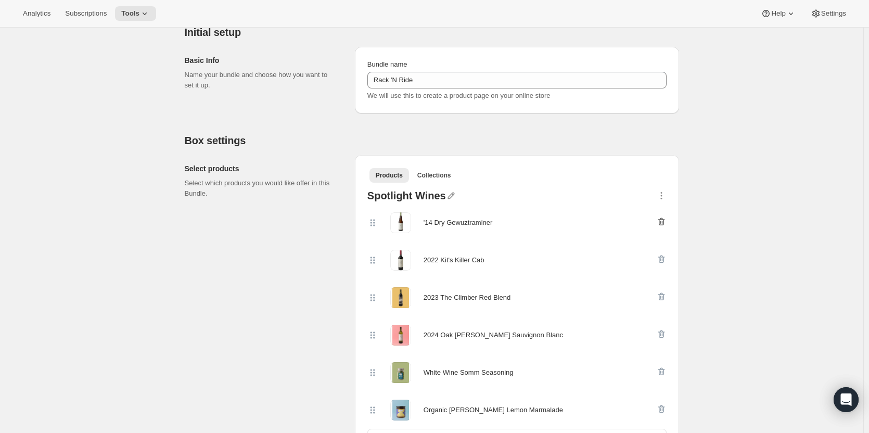
click at [661, 223] on icon "button" at bounding box center [661, 222] width 10 height 10
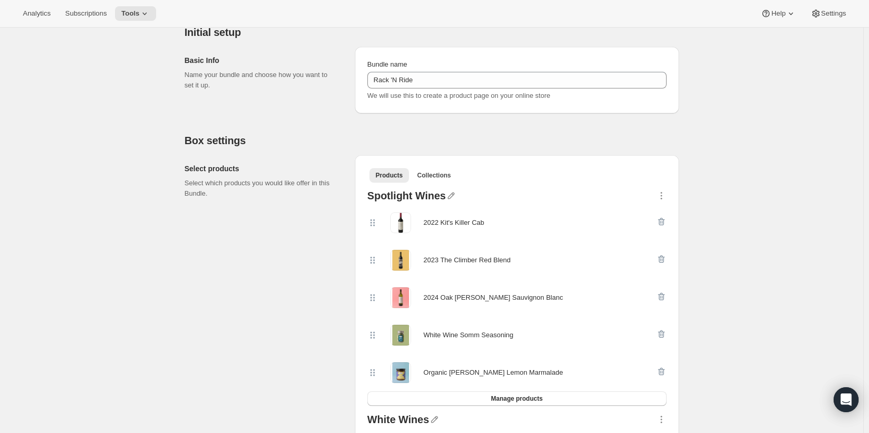
scroll to position [0, 0]
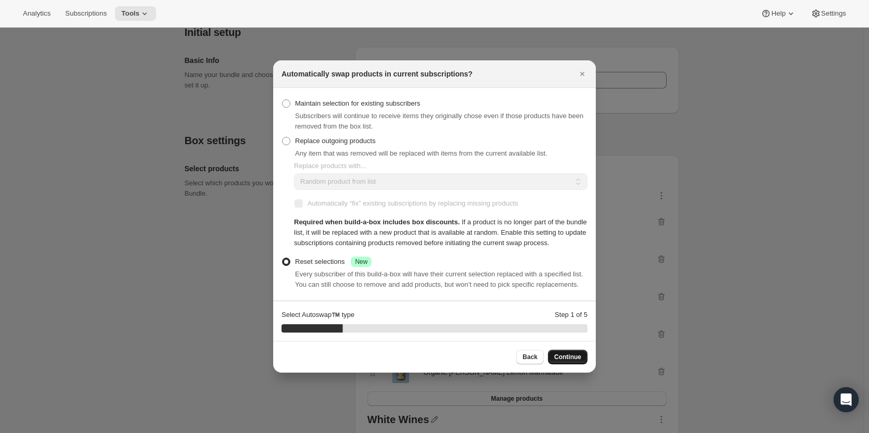
click at [563, 354] on span "Continue" at bounding box center [567, 357] width 27 height 8
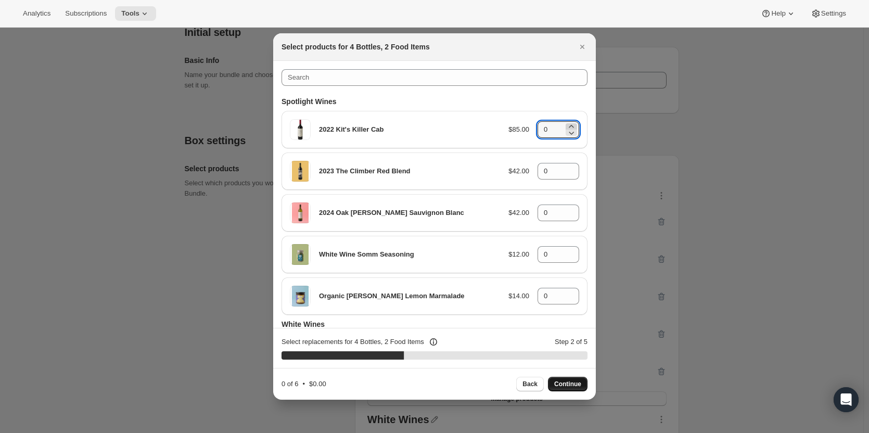
click at [569, 126] on icon ":rhe4:" at bounding box center [571, 126] width 5 height 3
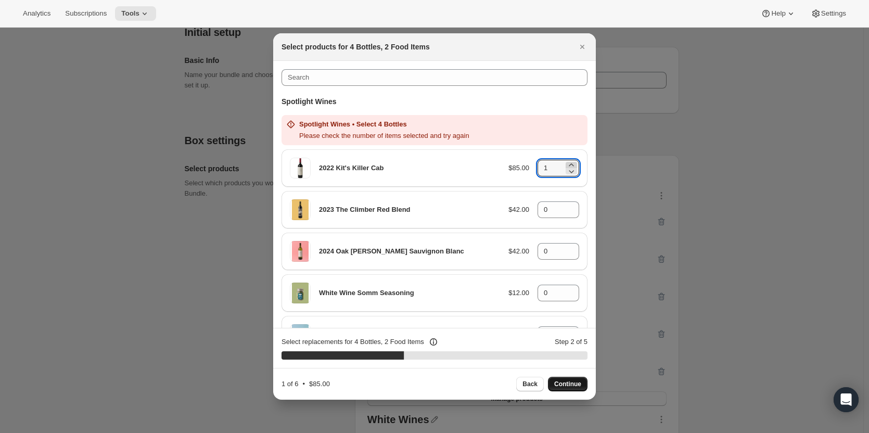
click at [568, 164] on icon ":rhe4:" at bounding box center [571, 165] width 10 height 10
type input "2"
click at [569, 207] on icon ":rhe4:" at bounding box center [571, 206] width 5 height 3
type input "1"
click at [568, 247] on icon ":rhe4:" at bounding box center [571, 248] width 10 height 10
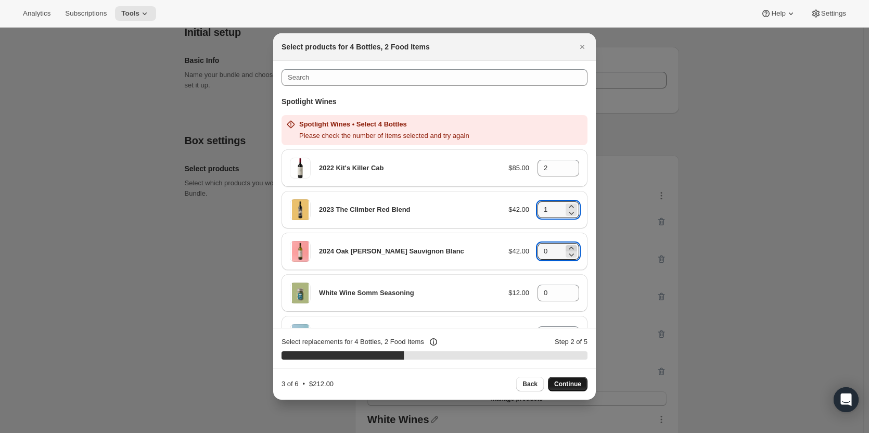
type input "1"
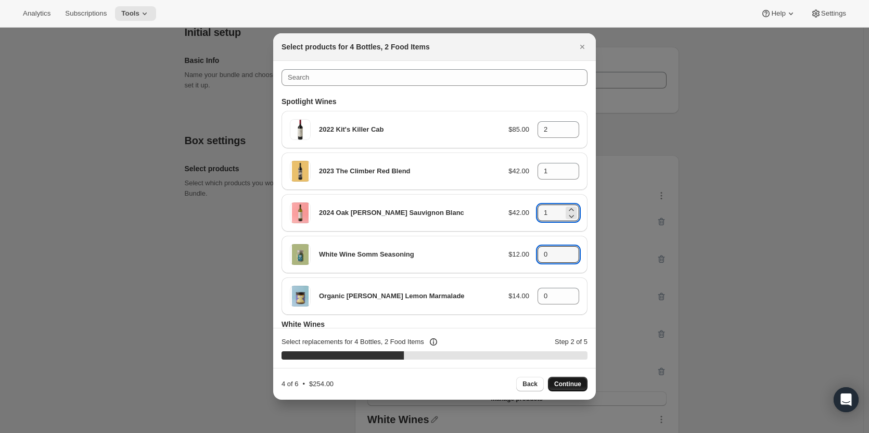
click at [568, 251] on icon ":rhe4:" at bounding box center [571, 251] width 10 height 10
type input "1"
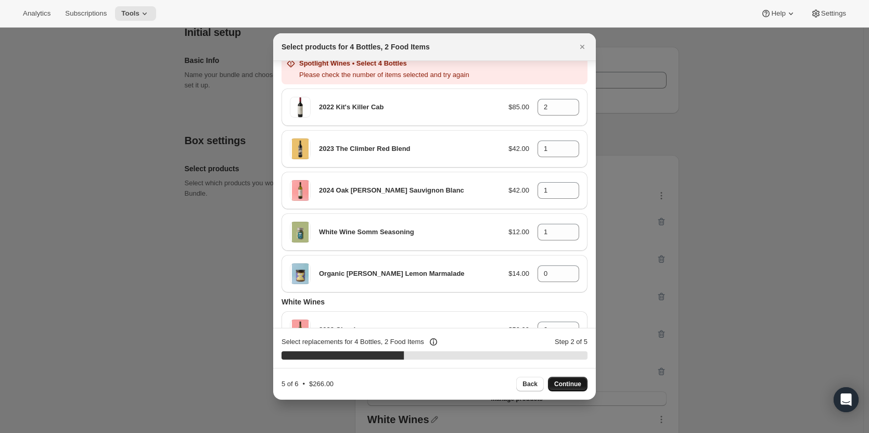
scroll to position [70, 0]
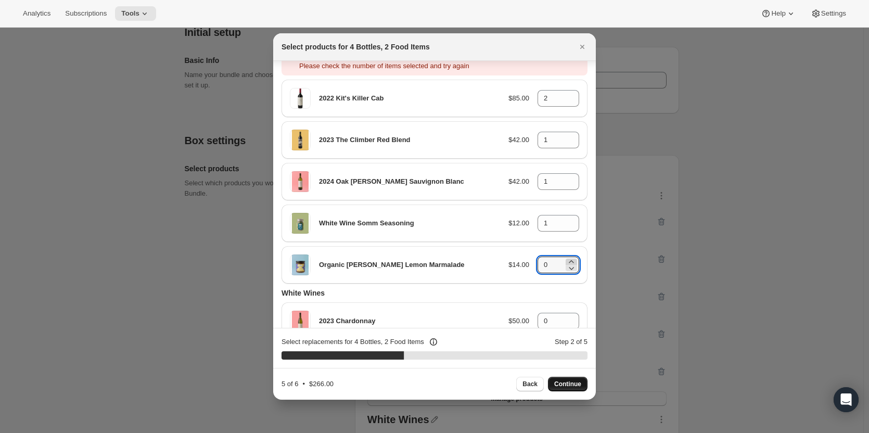
click at [569, 262] on icon ":rhe4:" at bounding box center [571, 262] width 10 height 10
type input "1"
click at [567, 225] on icon ":rhe4:" at bounding box center [571, 226] width 10 height 10
type input "0"
click at [566, 270] on icon ":rhe4:" at bounding box center [571, 268] width 10 height 10
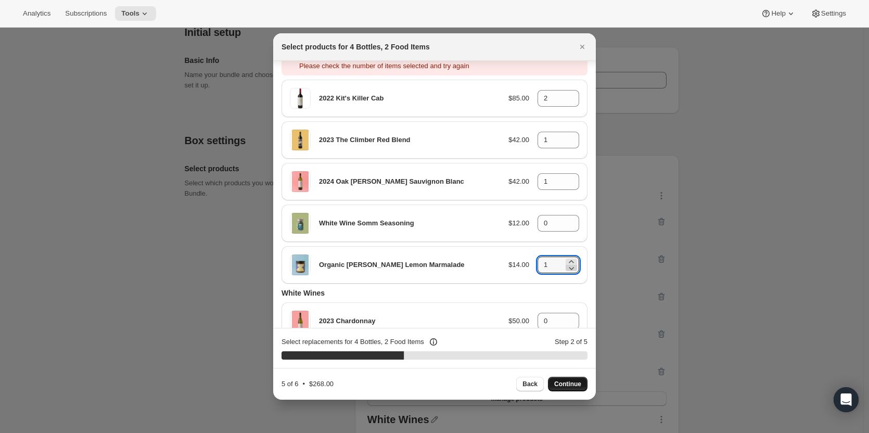
type input "0"
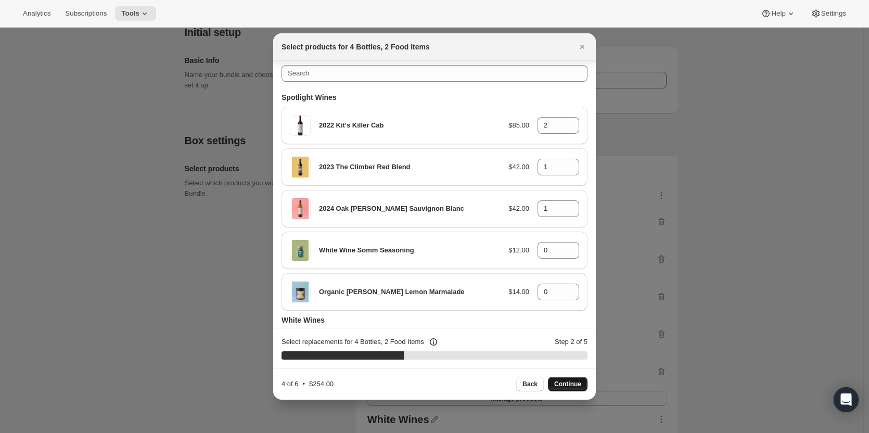
scroll to position [0, 0]
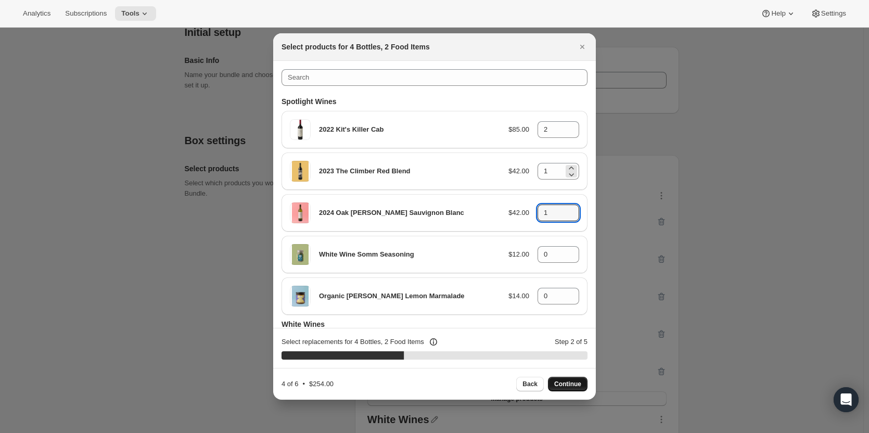
click at [566, 211] on icon ":rhe4:" at bounding box center [571, 216] width 10 height 10
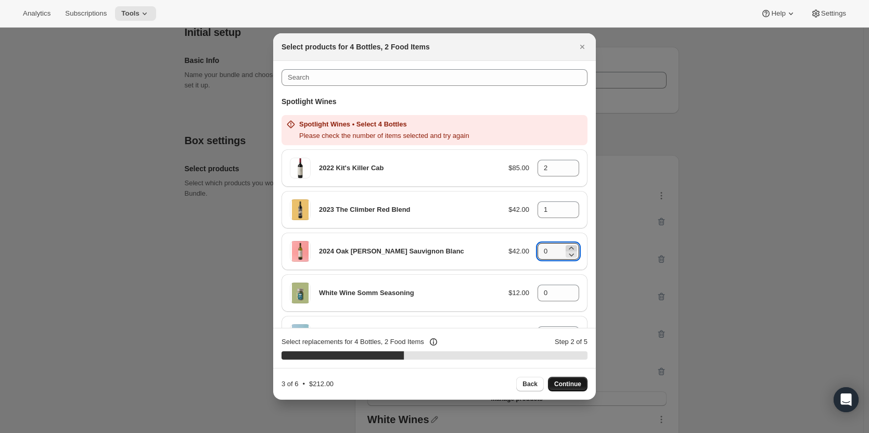
click at [569, 248] on icon ":rhe4:" at bounding box center [571, 248] width 10 height 10
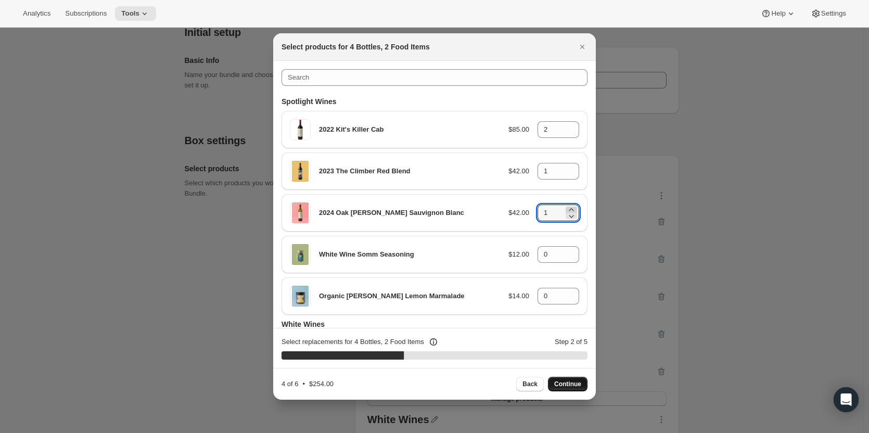
click at [566, 207] on icon ":rhe4:" at bounding box center [571, 210] width 10 height 10
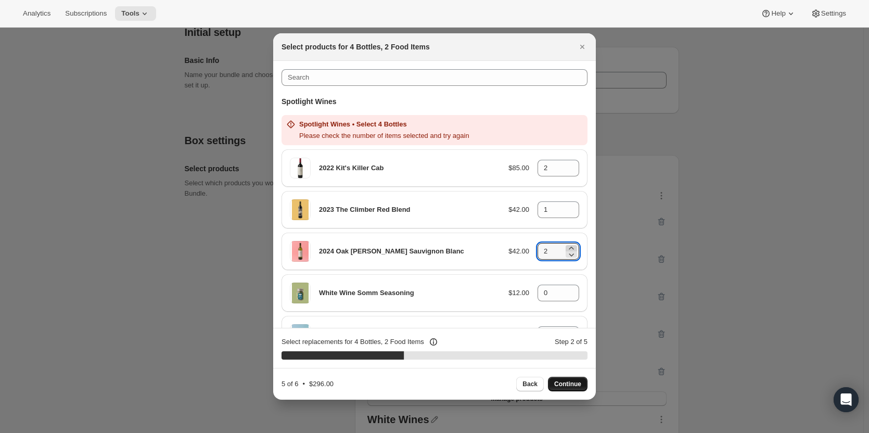
click at [567, 247] on icon ":rhe4:" at bounding box center [571, 248] width 10 height 10
click at [570, 256] on icon ":rhe4:" at bounding box center [571, 254] width 10 height 10
type input "1"
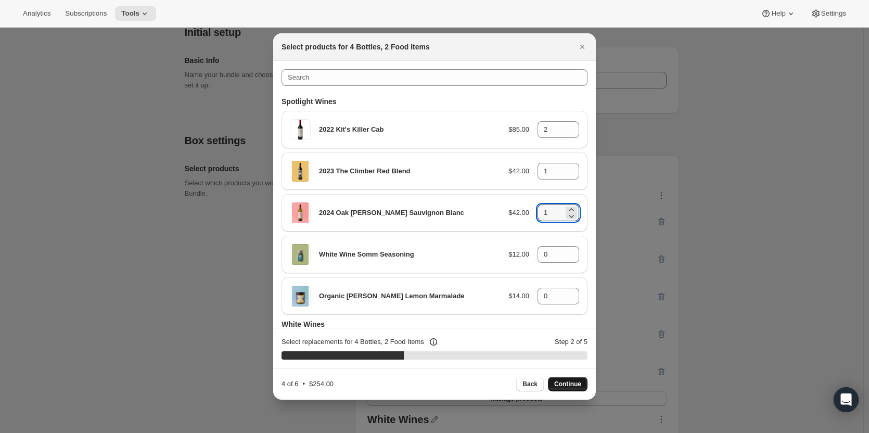
click at [561, 272] on div "White Wine Somm Seasoning $12.00 0" at bounding box center [435, 254] width 306 height 37
click at [566, 252] on icon ":rhe4:" at bounding box center [571, 257] width 10 height 10
click at [566, 251] on icon ":rhe4:" at bounding box center [571, 251] width 10 height 10
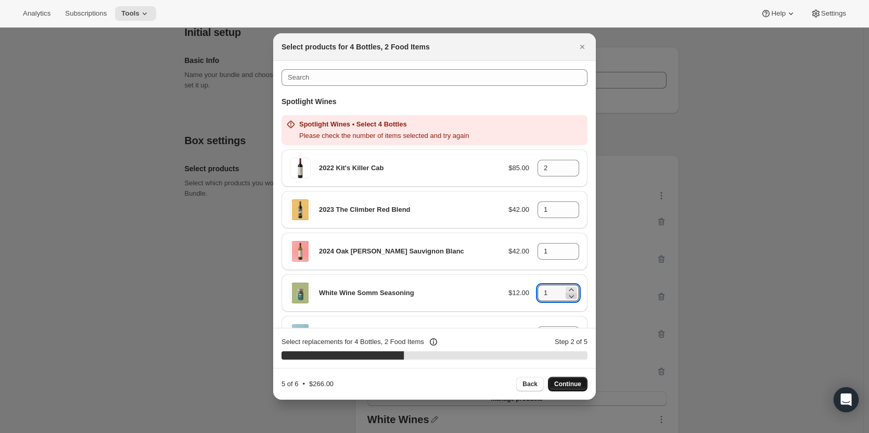
click at [569, 297] on icon ":rhe4:" at bounding box center [571, 296] width 5 height 3
type input "0"
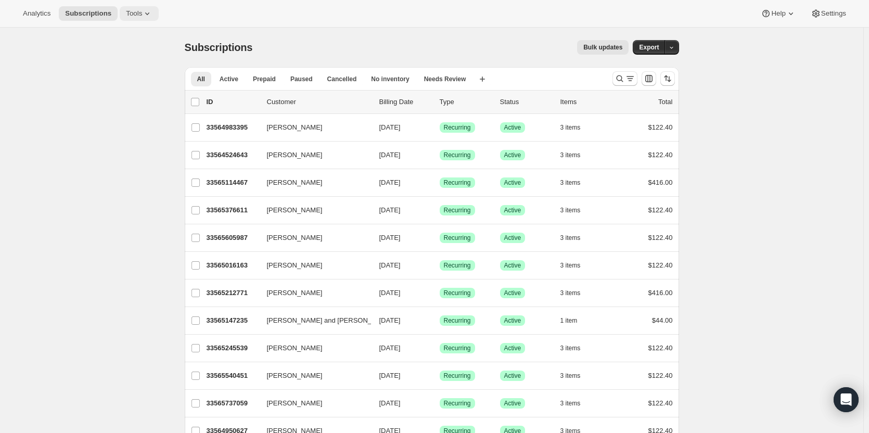
click at [133, 14] on span "Tools" at bounding box center [134, 13] width 16 height 8
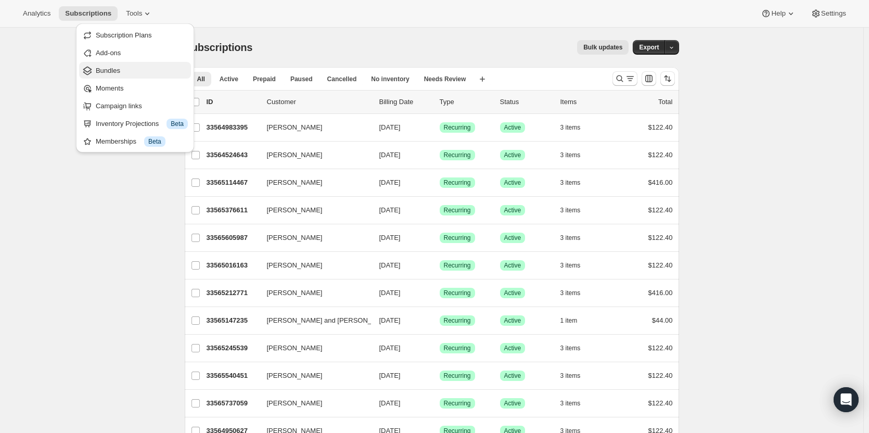
click at [122, 72] on span "Bundles" at bounding box center [142, 71] width 92 height 10
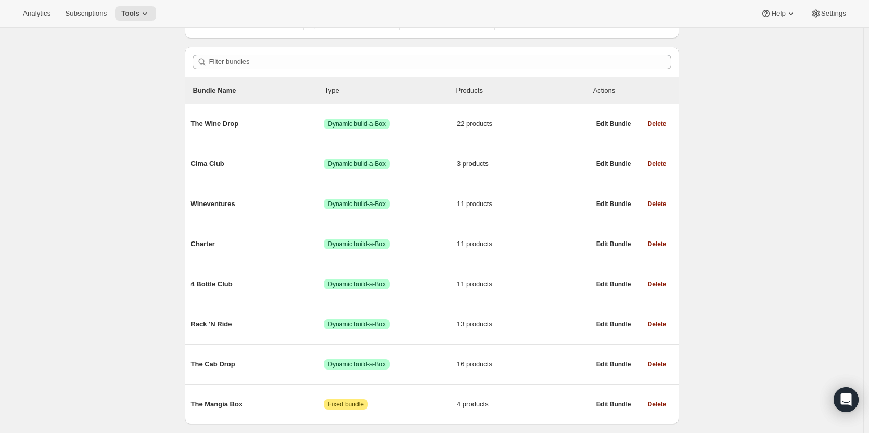
scroll to position [105, 0]
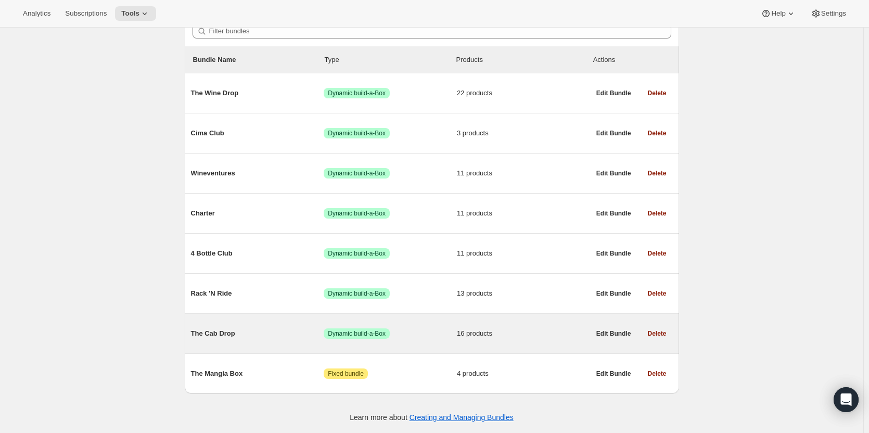
click at [540, 336] on span "16 products" at bounding box center [523, 333] width 133 height 10
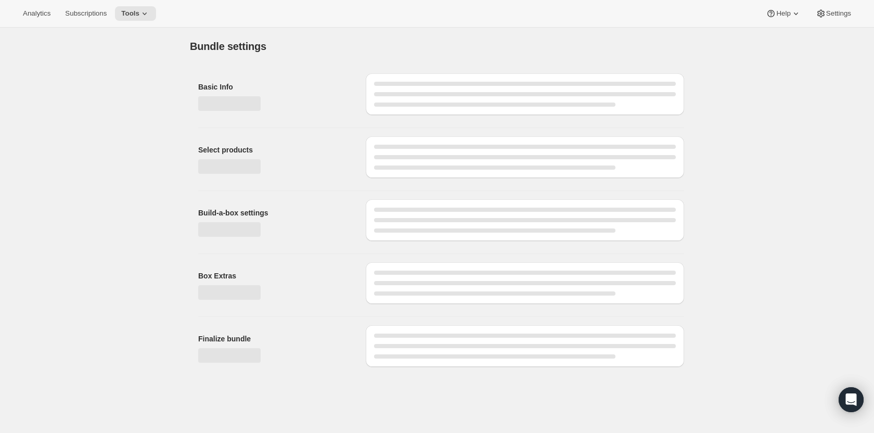
type input "The Cab Drop"
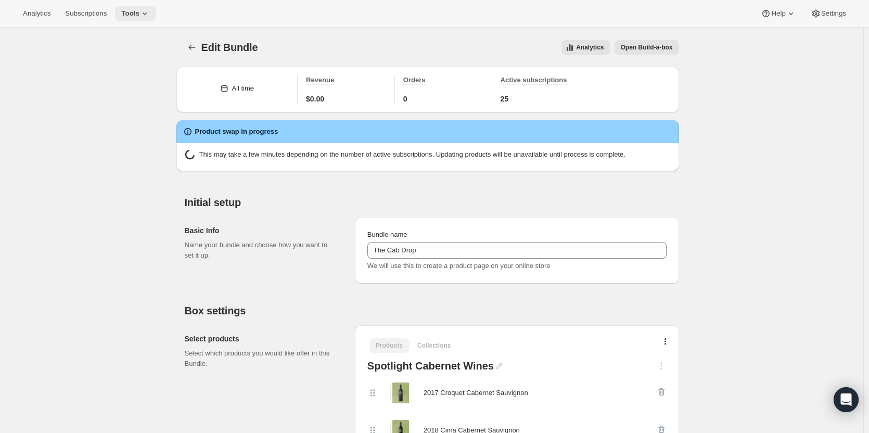
click at [139, 14] on icon at bounding box center [144, 13] width 10 height 10
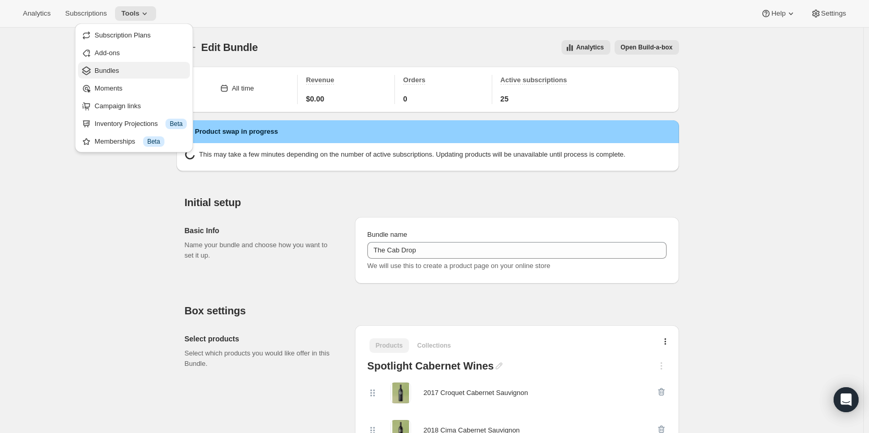
click at [126, 78] on button "Bundles" at bounding box center [134, 70] width 112 height 17
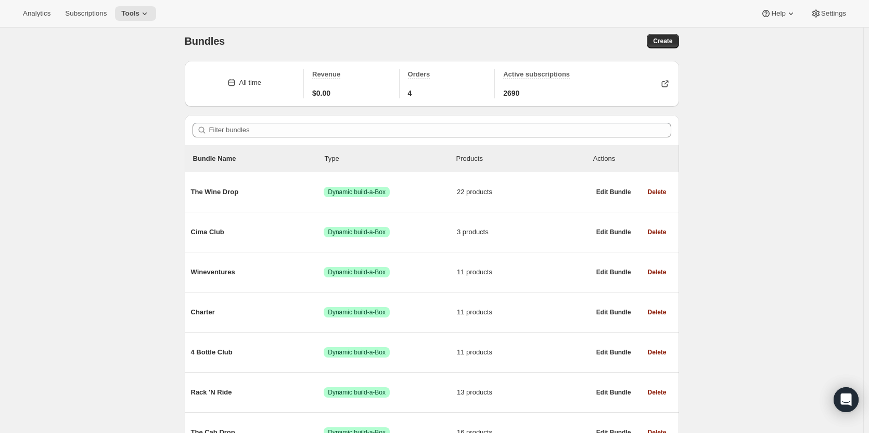
scroll to position [105, 0]
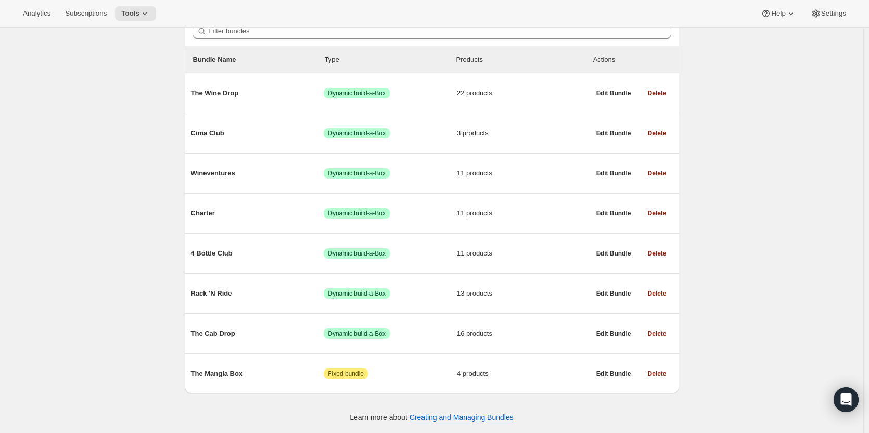
click at [854, 207] on div "Bundles. This page is ready Bundles Create All time Revenue $0.00 Orders 4 Acti…" at bounding box center [432, 177] width 864 height 511
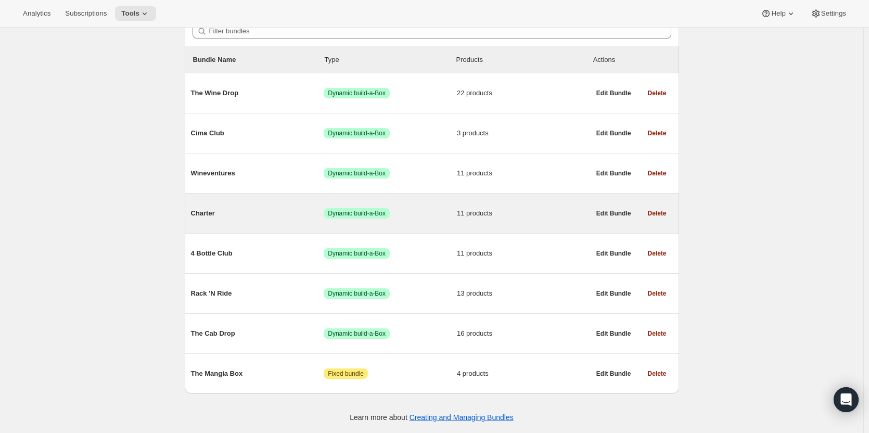
click at [266, 222] on div "Charter Success Dynamic build-a-Box 11 products" at bounding box center [390, 213] width 399 height 27
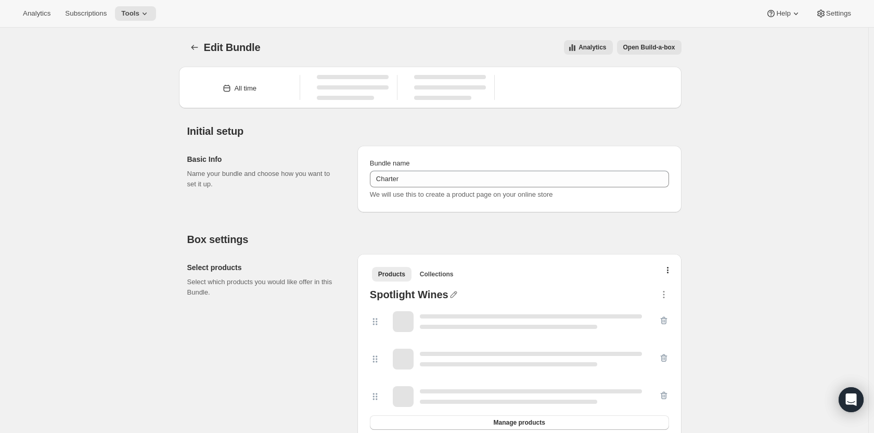
type input "Charter"
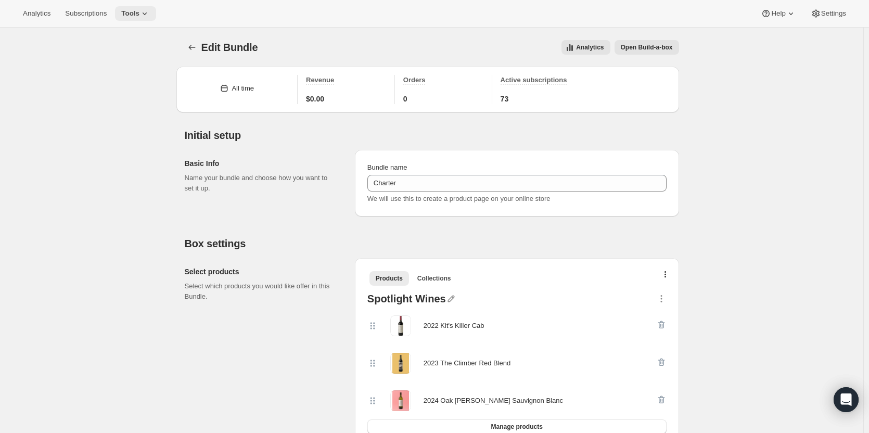
click at [129, 12] on span "Tools" at bounding box center [130, 13] width 18 height 8
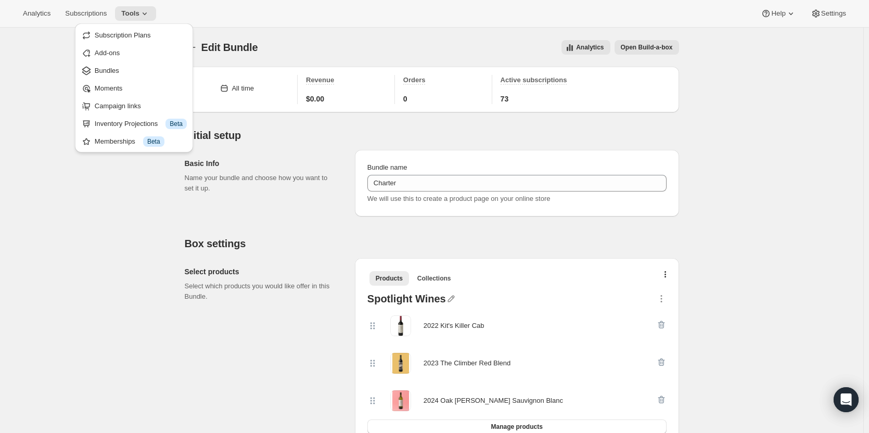
click at [111, 70] on span "Bundles" at bounding box center [107, 71] width 24 height 8
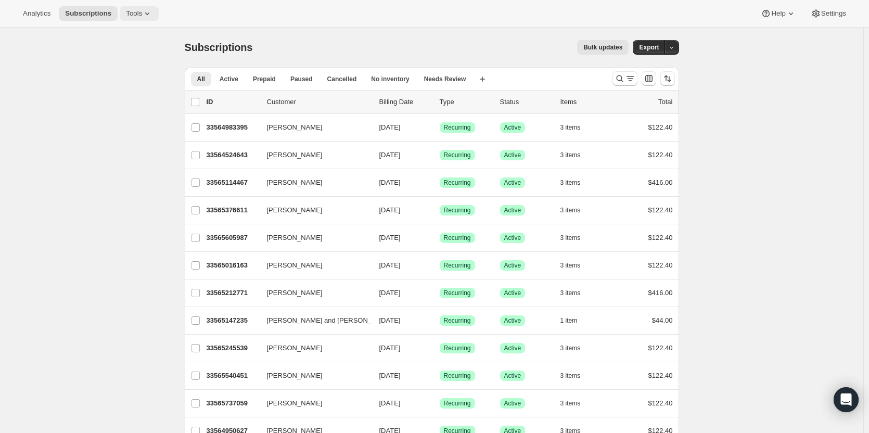
click at [142, 16] on icon at bounding box center [147, 13] width 10 height 10
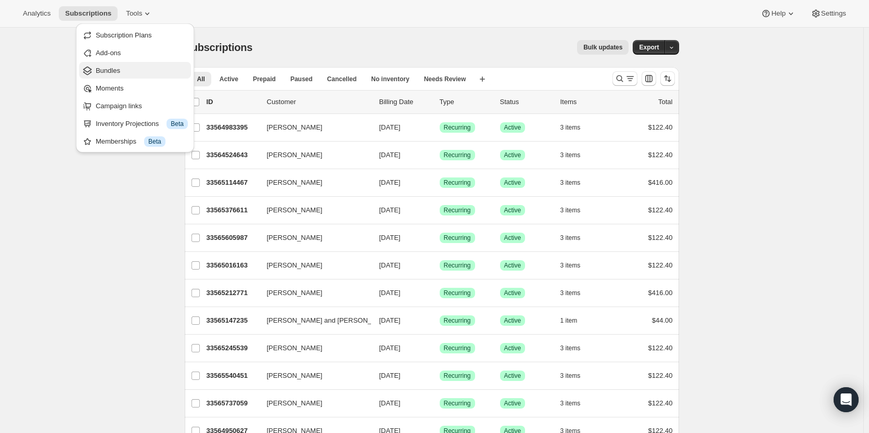
click at [144, 75] on span "Bundles" at bounding box center [142, 71] width 92 height 10
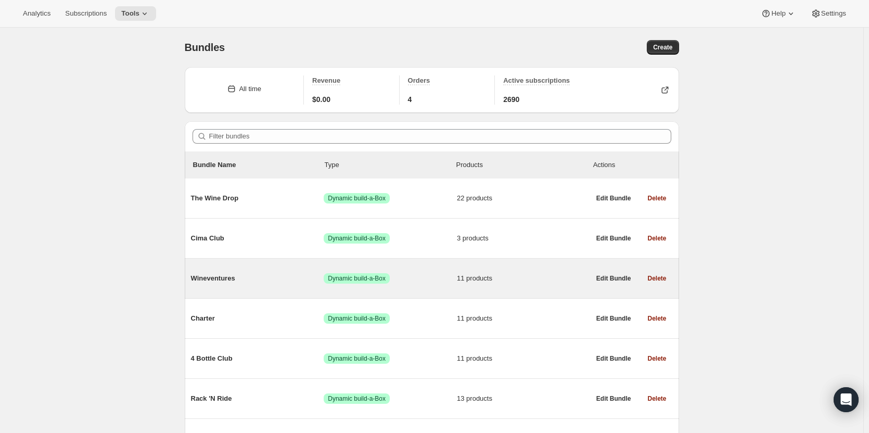
click at [259, 272] on div "Wineventures Success Dynamic build-a-Box 11 products" at bounding box center [390, 278] width 399 height 27
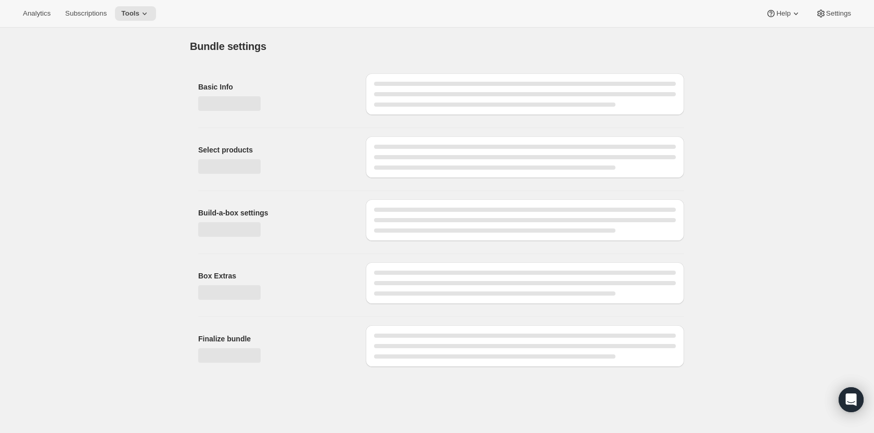
type input "Wineventures"
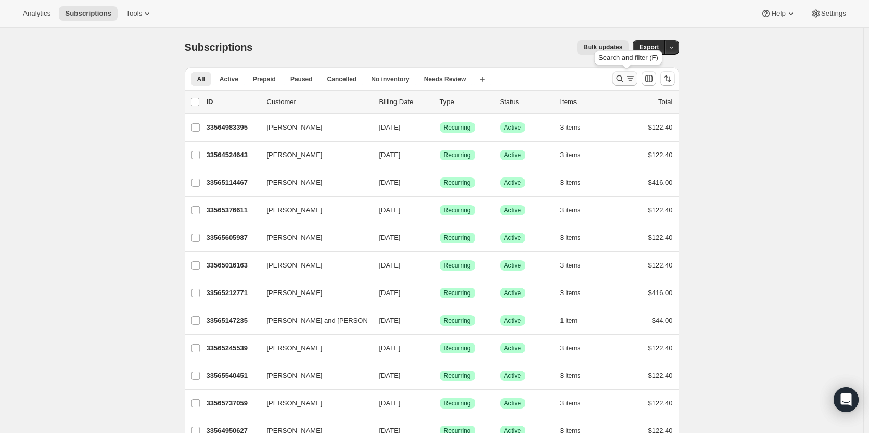
click at [621, 79] on icon "Search and filter results" at bounding box center [620, 78] width 10 height 10
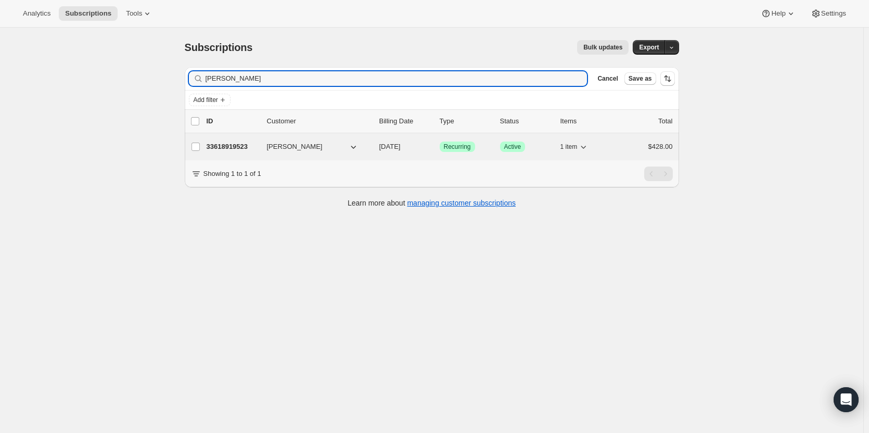
type input "[PERSON_NAME]"
click at [233, 148] on p "33618919523" at bounding box center [233, 147] width 52 height 10
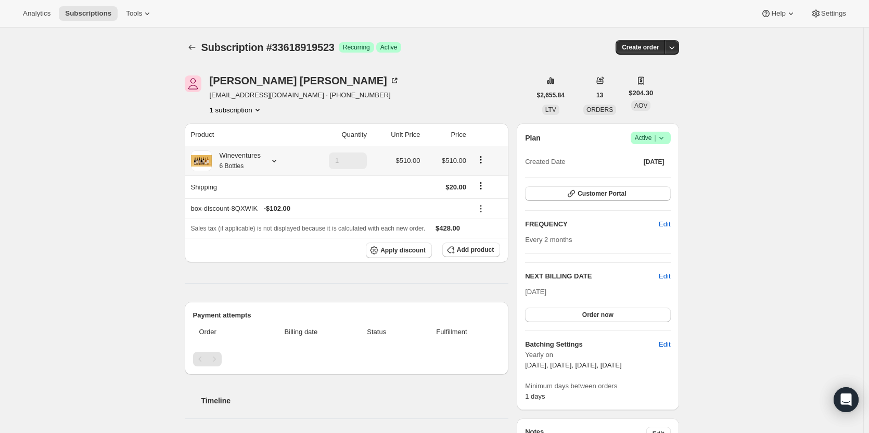
click at [233, 158] on div "Wineventures 6 Bottles" at bounding box center [236, 160] width 49 height 21
click at [136, 14] on span "Tools" at bounding box center [134, 13] width 16 height 8
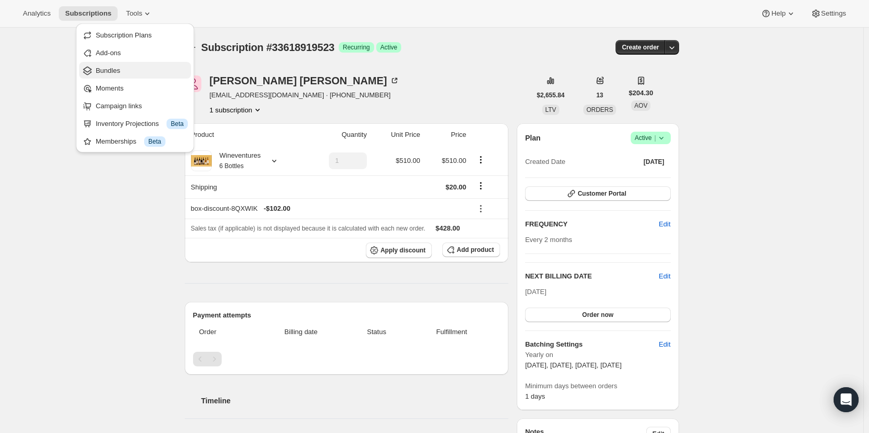
click at [142, 71] on span "Bundles" at bounding box center [142, 71] width 92 height 10
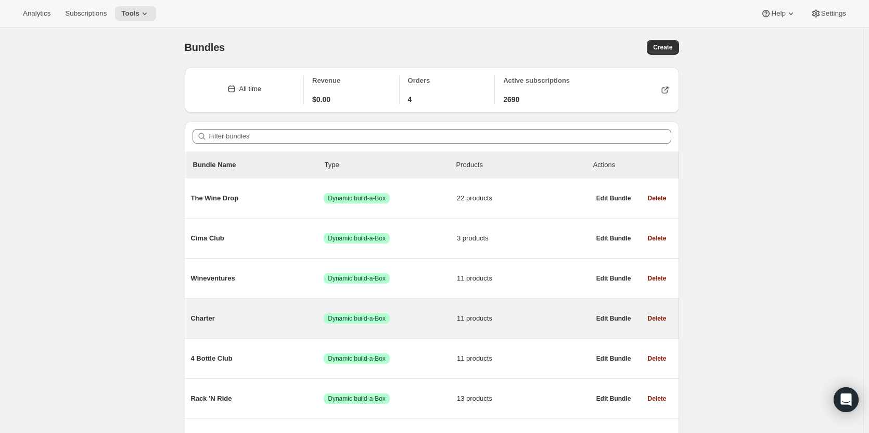
click at [268, 326] on div "Charter Success Dynamic build-a-Box 11 products" at bounding box center [390, 318] width 399 height 27
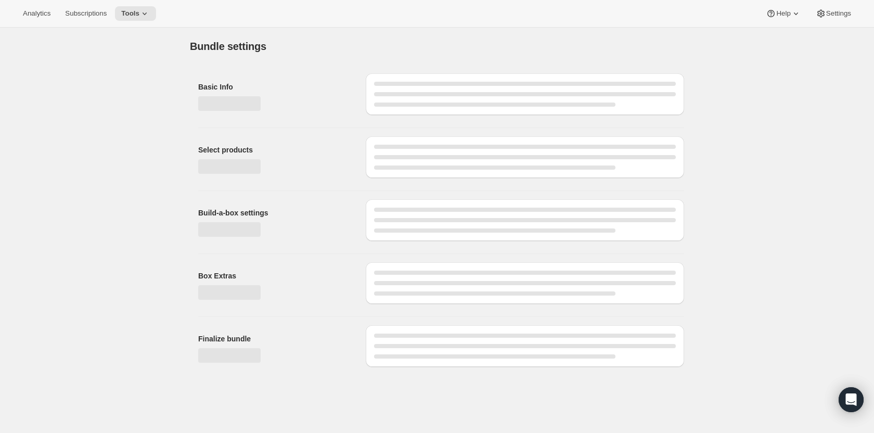
type input "Charter"
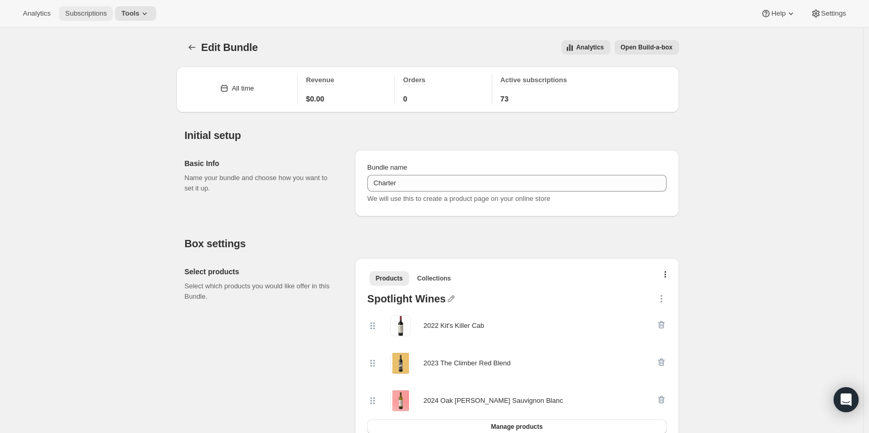
click at [89, 17] on span "Subscriptions" at bounding box center [86, 13] width 42 height 8
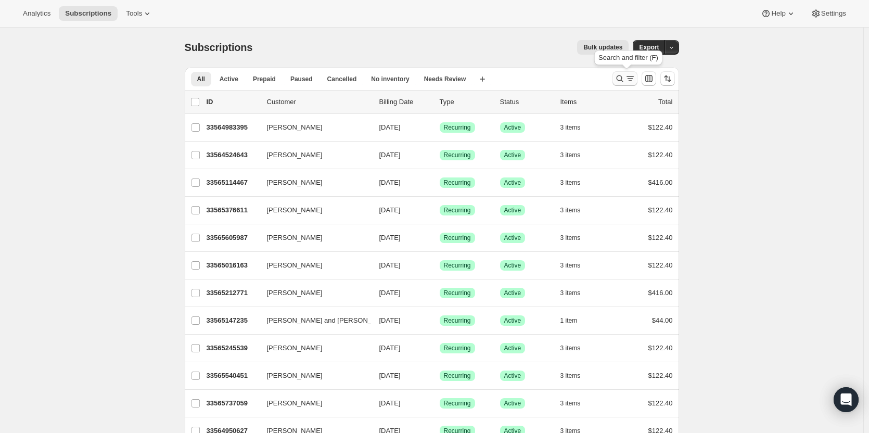
click at [620, 80] on icon "Search and filter results" at bounding box center [619, 78] width 7 height 7
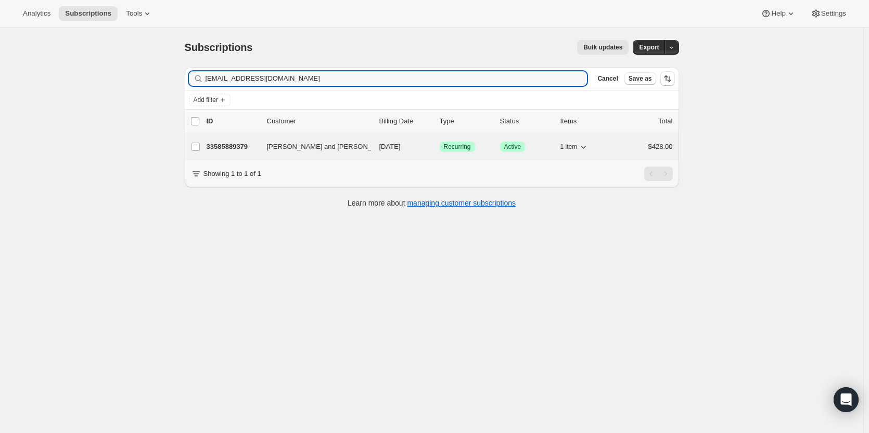
type input "carlosgaguilar07@gmail.com"
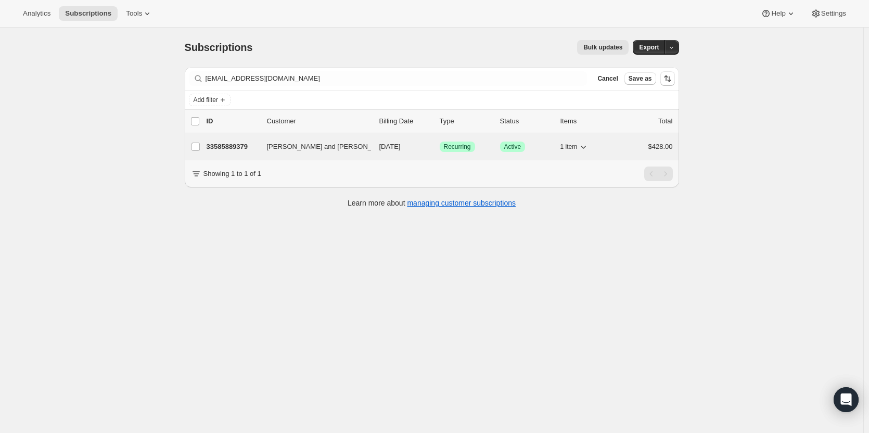
click at [244, 147] on p "33585889379" at bounding box center [233, 147] width 52 height 10
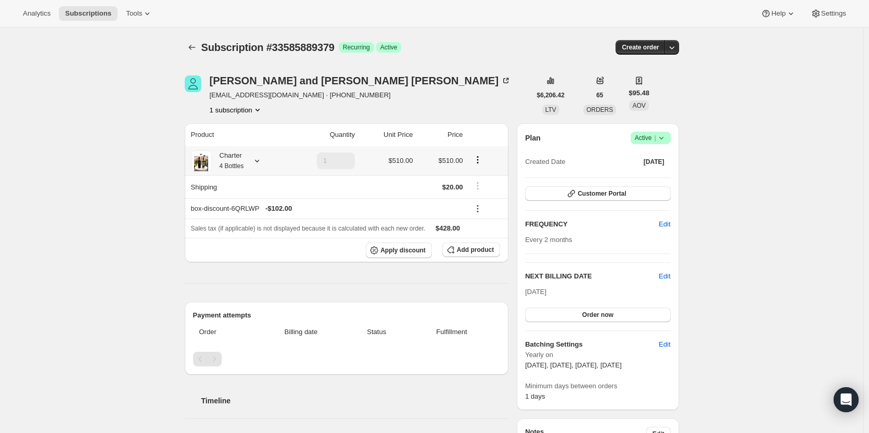
click at [244, 162] on small "4 Bottles" at bounding box center [232, 165] width 24 height 7
click at [89, 11] on span "Subscriptions" at bounding box center [88, 13] width 46 height 8
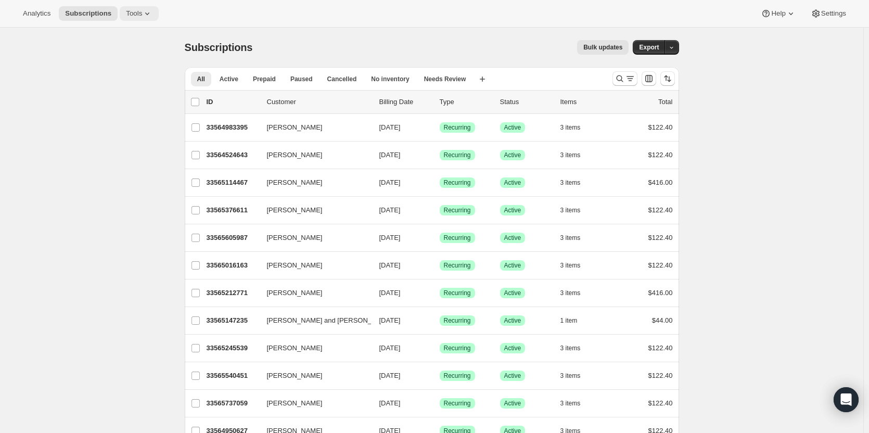
click at [127, 13] on span "Tools" at bounding box center [134, 13] width 16 height 8
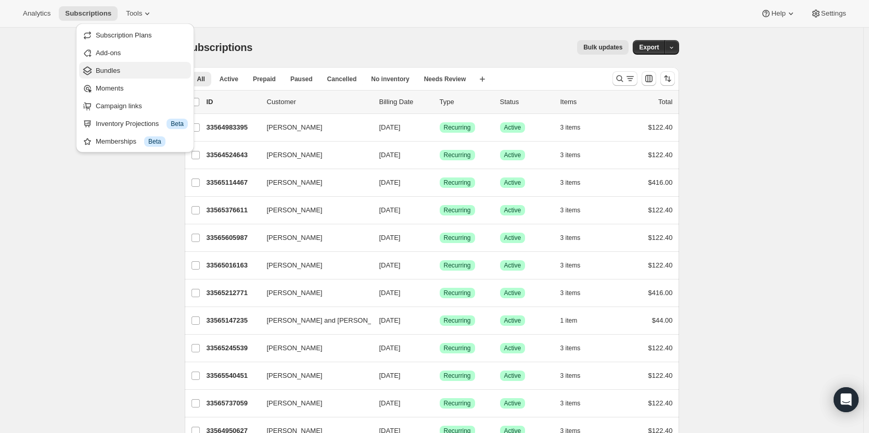
click at [120, 71] on span "Bundles" at bounding box center [142, 71] width 92 height 10
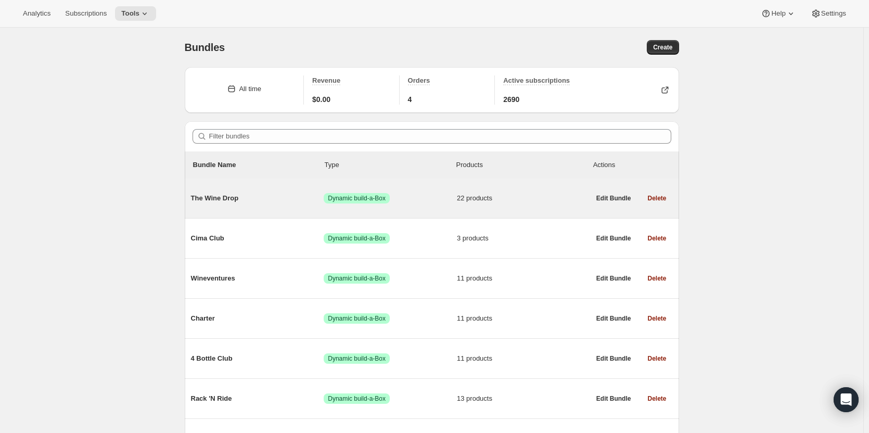
click at [404, 208] on div "The Wine Drop Success Dynamic build-a-Box 22 products" at bounding box center [390, 198] width 399 height 27
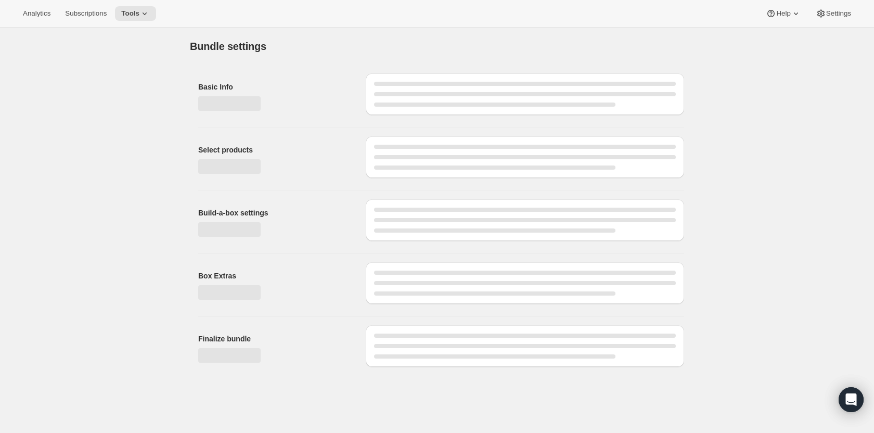
type input "The Wine Drop"
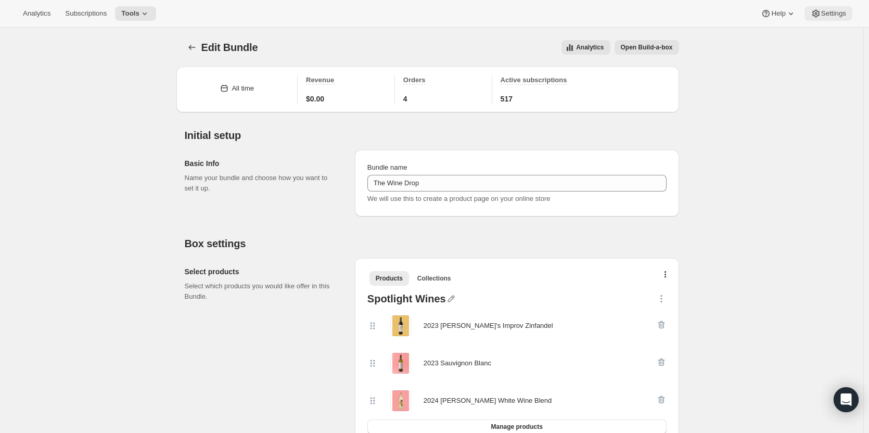
click at [843, 18] on button "Settings" at bounding box center [829, 13] width 48 height 15
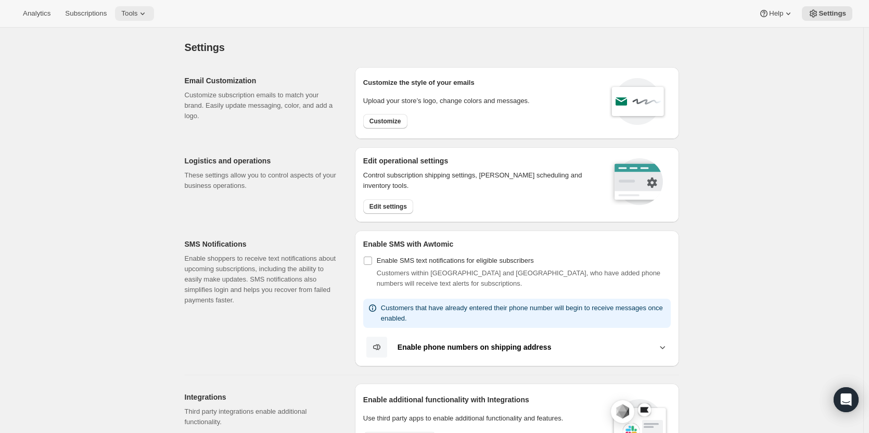
click at [133, 14] on span "Tools" at bounding box center [129, 13] width 16 height 8
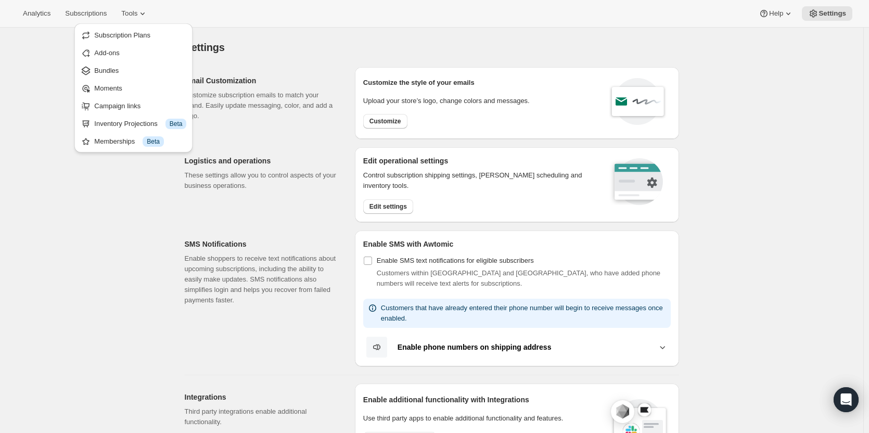
click at [131, 79] on ul "Subscription Plans Add-ons Bundles Moments Campaign links Inventory Projections…" at bounding box center [134, 88] width 112 height 123
click at [136, 35] on span "Subscription Plans" at bounding box center [122, 35] width 56 height 8
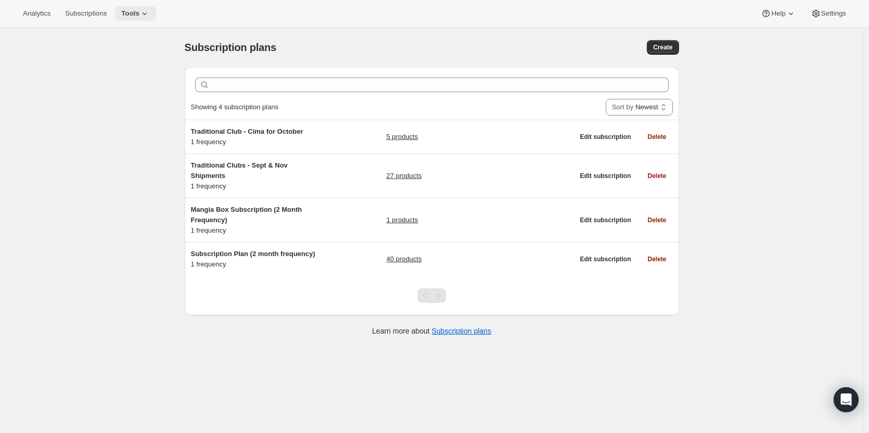
click at [131, 17] on span "Tools" at bounding box center [130, 13] width 18 height 8
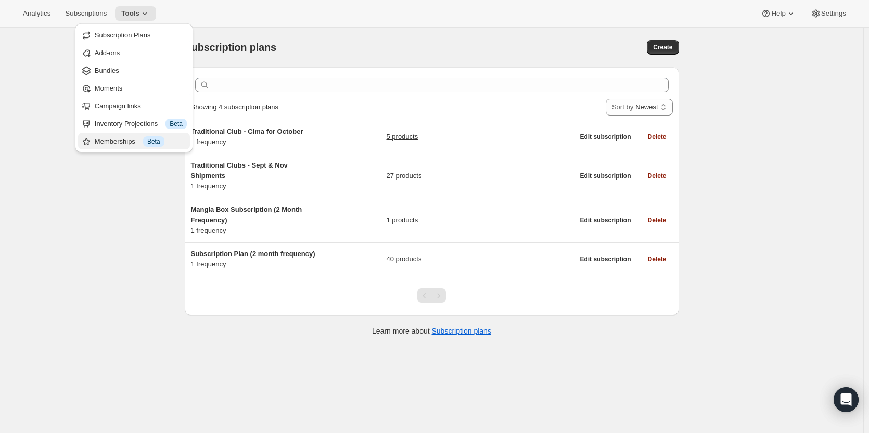
click at [120, 144] on div "Memberships Info Beta" at bounding box center [141, 141] width 92 height 10
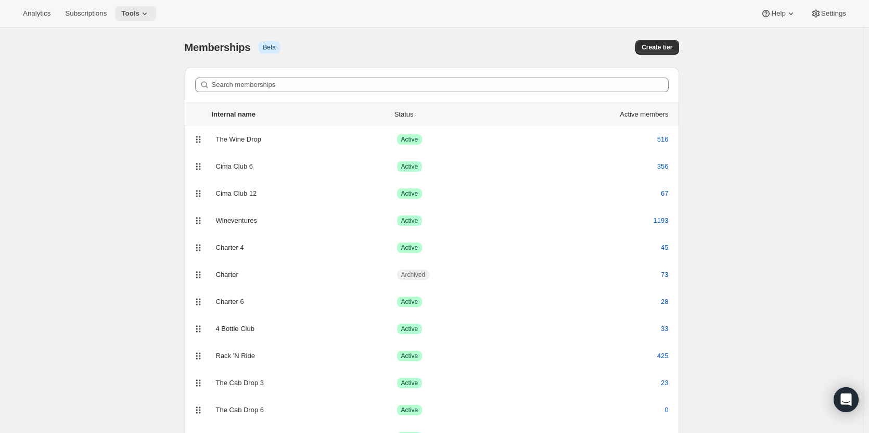
click at [126, 14] on span "Tools" at bounding box center [130, 13] width 18 height 8
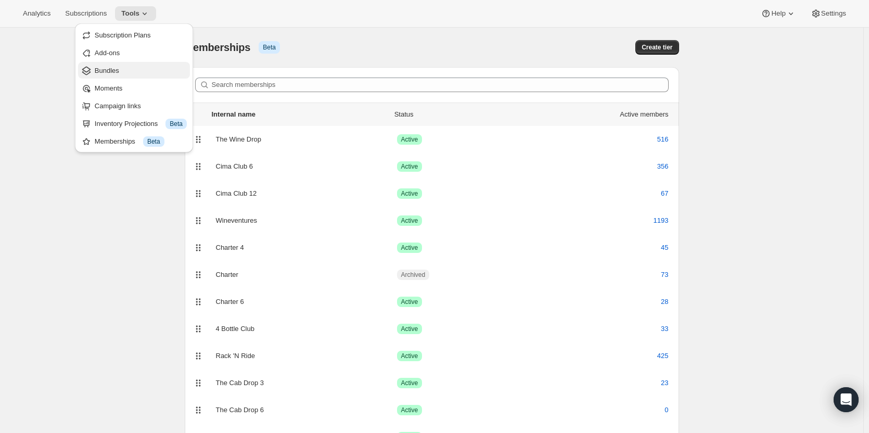
click at [102, 68] on span "Bundles" at bounding box center [107, 71] width 24 height 8
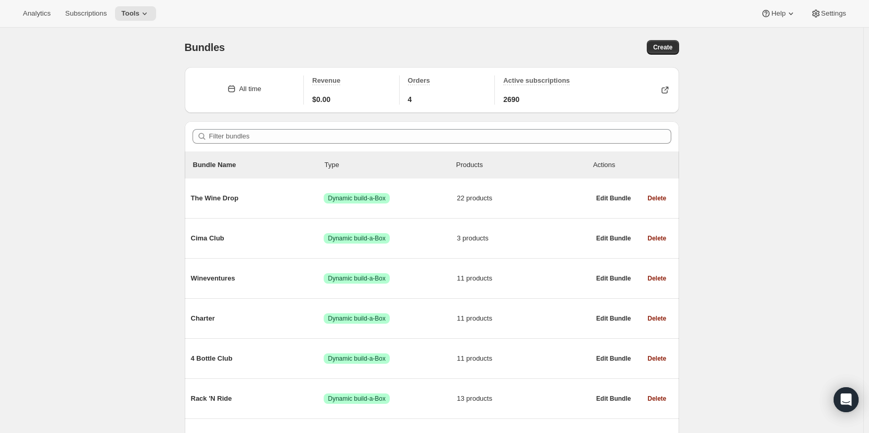
click at [608, 167] on div "Actions" at bounding box center [632, 165] width 78 height 10
click at [35, 20] on button "Analytics" at bounding box center [37, 13] width 40 height 15
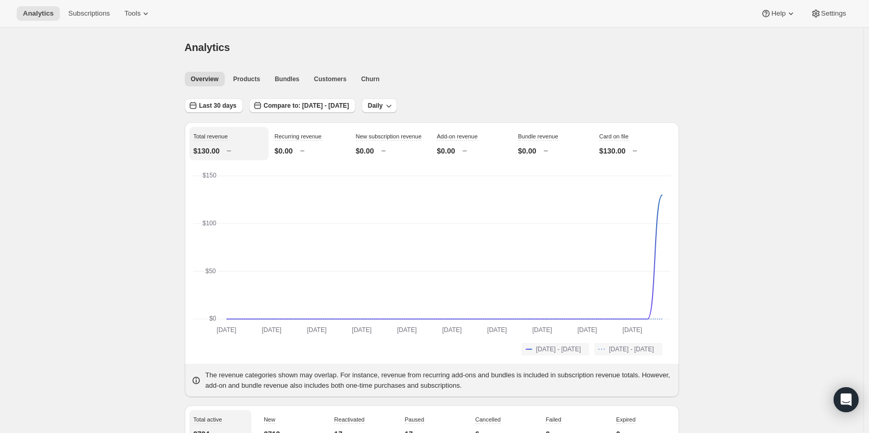
click at [87, 21] on div "Analytics Subscriptions Tools Help Settings" at bounding box center [434, 14] width 869 height 28
click at [88, 18] on button "Subscriptions" at bounding box center [89, 13] width 54 height 15
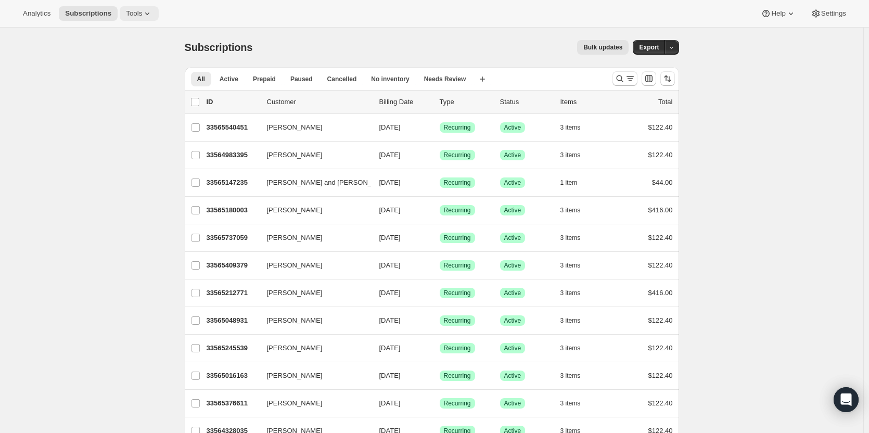
click at [126, 13] on span "Tools" at bounding box center [134, 13] width 16 height 8
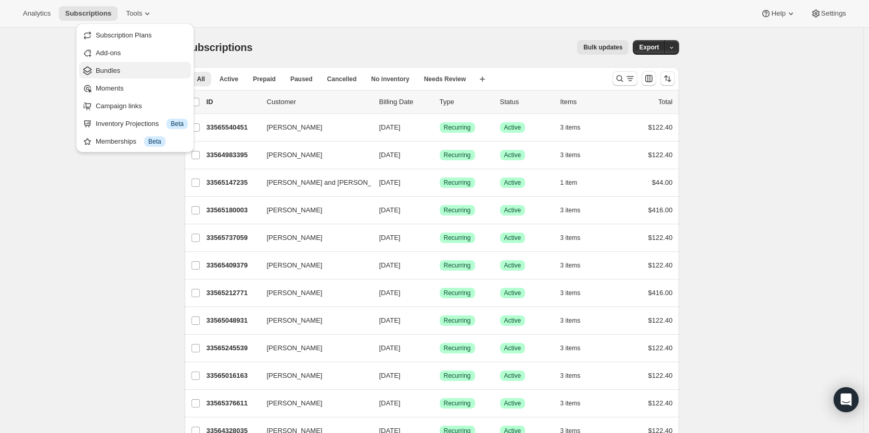
click at [100, 72] on span "Bundles" at bounding box center [108, 71] width 24 height 8
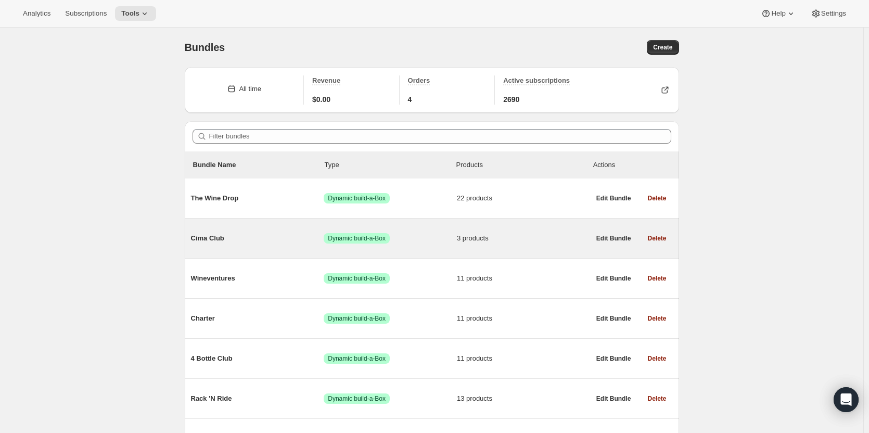
click at [236, 246] on div "Cima Club Success Dynamic build-a-Box 3 products" at bounding box center [390, 238] width 399 height 27
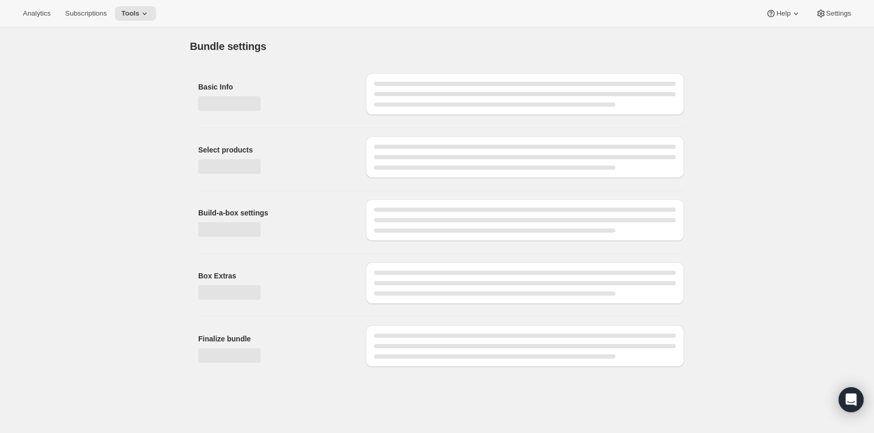
type input "Cima Club"
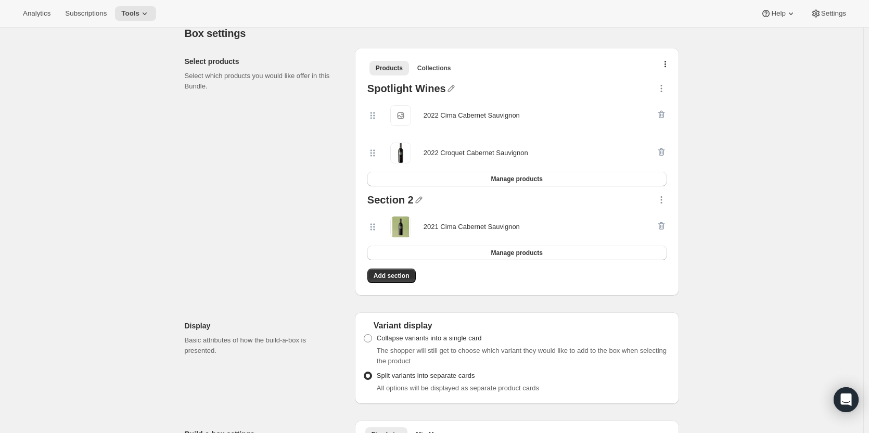
scroll to position [207, 0]
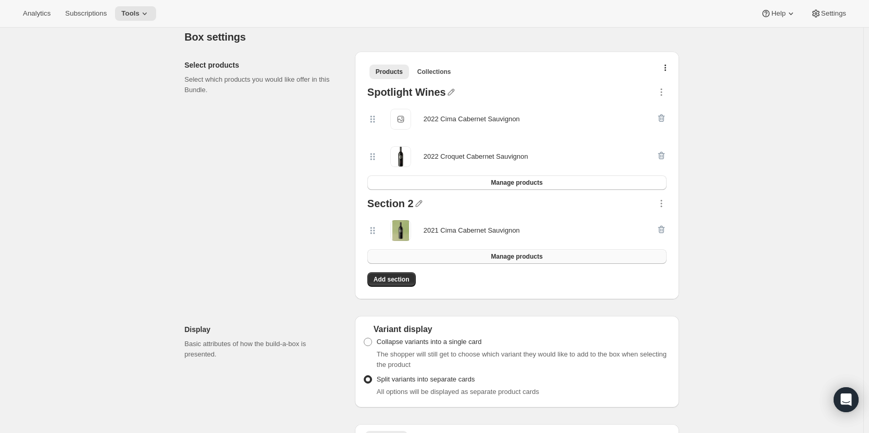
click at [643, 255] on button "Manage products" at bounding box center [516, 256] width 299 height 15
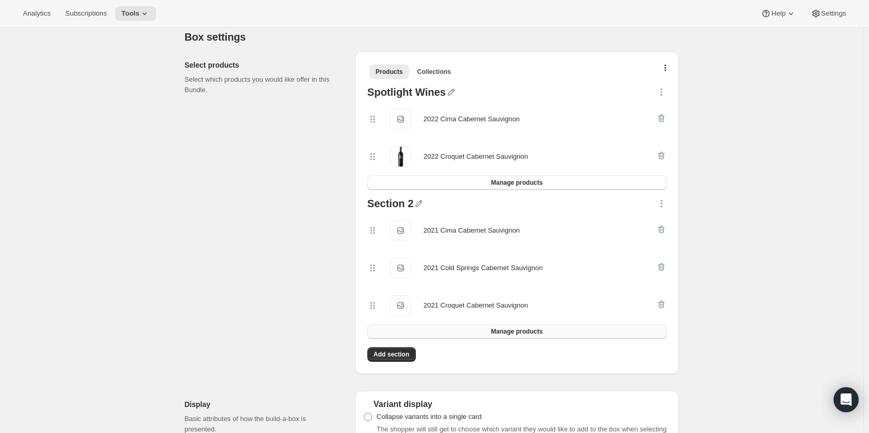
click at [546, 333] on button "Manage products" at bounding box center [516, 331] width 299 height 15
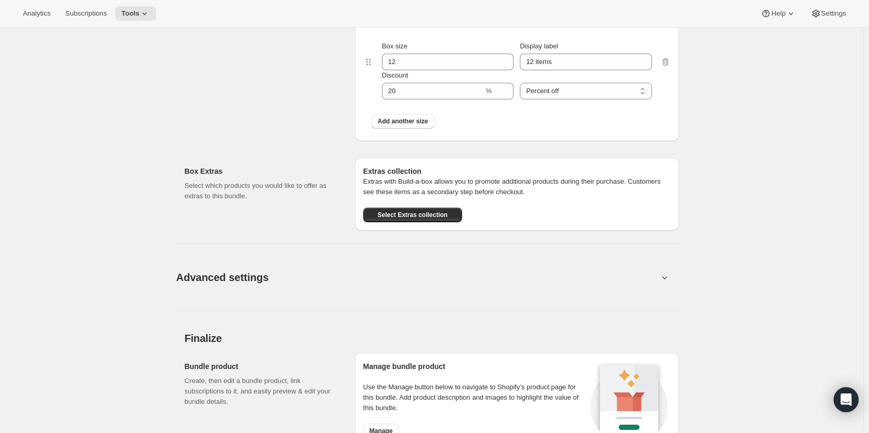
scroll to position [805, 0]
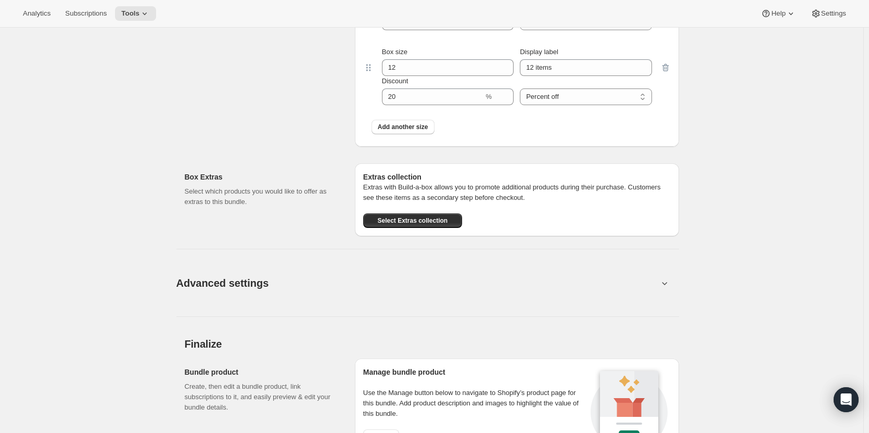
click at [667, 284] on icon at bounding box center [664, 283] width 10 height 10
click at [669, 281] on icon at bounding box center [664, 283] width 10 height 10
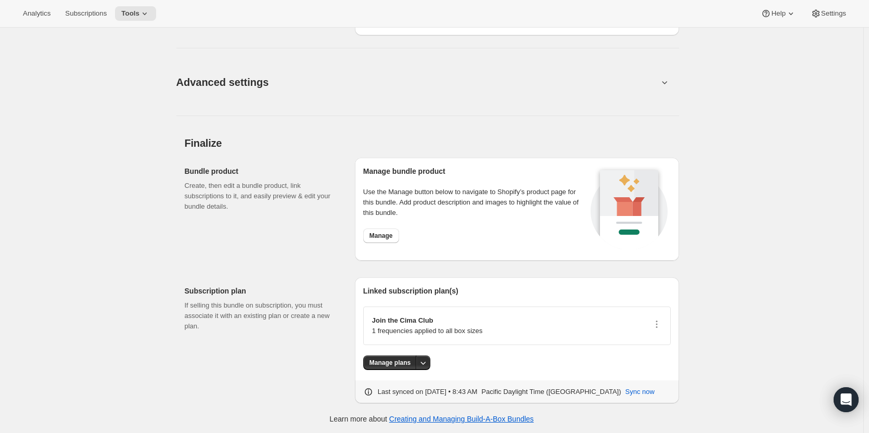
scroll to position [796, 0]
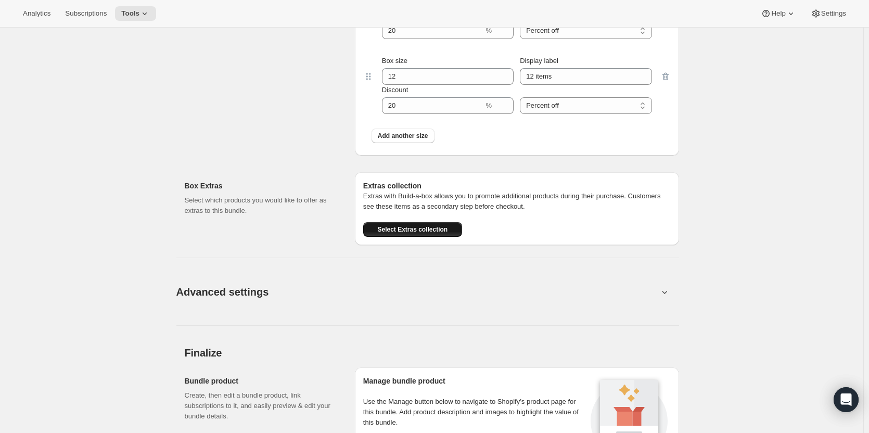
click at [434, 226] on span "Select Extras collection" at bounding box center [412, 229] width 70 height 8
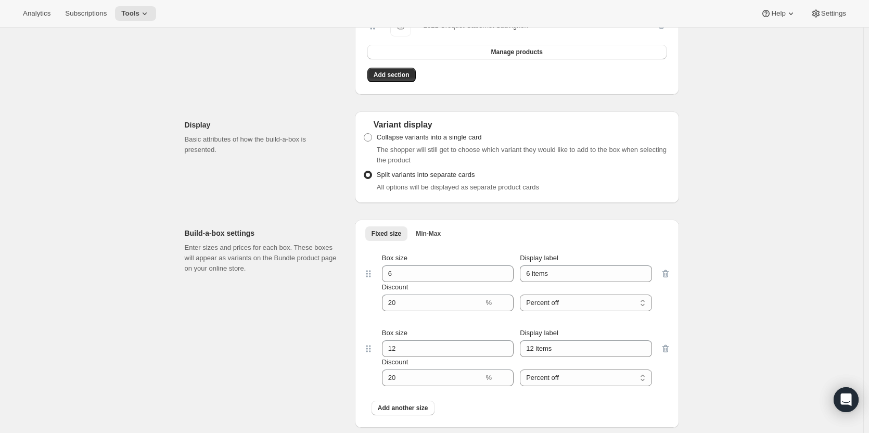
scroll to position [0, 0]
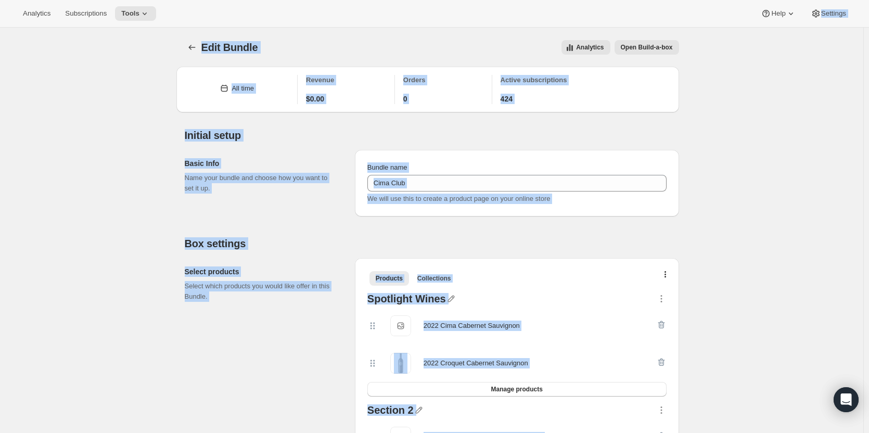
drag, startPoint x: 870, startPoint y: 273, endPoint x: 790, endPoint y: 87, distance: 201.9
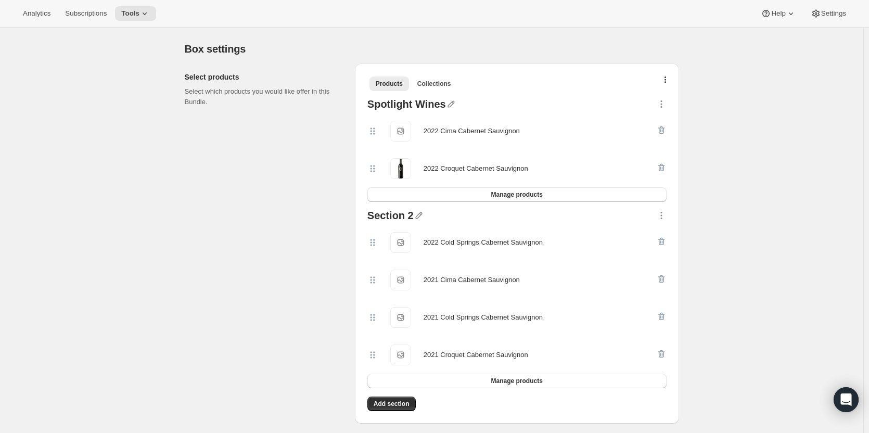
scroll to position [191, 0]
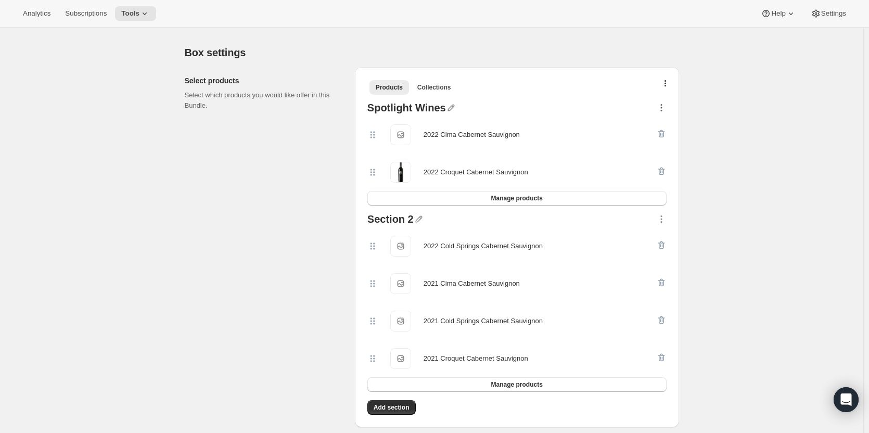
click at [666, 108] on icon "button" at bounding box center [661, 108] width 10 height 10
click at [623, 106] on div at bounding box center [551, 110] width 210 height 14
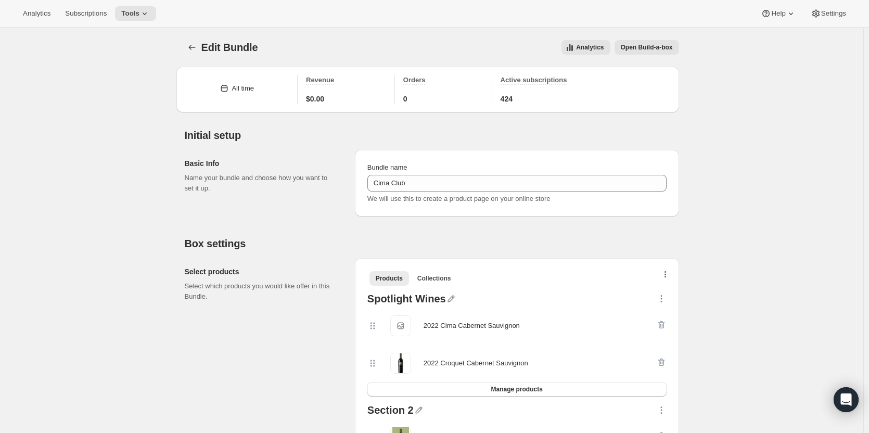
click at [667, 275] on icon "button" at bounding box center [666, 275] width 2 height 8
click at [661, 297] on span "Bulk Autoswap for existing subscribers" at bounding box center [669, 297] width 116 height 8
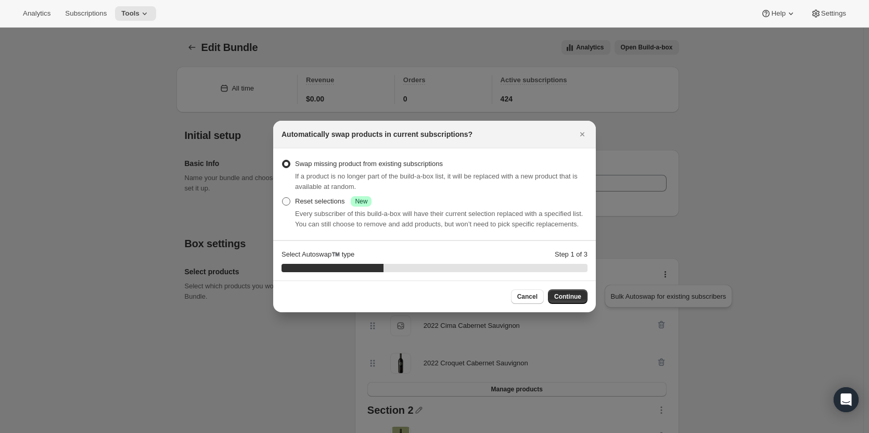
click at [282, 202] on span ":r29j:" at bounding box center [286, 201] width 8 height 8
click at [282, 198] on input "Reset selections Success New" at bounding box center [282, 197] width 1 height 1
radio input "true"
click at [566, 300] on span "Continue" at bounding box center [567, 297] width 27 height 8
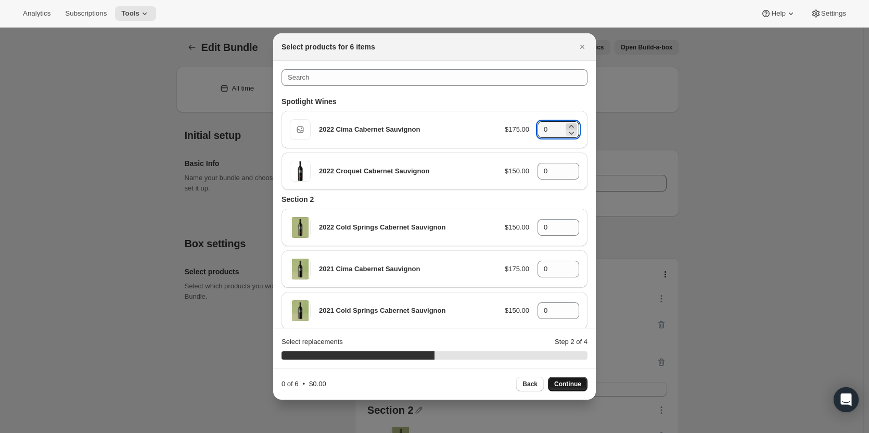
click at [569, 125] on icon ":r29j:" at bounding box center [571, 126] width 5 height 3
click at [567, 125] on icon ":r29j:" at bounding box center [571, 126] width 10 height 10
click at [566, 132] on icon ":r29j:" at bounding box center [571, 133] width 10 height 10
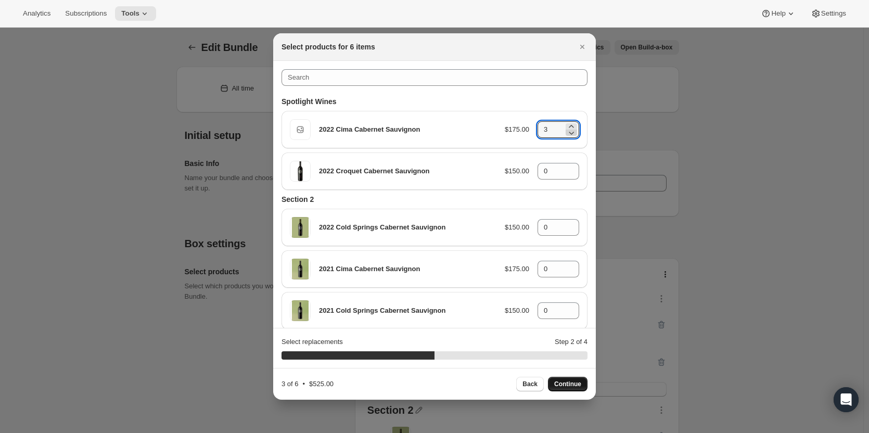
click at [566, 133] on icon ":r29j:" at bounding box center [571, 133] width 10 height 10
click at [566, 127] on icon ":r29j:" at bounding box center [571, 126] width 10 height 10
type input "3"
click at [569, 168] on icon ":r29j:" at bounding box center [571, 168] width 5 height 3
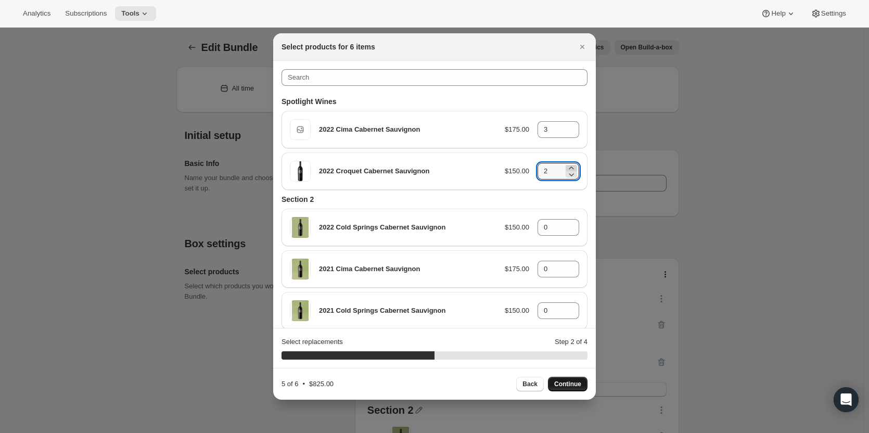
click at [569, 168] on icon ":r29j:" at bounding box center [571, 168] width 5 height 3
type input "3"
click at [579, 381] on span "Continue" at bounding box center [567, 384] width 27 height 8
type input "0"
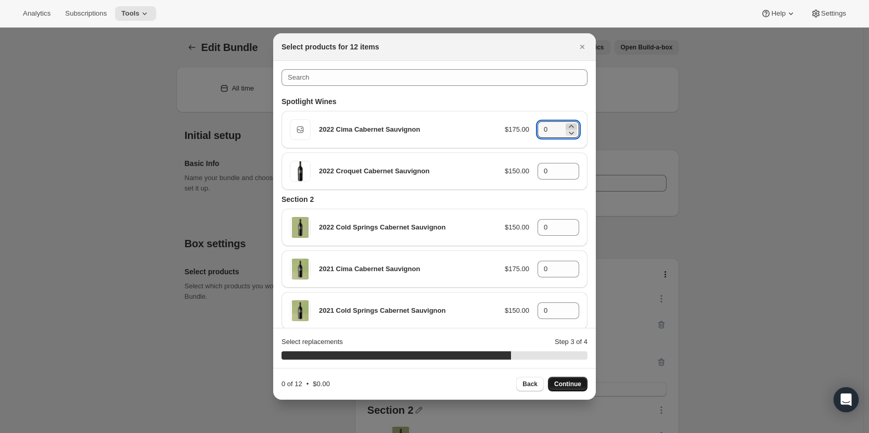
click at [569, 126] on icon ":r29j:" at bounding box center [571, 126] width 5 height 3
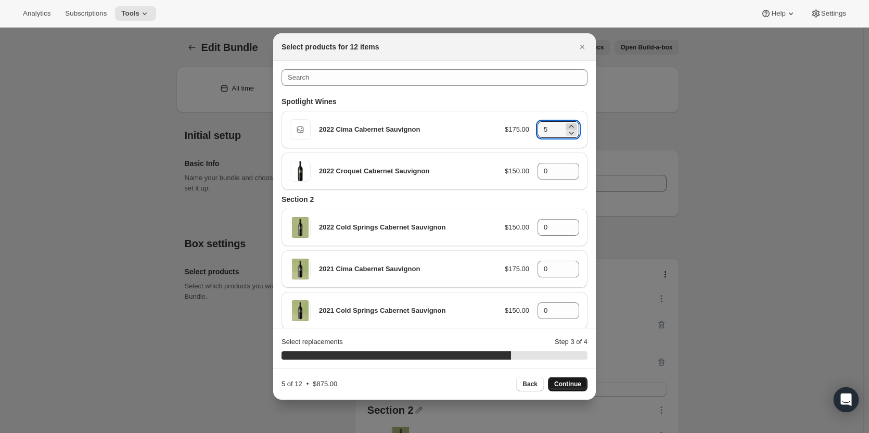
click at [569, 126] on icon ":r29j:" at bounding box center [571, 126] width 5 height 3
type input "6"
click at [567, 164] on icon ":r29j:" at bounding box center [571, 168] width 10 height 10
click at [567, 165] on icon ":r29j:" at bounding box center [571, 168] width 10 height 10
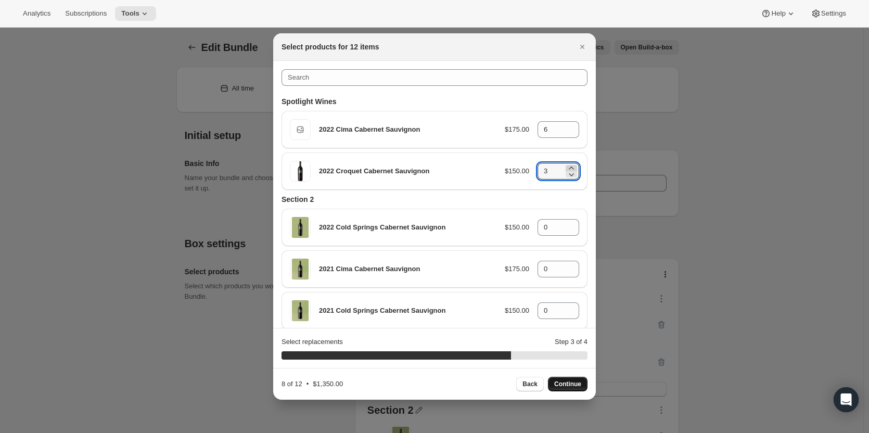
click at [567, 165] on icon ":r29j:" at bounding box center [571, 168] width 10 height 10
type input "6"
click at [569, 386] on span "Continue" at bounding box center [567, 384] width 27 height 8
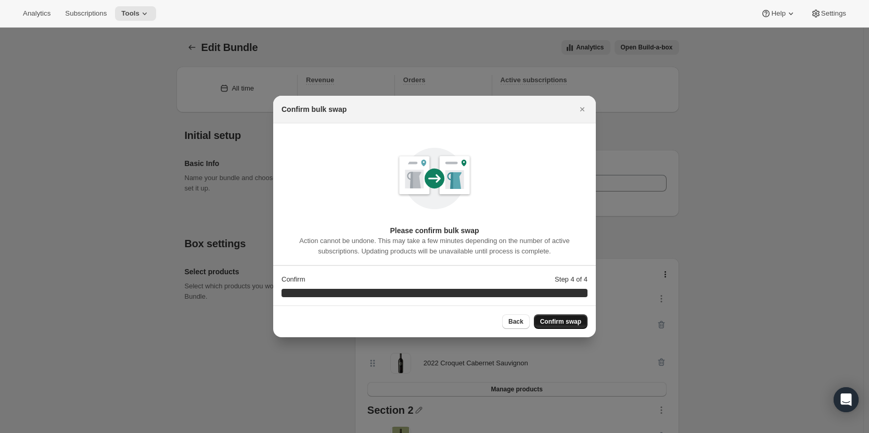
click at [576, 324] on span "Confirm swap" at bounding box center [560, 322] width 41 height 8
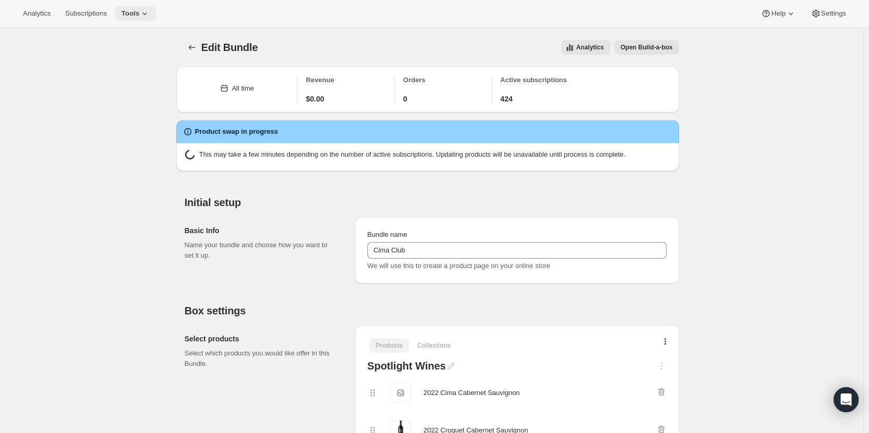
click at [139, 16] on icon at bounding box center [144, 13] width 10 height 10
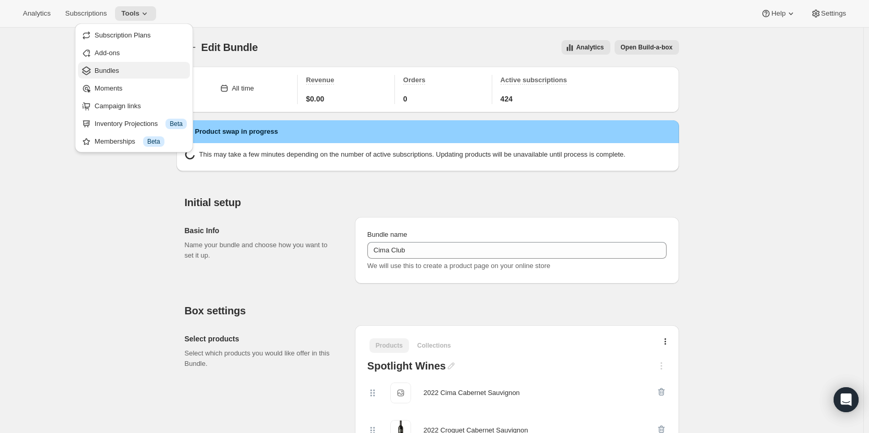
click at [137, 73] on span "Bundles" at bounding box center [141, 71] width 92 height 10
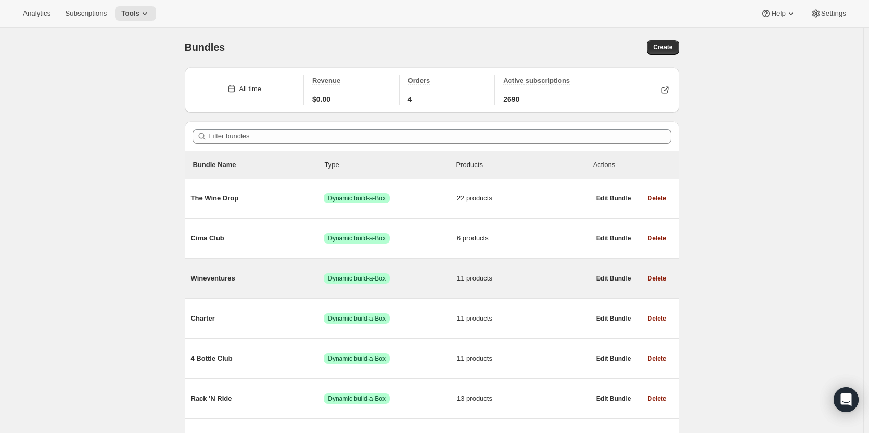
click at [290, 282] on span "Wineventures" at bounding box center [257, 278] width 133 height 10
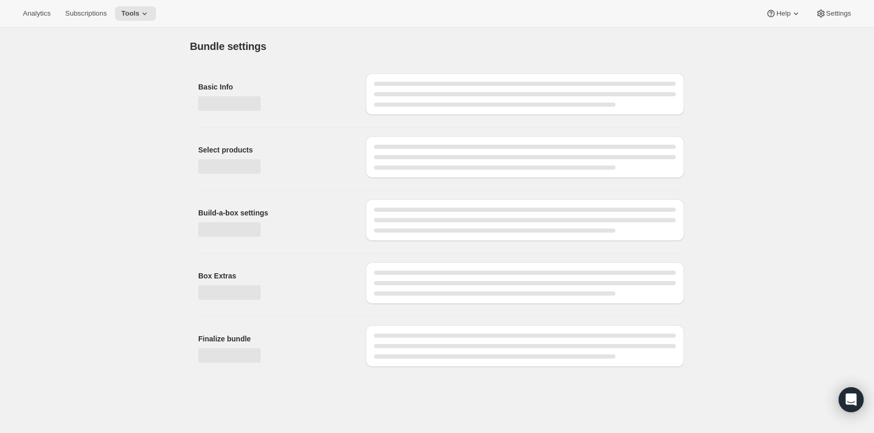
type input "Wineventures"
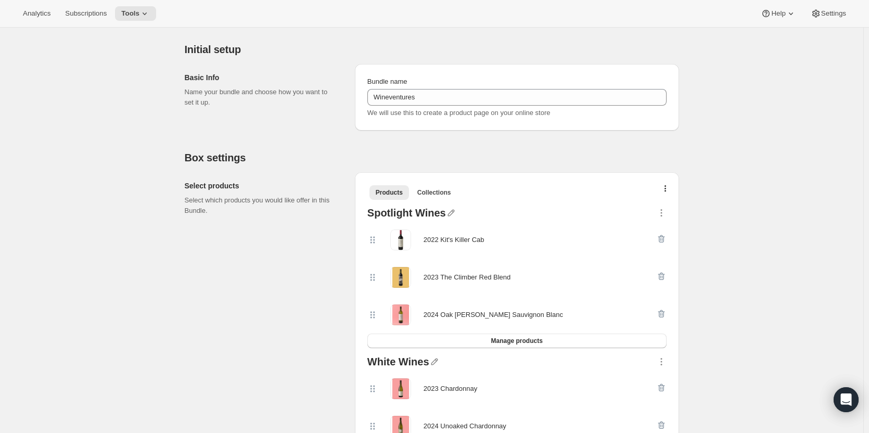
scroll to position [95, 0]
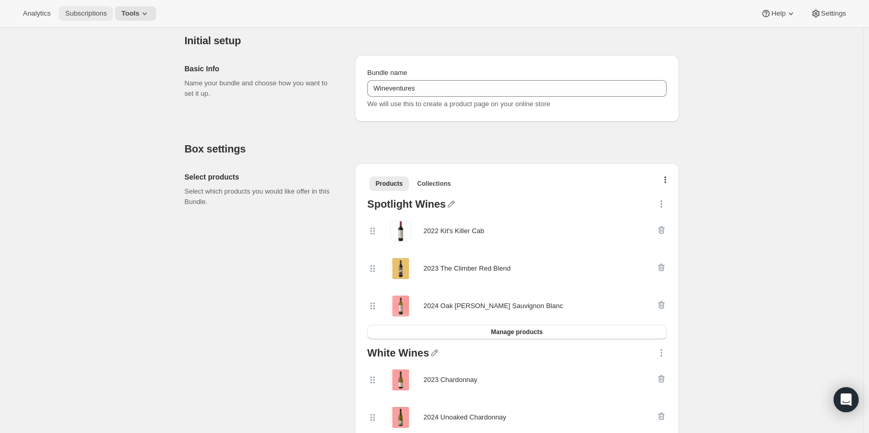
click at [84, 18] on button "Subscriptions" at bounding box center [86, 13] width 54 height 15
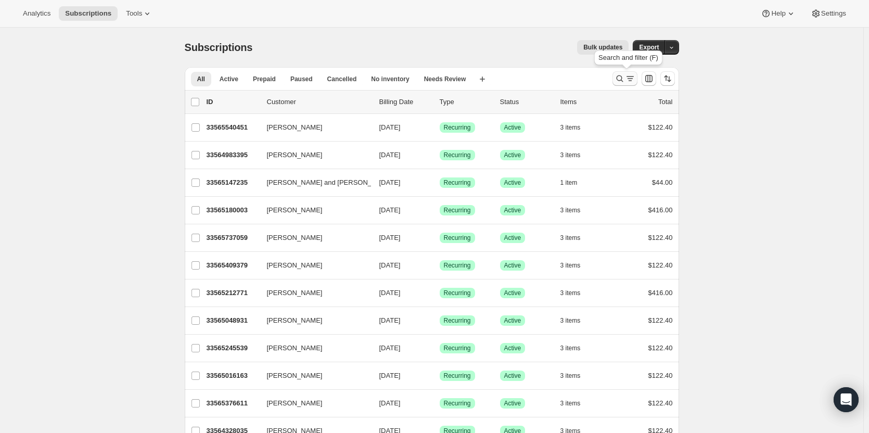
click at [622, 80] on icon "Search and filter results" at bounding box center [620, 78] width 10 height 10
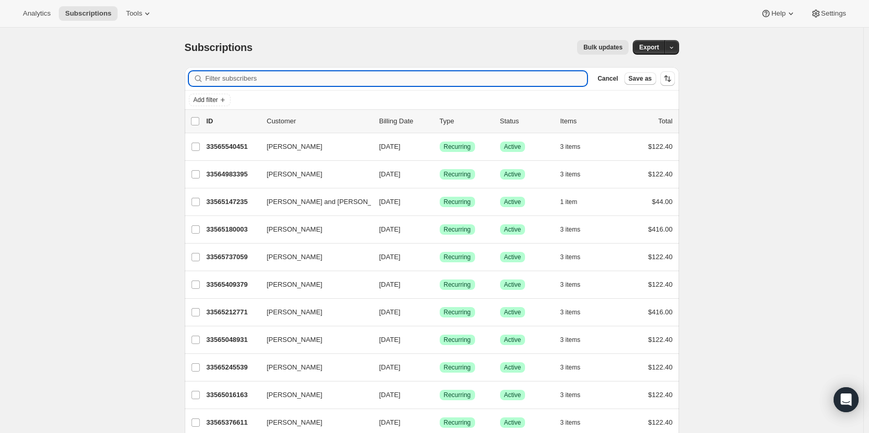
click at [450, 78] on input "Filter subscribers" at bounding box center [397, 78] width 382 height 15
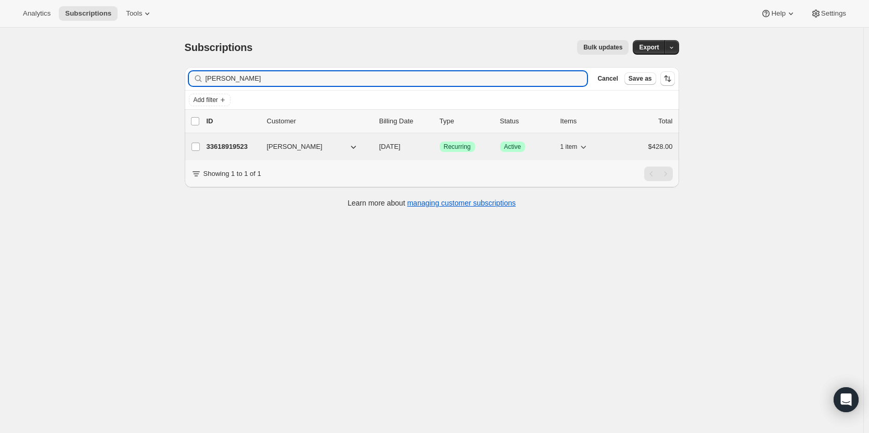
type input "Janet Casta"
click at [227, 146] on p "33618919523" at bounding box center [233, 147] width 52 height 10
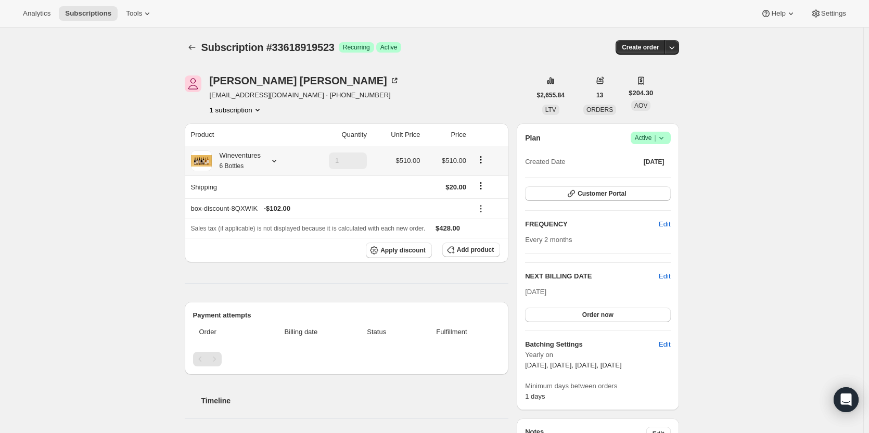
click at [232, 157] on div "Wineventures 6 Bottles" at bounding box center [236, 160] width 49 height 21
click at [85, 9] on span "Subscriptions" at bounding box center [88, 13] width 46 height 8
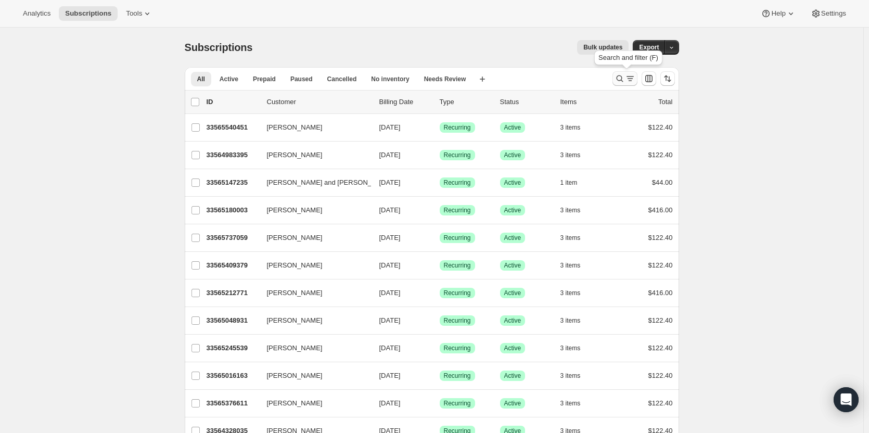
click at [623, 80] on icon "Search and filter results" at bounding box center [619, 78] width 7 height 7
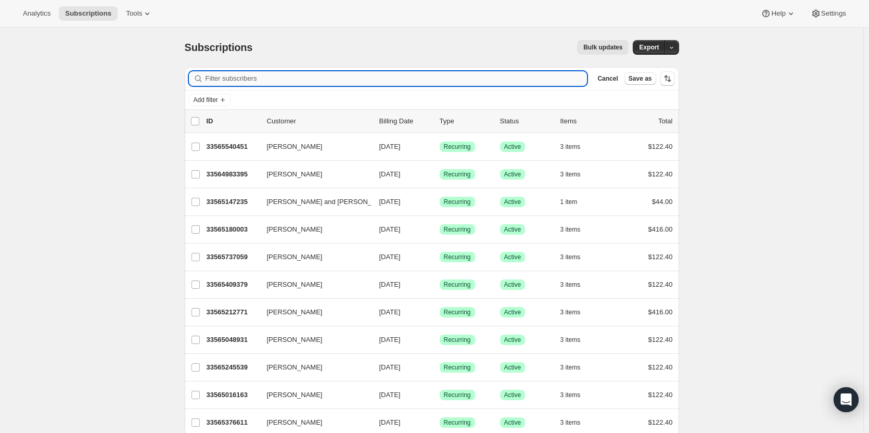
paste input "ijbanton@yahoo.com"
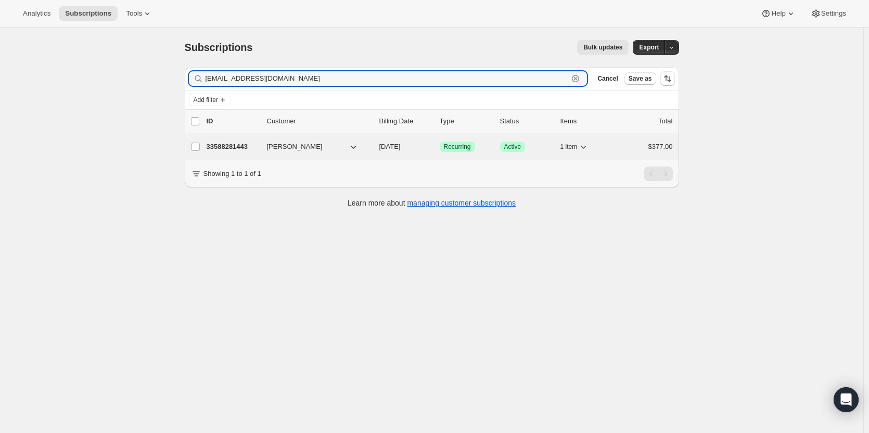
type input "ijbanton@yahoo.com"
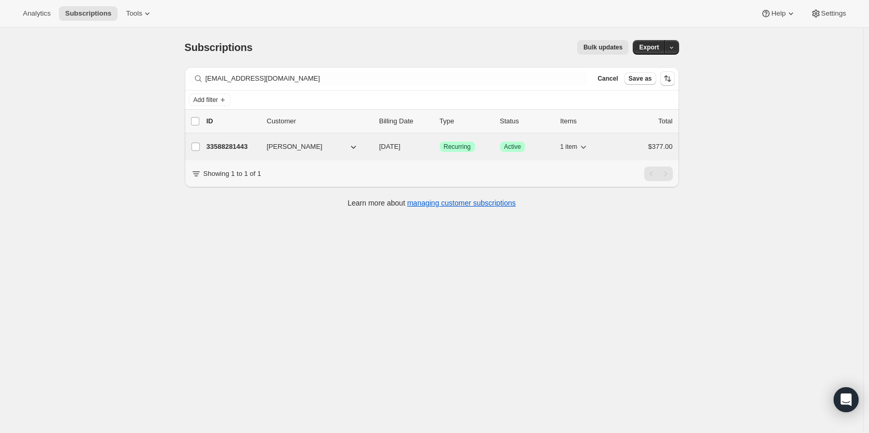
click at [242, 149] on p "33588281443" at bounding box center [233, 147] width 52 height 10
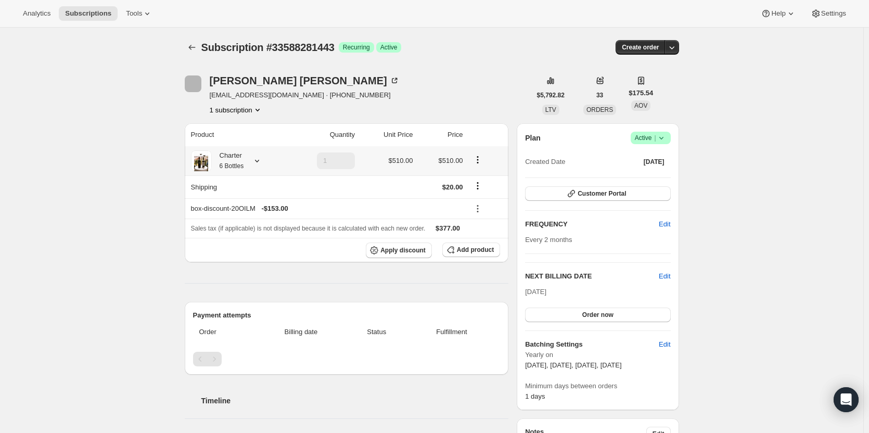
click at [242, 168] on small "6 Bottles" at bounding box center [232, 165] width 24 height 7
click at [96, 14] on span "Subscriptions" at bounding box center [88, 13] width 46 height 8
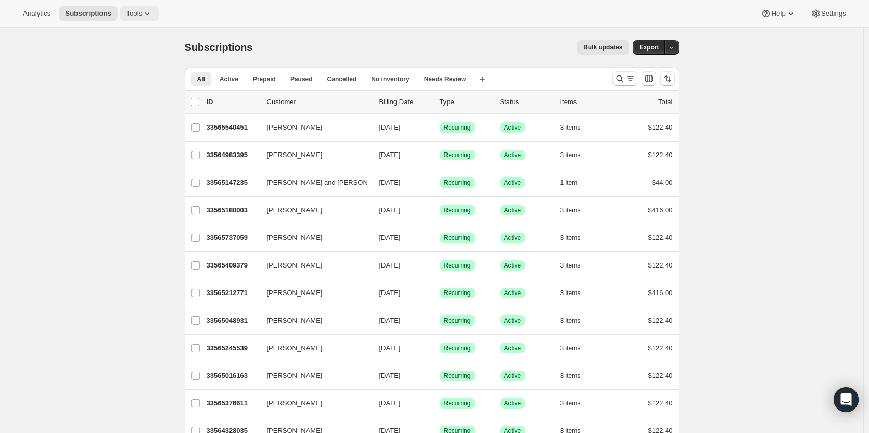
click at [136, 11] on span "Tools" at bounding box center [134, 13] width 16 height 8
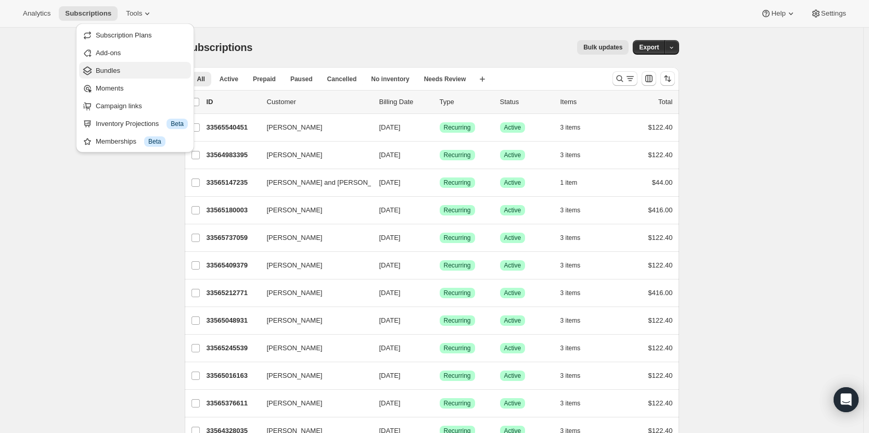
click at [131, 67] on span "Bundles" at bounding box center [142, 71] width 92 height 10
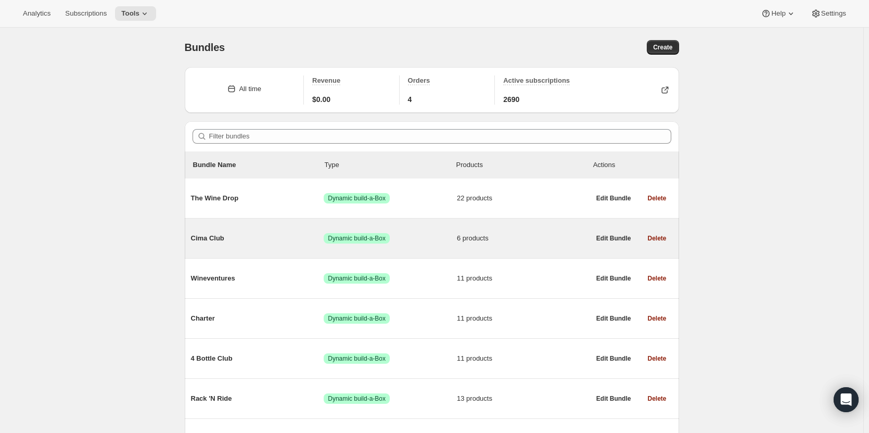
click at [463, 233] on span "6 products" at bounding box center [523, 238] width 133 height 10
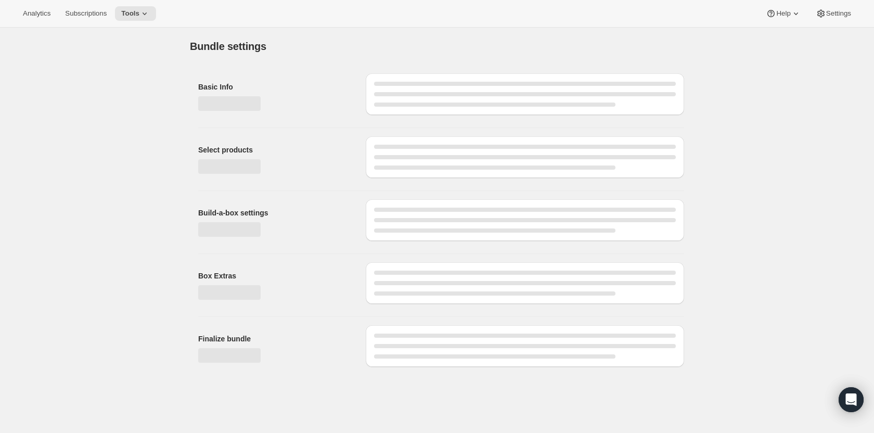
type input "Cima Club"
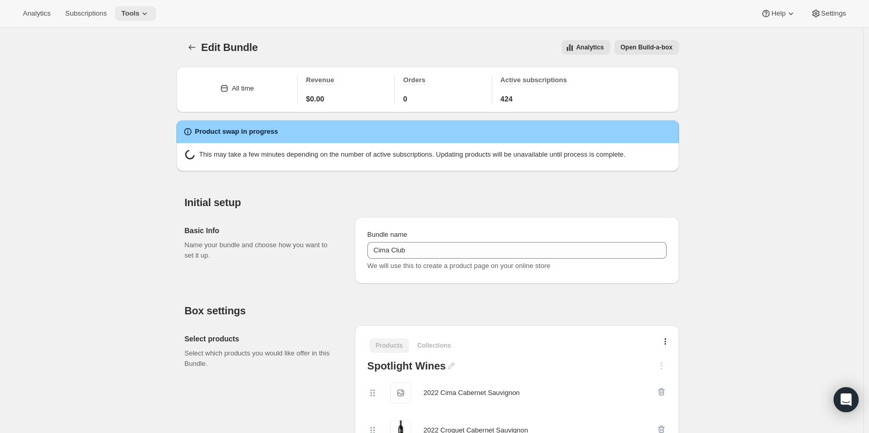
click at [139, 15] on icon at bounding box center [144, 13] width 10 height 10
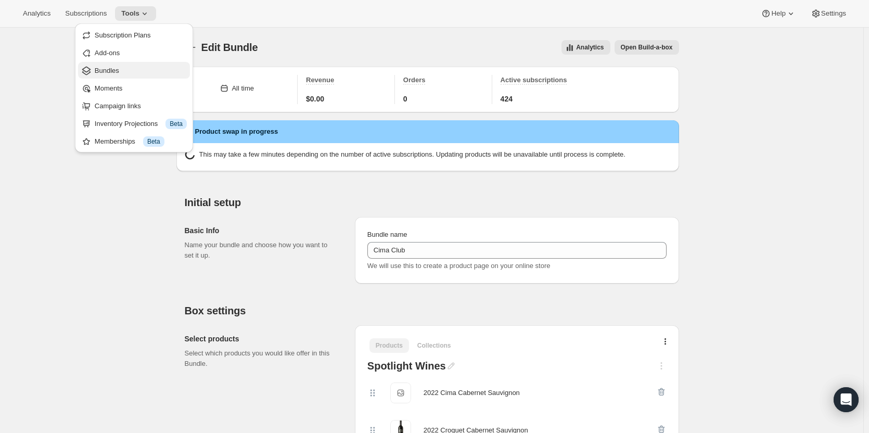
click at [132, 72] on span "Bundles" at bounding box center [141, 71] width 92 height 10
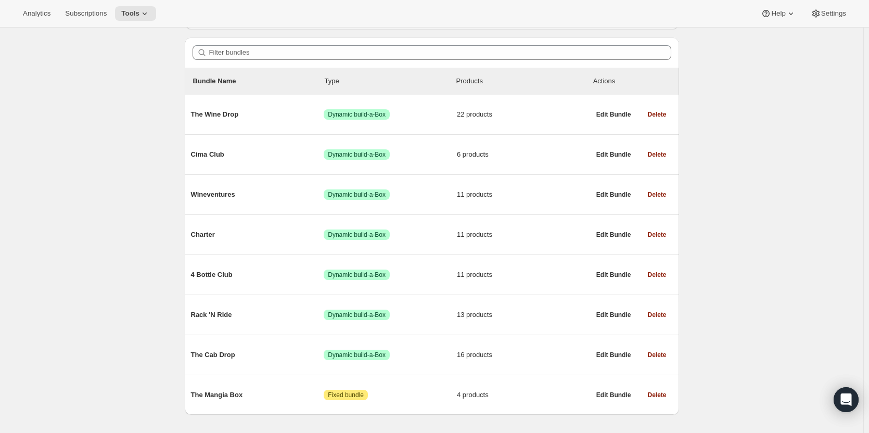
scroll to position [105, 0]
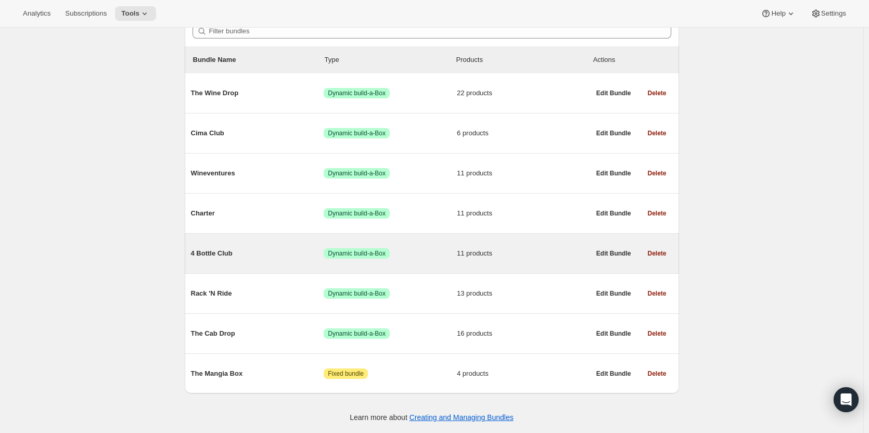
click at [475, 257] on span "11 products" at bounding box center [523, 253] width 133 height 10
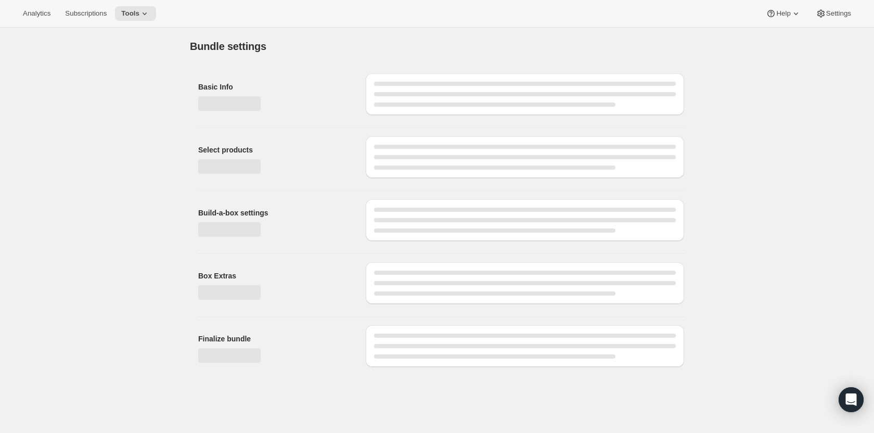
type input "4 Bottle Club"
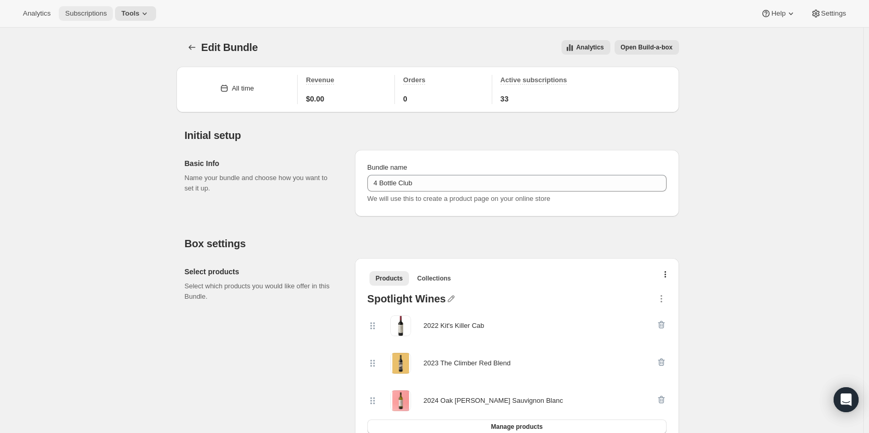
click at [70, 16] on span "Subscriptions" at bounding box center [86, 13] width 42 height 8
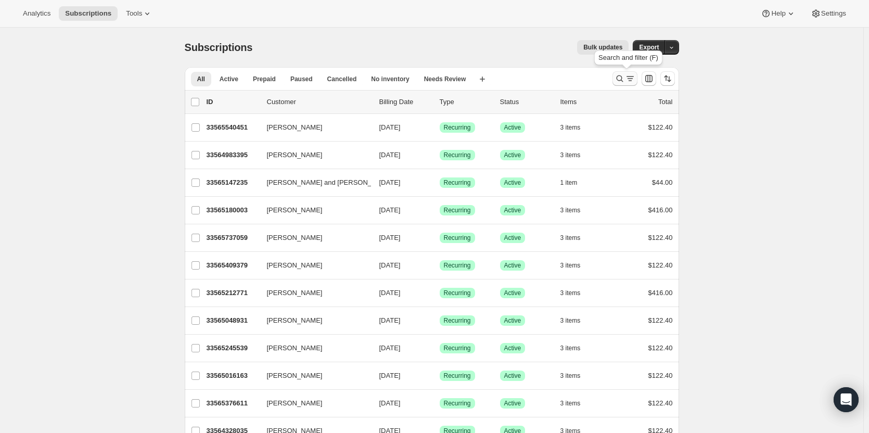
click at [625, 79] on icon "Search and filter results" at bounding box center [620, 78] width 10 height 10
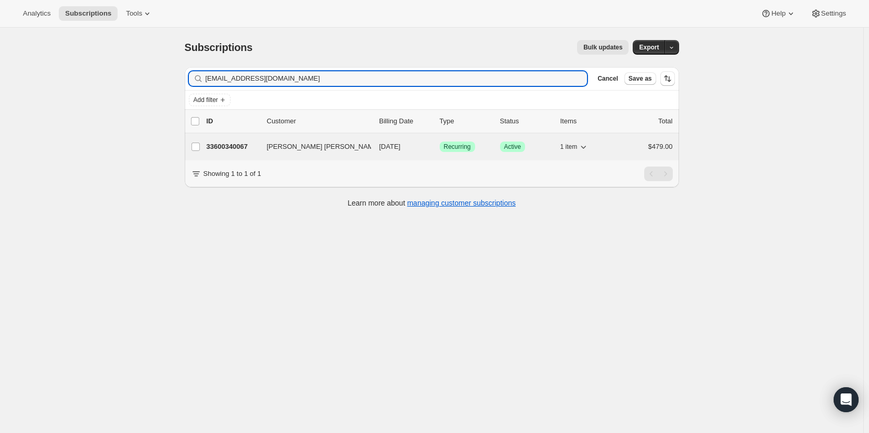
type input "eabradley2@gmail.com"
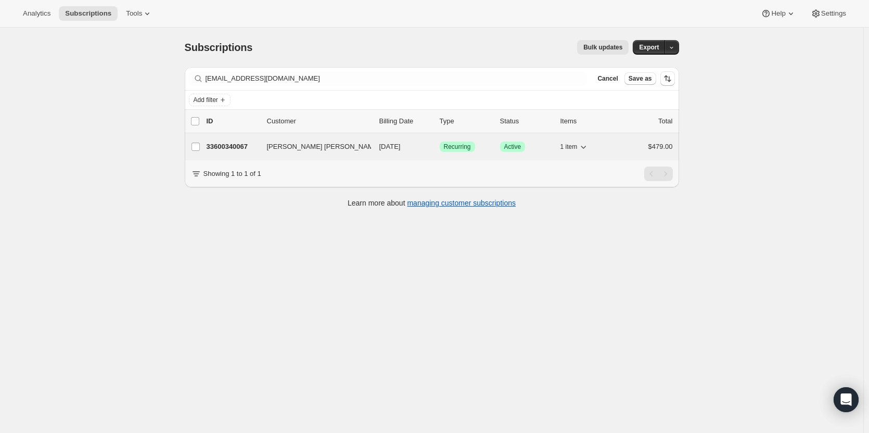
click at [225, 148] on p "33600340067" at bounding box center [233, 147] width 52 height 10
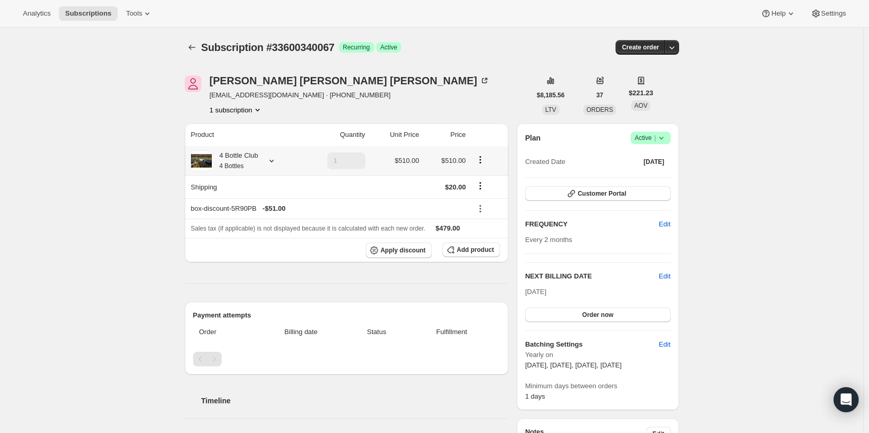
click at [249, 161] on div "4 Bottle Club 4 Bottles" at bounding box center [235, 160] width 46 height 21
click at [97, 9] on span "Subscriptions" at bounding box center [88, 13] width 46 height 8
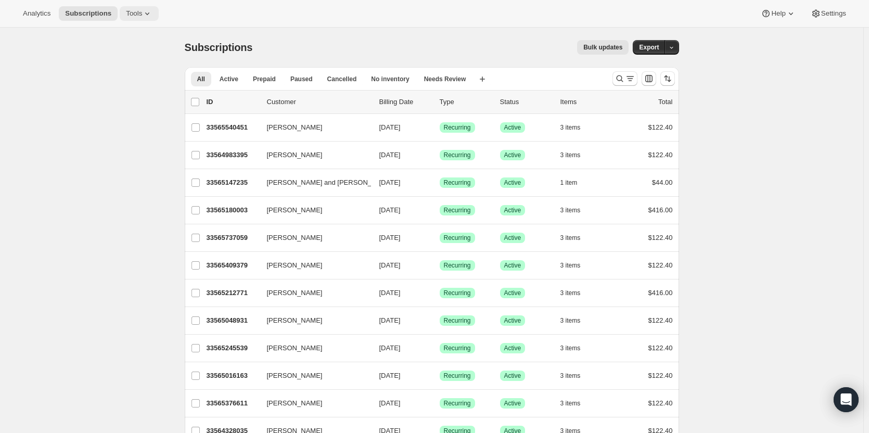
click at [126, 16] on span "Tools" at bounding box center [134, 13] width 16 height 8
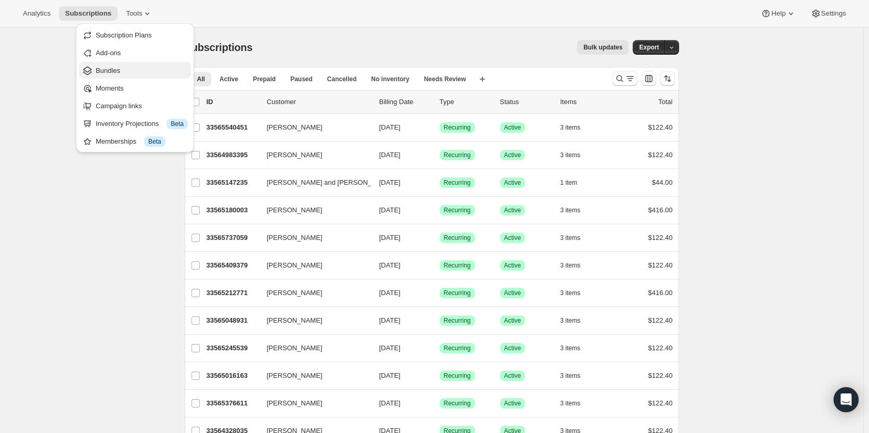
click at [119, 70] on span "Bundles" at bounding box center [108, 71] width 24 height 8
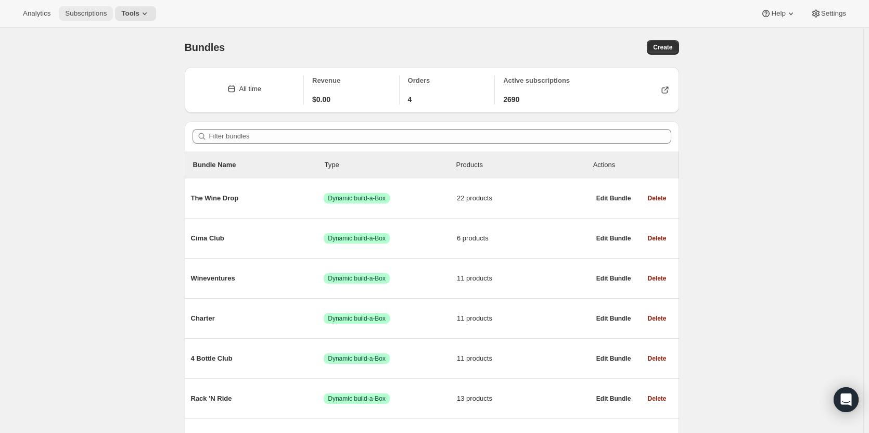
click at [97, 13] on span "Subscriptions" at bounding box center [86, 13] width 42 height 8
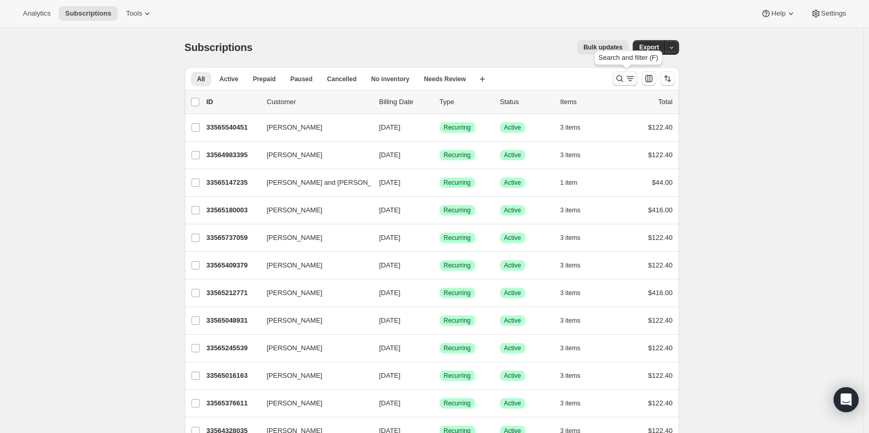
click at [621, 74] on icon "Search and filter results" at bounding box center [620, 78] width 10 height 10
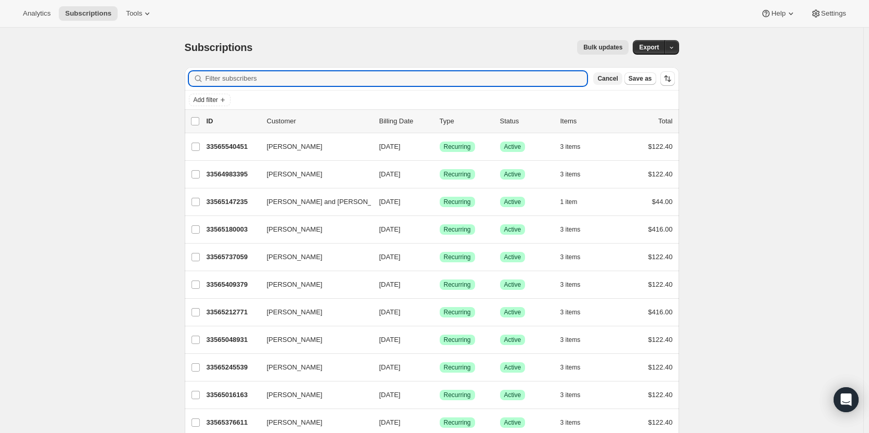
paste input "herrep89@gmail.com"
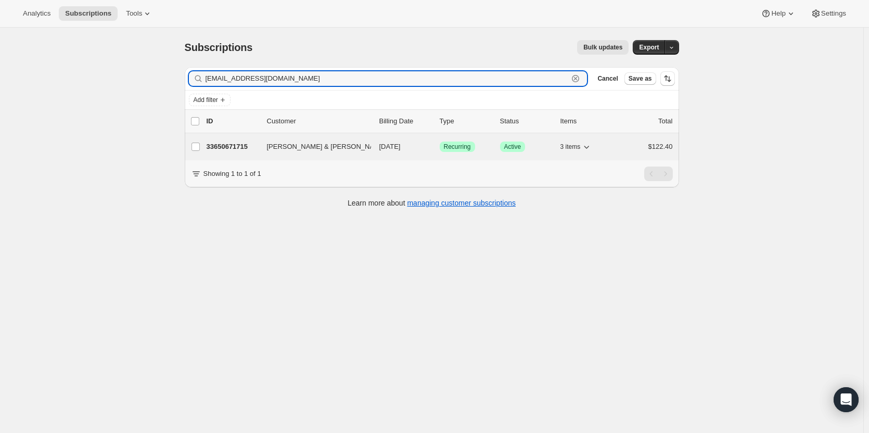
type input "herrep89@gmail.com"
click at [229, 145] on p "33650671715" at bounding box center [233, 147] width 52 height 10
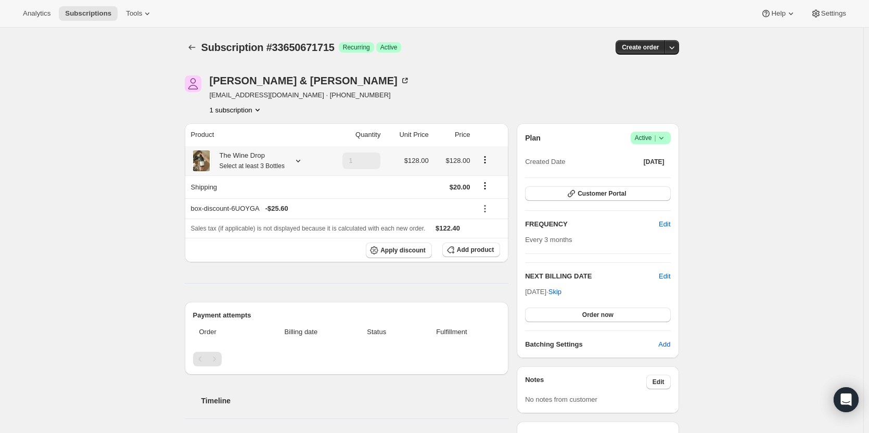
click at [246, 167] on small "Select at least 3 Bottles" at bounding box center [252, 165] width 65 height 7
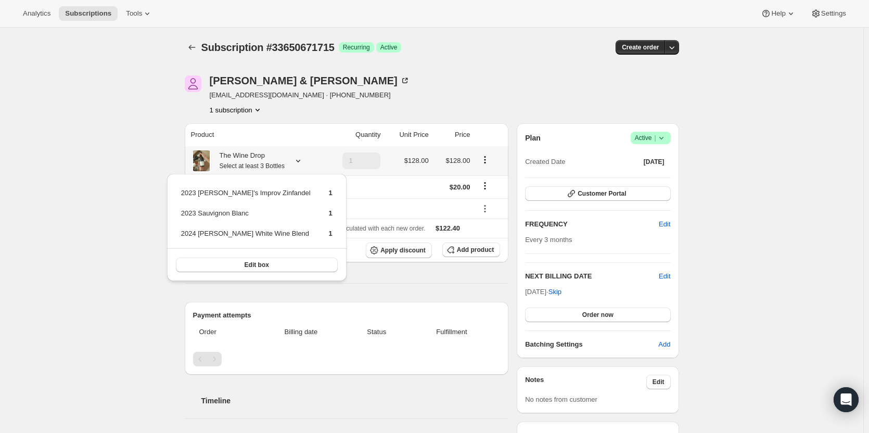
click at [246, 166] on small "Select at least 3 Bottles" at bounding box center [252, 165] width 65 height 7
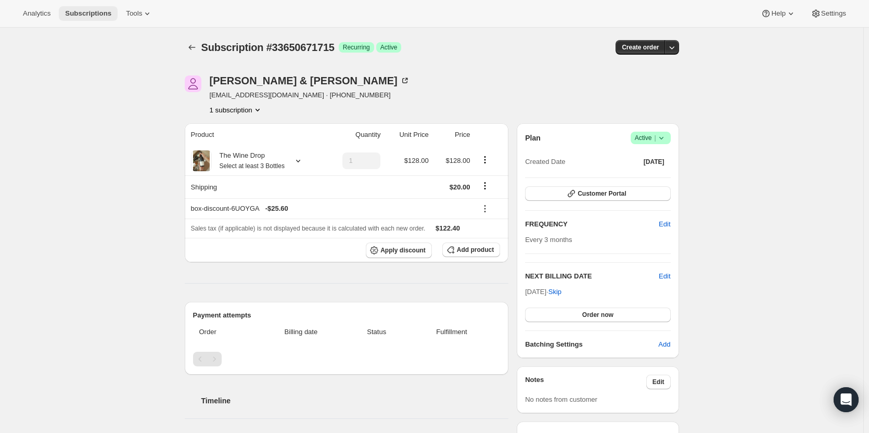
click at [106, 11] on span "Subscriptions" at bounding box center [88, 13] width 46 height 8
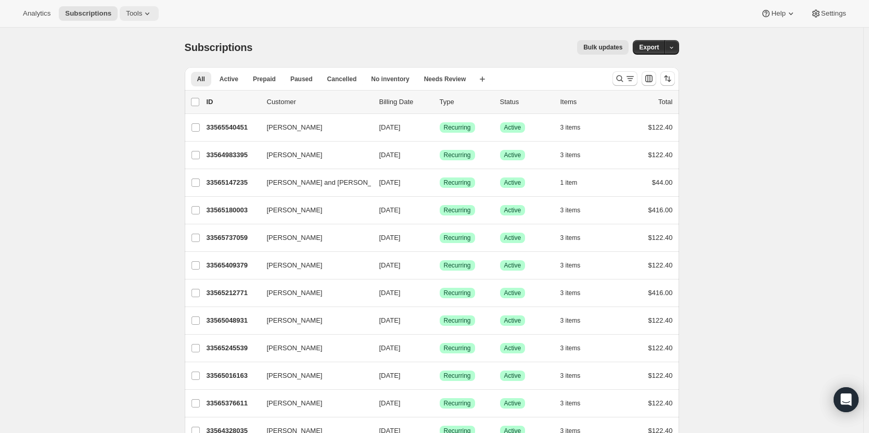
click at [142, 18] on icon at bounding box center [147, 13] width 10 height 10
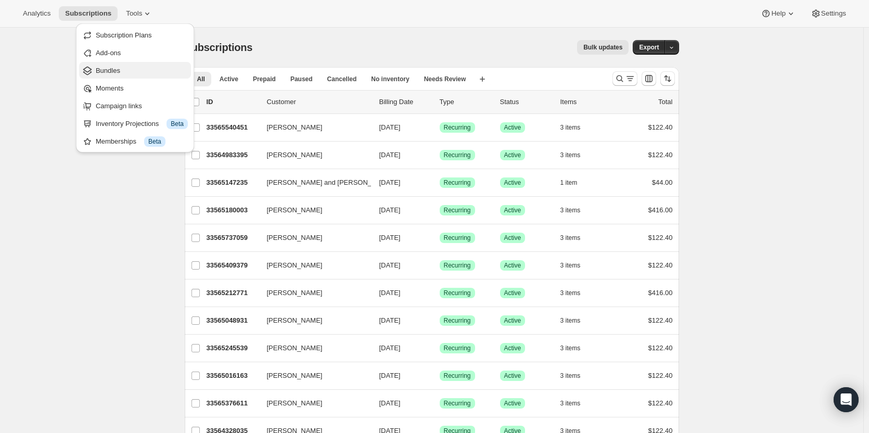
click at [131, 67] on span "Bundles" at bounding box center [142, 71] width 92 height 10
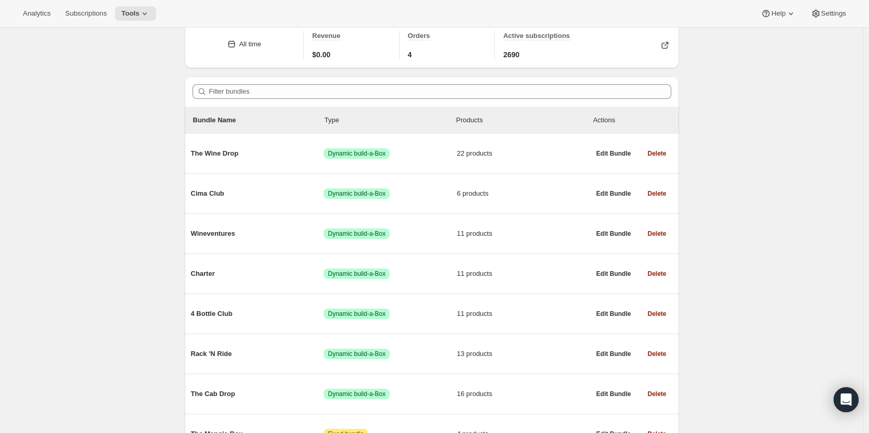
scroll to position [105, 0]
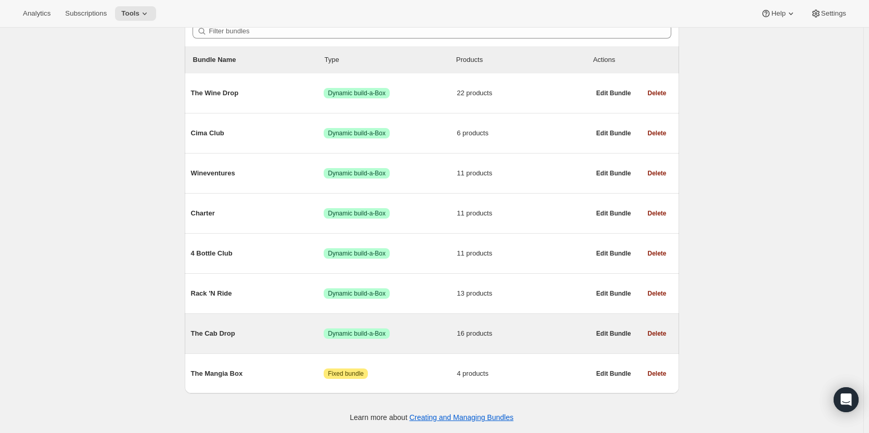
click at [488, 329] on span "16 products" at bounding box center [523, 333] width 133 height 10
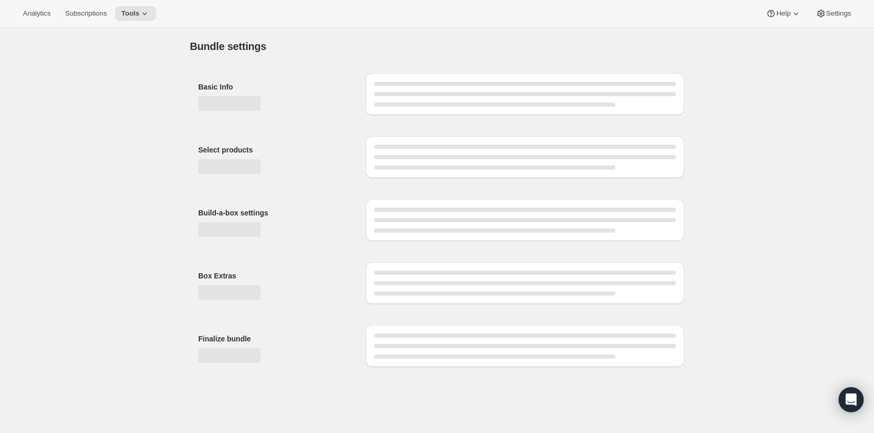
type input "The Cab Drop"
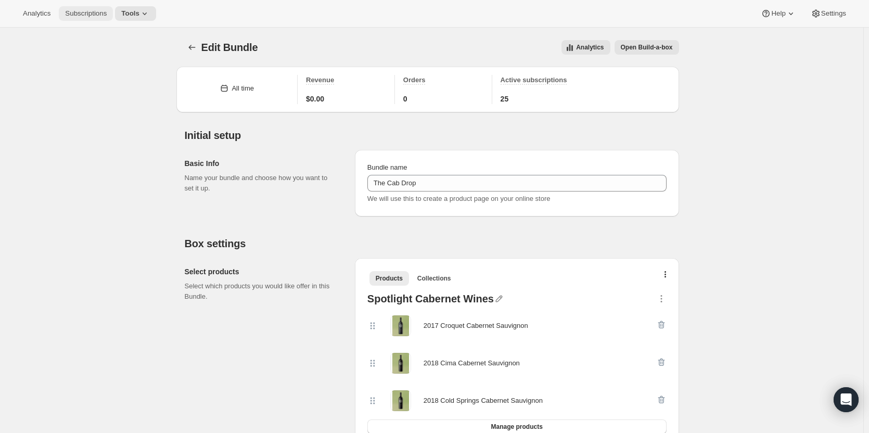
click at [89, 18] on button "Subscriptions" at bounding box center [86, 13] width 54 height 15
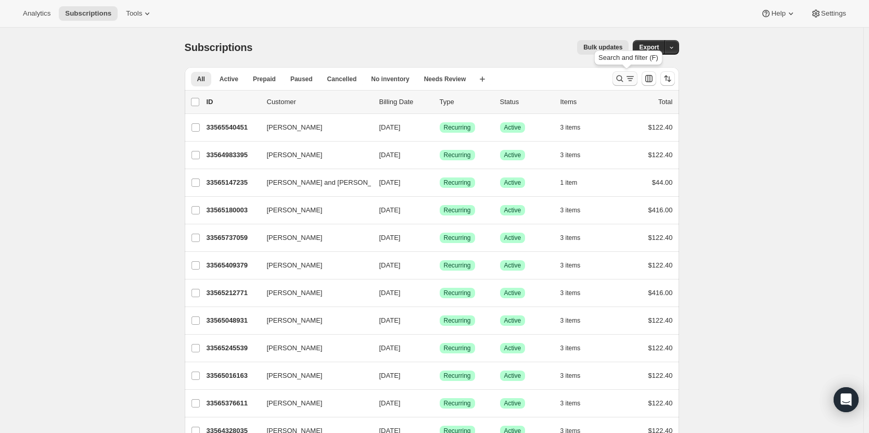
click at [622, 82] on icon "Search and filter results" at bounding box center [620, 78] width 10 height 10
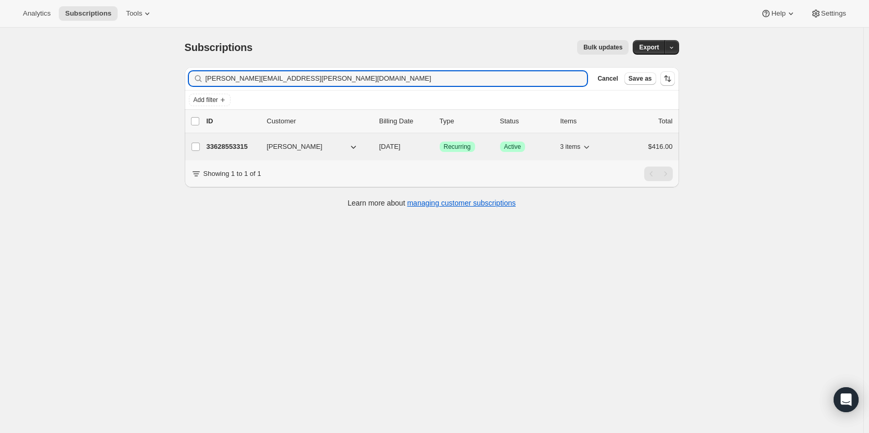
type input "[PERSON_NAME][EMAIL_ADDRESS][PERSON_NAME][DOMAIN_NAME]"
click at [235, 149] on p "33628553315" at bounding box center [233, 147] width 52 height 10
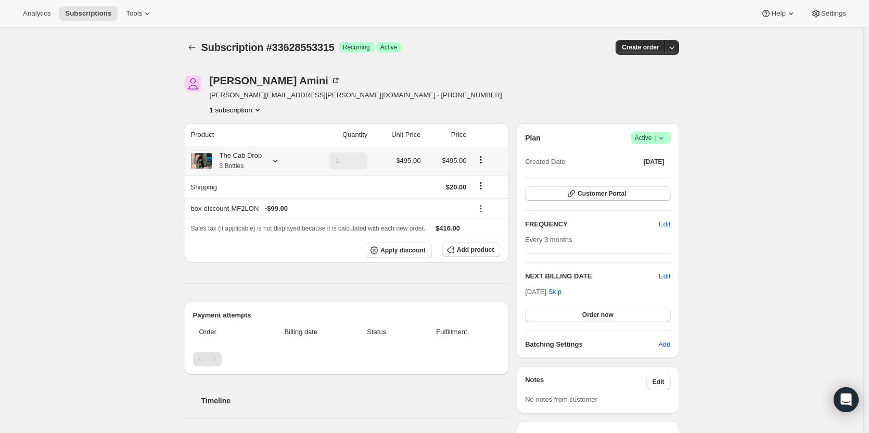
click at [236, 170] on div "The Cab Drop 3 Bottles" at bounding box center [237, 160] width 50 height 21
